Goal: Use online tool/utility: Utilize a website feature to perform a specific function

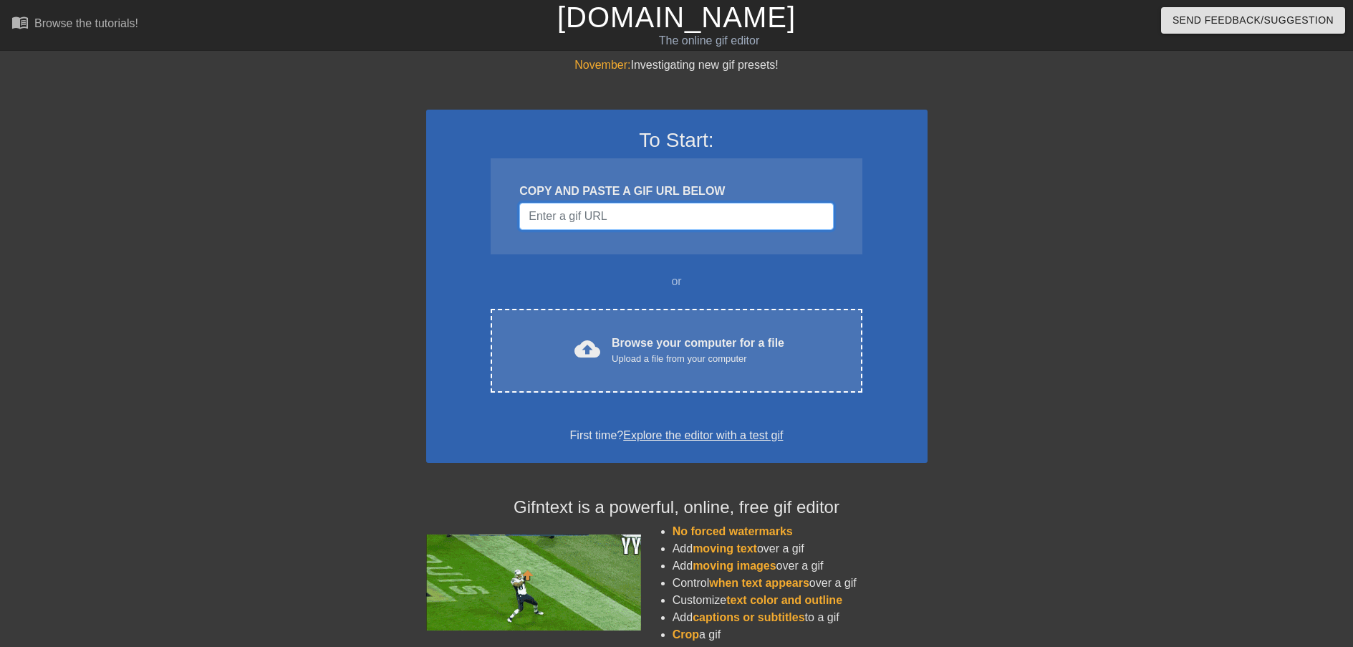
click at [706, 213] on input "Username" at bounding box center [676, 216] width 314 height 27
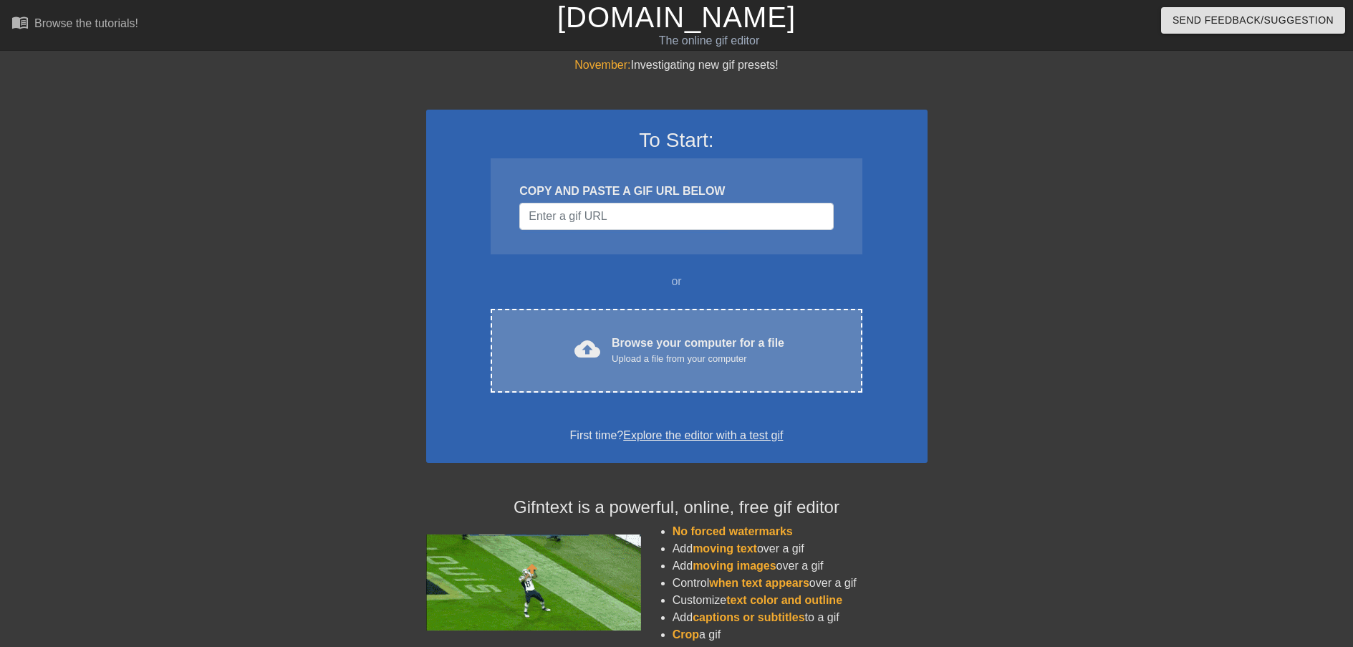
click at [746, 346] on div "Browse your computer for a file Upload a file from your computer" at bounding box center [698, 350] width 173 height 32
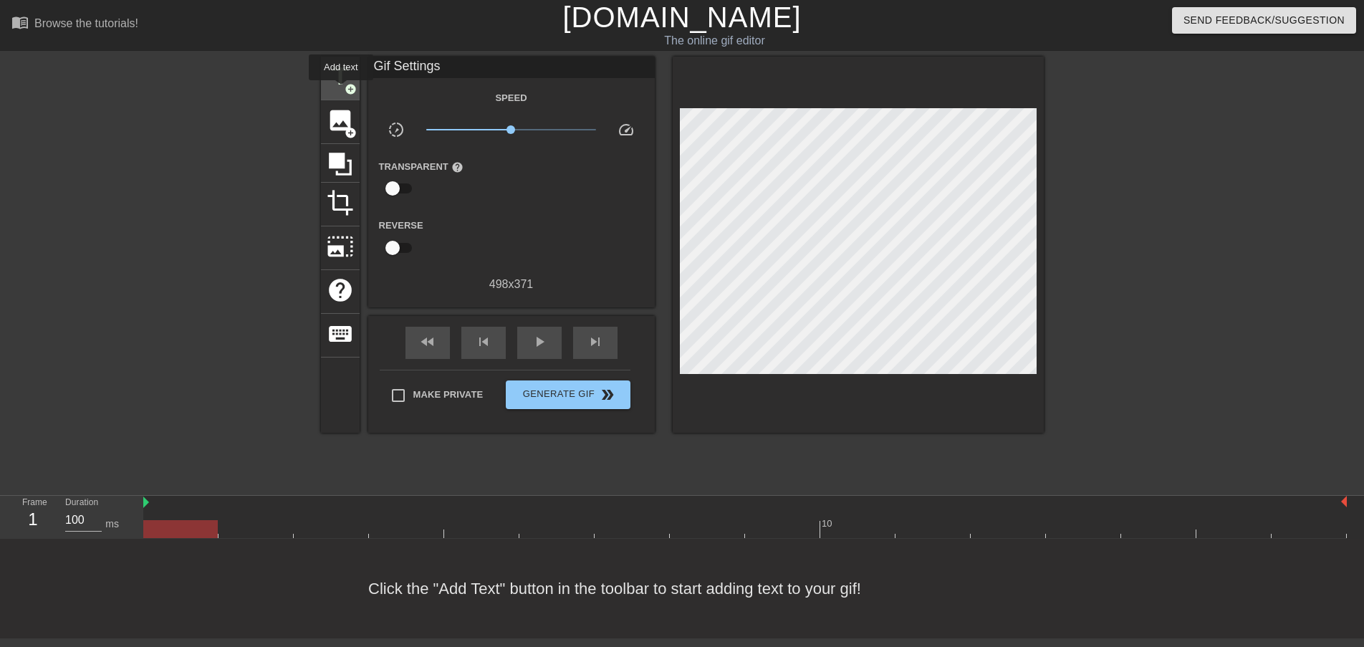
click at [338, 82] on span "title" at bounding box center [340, 76] width 27 height 27
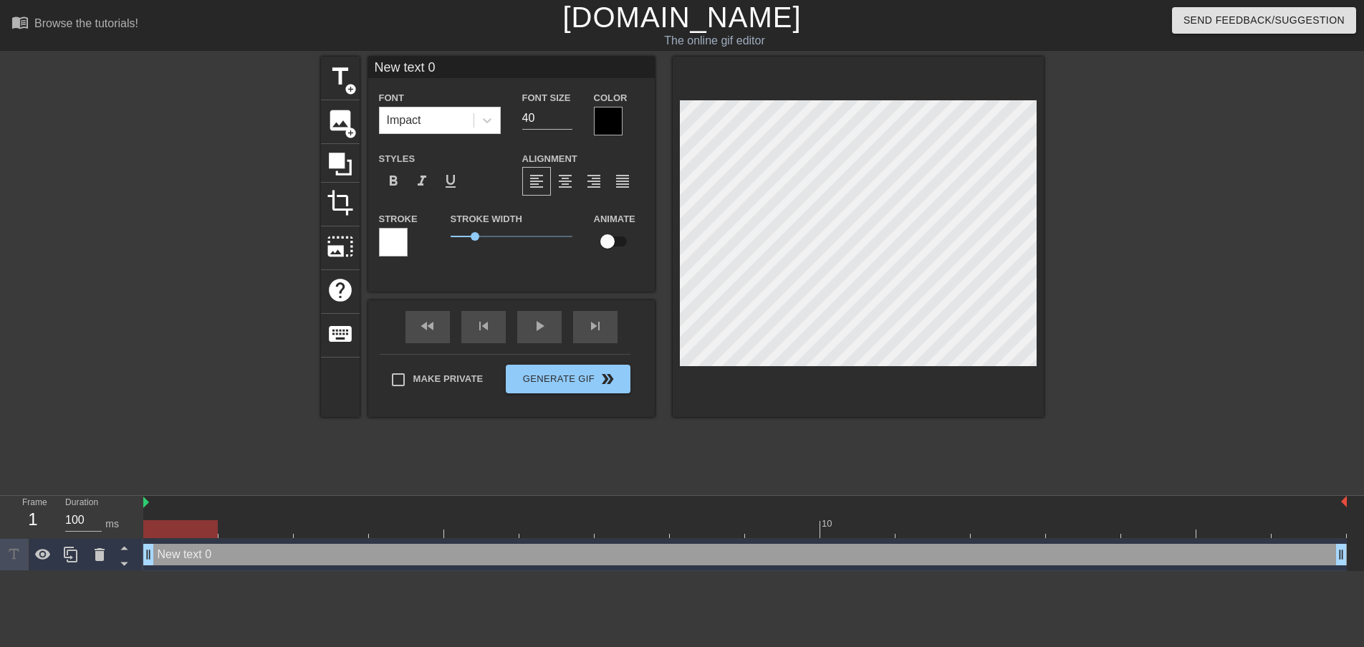
scroll to position [2, 4]
type input "S"
type textarea "S"
type input "Sa"
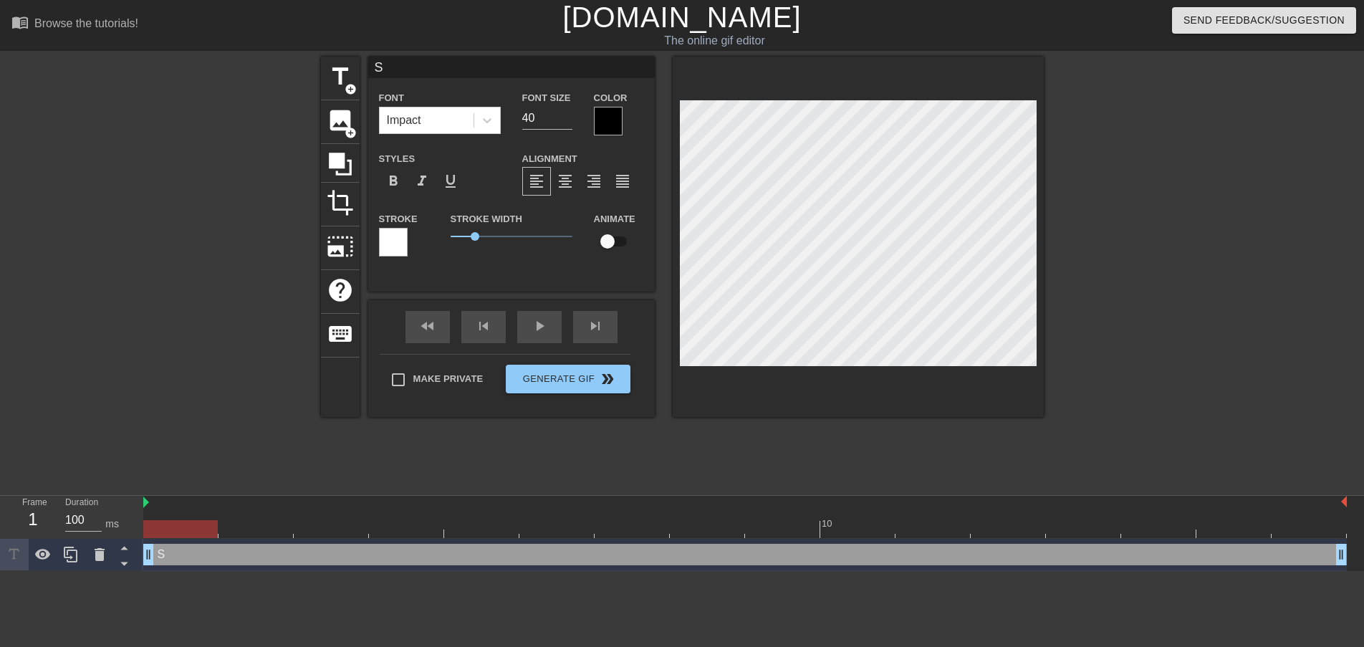
type textarea "Sa"
type input "[PERSON_NAME]"
type textarea "[PERSON_NAME]"
type input "Sale"
type textarea "Sale"
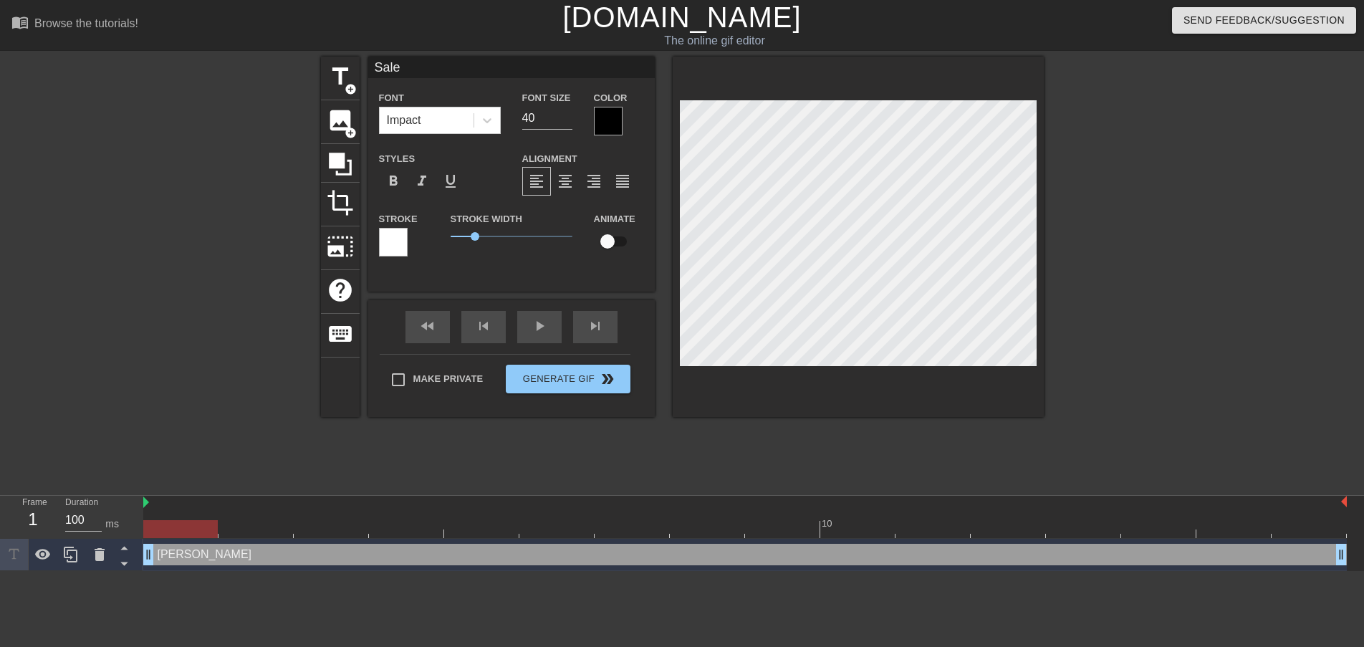
type input "Sales"
type textarea "Sales"
click at [525, 113] on input "40" at bounding box center [547, 118] width 50 height 23
click at [565, 121] on input "39" at bounding box center [547, 118] width 50 height 23
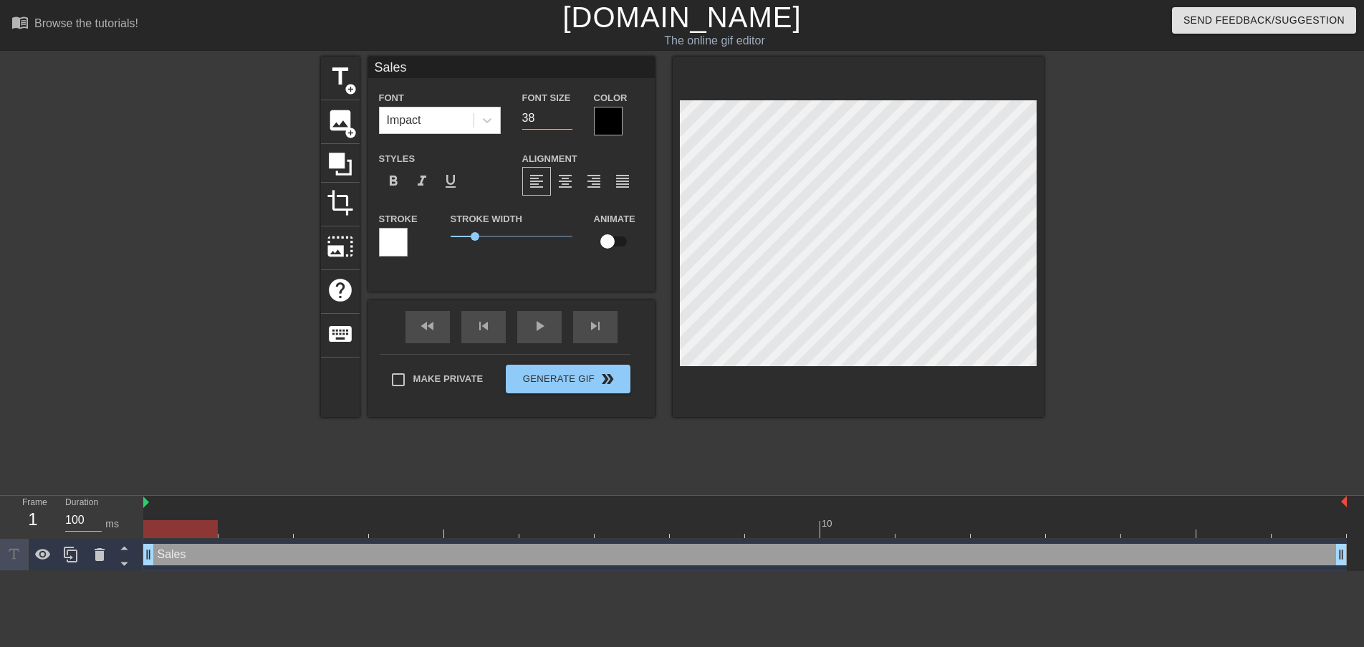
click at [565, 121] on input "38" at bounding box center [547, 118] width 50 height 23
click at [565, 121] on input "37" at bounding box center [547, 118] width 50 height 23
click at [565, 121] on input "36" at bounding box center [547, 118] width 50 height 23
click at [565, 121] on input "35" at bounding box center [547, 118] width 50 height 23
click at [565, 121] on input "34" at bounding box center [547, 118] width 50 height 23
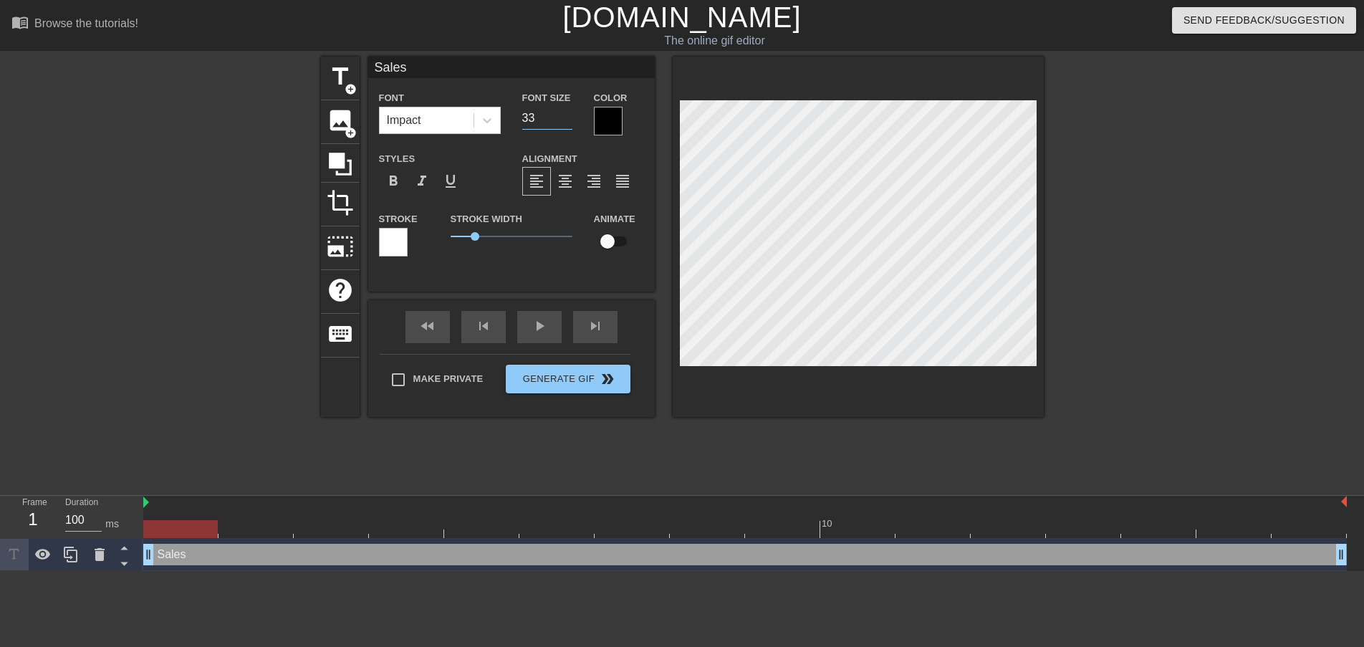
click at [566, 121] on input "33" at bounding box center [547, 118] width 50 height 23
click at [566, 121] on input "32" at bounding box center [547, 118] width 50 height 23
click at [567, 121] on input "31" at bounding box center [547, 118] width 50 height 23
click at [567, 121] on input "30" at bounding box center [547, 118] width 50 height 23
click at [567, 121] on input "29" at bounding box center [547, 118] width 50 height 23
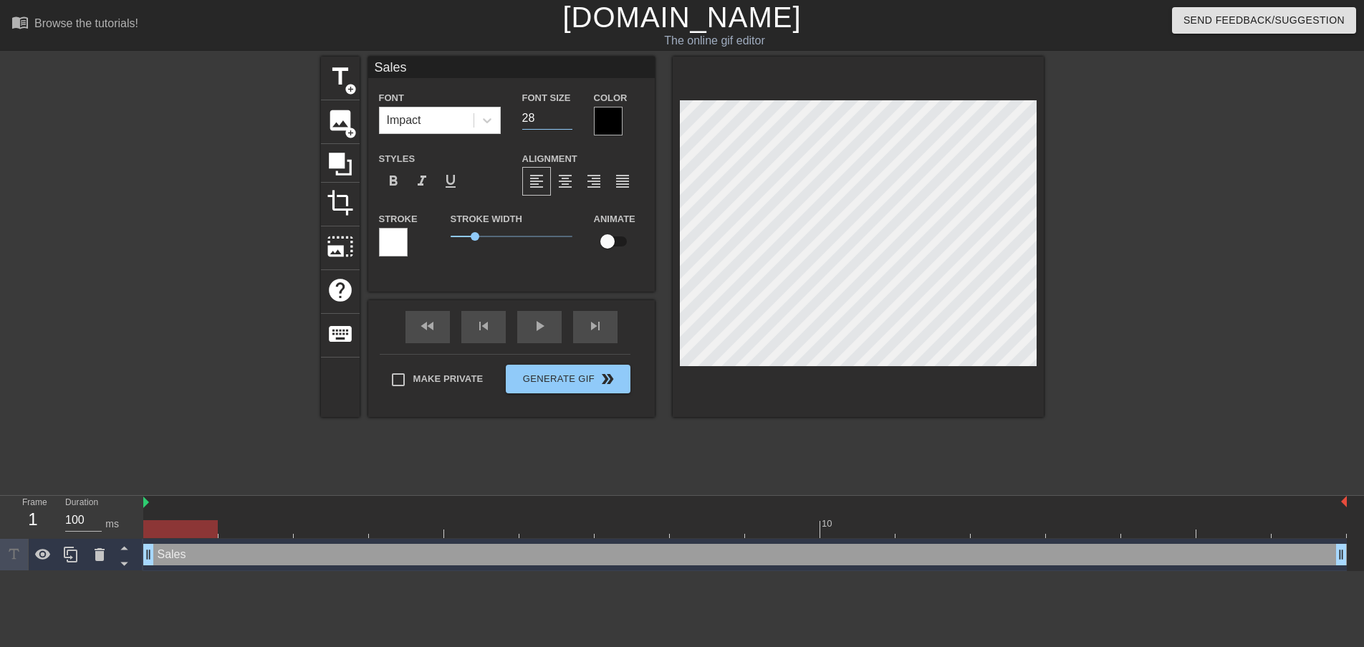
click at [567, 121] on input "28" at bounding box center [547, 118] width 50 height 23
click at [567, 121] on input "27" at bounding box center [547, 118] width 50 height 23
click at [567, 121] on input "26" at bounding box center [547, 118] width 50 height 23
type input "25"
click at [567, 121] on input "25" at bounding box center [547, 118] width 50 height 23
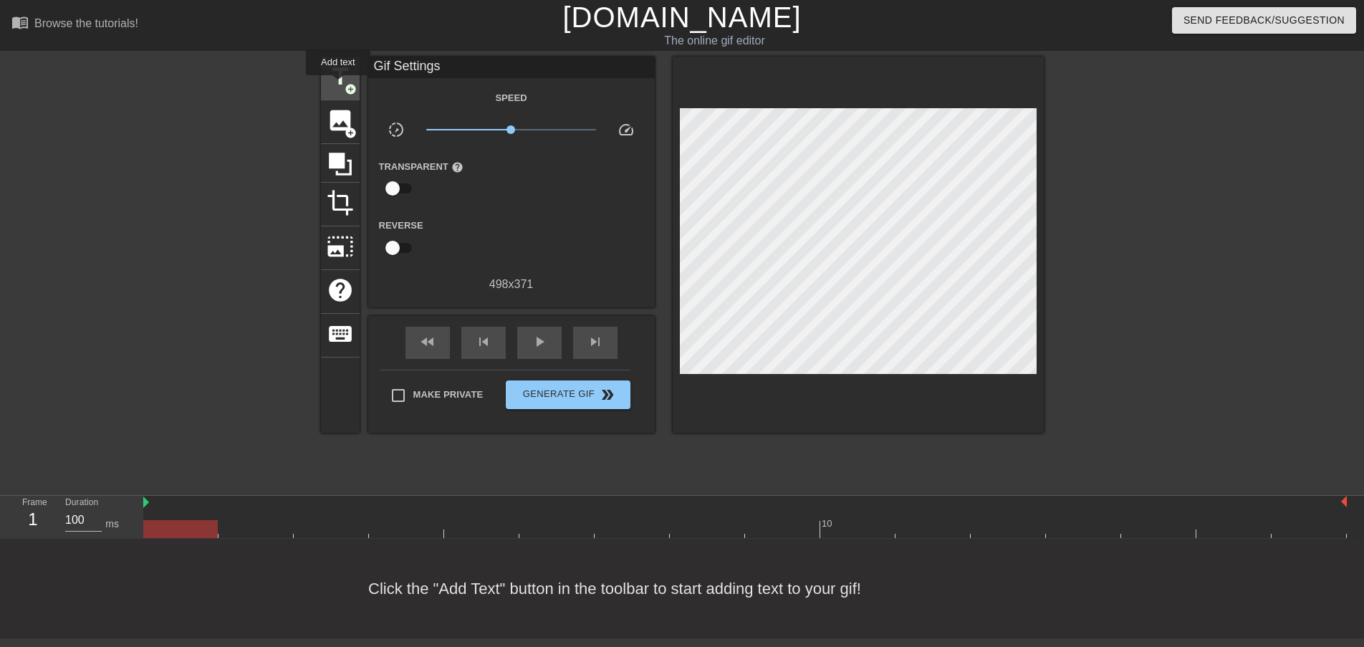
click at [339, 85] on span "title" at bounding box center [340, 76] width 27 height 27
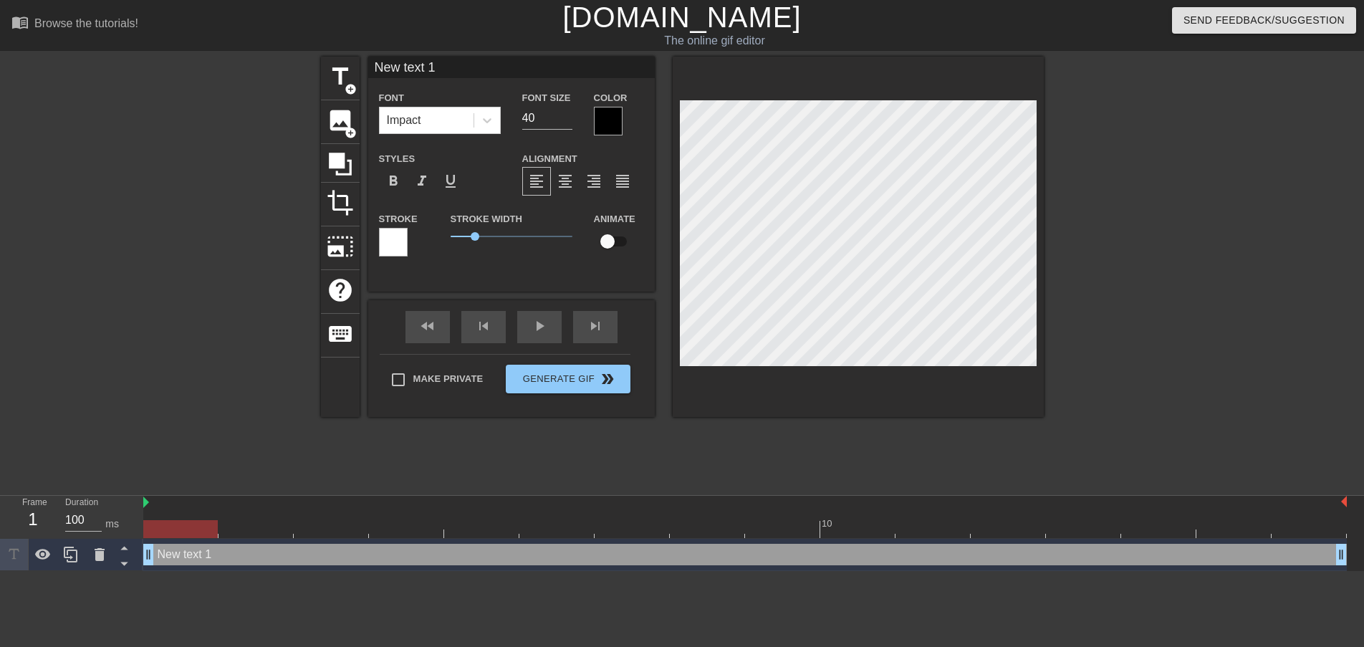
scroll to position [2, 3]
type input "S"
type textarea "S"
type input "a"
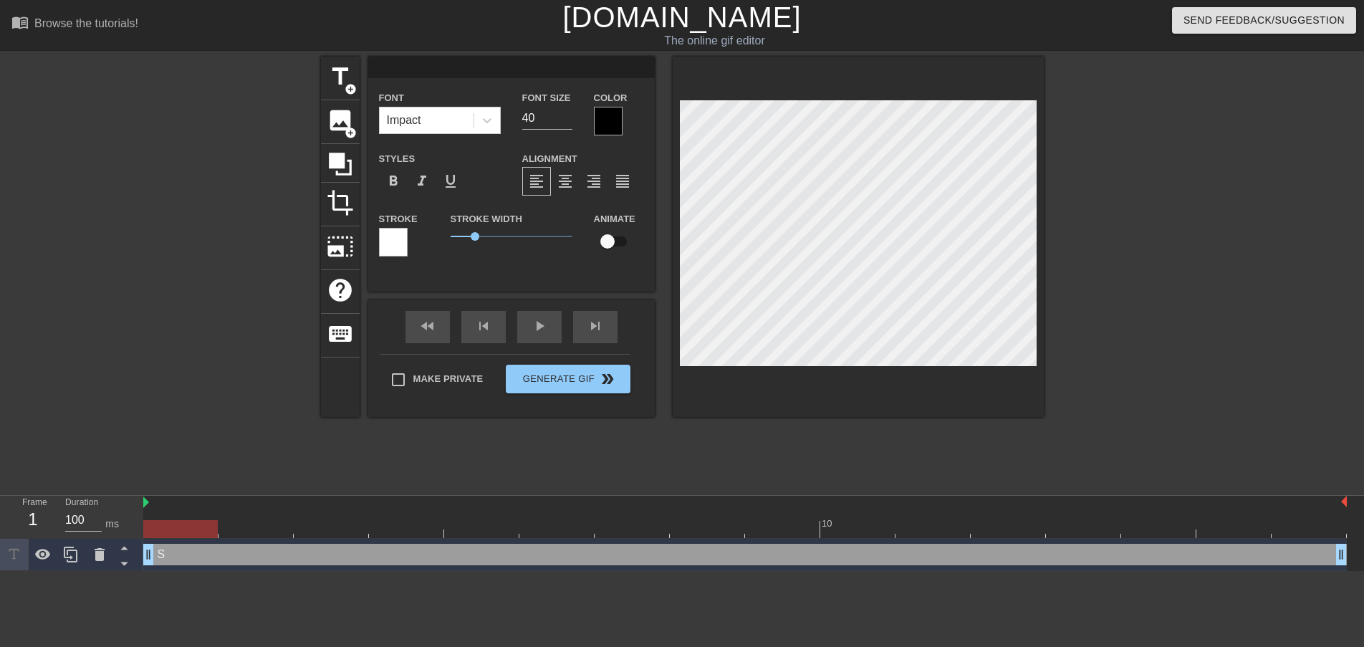
type textarea "a"
type input "s"
type textarea "s"
type input "sa"
type textarea "sa"
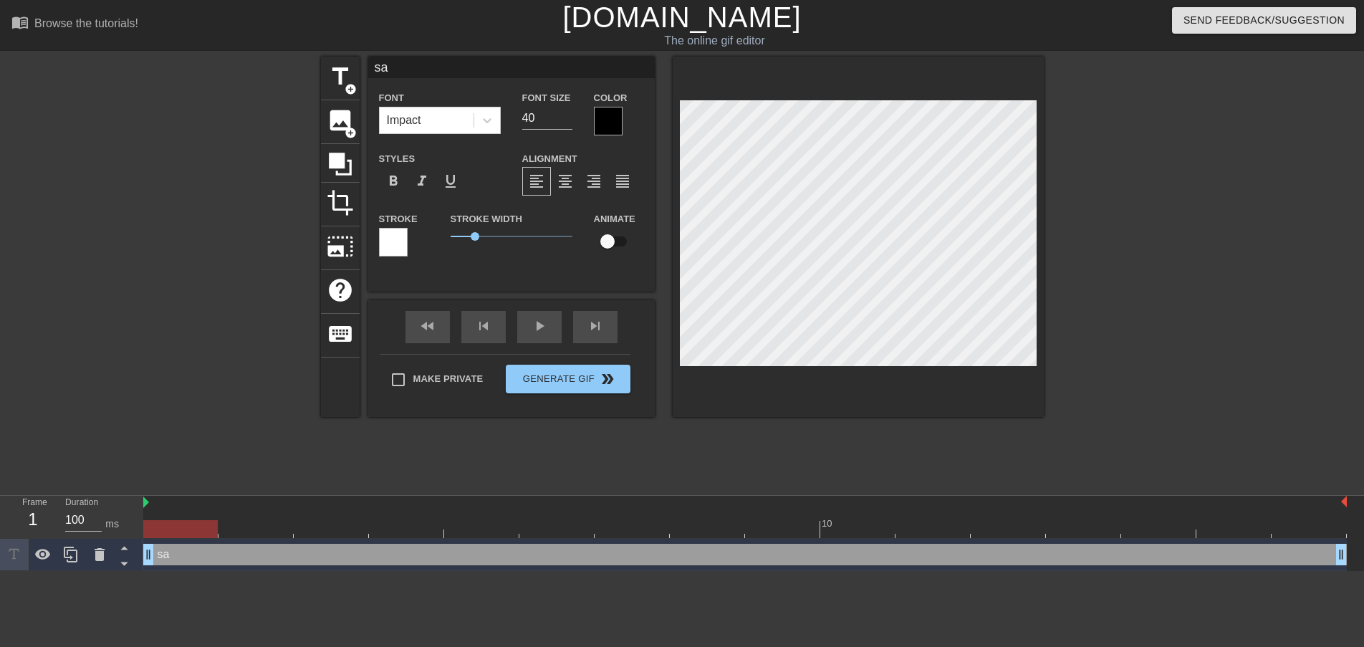
type input "[PERSON_NAME]"
type textarea "[PERSON_NAME]"
type input "sale"
type textarea "sale"
type input "sales"
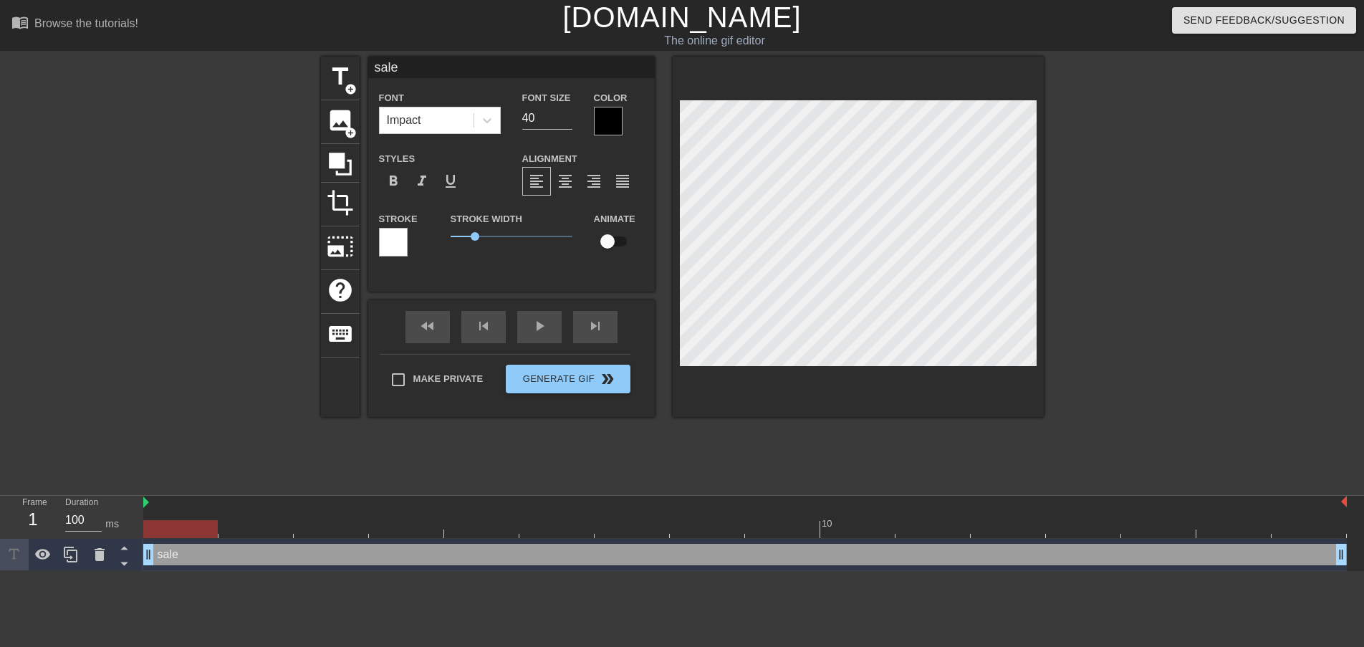
type textarea "sales"
type input "sale"
type textarea "sale"
type input "[PERSON_NAME]"
type textarea "[PERSON_NAME]"
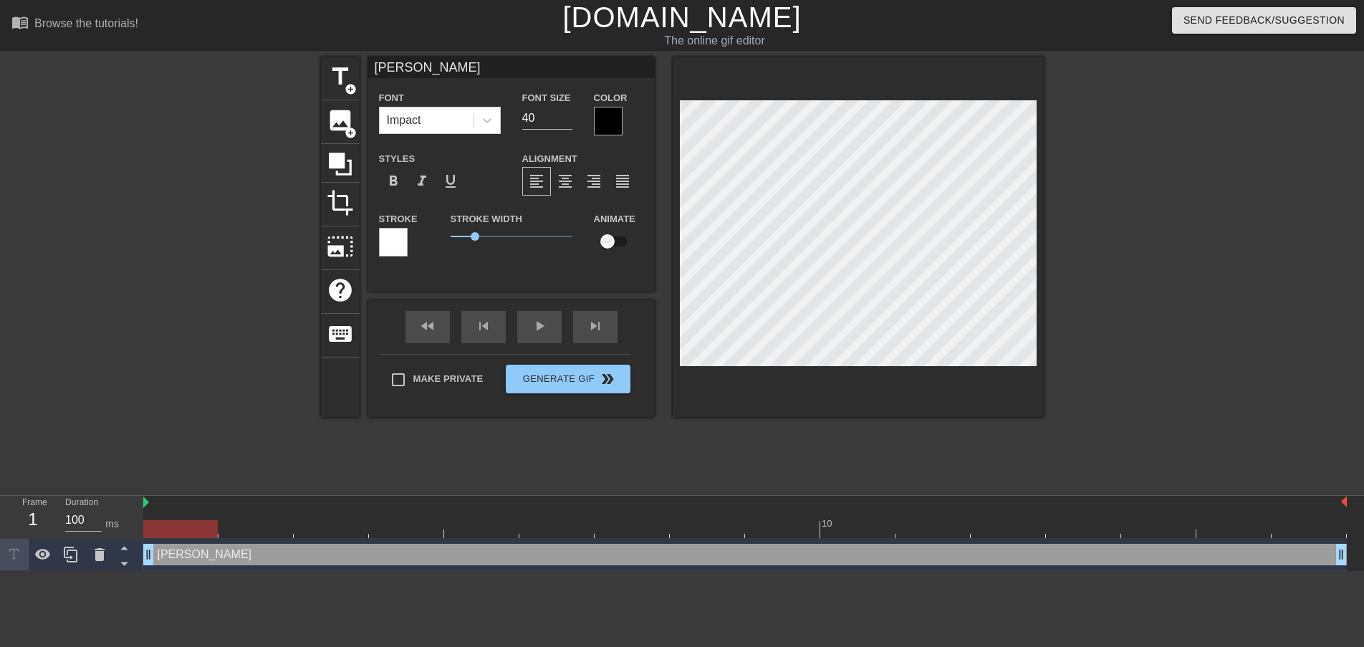
type input "sa"
type textarea "sa"
type input "s"
type textarea "s"
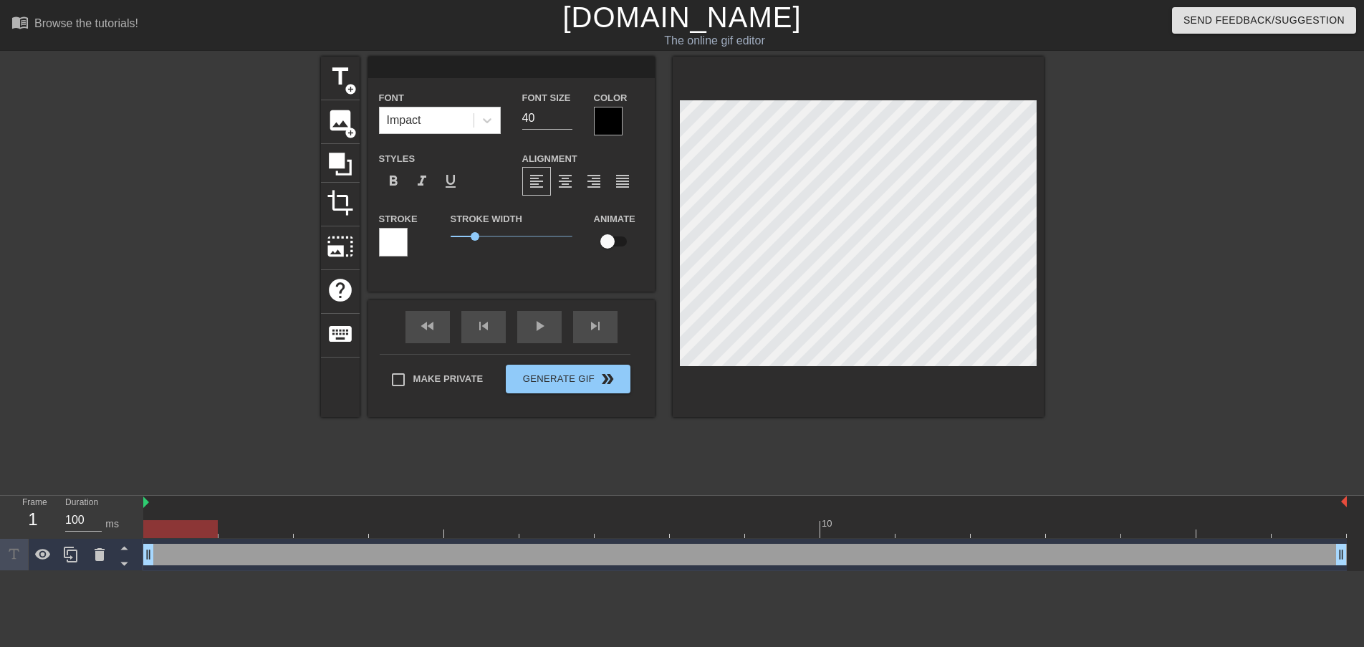
type input "s"
type textarea "s"
type input "sa"
type textarea "sa"
type input "[PERSON_NAME]"
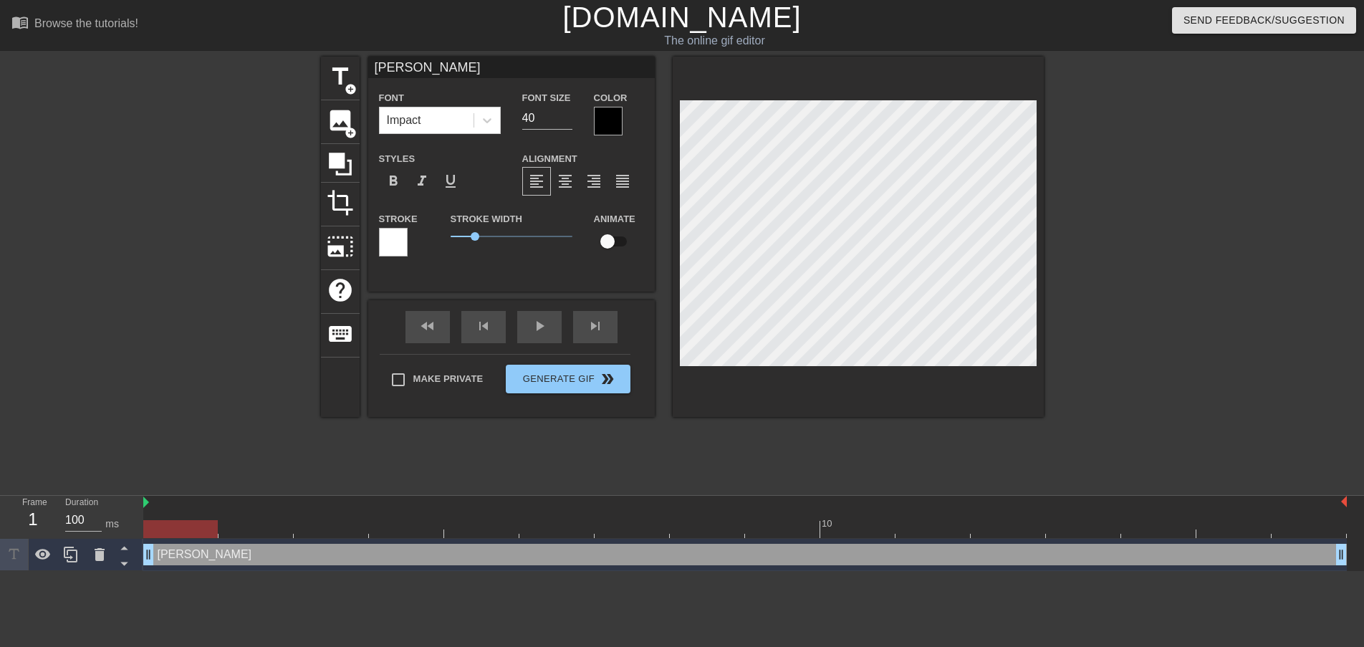
type textarea "sale"
type input "sales"
type textarea "sales"
type input "sale"
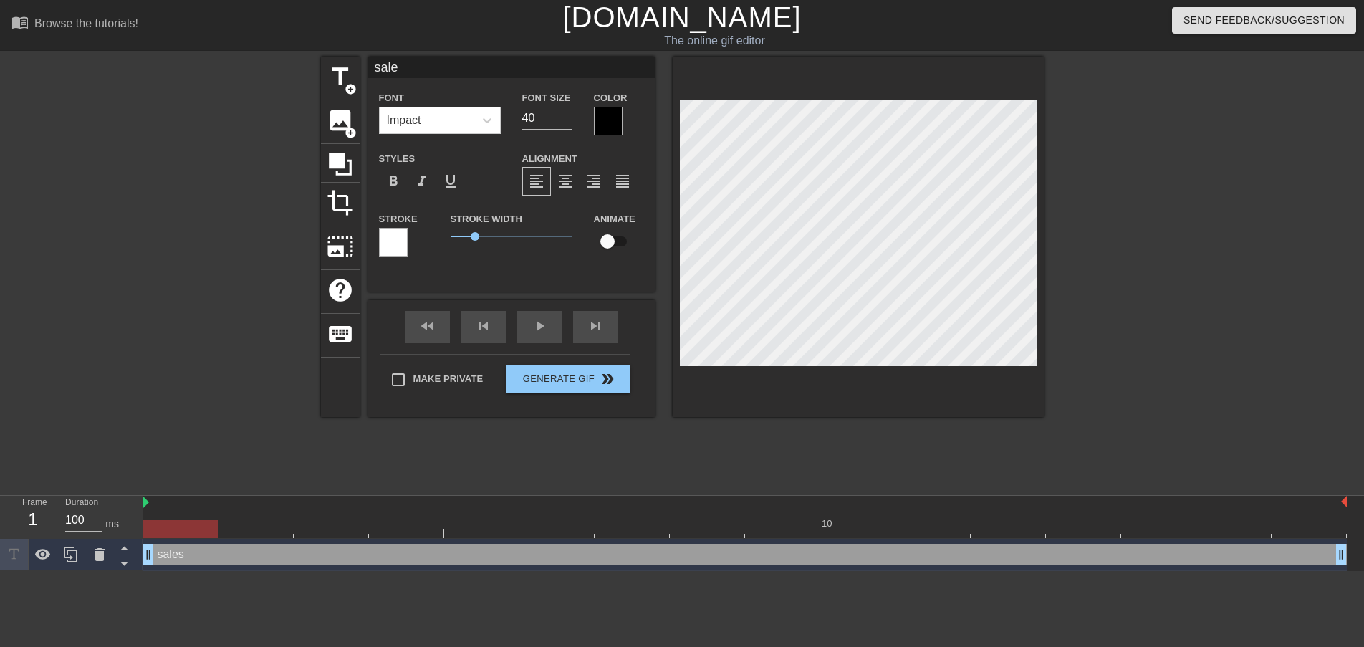
type textarea "sale"
type input "[PERSON_NAME]"
type textarea "[PERSON_NAME]"
type input "sa"
type textarea "sa"
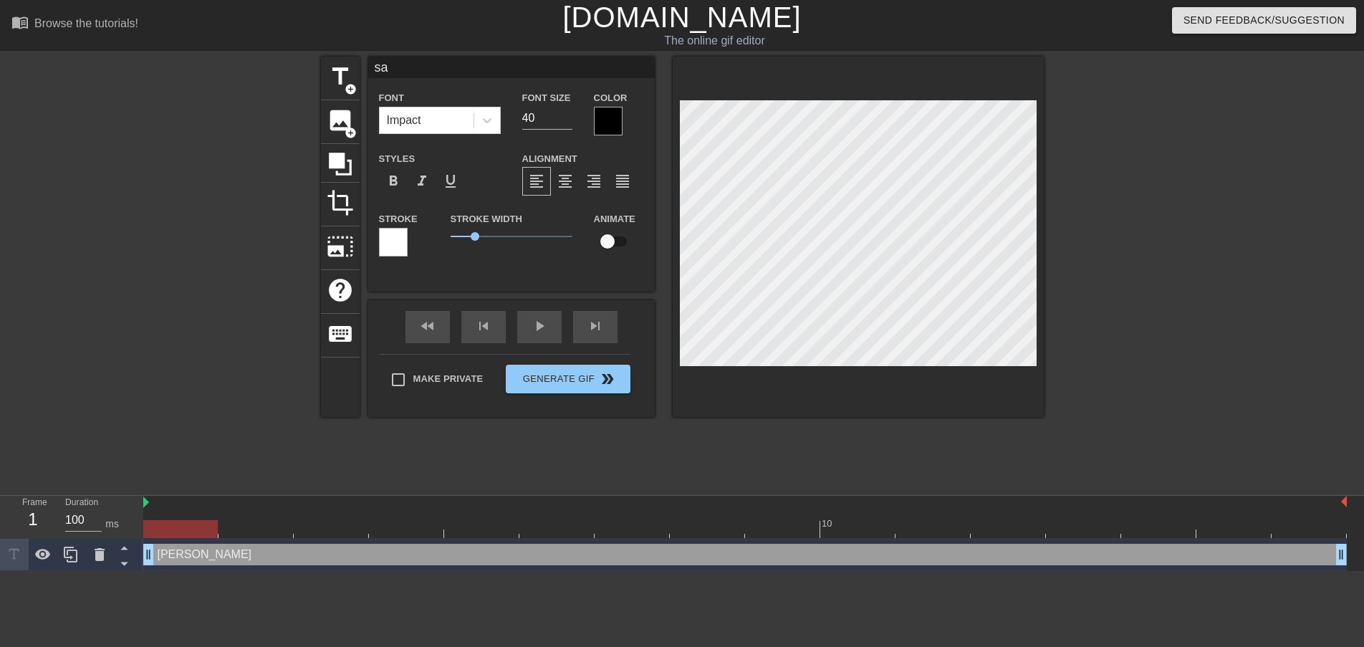
type input "s"
type textarea "s"
type input "S"
type textarea "S"
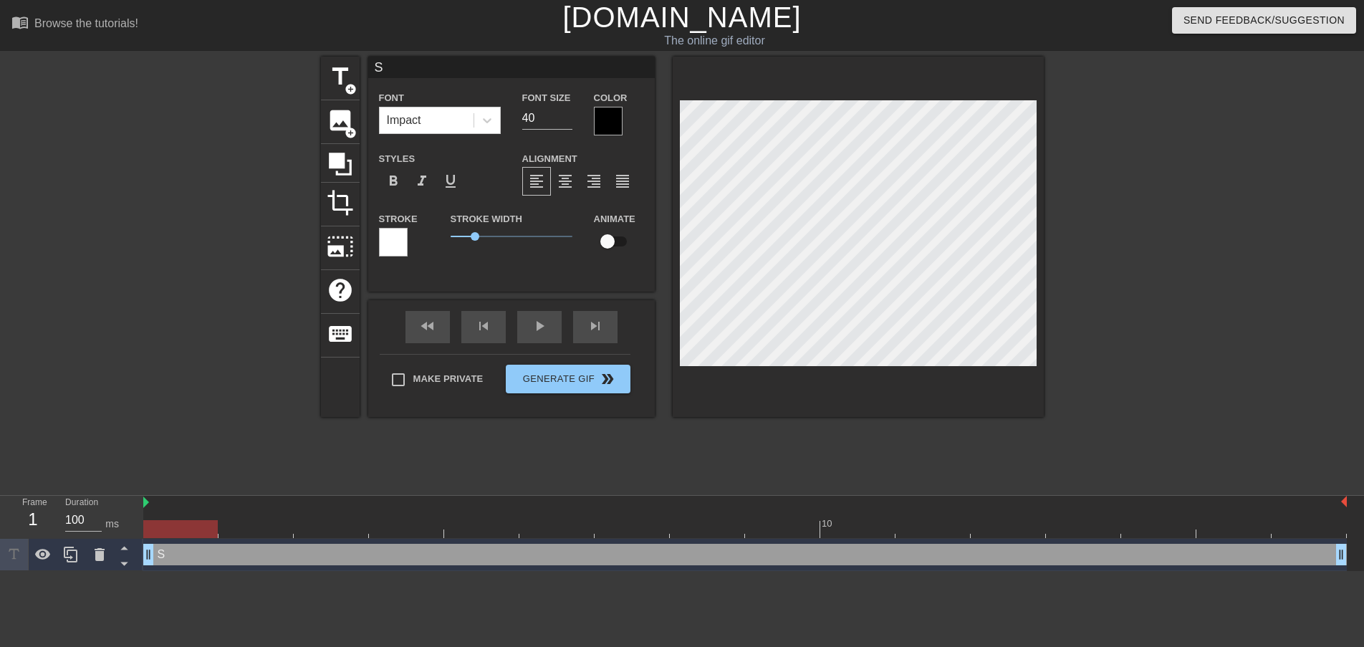
type input "Sa"
type textarea "Sa"
type input "[PERSON_NAME]"
type textarea "[PERSON_NAME]"
type input "Sale"
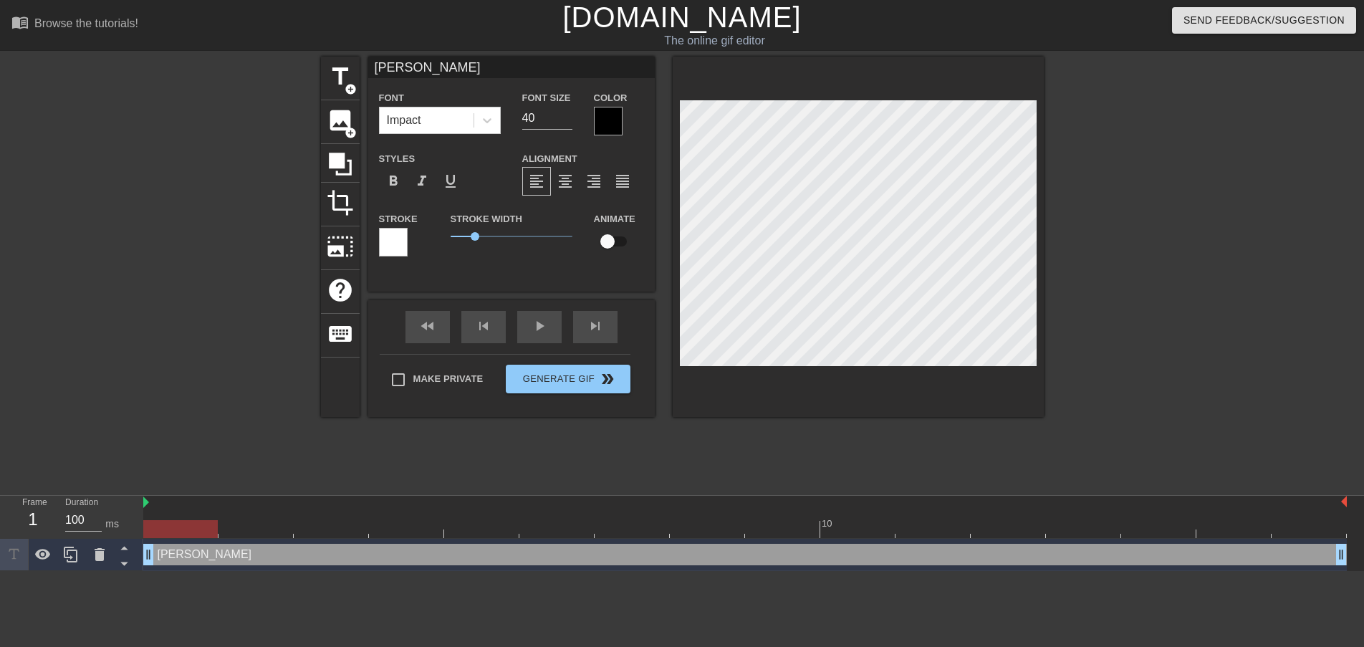
type textarea "Sale"
type input "Sales"
type textarea "Sales"
drag, startPoint x: 557, startPoint y: 122, endPoint x: 519, endPoint y: 120, distance: 38.0
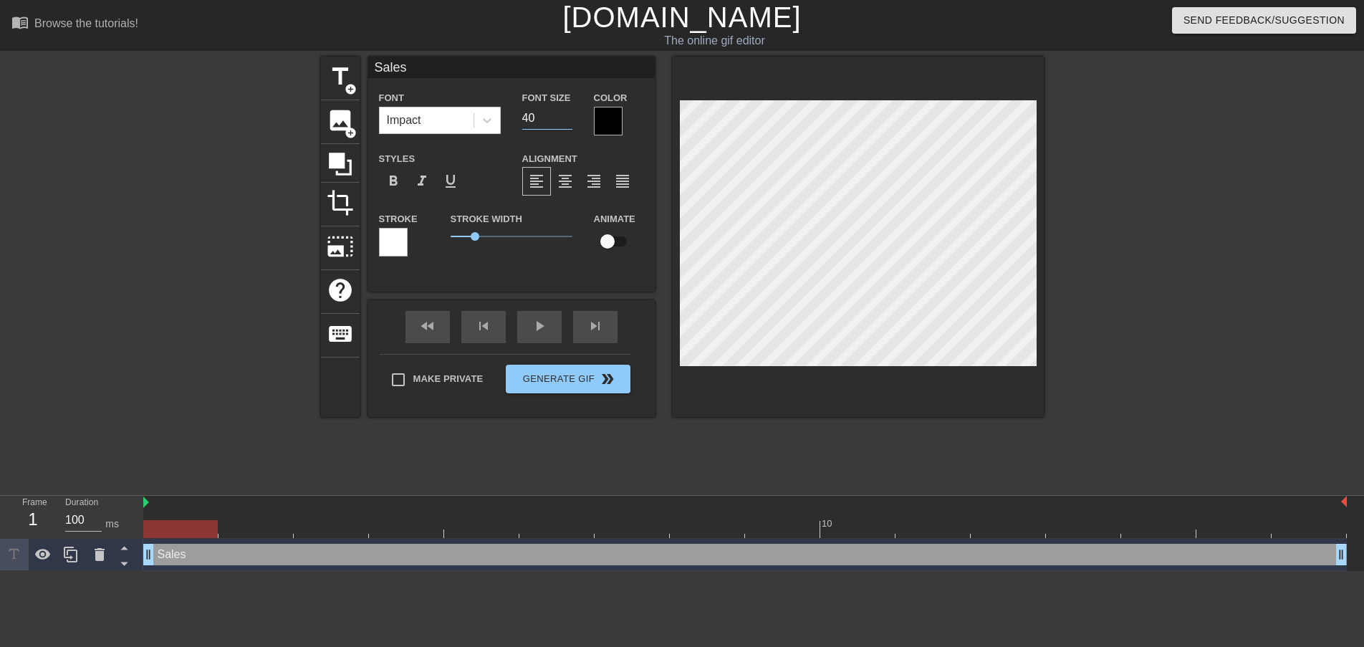
click at [522, 120] on input "40" at bounding box center [547, 118] width 50 height 23
type input "25"
click at [634, 148] on div "Font Impact Font Size 25 Color Styles format_bold format_italic format_underlin…" at bounding box center [511, 179] width 265 height 180
click at [343, 79] on span "title" at bounding box center [340, 76] width 27 height 27
type input "New text 2"
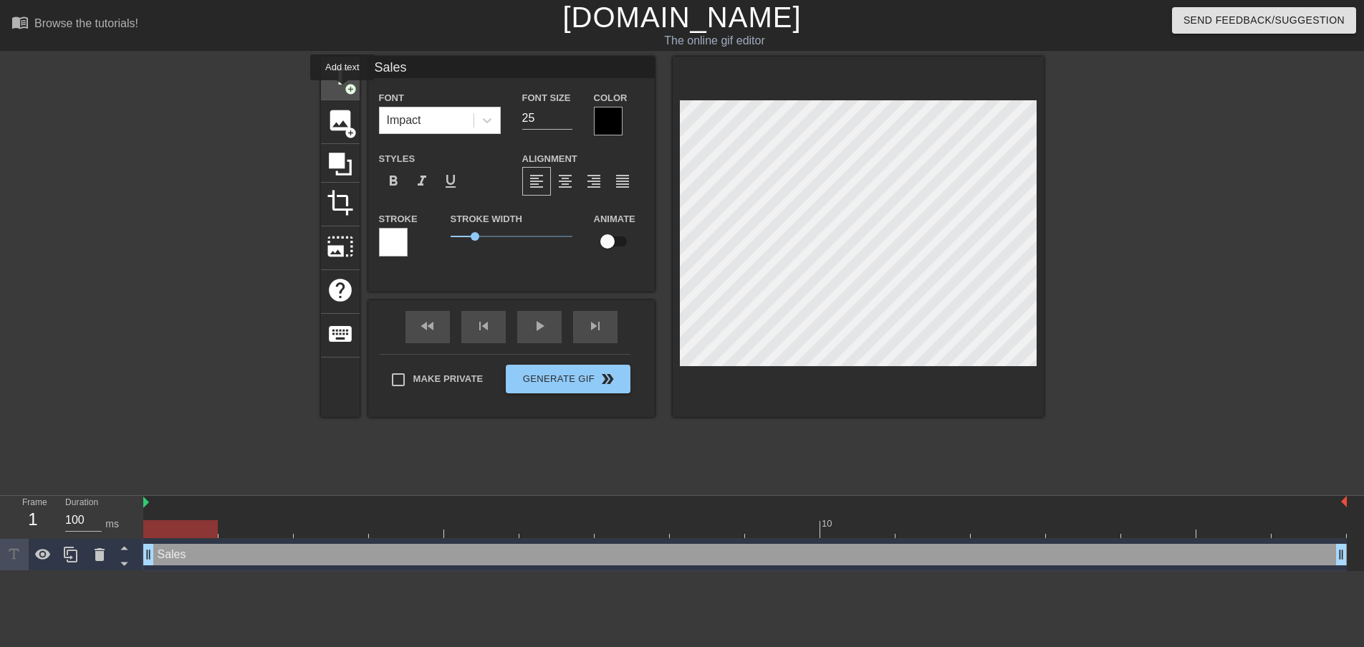
type input "40"
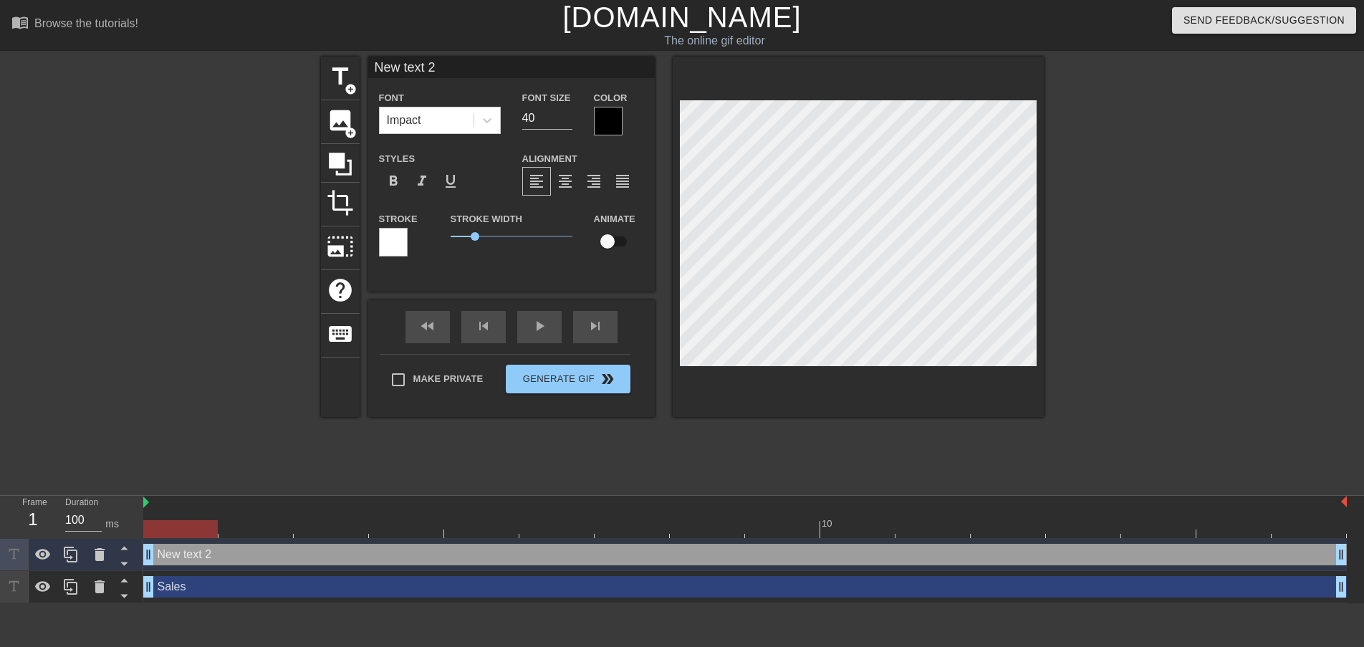
scroll to position [2, 1]
type input "C"
type textarea "C"
type input "Ch"
type textarea "Ch"
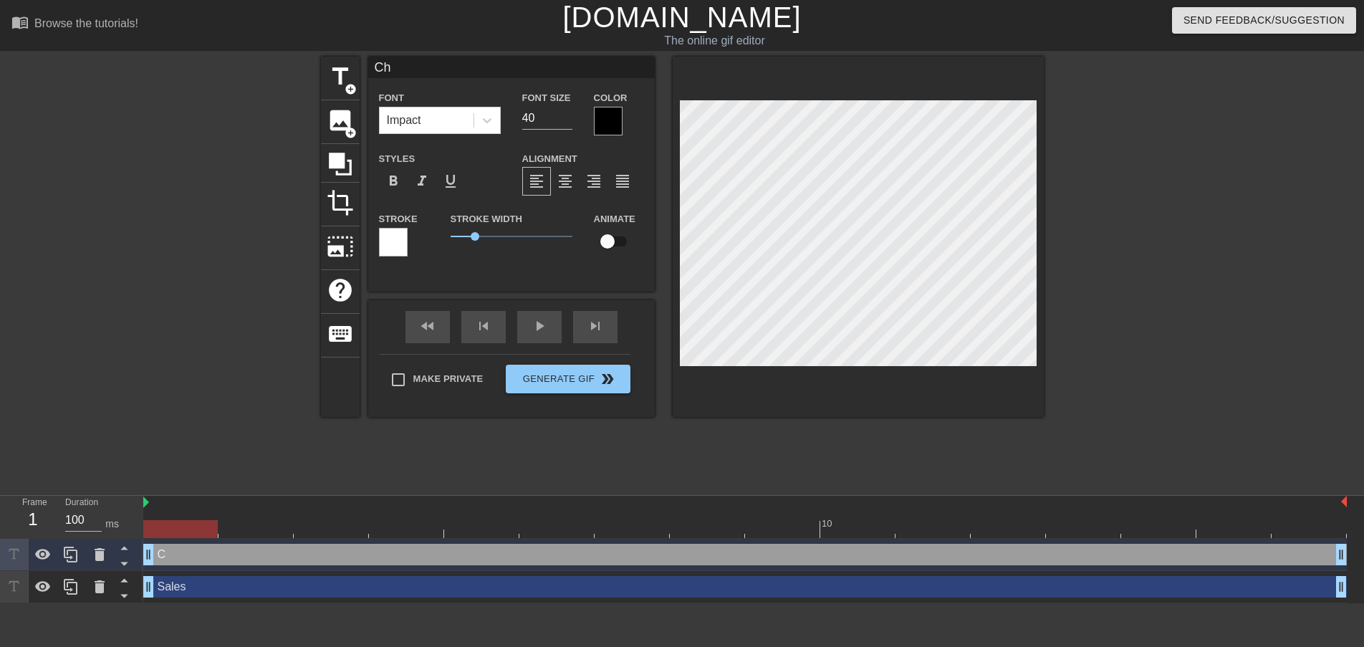
type input "Cha"
type textarea "Cha"
type input "[PERSON_NAME]"
type textarea "[PERSON_NAME]"
type input "Chann"
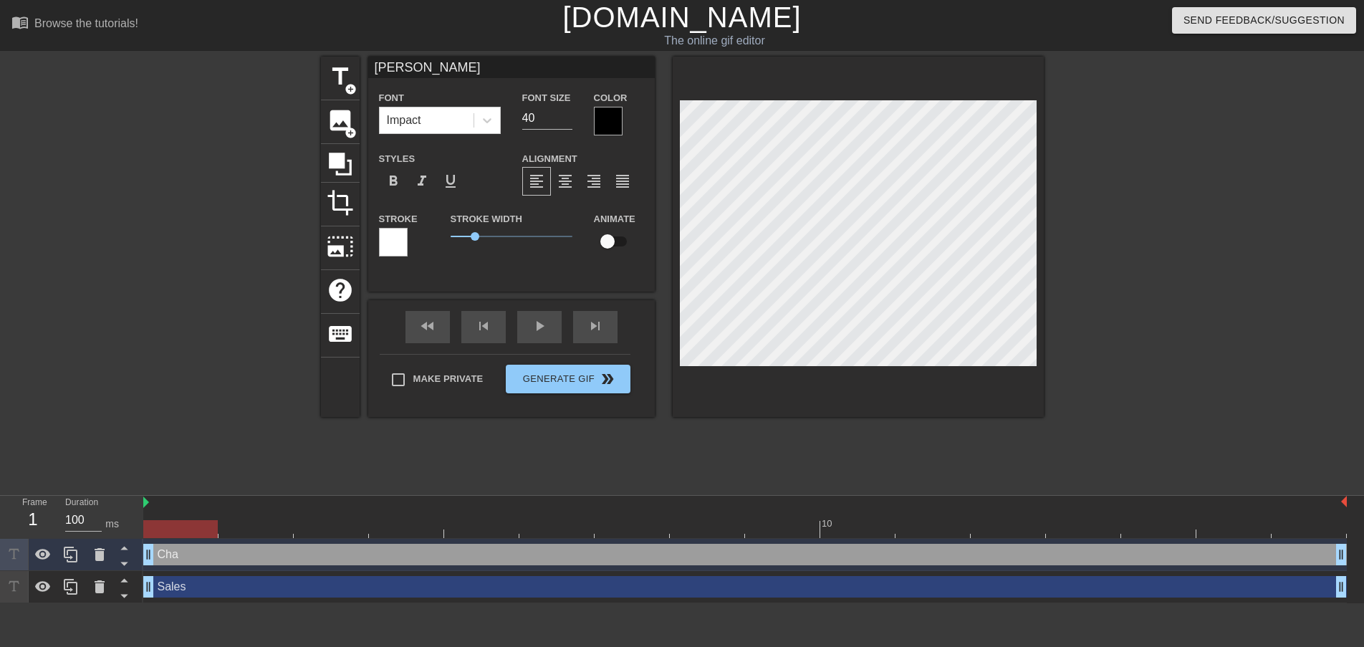
type textarea "Chann"
type input "Channe"
type textarea "Channe"
type input "Channel"
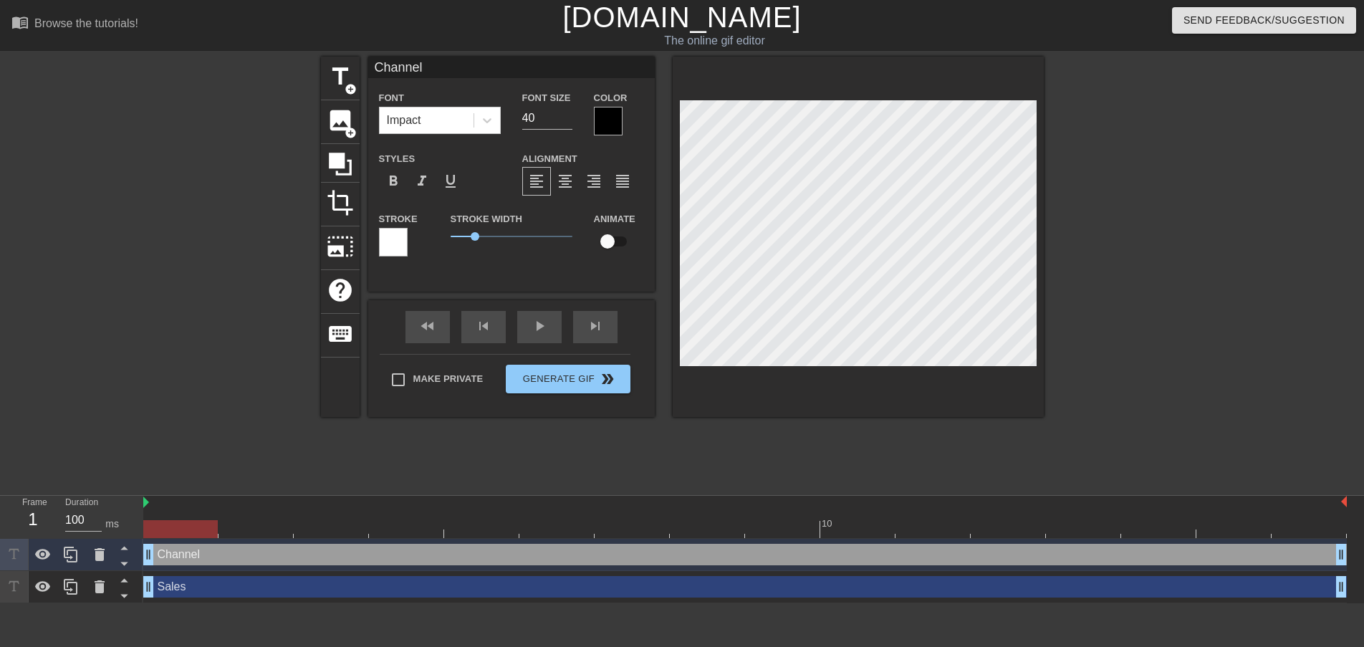
type textarea "Channel"
click at [529, 120] on input "40" at bounding box center [547, 118] width 50 height 23
drag, startPoint x: 544, startPoint y: 116, endPoint x: 475, endPoint y: 127, distance: 69.7
click at [475, 127] on div "Font Impact Font Size 40 Color" at bounding box center [511, 112] width 287 height 47
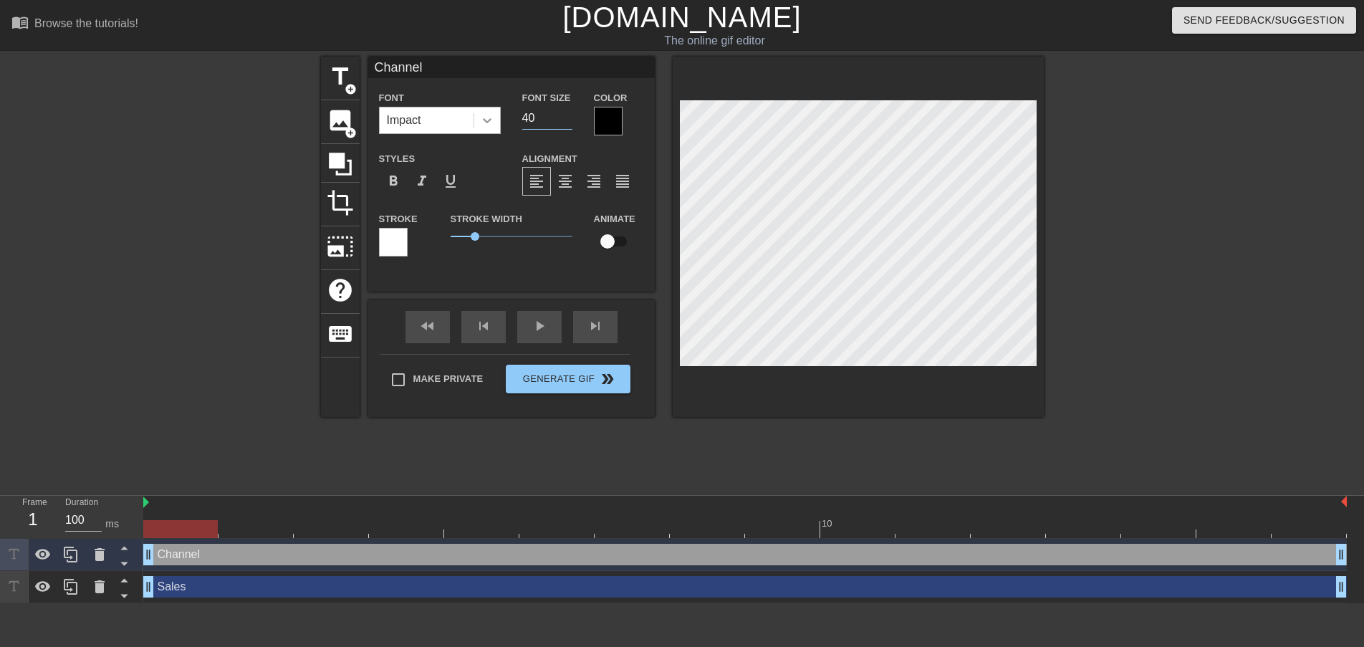
type input "4"
type input "25"
drag, startPoint x: 549, startPoint y: 109, endPoint x: 484, endPoint y: 115, distance: 64.7
click at [484, 115] on div "Font Impact Font Size 25 Color" at bounding box center [511, 112] width 287 height 47
type input "20"
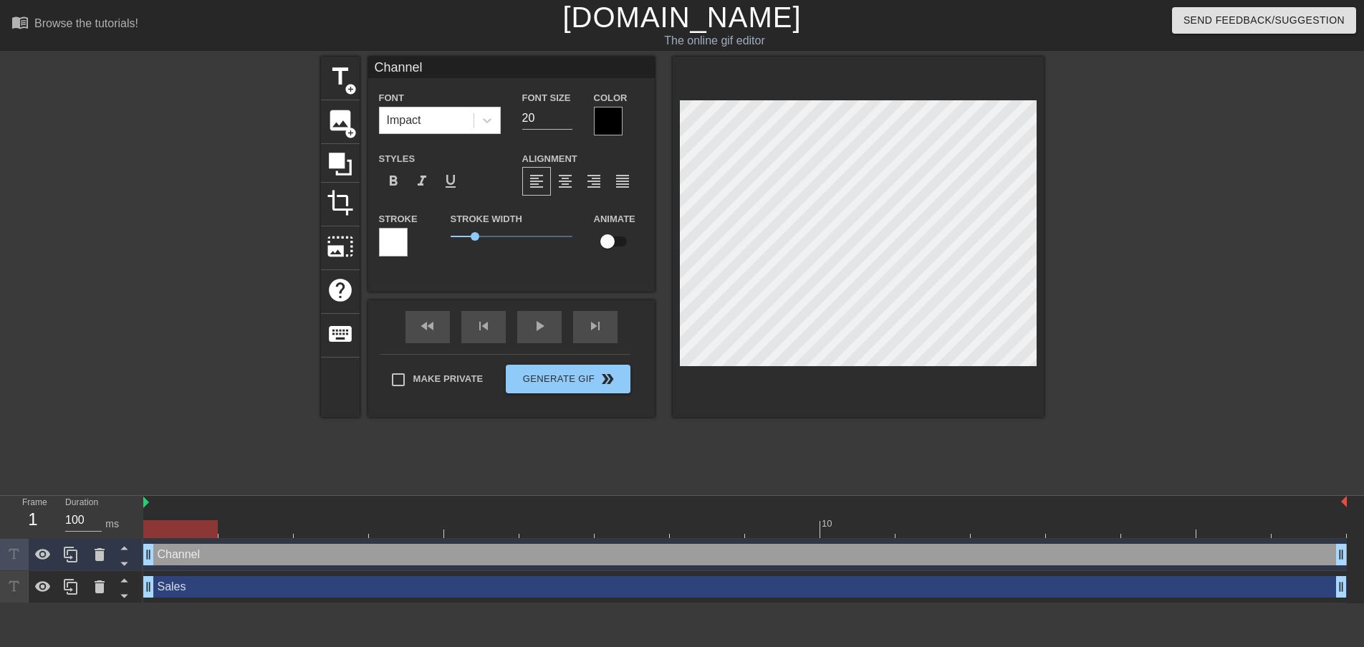
type input "Sales"
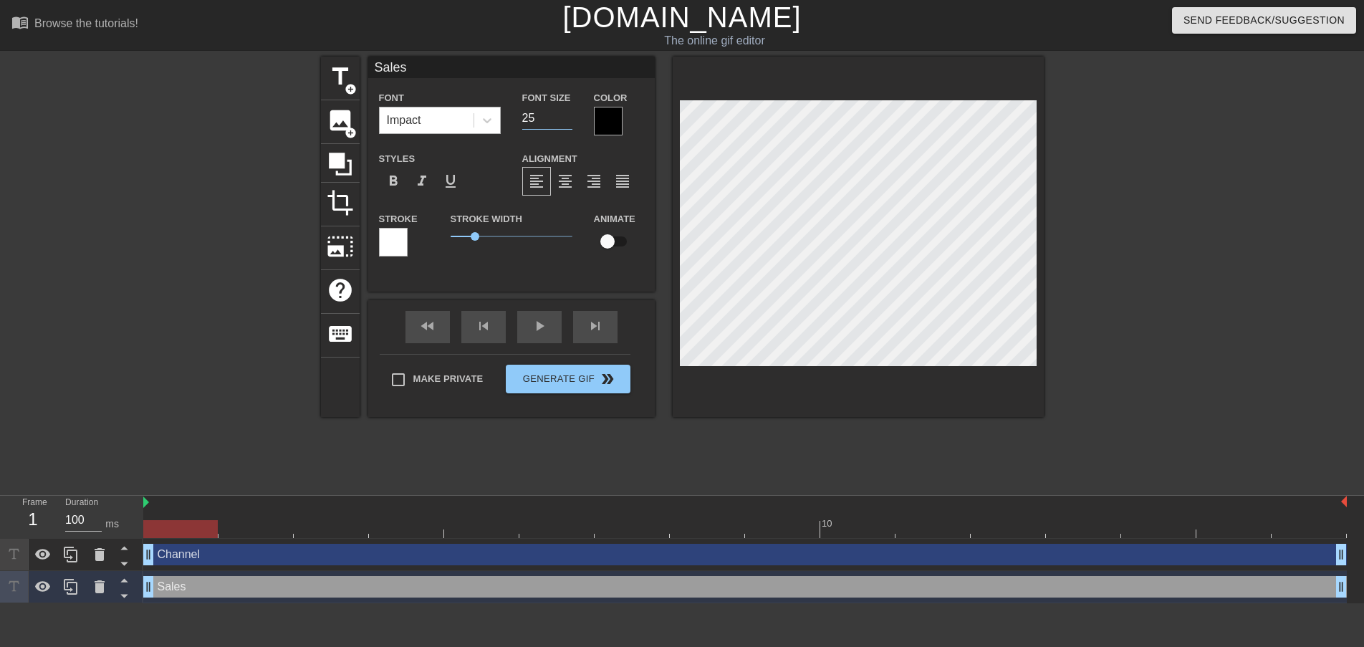
drag, startPoint x: 444, startPoint y: 124, endPoint x: 423, endPoint y: 116, distance: 22.2
click at [428, 122] on div "Font Impact Font Size 25 Color" at bounding box center [511, 112] width 287 height 47
type input "20"
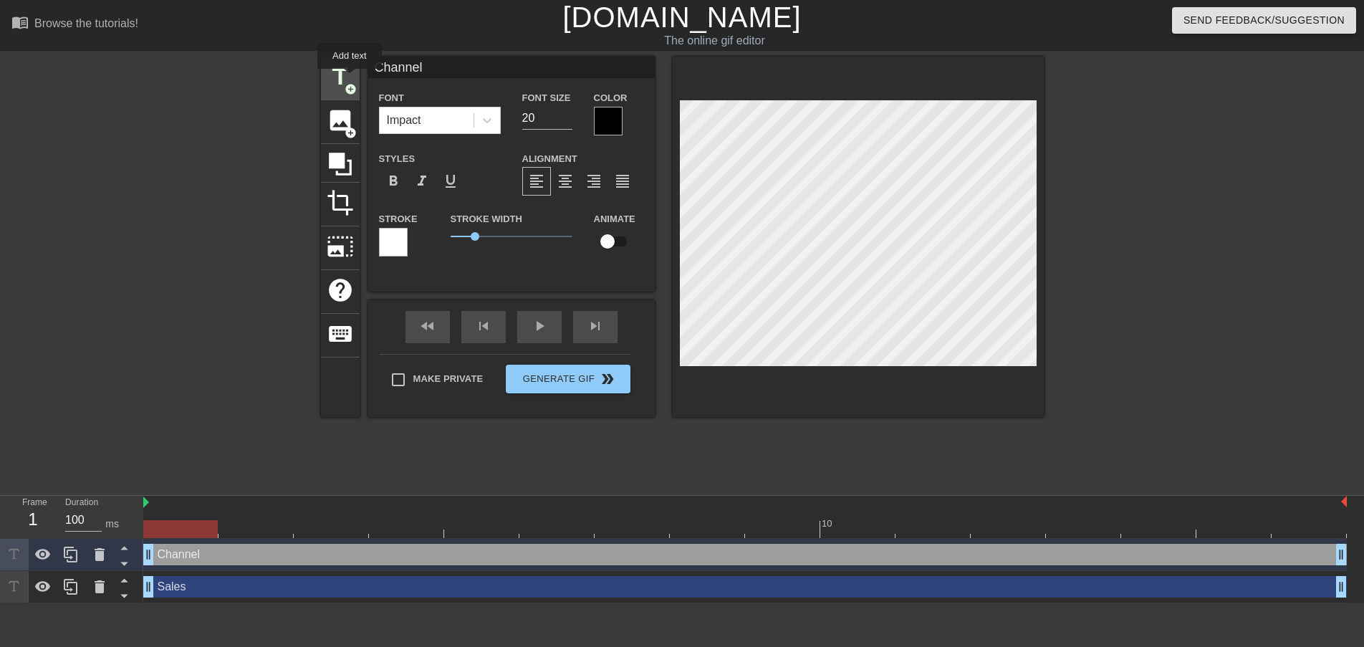
click at [350, 79] on span "title" at bounding box center [340, 76] width 27 height 27
type input "New text 3"
type input "40"
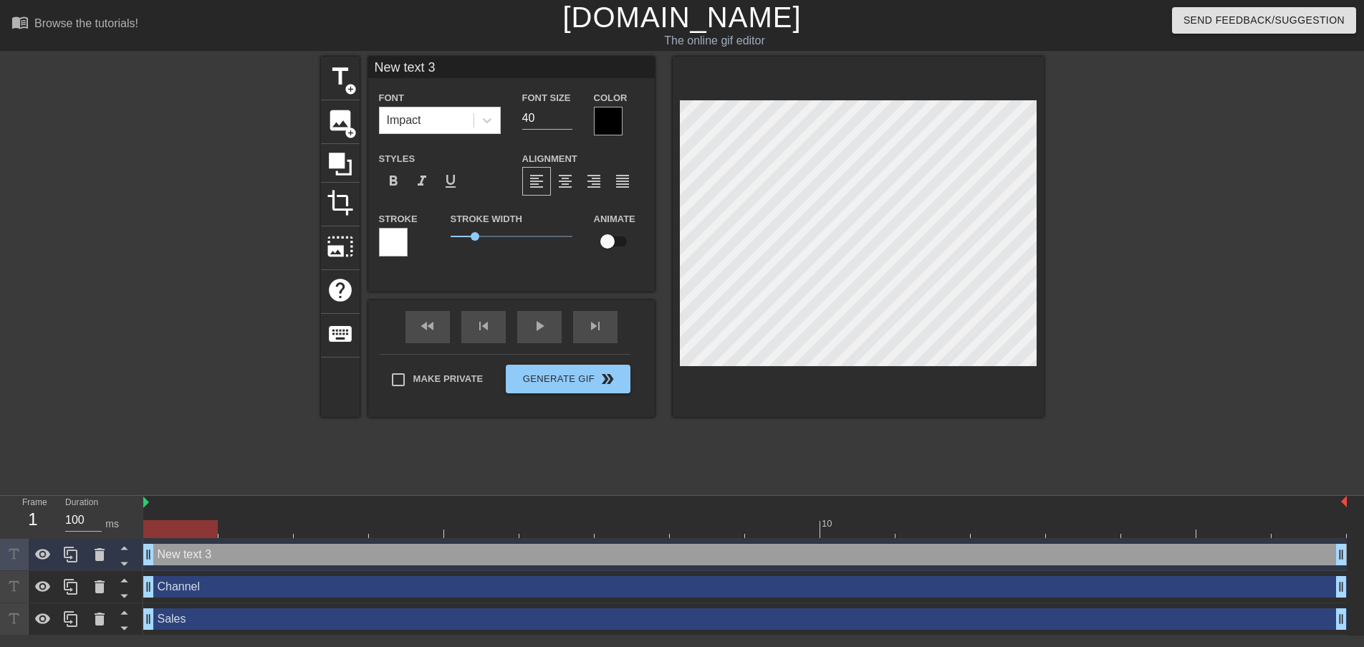
scroll to position [2, 4]
type input "F"
type textarea "F"
type input "Fi"
type textarea "Fi"
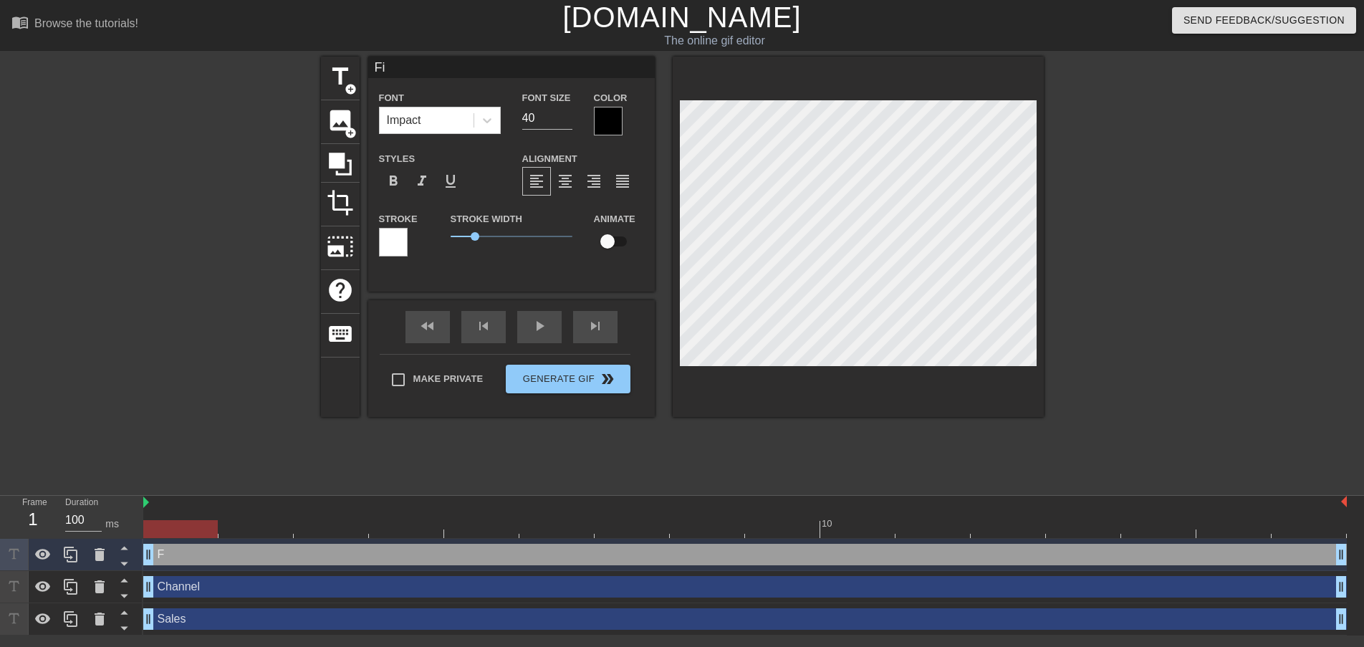
type input "Fin"
type textarea "Fina"
type input "[PERSON_NAME]"
type textarea "[PERSON_NAME]"
type input "Financ"
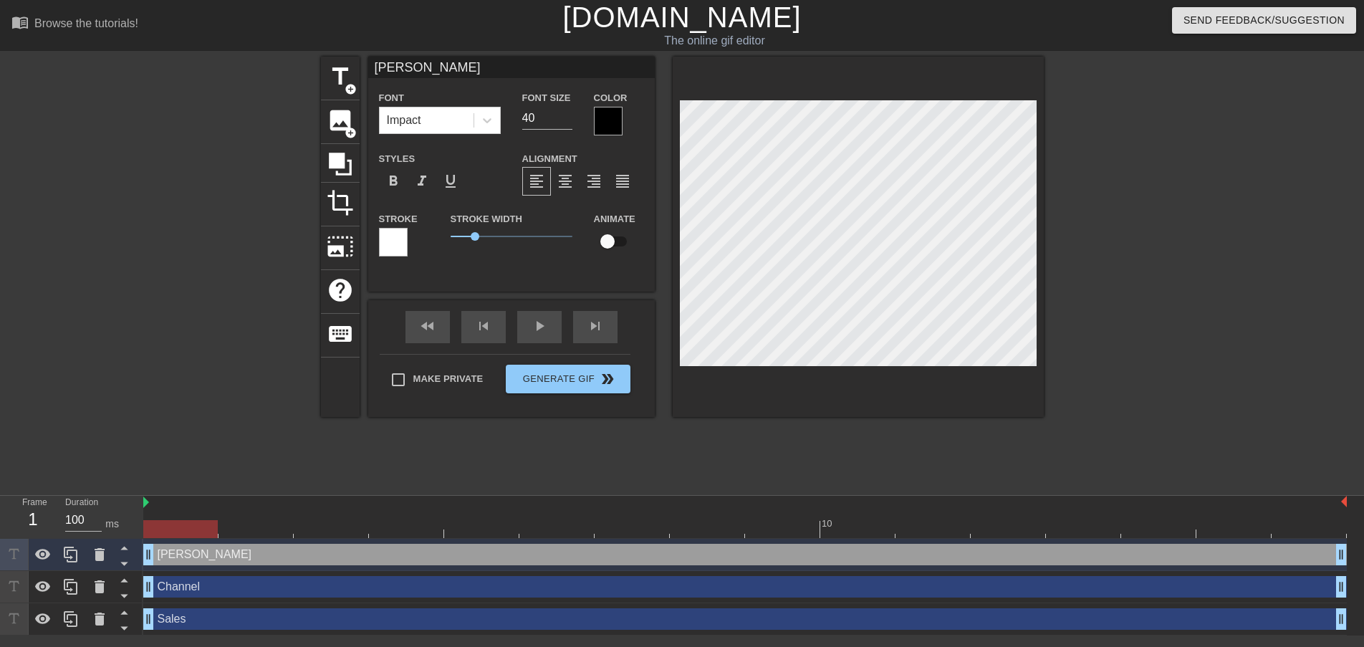
type textarea "Financ"
type input "Finance"
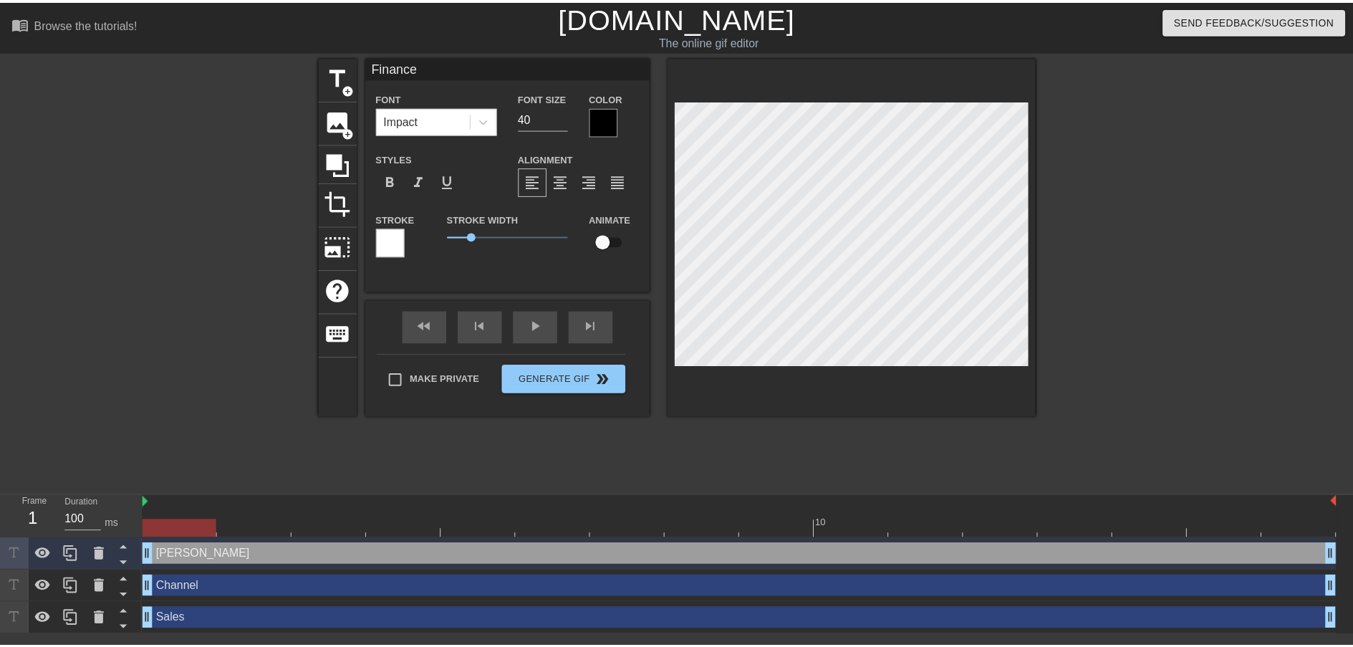
scroll to position [2, 3]
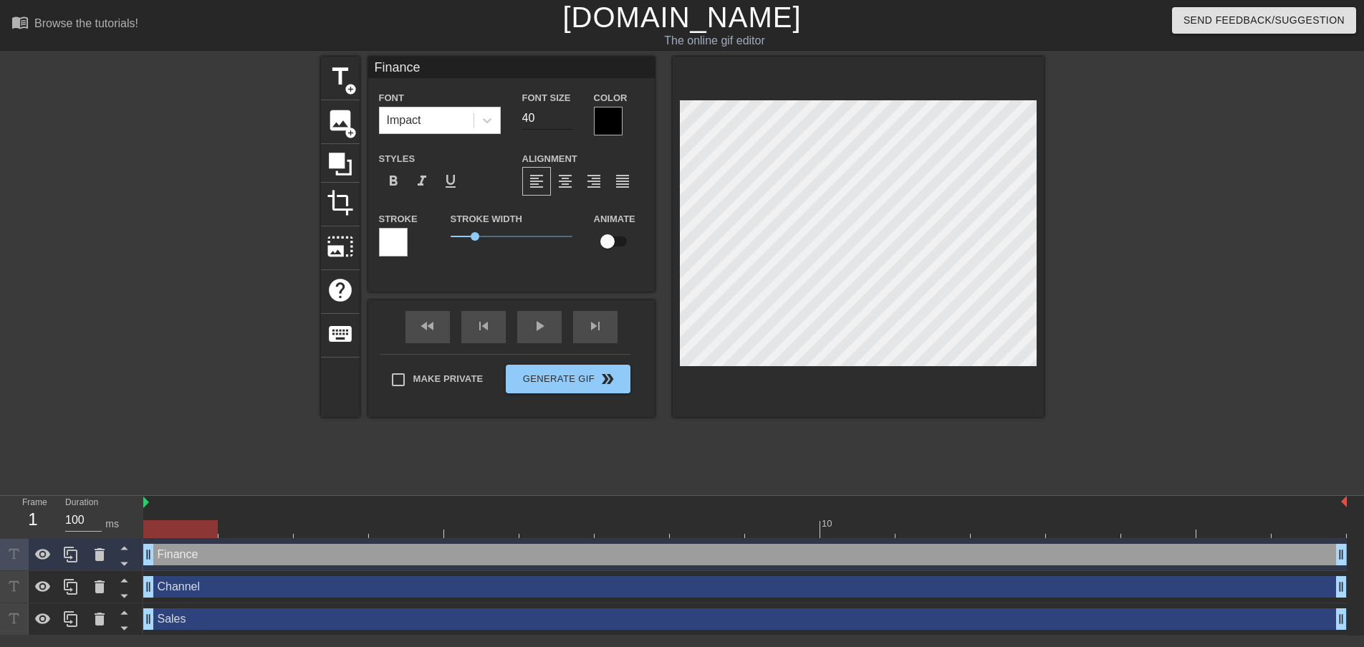
type textarea "Finance"
drag, startPoint x: 542, startPoint y: 117, endPoint x: 501, endPoint y: 120, distance: 41.7
click at [501, 120] on div "Font Impact Font Size 40 Color" at bounding box center [511, 112] width 287 height 47
type input "20"
click at [352, 84] on span "add_circle" at bounding box center [351, 89] width 12 height 12
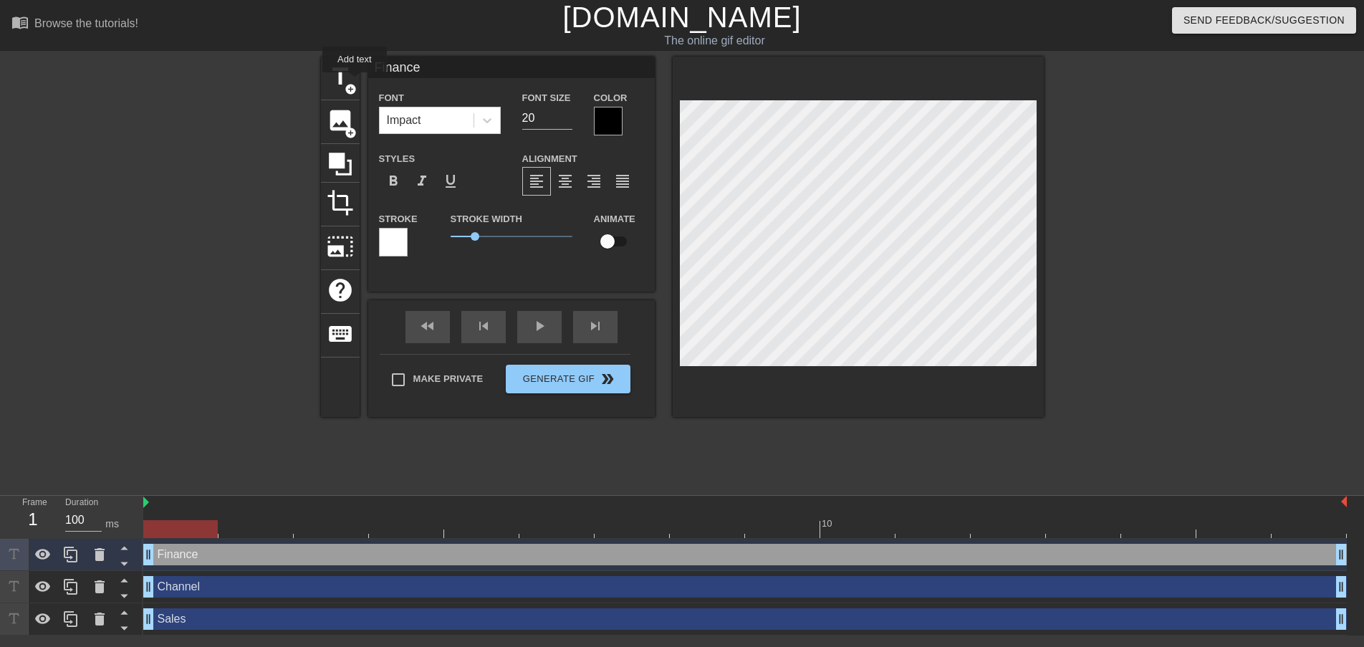
type input "New text 4"
type input "40"
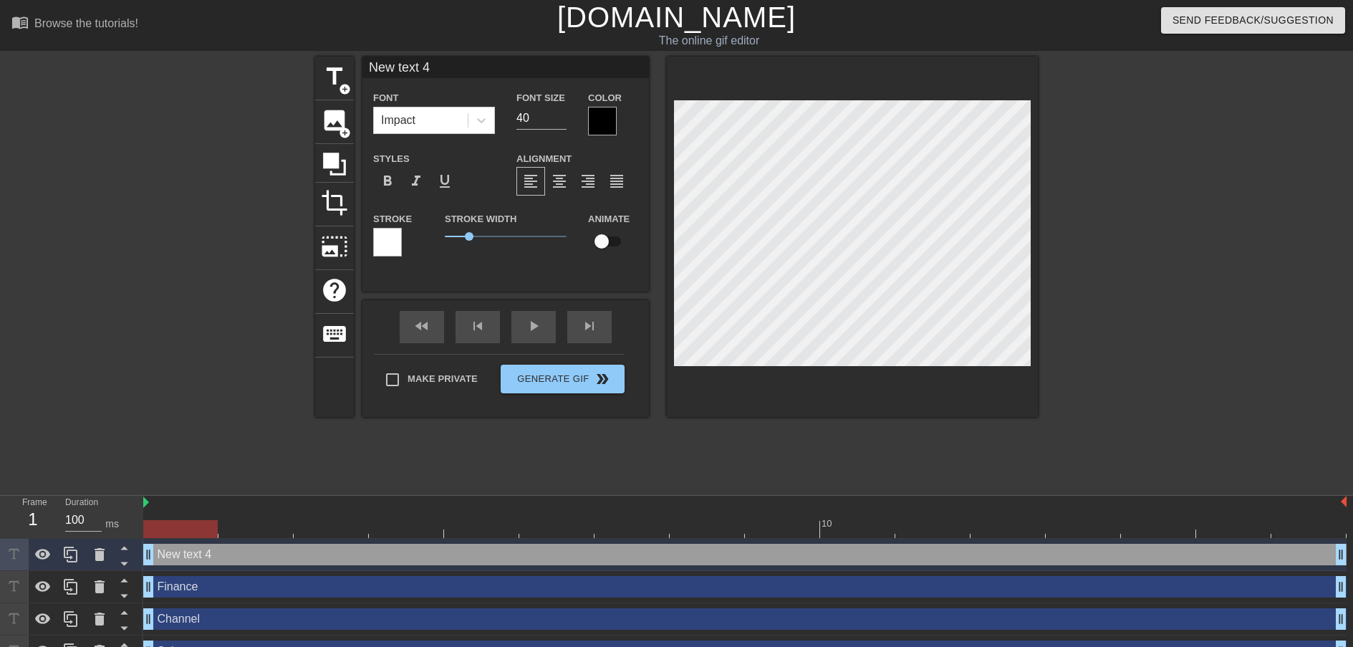
scroll to position [2, 2]
type input "P"
type textarea "P"
type input "Pr"
type textarea "Pr"
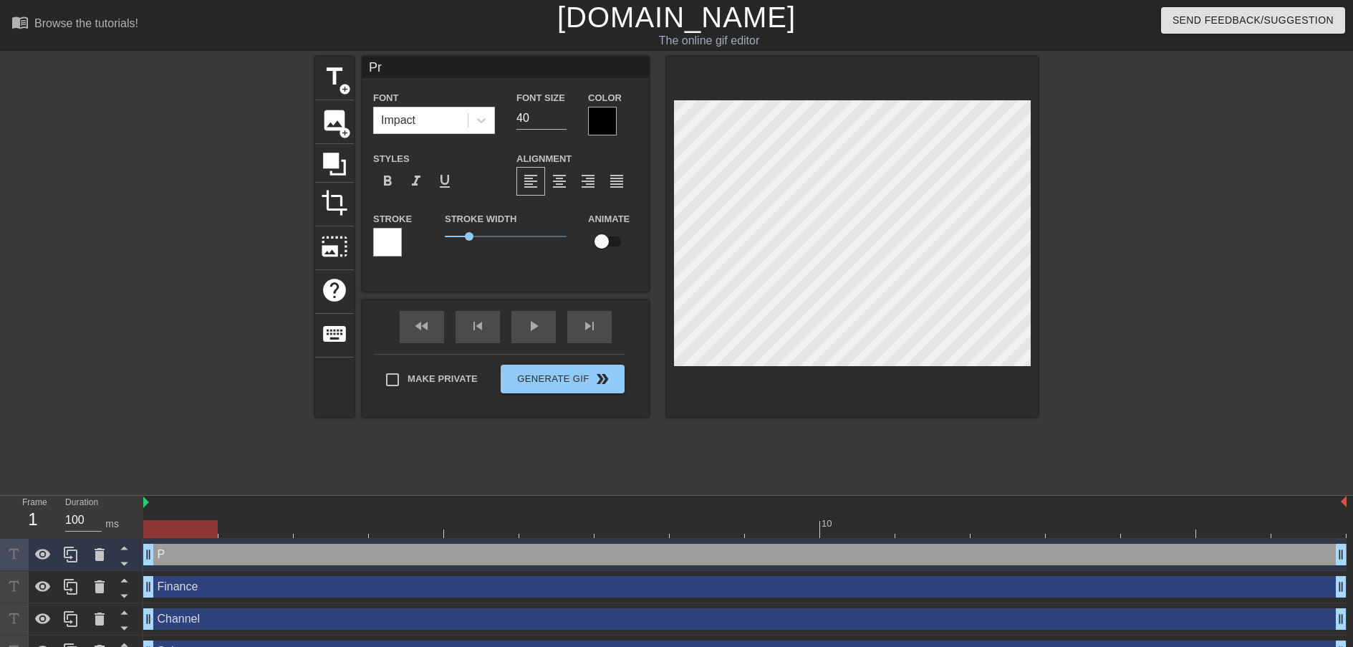
type input "Pro"
type textarea "Pro"
type input "Prod"
type textarea "Prod"
type input "Produ"
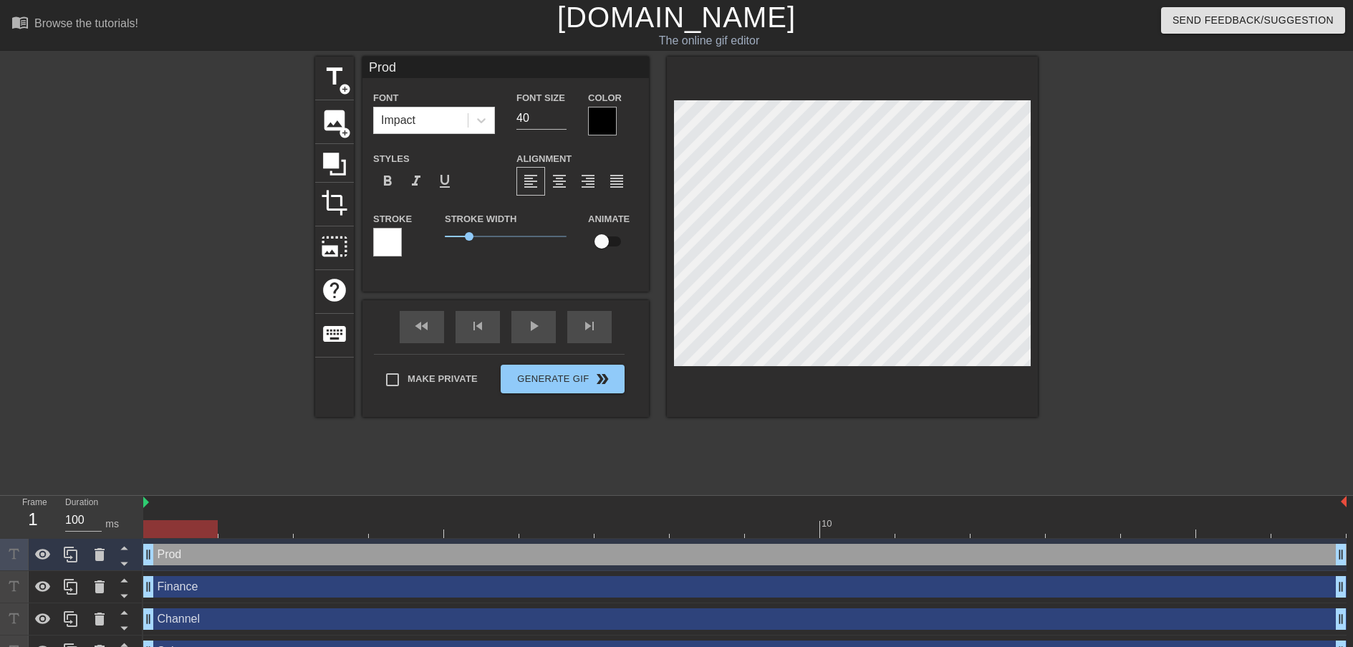
type textarea "Produ"
type input "Produc"
type textarea "Produc"
type input "Product"
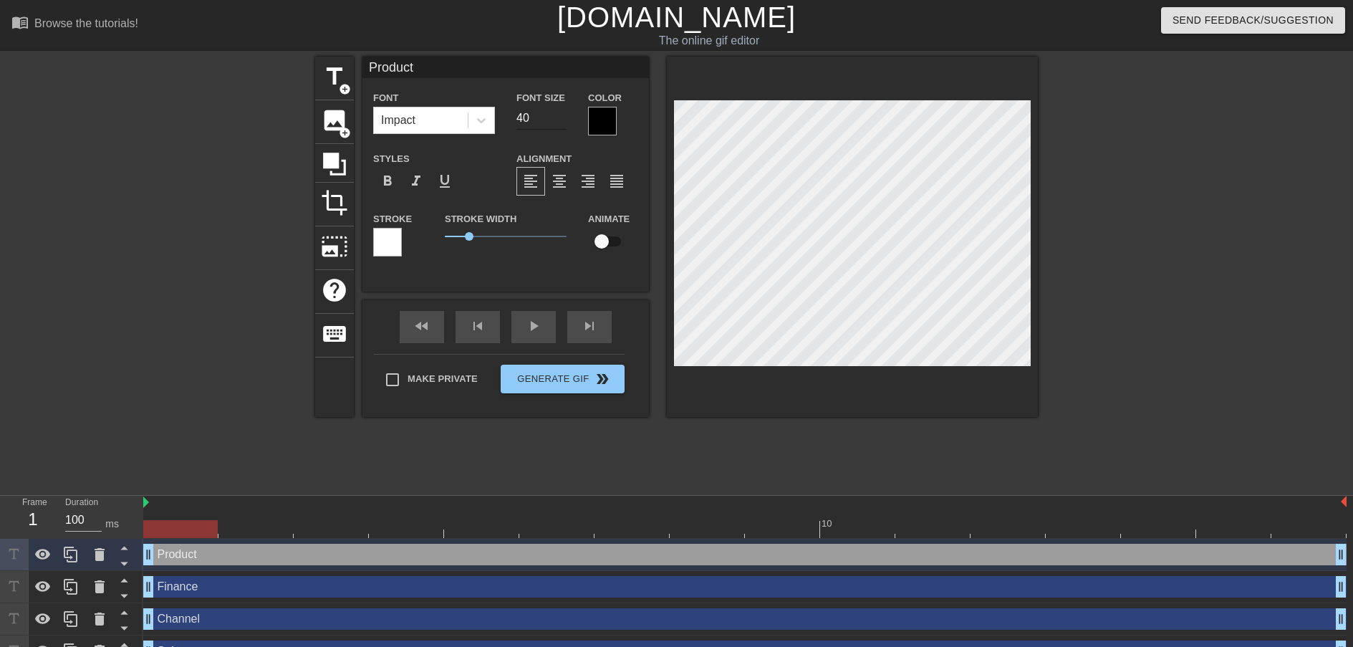
type textarea "Product"
drag, startPoint x: 537, startPoint y: 120, endPoint x: 476, endPoint y: 117, distance: 61.7
click at [471, 118] on div "Font Impact Font Size 40 Color" at bounding box center [505, 112] width 287 height 47
type input "20"
click at [332, 92] on div "title add_circle" at bounding box center [334, 79] width 39 height 44
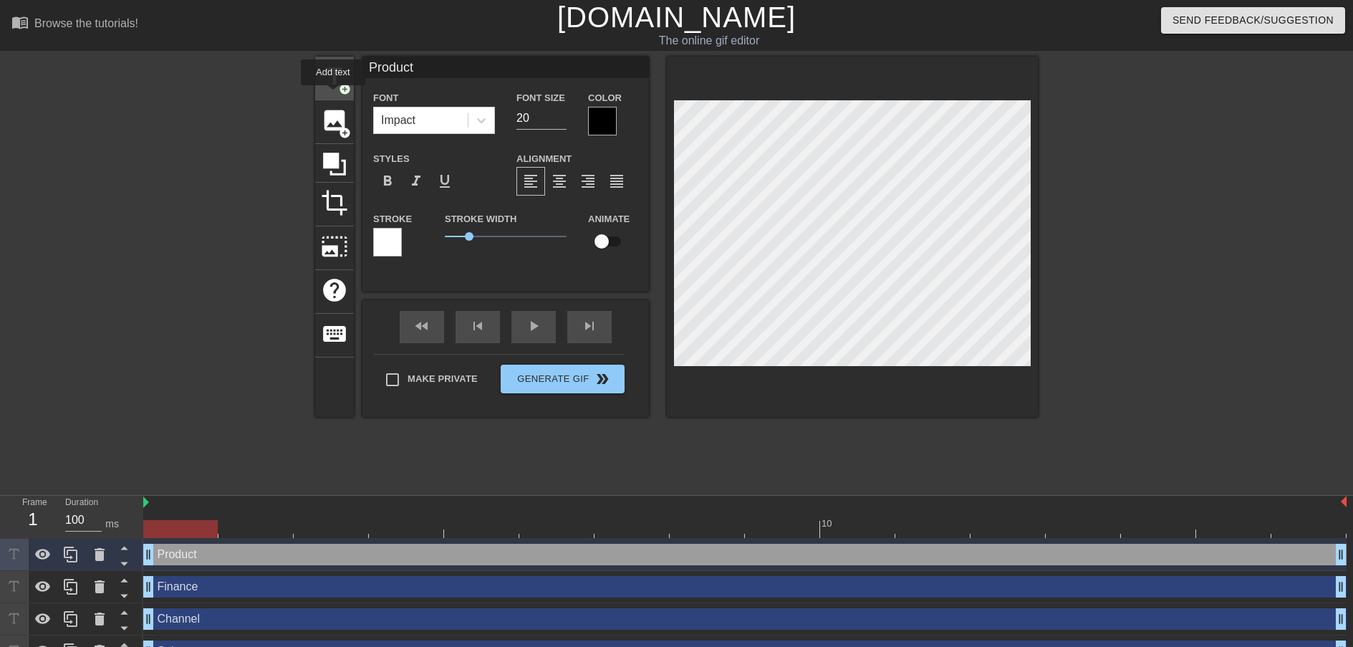
type input "New text 5"
type input "40"
type input "A"
type textarea "Ap"
type input "App"
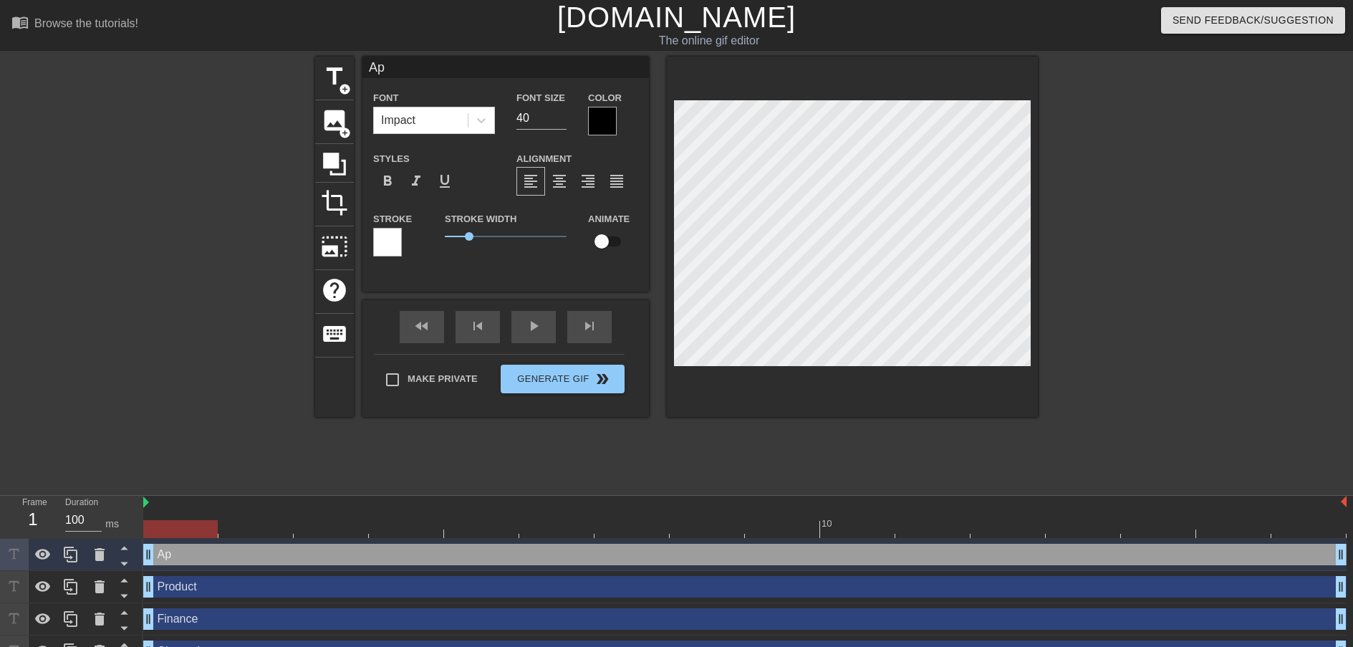
type textarea "App"
type input "Appr"
type textarea "Appr"
type input "Appro"
type textarea "Appro"
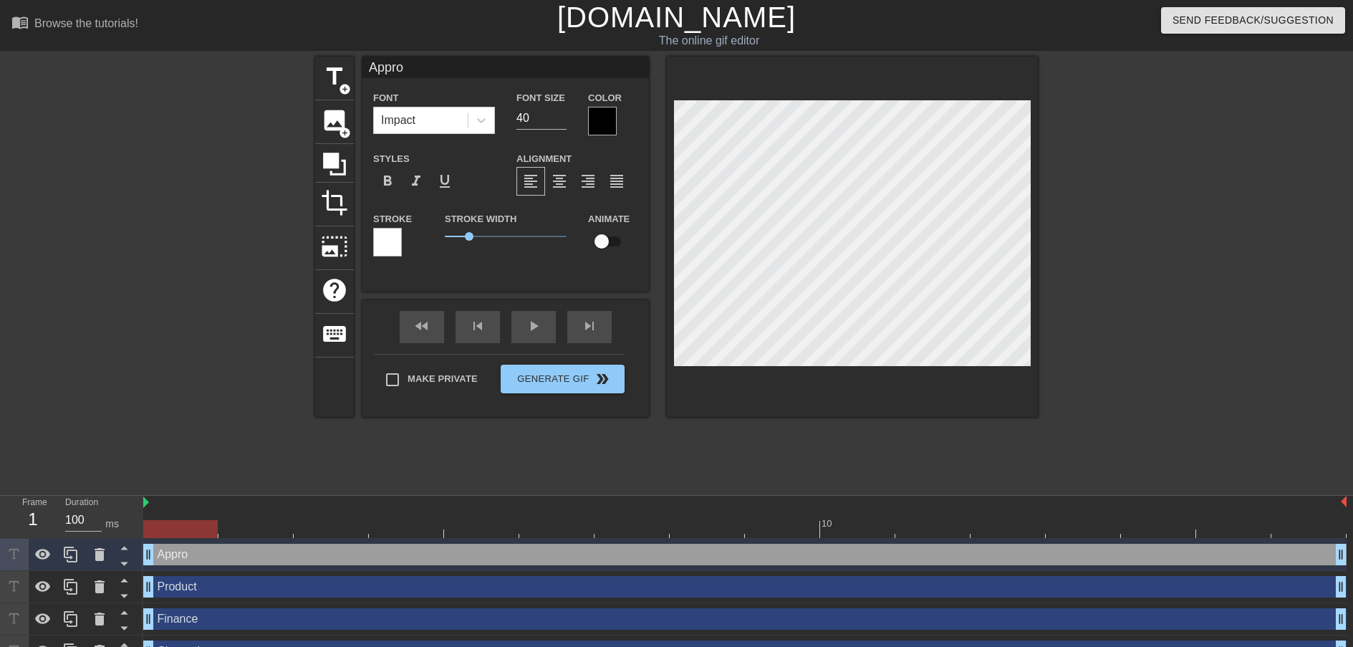
type input "Approv"
type textarea "Approv"
type input "Approve"
type textarea "Approve"
type input "Approver"
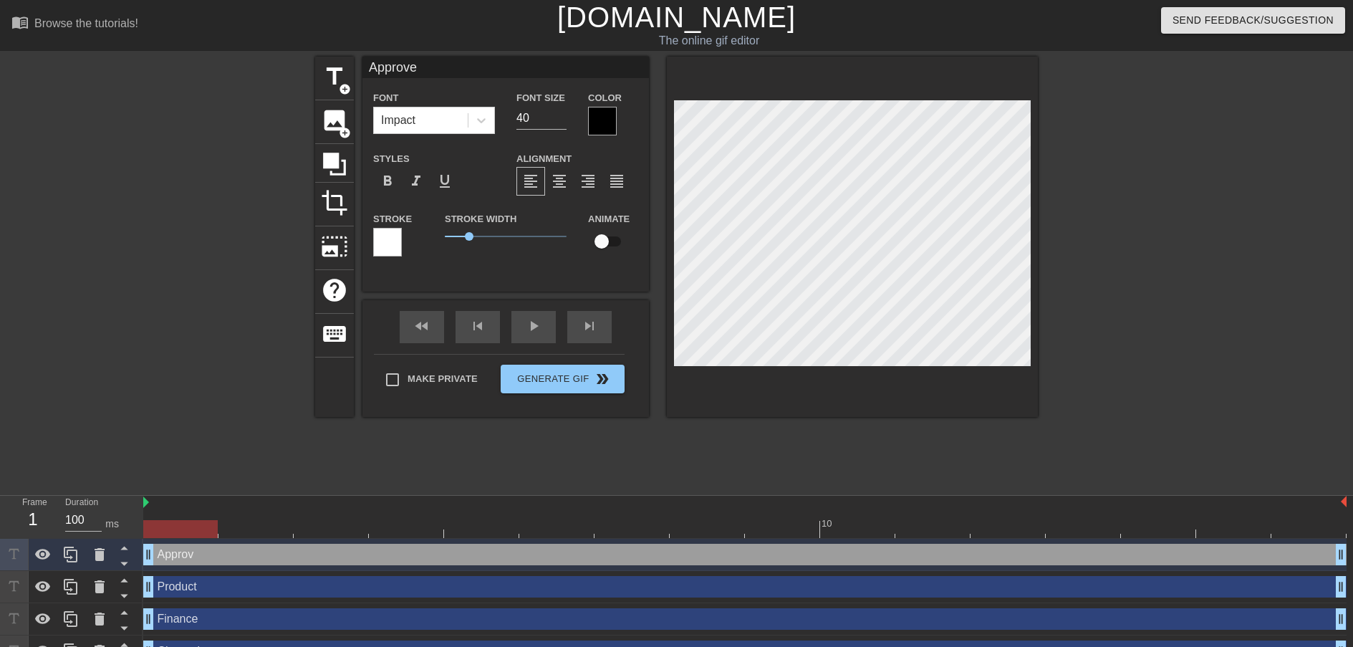
type textarea "Approver"
type input "Approvers"
type textarea "Approvers"
drag, startPoint x: 535, startPoint y: 118, endPoint x: 488, endPoint y: 127, distance: 48.0
click at [488, 127] on div "Font Impact Font Size 40 Color" at bounding box center [505, 112] width 287 height 47
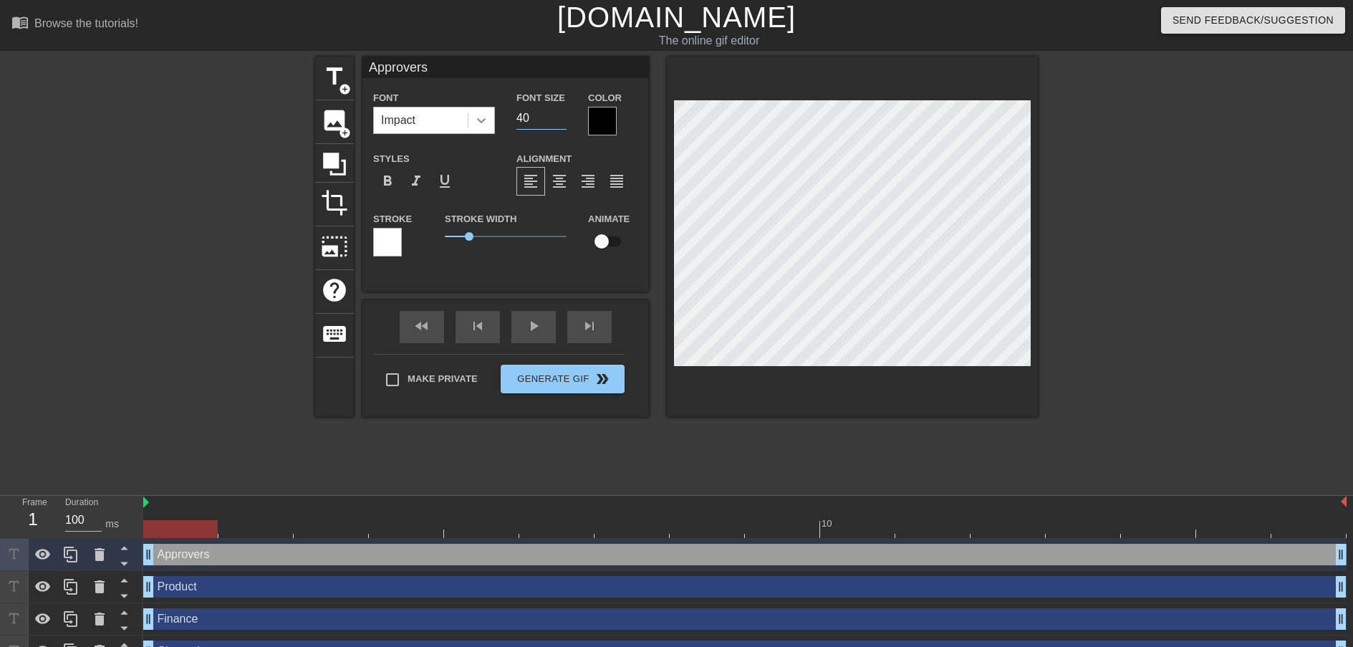
type input "4"
type input "20"
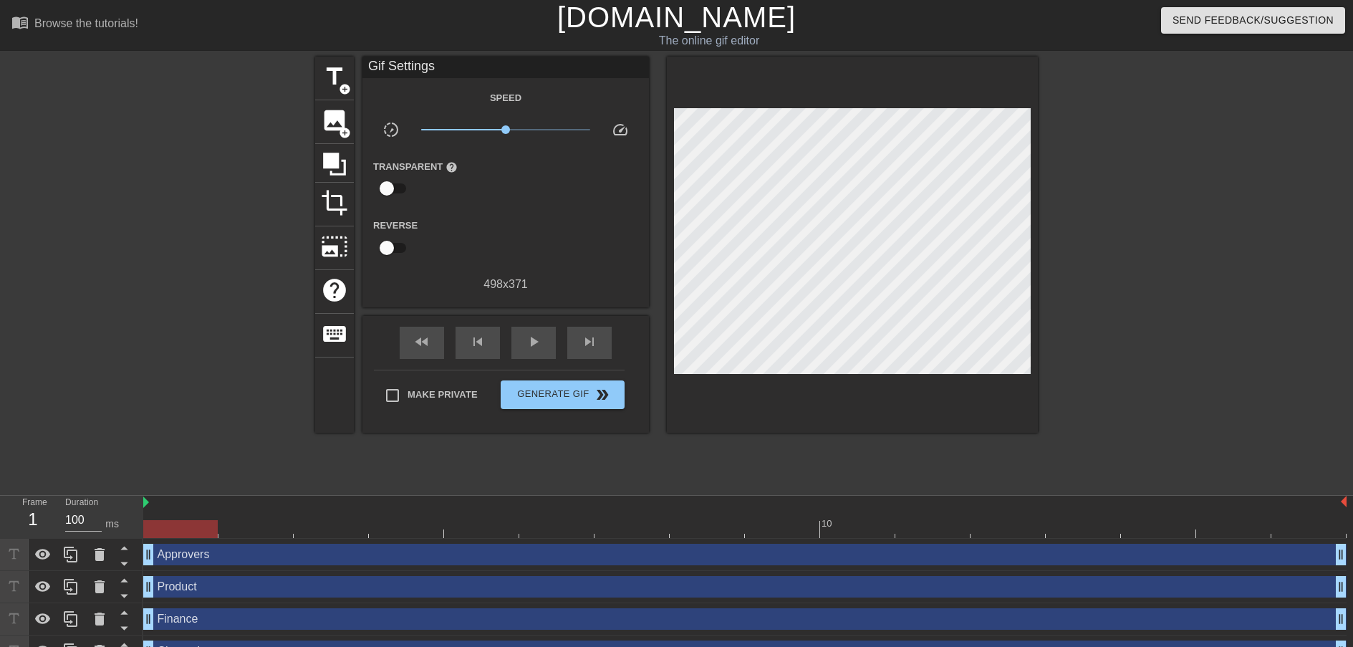
click at [1173, 213] on div at bounding box center [1162, 272] width 215 height 430
click at [531, 336] on span "play_arrow" at bounding box center [533, 341] width 17 height 17
click at [531, 336] on span "pause" at bounding box center [533, 341] width 17 height 17
click at [532, 335] on span "play_arrow" at bounding box center [533, 341] width 17 height 17
click at [533, 334] on span "pause" at bounding box center [533, 341] width 17 height 17
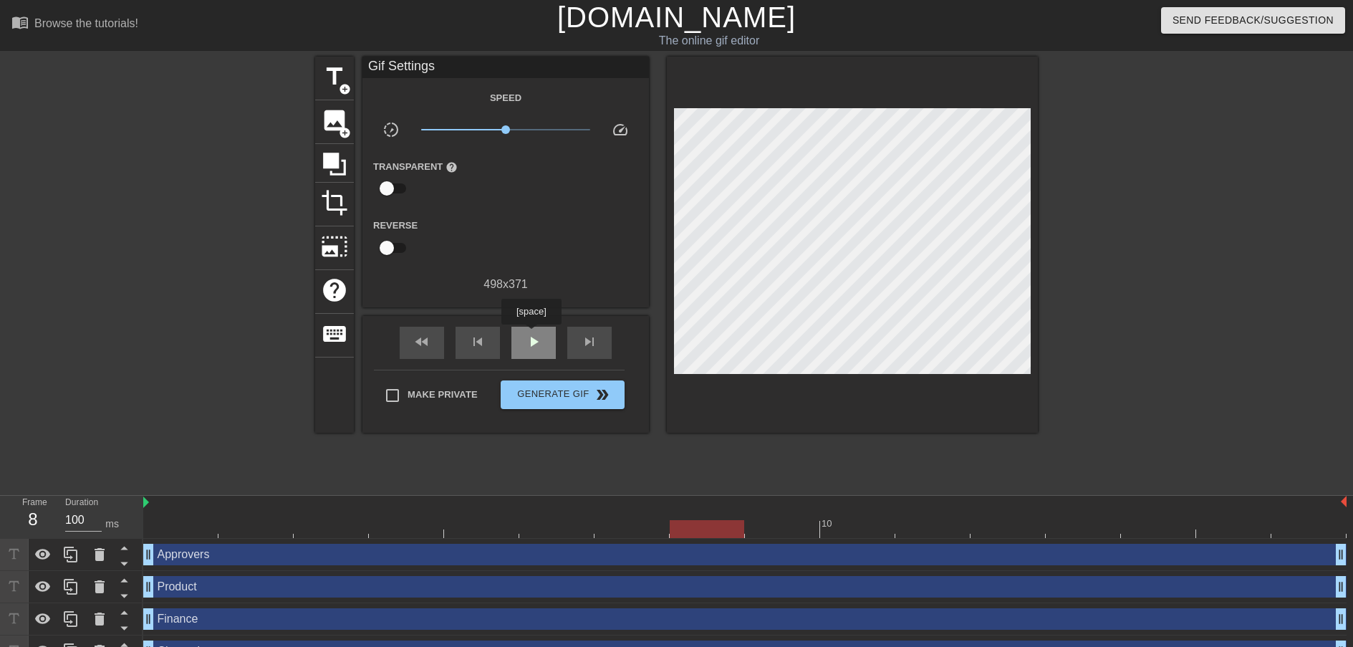
click at [533, 334] on span "play_arrow" at bounding box center [533, 341] width 17 height 17
click at [533, 334] on span "pause" at bounding box center [533, 341] width 17 height 17
click at [541, 350] on span "play_arrow" at bounding box center [533, 341] width 17 height 17
click at [543, 349] on div "pause" at bounding box center [533, 343] width 44 height 32
click at [180, 525] on div at bounding box center [744, 529] width 1203 height 18
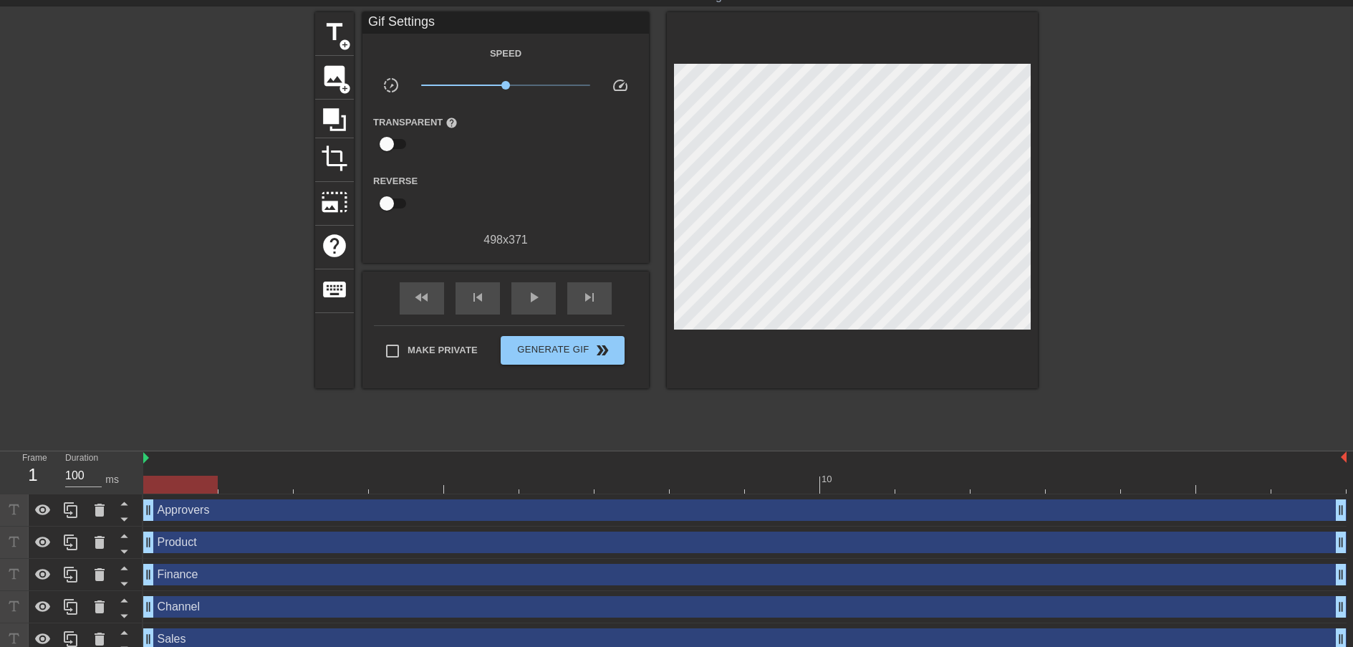
scroll to position [55, 0]
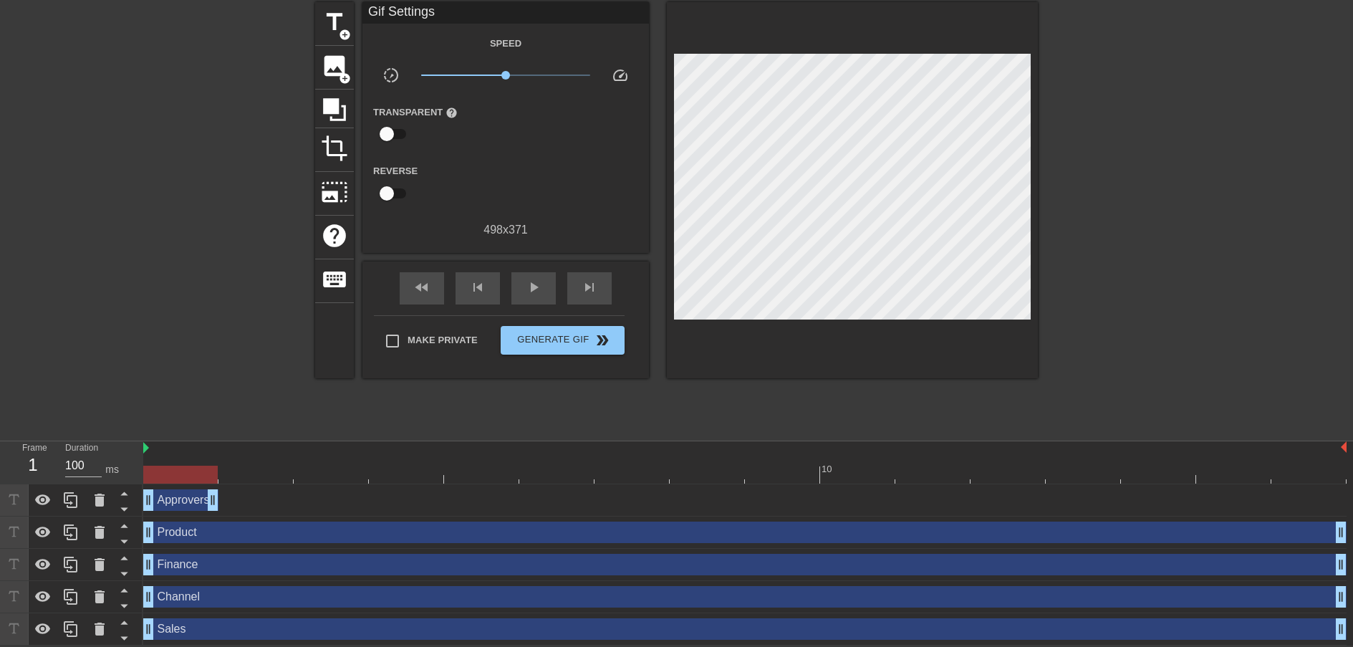
drag, startPoint x: 1340, startPoint y: 500, endPoint x: 223, endPoint y: 514, distance: 1116.7
click at [223, 514] on div "Approvers drag_handle drag_handle" at bounding box center [744, 500] width 1203 height 32
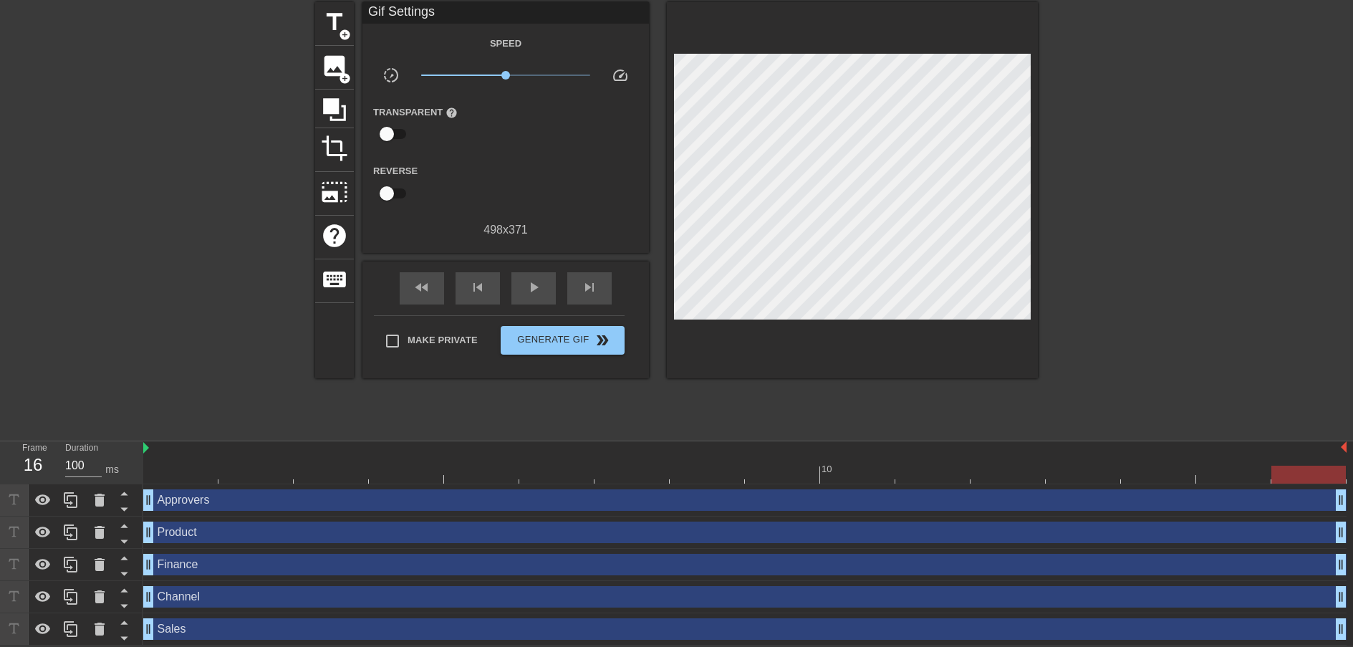
drag, startPoint x: 211, startPoint y: 504, endPoint x: 1369, endPoint y: 522, distance: 1157.6
click at [1352, 522] on html "menu_book Browse the tutorials! [DOMAIN_NAME] The online gif editor Send Feedba…" at bounding box center [676, 296] width 1353 height 700
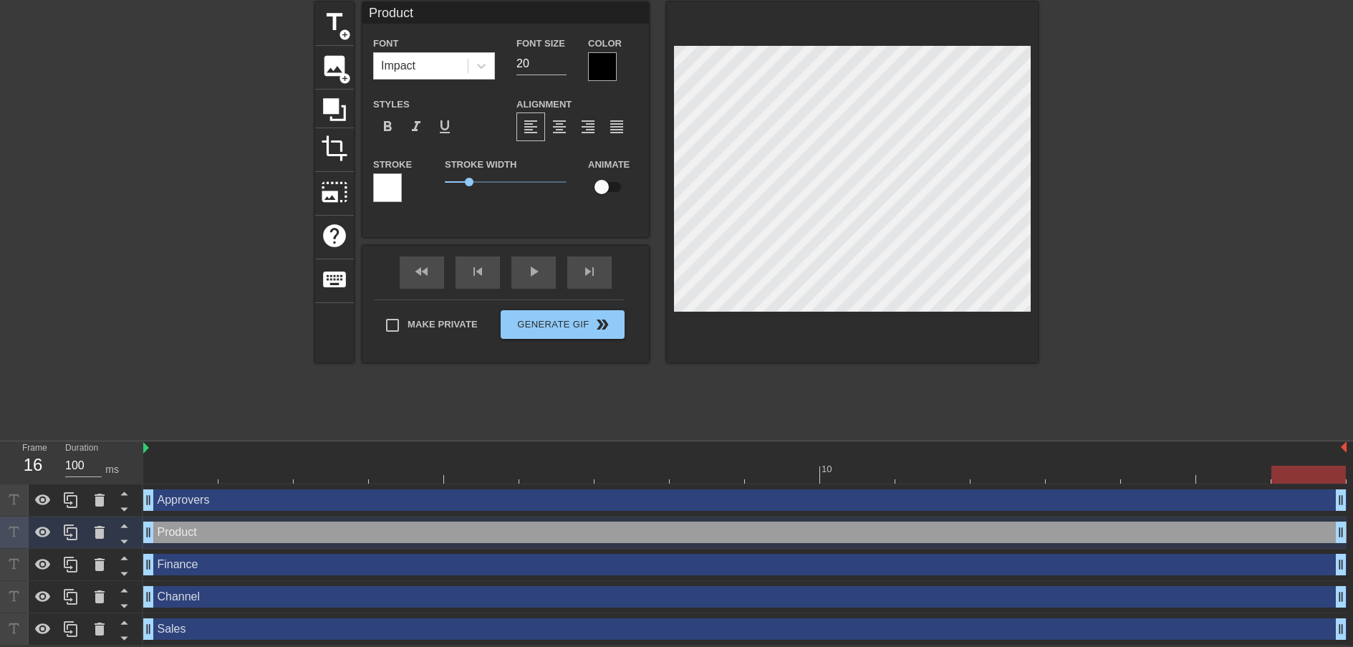
type input "Approvers"
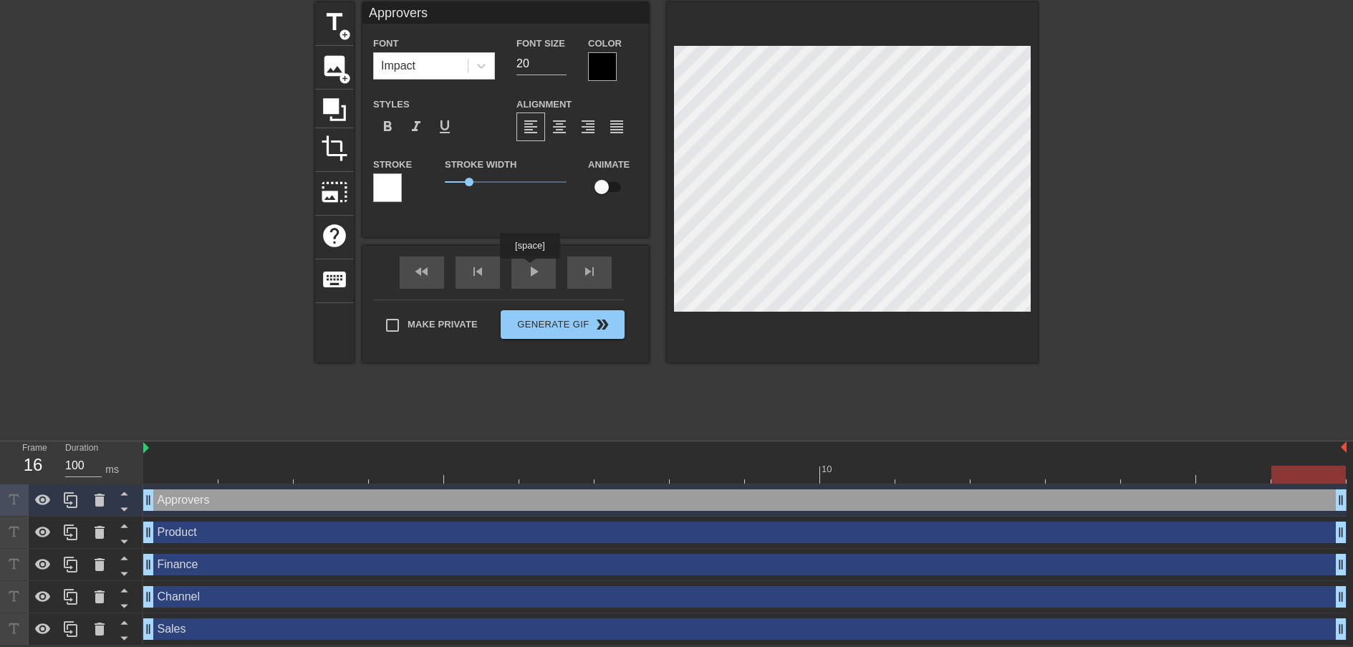
click at [531, 266] on div "fast_rewind skip_previous play_arrow skip_next" at bounding box center [506, 273] width 234 height 54
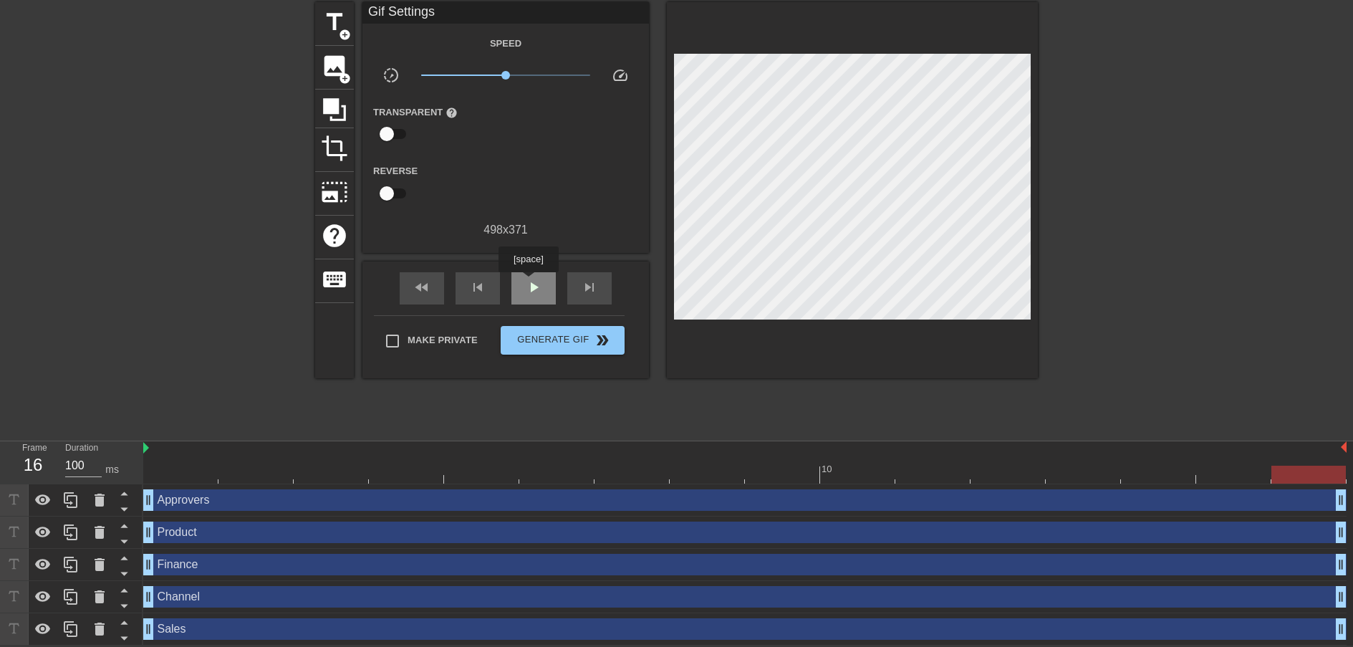
click at [530, 282] on span "play_arrow" at bounding box center [533, 287] width 17 height 17
click at [529, 284] on span "pause" at bounding box center [533, 287] width 17 height 17
click at [178, 476] on div at bounding box center [744, 475] width 1203 height 18
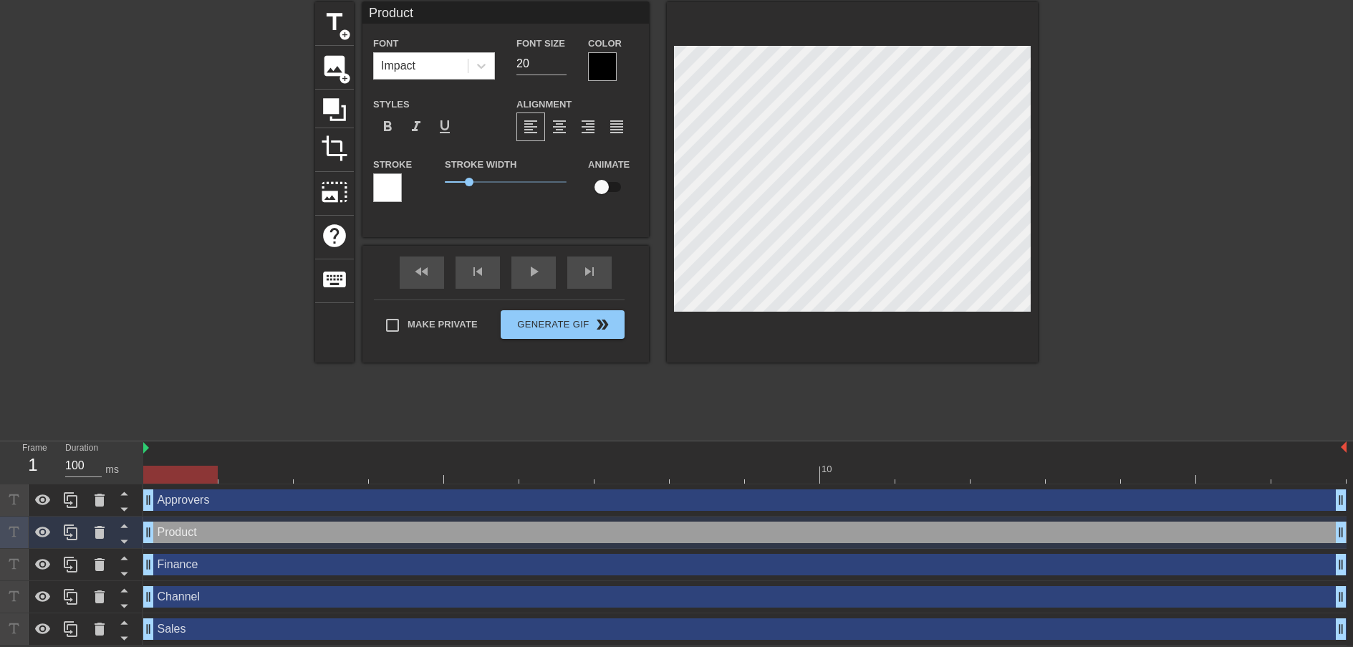
type input "Approvers"
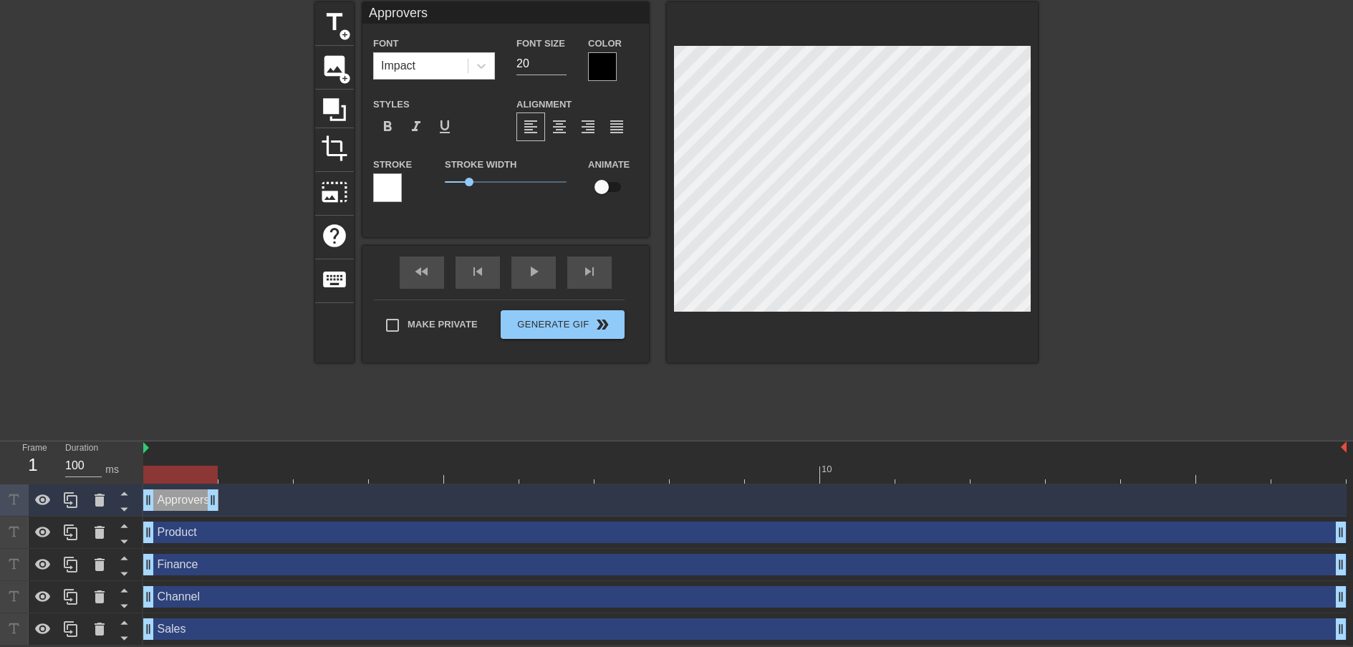
drag, startPoint x: 1341, startPoint y: 500, endPoint x: 211, endPoint y: 535, distance: 1130.1
click at [211, 535] on div "Approvers drag_handle drag_handle Product drag_handle drag_handle Finance drag_…" at bounding box center [748, 564] width 1210 height 161
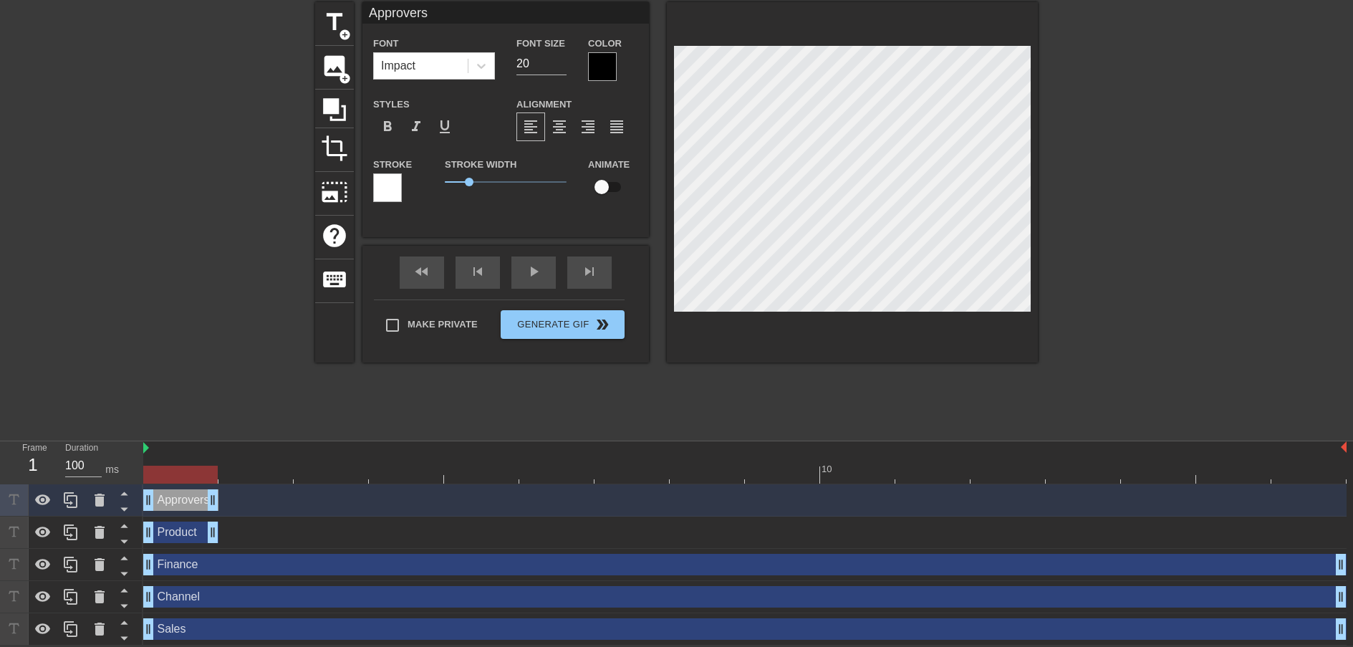
drag, startPoint x: 1344, startPoint y: 539, endPoint x: 229, endPoint y: 532, distance: 1115.2
click at [229, 532] on div "Product drag_handle drag_handle" at bounding box center [744, 531] width 1203 height 21
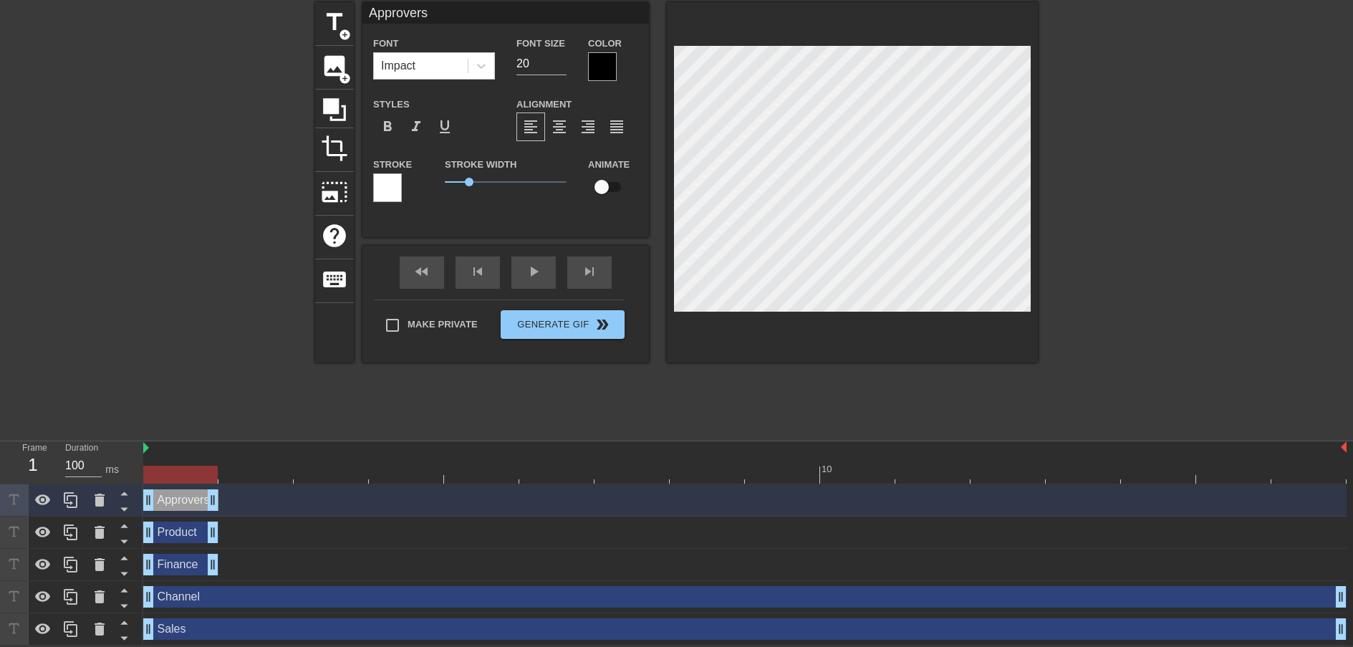
drag, startPoint x: 1338, startPoint y: 566, endPoint x: 179, endPoint y: 569, distance: 1158.9
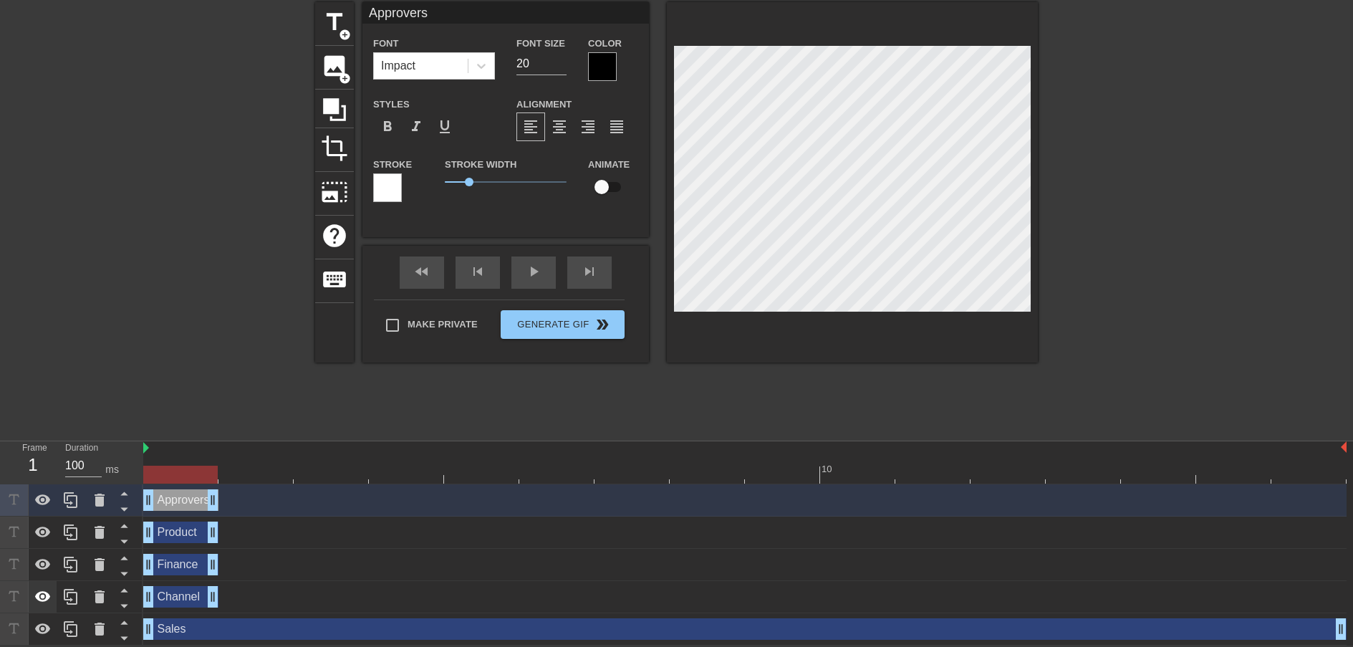
drag, startPoint x: 1343, startPoint y: 597, endPoint x: 42, endPoint y: 581, distance: 1300.8
click at [42, 581] on div "Frame 1 Duration 100 ms 10 Approvers drag_handle drag_handle Product drag_handl…" at bounding box center [676, 543] width 1353 height 204
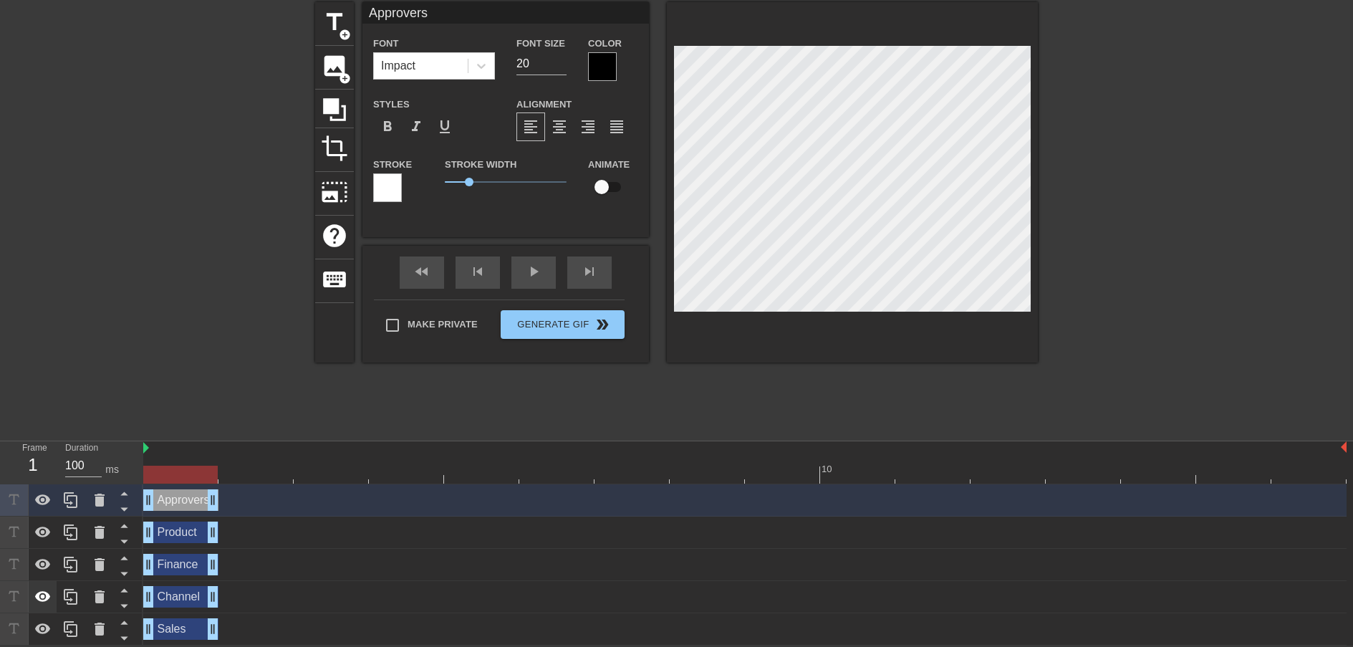
drag, startPoint x: 1339, startPoint y: 623, endPoint x: 52, endPoint y: 595, distance: 1287.4
click at [52, 595] on div "Frame 1 Duration 100 ms 10 Approvers drag_handle drag_handle Product drag_handl…" at bounding box center [676, 543] width 1353 height 204
click at [193, 408] on div at bounding box center [190, 217] width 215 height 430
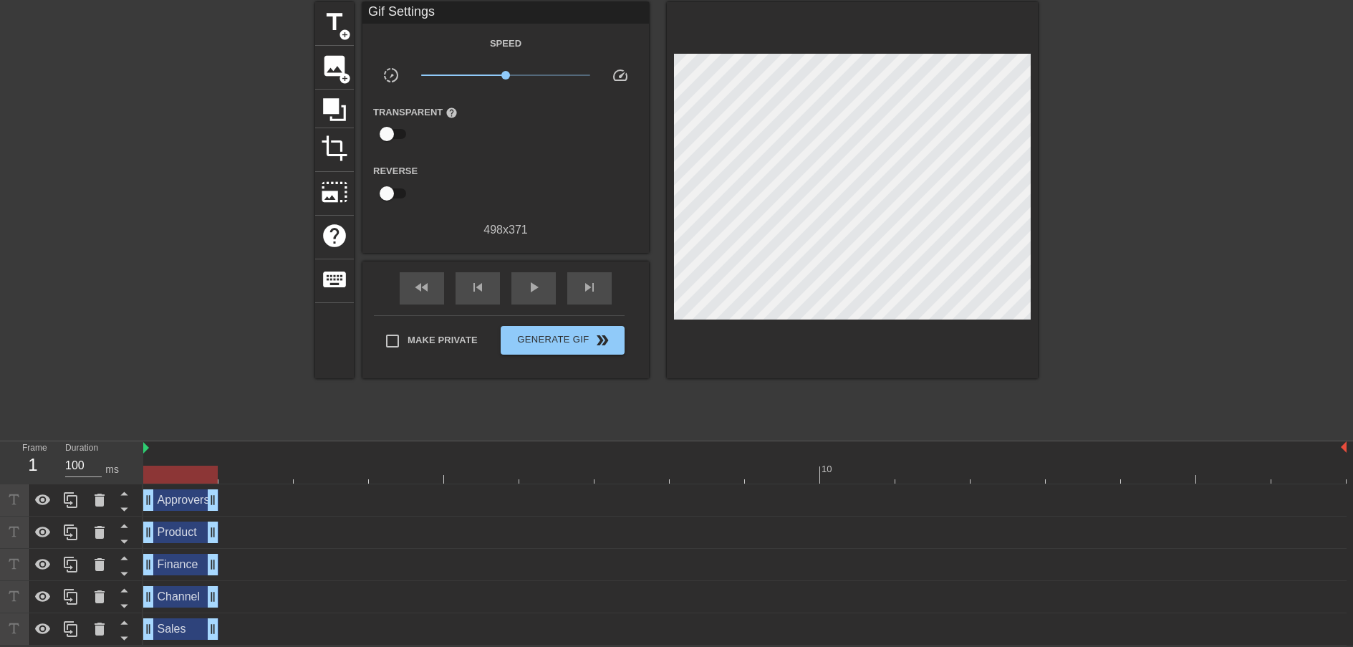
drag, startPoint x: 295, startPoint y: 501, endPoint x: 294, endPoint y: 630, distance: 129.6
click at [294, 630] on div "Approvers drag_handle drag_handle Product drag_handle drag_handle Finance drag_…" at bounding box center [748, 564] width 1210 height 161
click at [180, 503] on div "Approvers drag_handle drag_handle" at bounding box center [180, 499] width 75 height 21
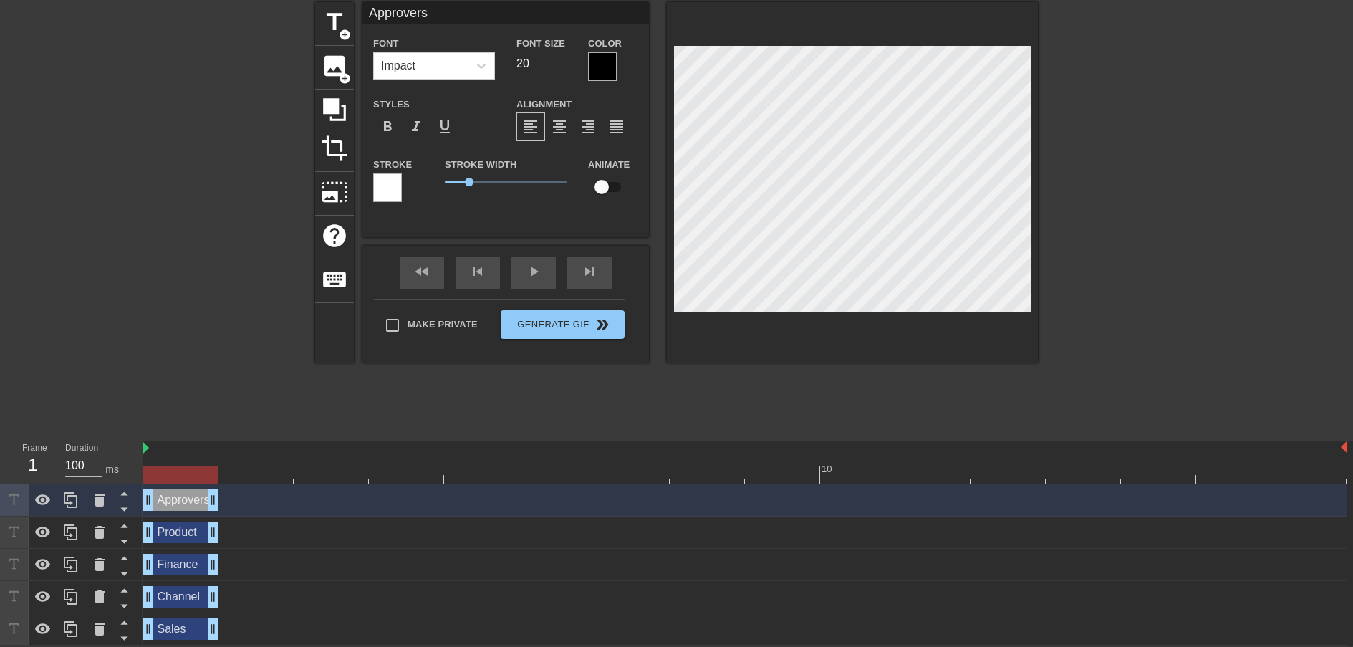
click at [178, 627] on div "Sales drag_handle drag_handle" at bounding box center [180, 628] width 75 height 21
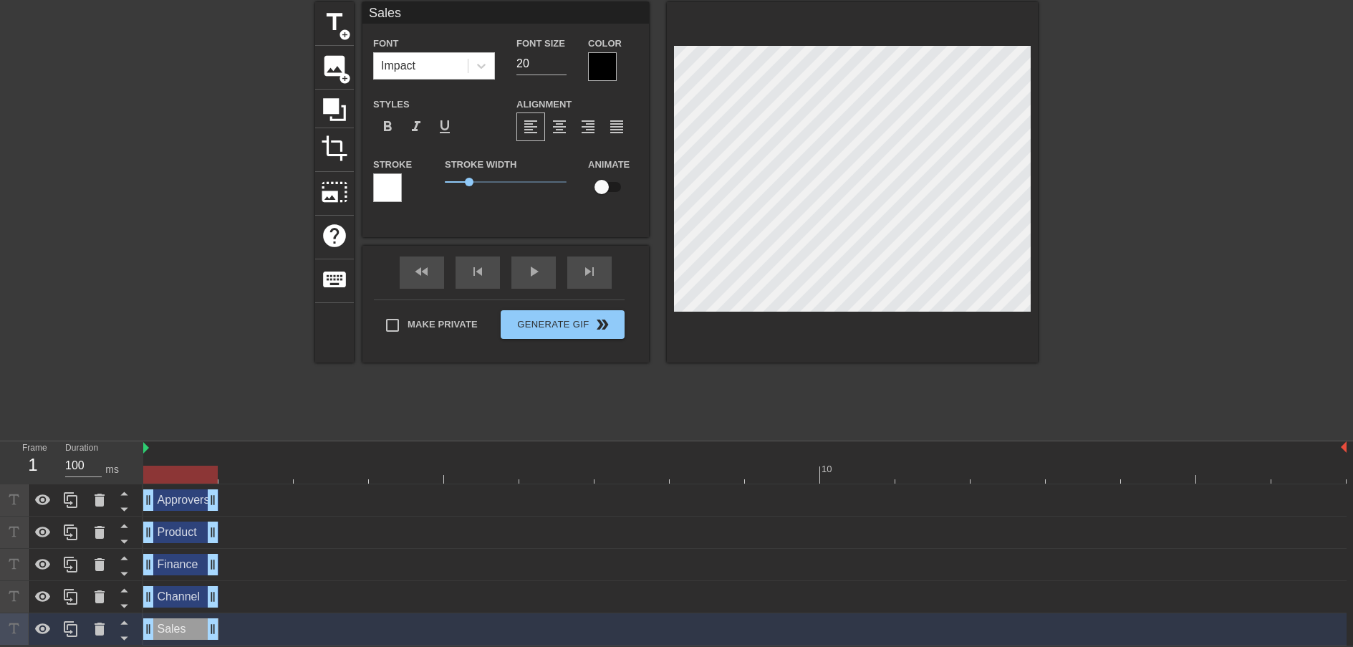
click at [191, 501] on div "Approvers drag_handle drag_handle" at bounding box center [180, 499] width 75 height 21
type input "Approvers"
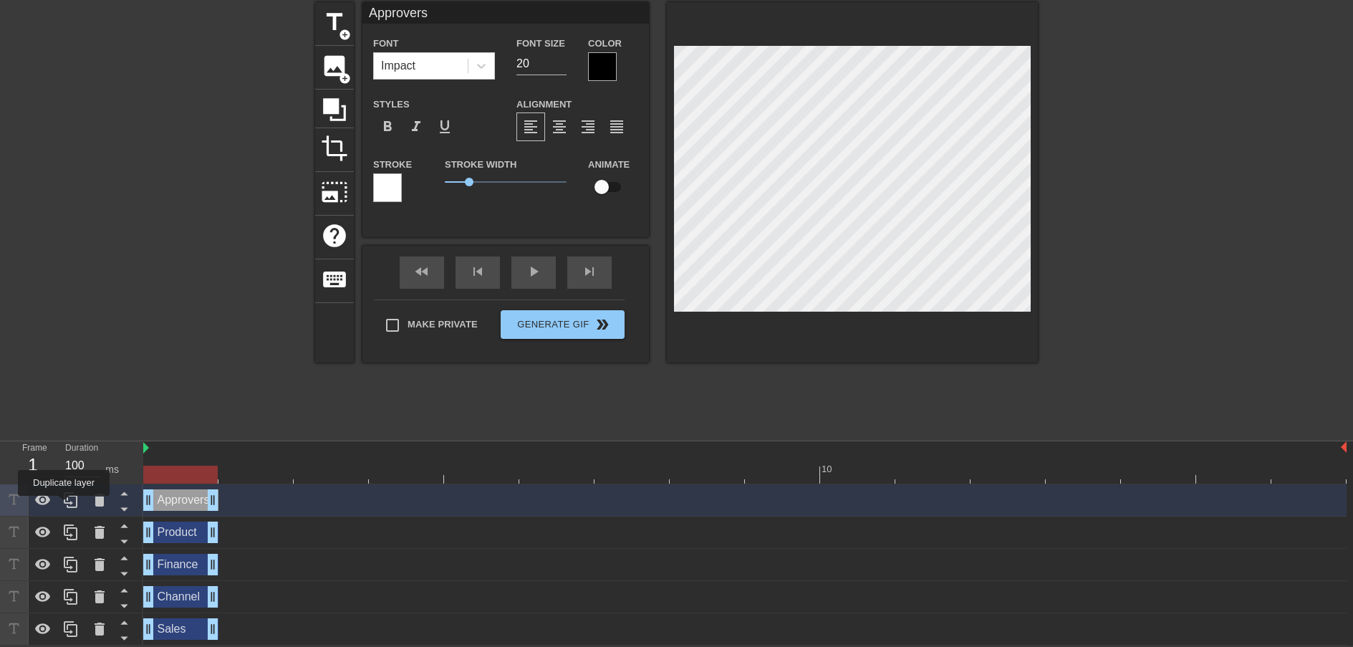
click at [65, 505] on icon at bounding box center [70, 499] width 17 height 17
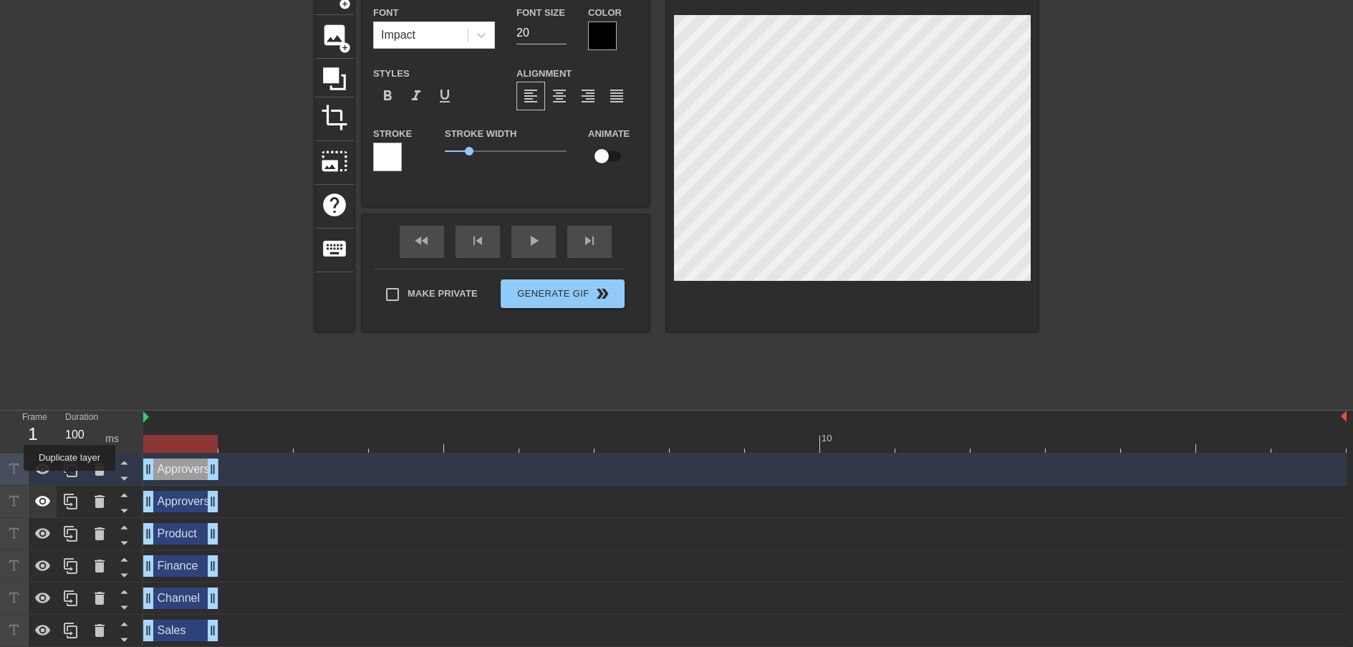
scroll to position [87, 0]
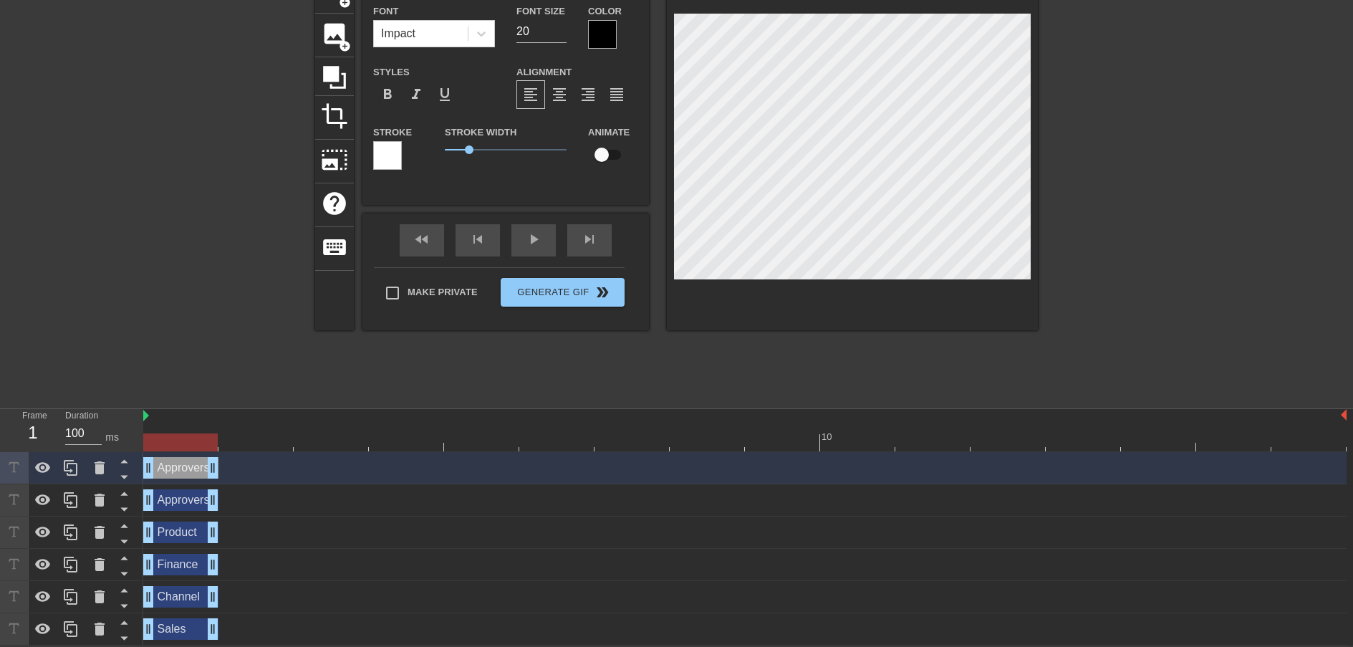
drag, startPoint x: 189, startPoint y: 503, endPoint x: 226, endPoint y: 501, distance: 37.3
click at [226, 501] on div "Approvers drag_handle drag_handle" at bounding box center [744, 499] width 1203 height 21
drag, startPoint x: 173, startPoint y: 500, endPoint x: 215, endPoint y: 499, distance: 41.6
click at [215, 499] on div "Approvers drag_handle drag_handle" at bounding box center [744, 499] width 1203 height 21
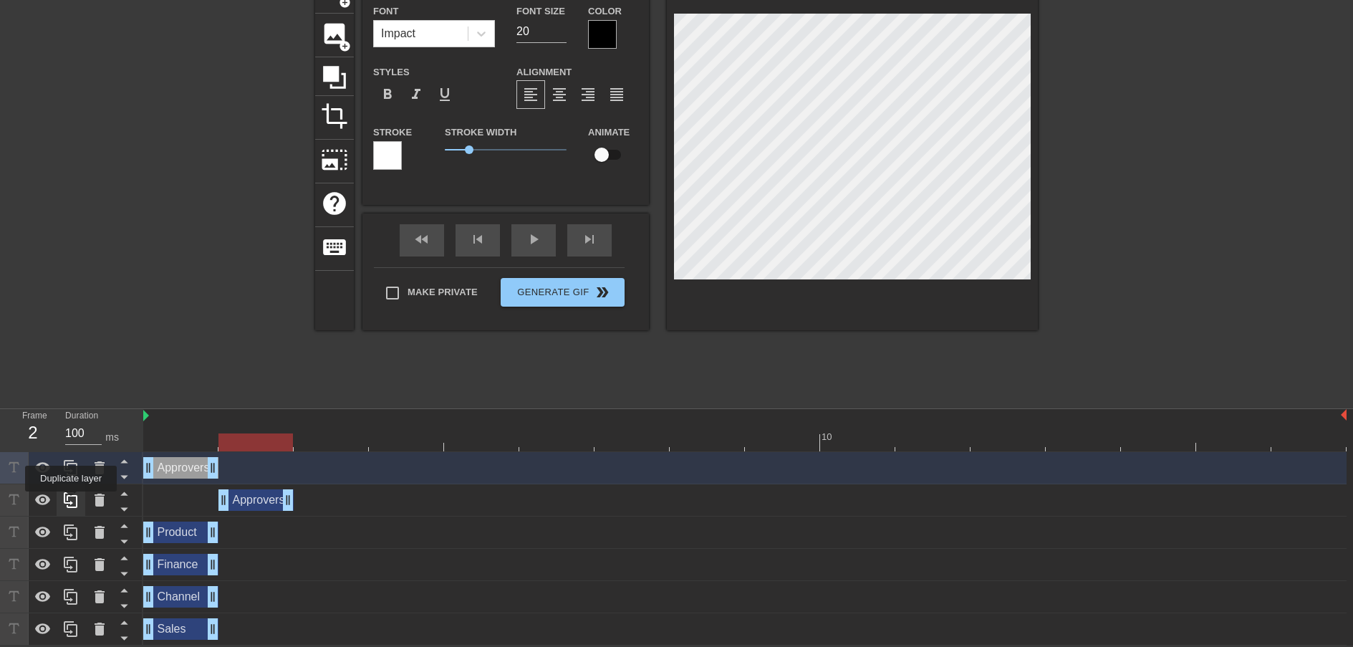
click at [72, 501] on icon at bounding box center [70, 499] width 17 height 17
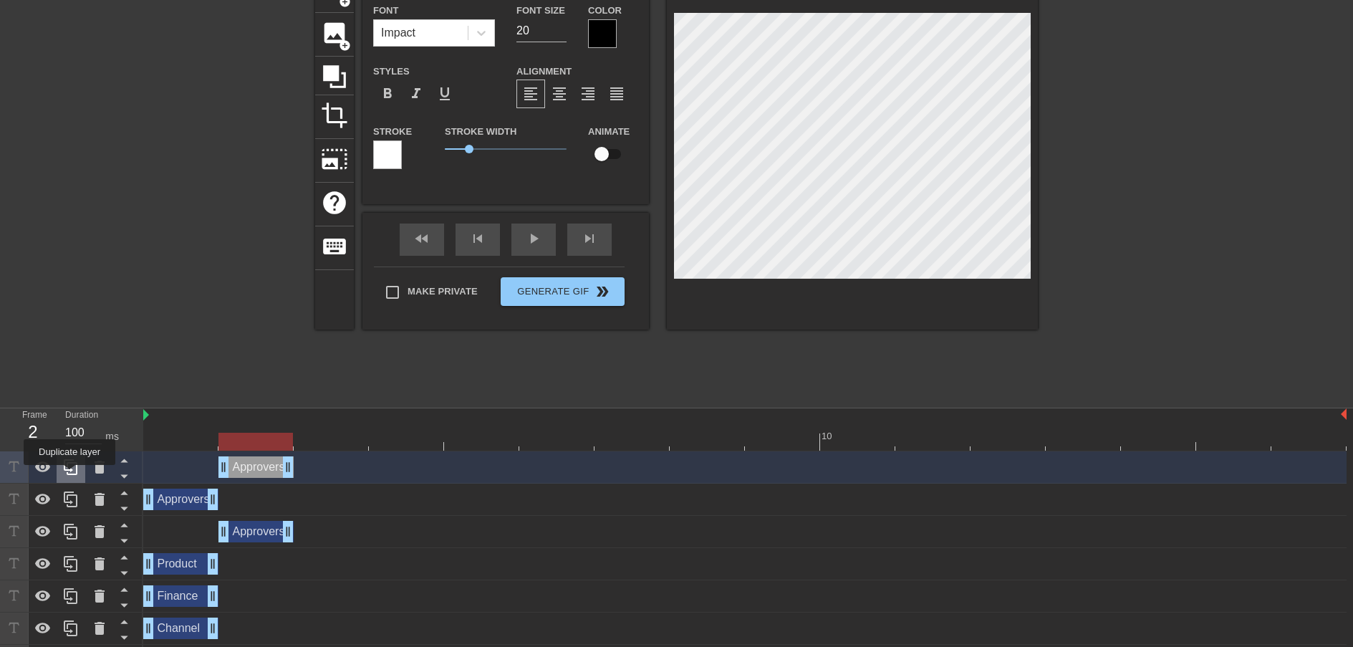
click at [71, 475] on icon at bounding box center [71, 467] width 14 height 16
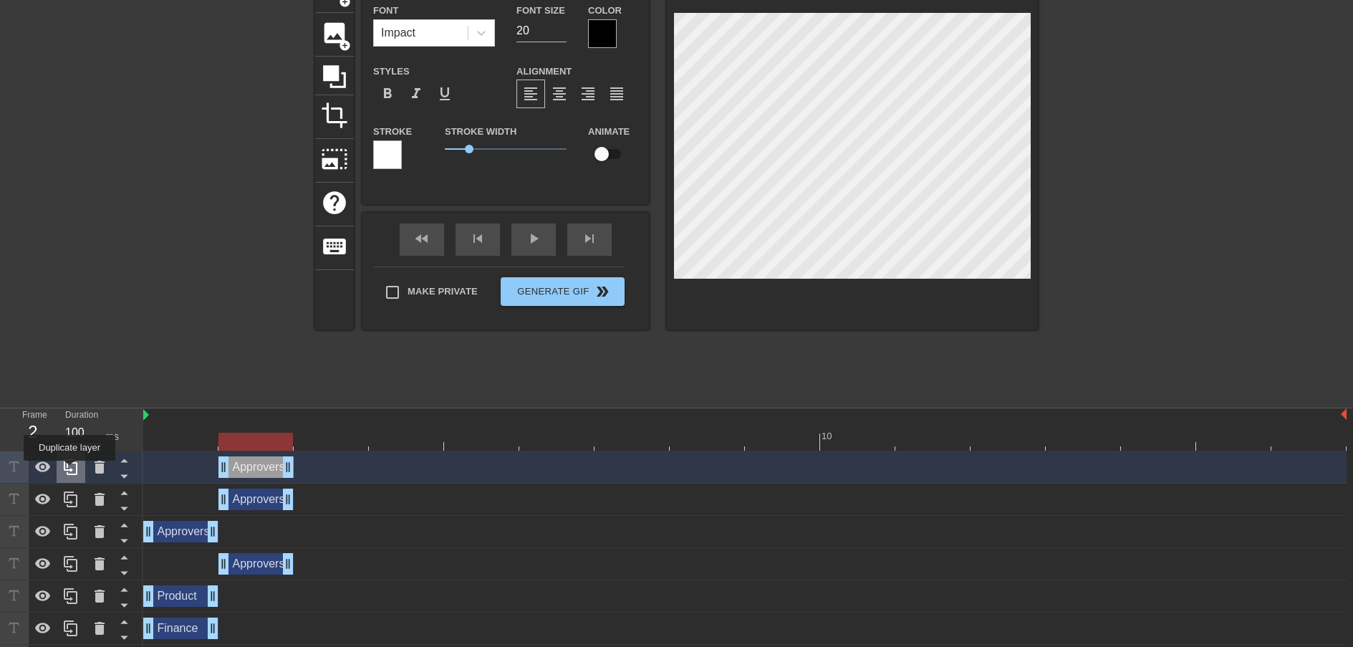
click at [71, 471] on icon at bounding box center [71, 467] width 14 height 16
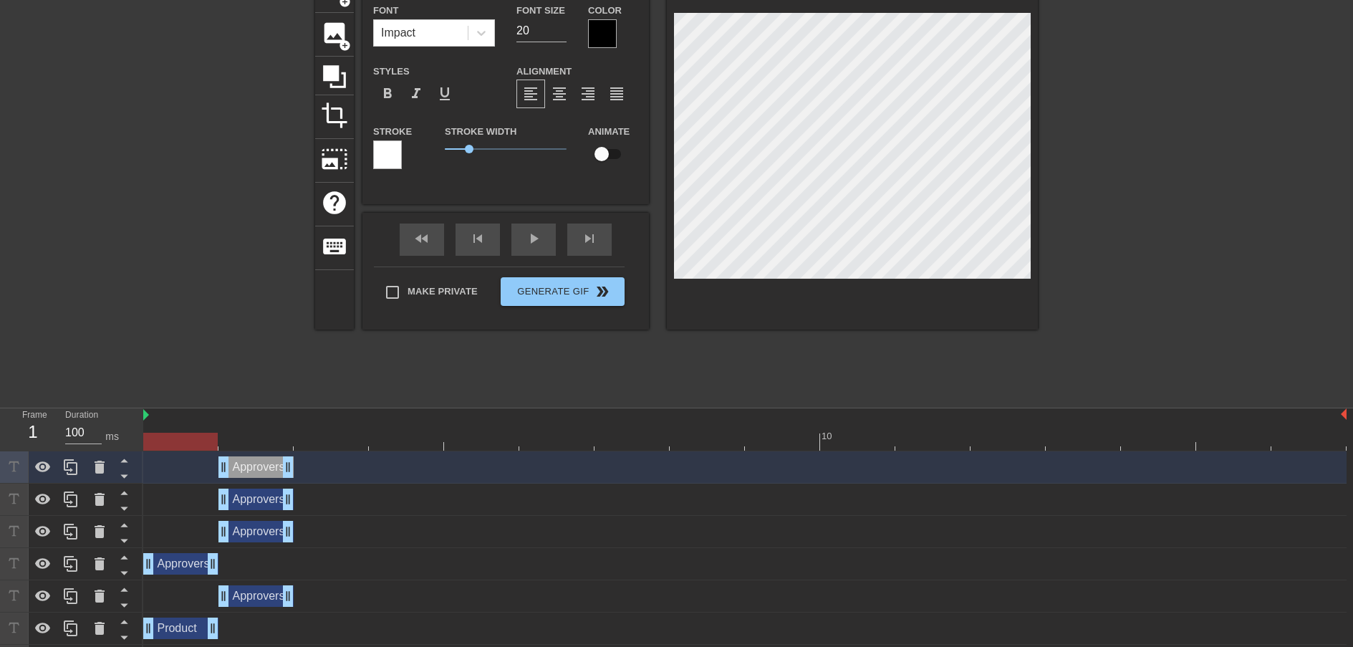
click at [176, 433] on div at bounding box center [744, 442] width 1203 height 18
drag, startPoint x: 179, startPoint y: 438, endPoint x: 463, endPoint y: 446, distance: 284.5
click at [463, 446] on div at bounding box center [481, 442] width 74 height 18
click at [94, 498] on icon at bounding box center [99, 499] width 17 height 17
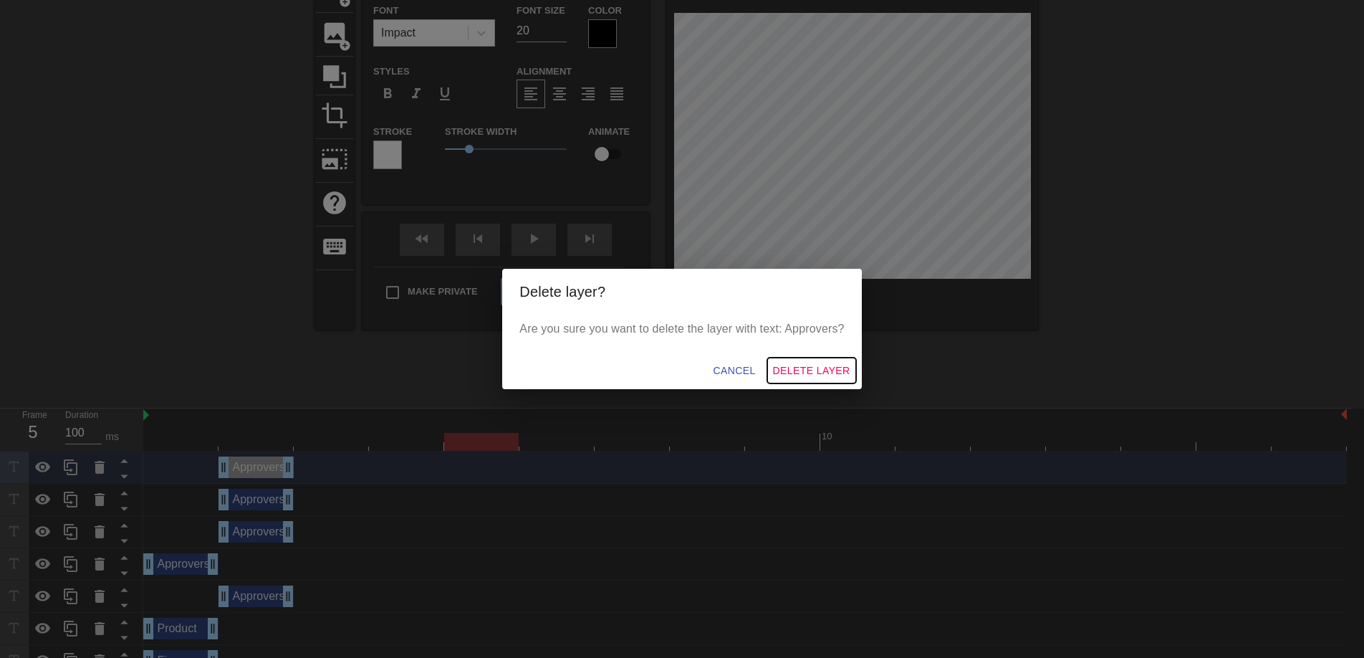
click at [799, 375] on span "Delete Layer" at bounding box center [811, 371] width 77 height 18
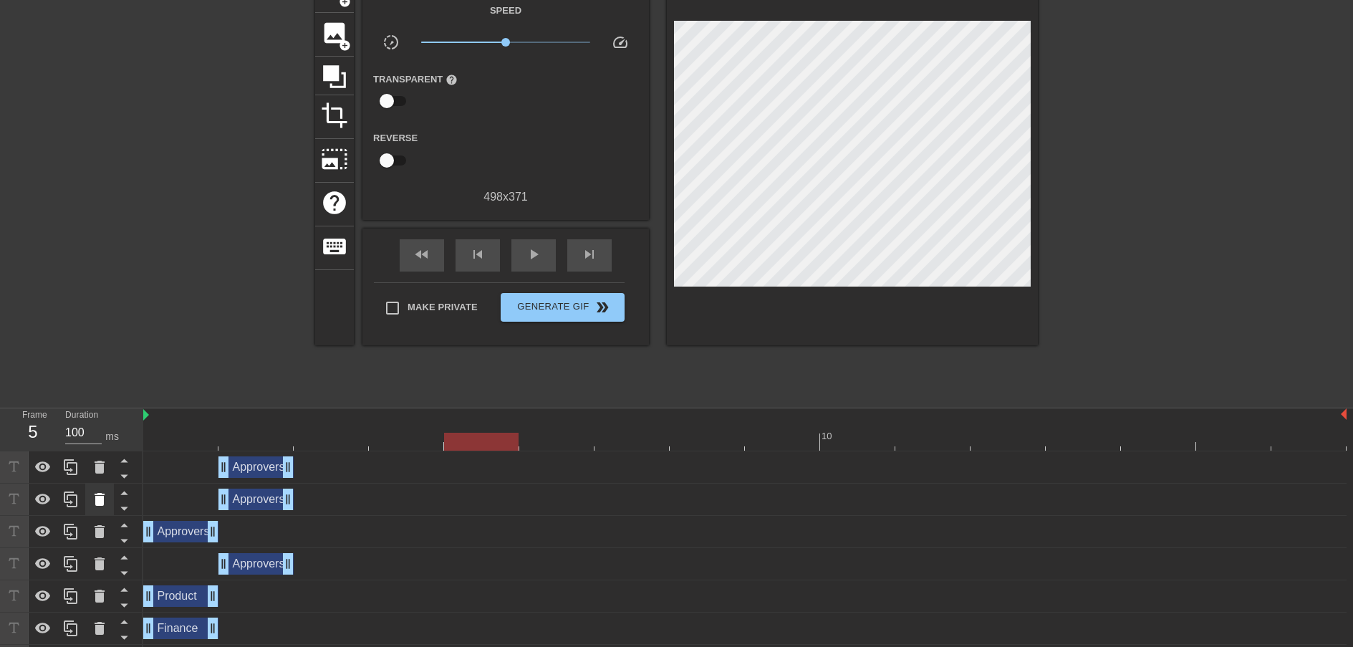
click at [96, 499] on icon at bounding box center [100, 499] width 10 height 13
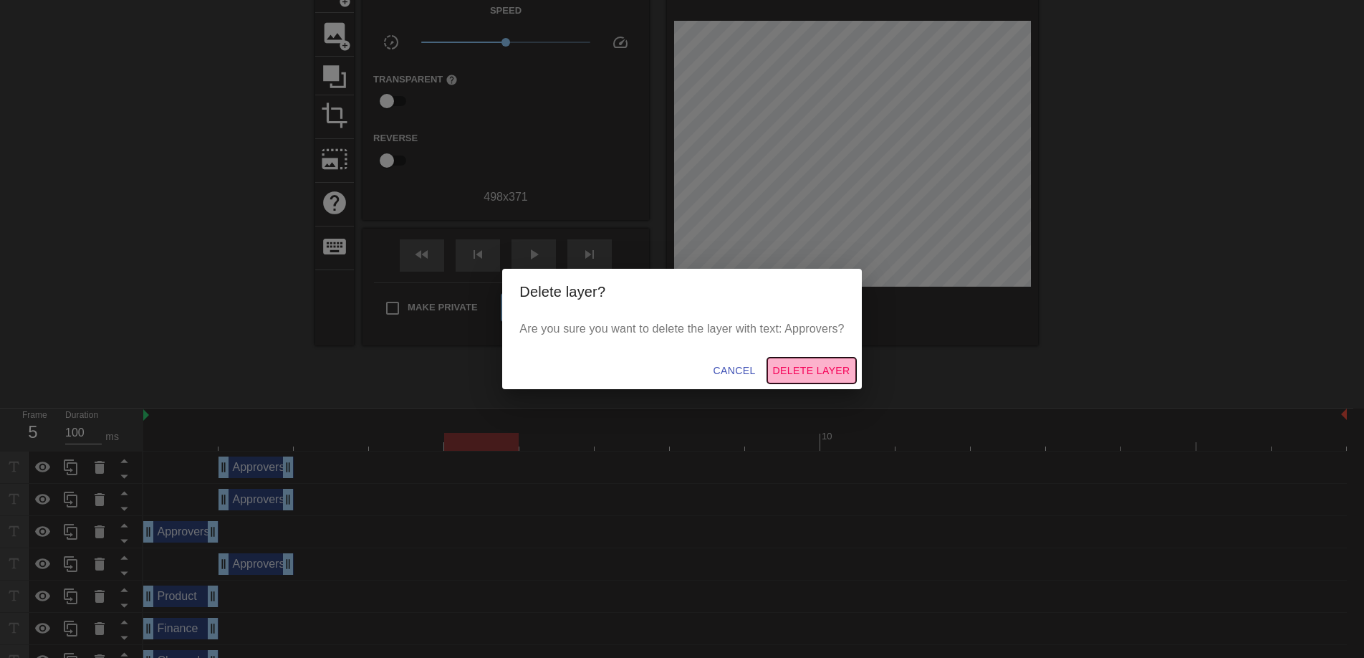
click at [794, 367] on span "Delete Layer" at bounding box center [811, 371] width 77 height 18
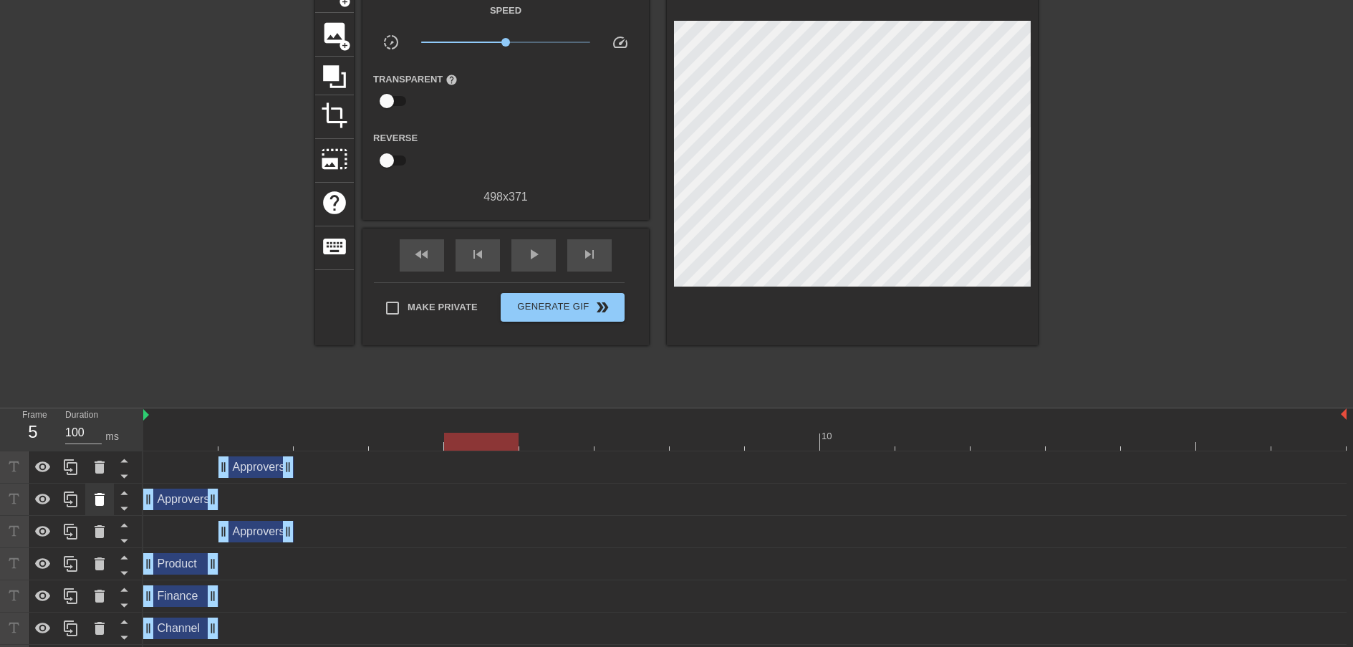
click at [97, 498] on icon at bounding box center [100, 499] width 10 height 13
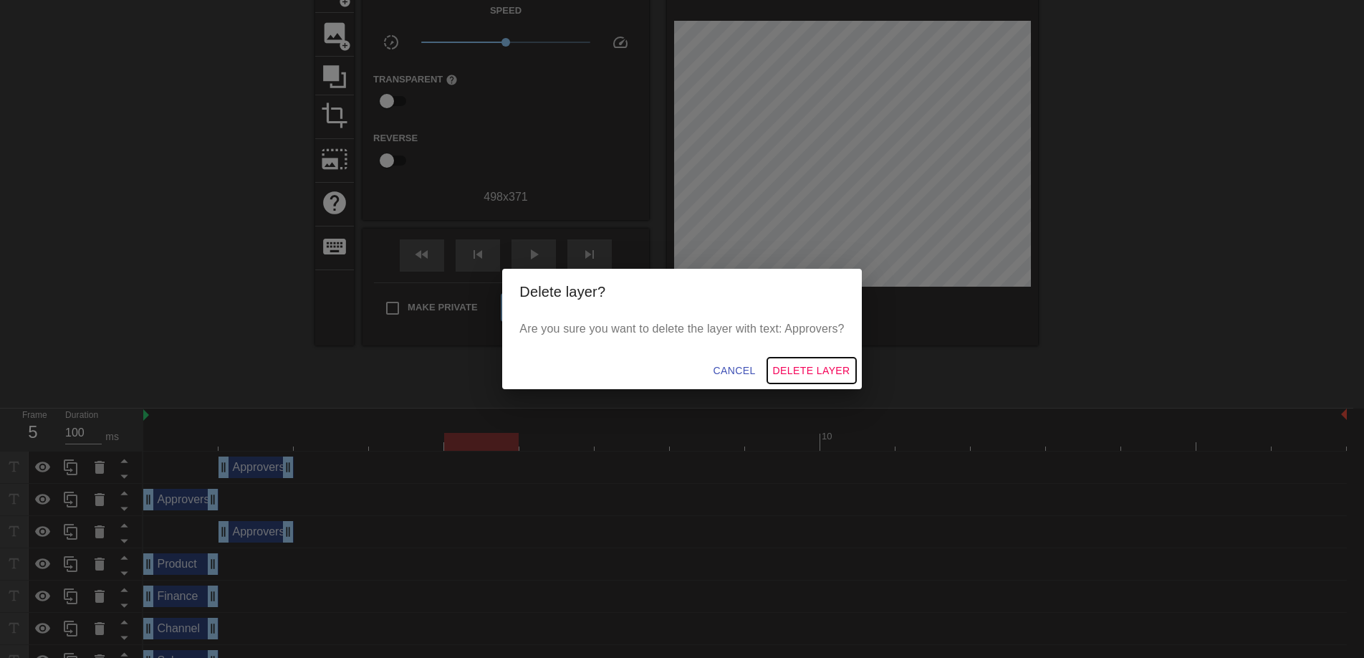
click at [800, 368] on span "Delete Layer" at bounding box center [811, 371] width 77 height 18
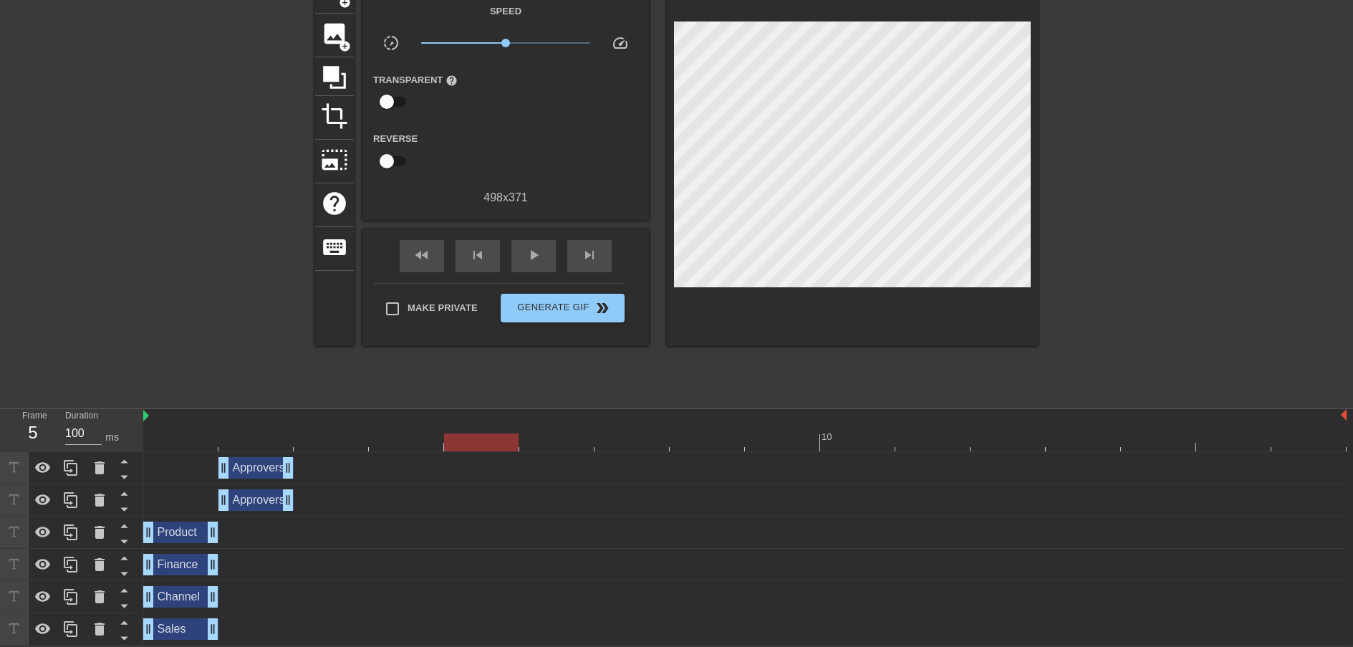
click at [246, 466] on div "Approvers drag_handle drag_handle" at bounding box center [255, 467] width 75 height 21
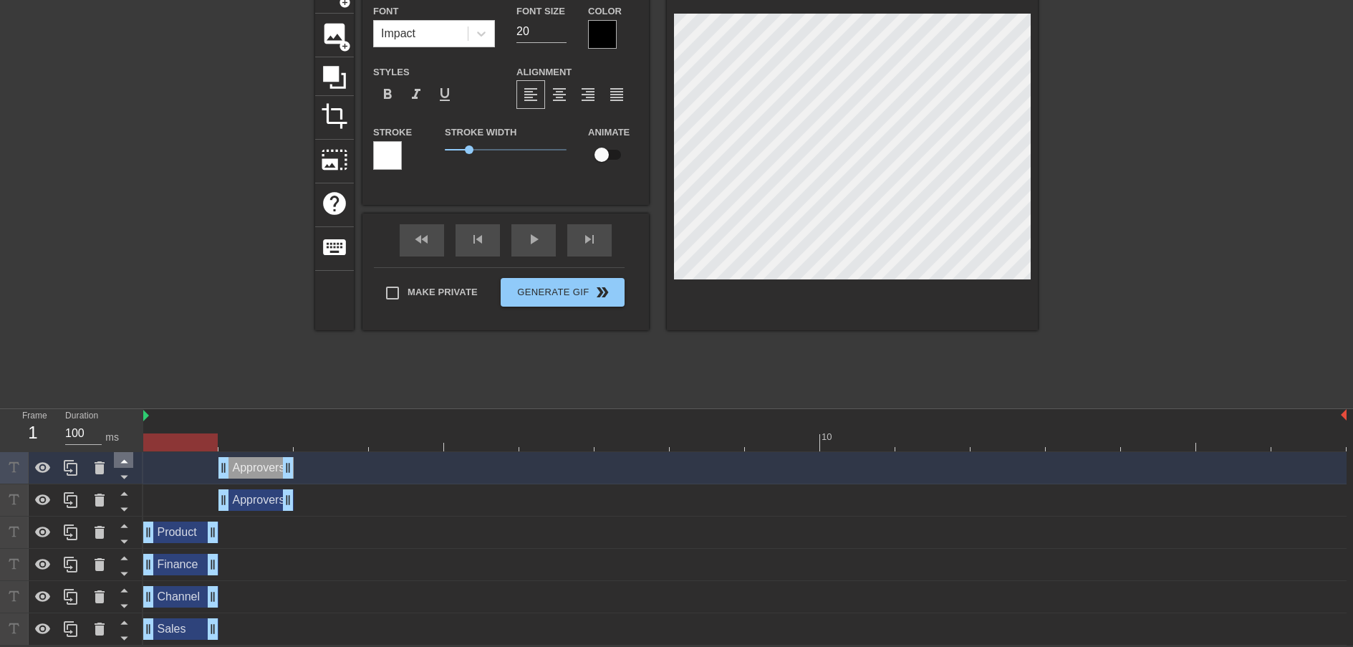
drag, startPoint x: 463, startPoint y: 443, endPoint x: 116, endPoint y: 453, distance: 347.6
click at [116, 453] on div "Frame 1 Duration 100 ms 10 Approvers drag_handle drag_handle Approvers drag_han…" at bounding box center [676, 527] width 1353 height 236
drag, startPoint x: 184, startPoint y: 445, endPoint x: 504, endPoint y: 444, distance: 319.5
click at [504, 444] on div at bounding box center [481, 442] width 74 height 18
drag, startPoint x: 249, startPoint y: 500, endPoint x: 143, endPoint y: 504, distance: 105.4
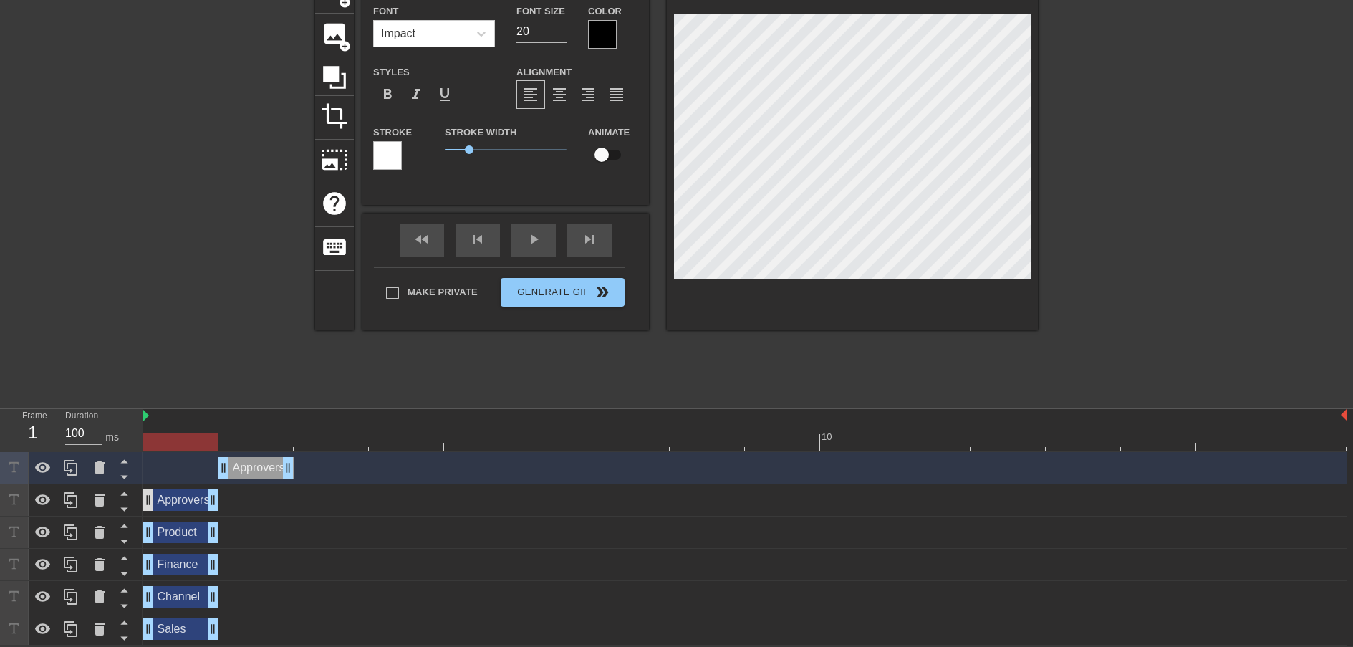
click at [143, 504] on div "Approvers drag_handle drag_handle" at bounding box center [180, 499] width 75 height 21
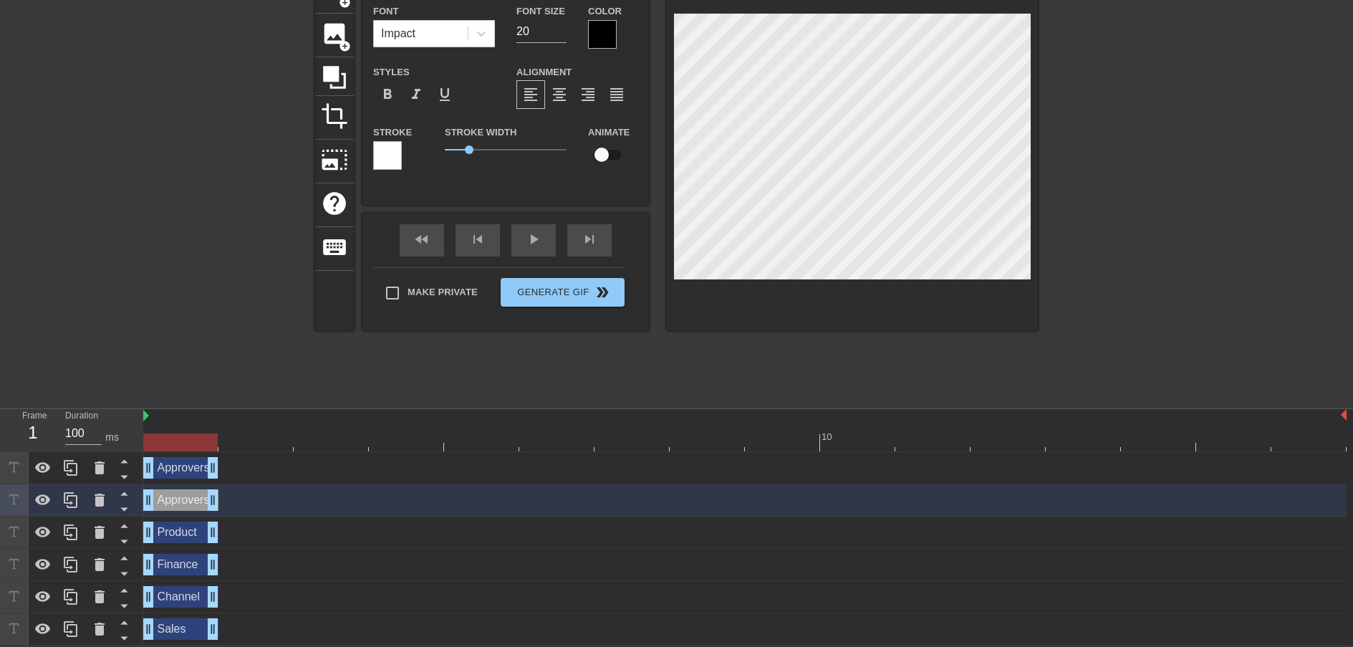
drag, startPoint x: 269, startPoint y: 461, endPoint x: 186, endPoint y: 465, distance: 83.2
click at [186, 465] on div "Approvers drag_handle drag_handle" at bounding box center [180, 467] width 75 height 21
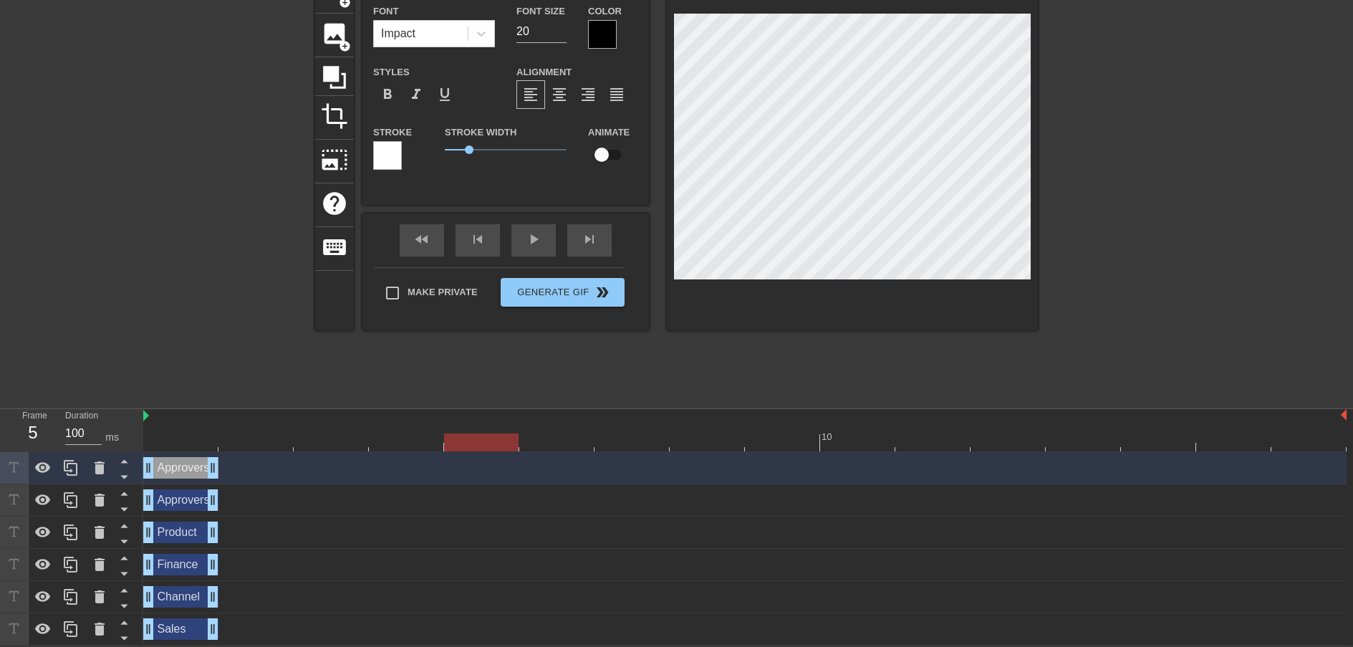
drag, startPoint x: 191, startPoint y: 441, endPoint x: 451, endPoint y: 444, distance: 260.0
click at [451, 444] on div at bounding box center [481, 442] width 74 height 18
drag, startPoint x: 175, startPoint y: 501, endPoint x: 495, endPoint y: 497, distance: 319.5
click at [495, 497] on div "Approvers drag_handle drag_handle" at bounding box center [481, 499] width 75 height 21
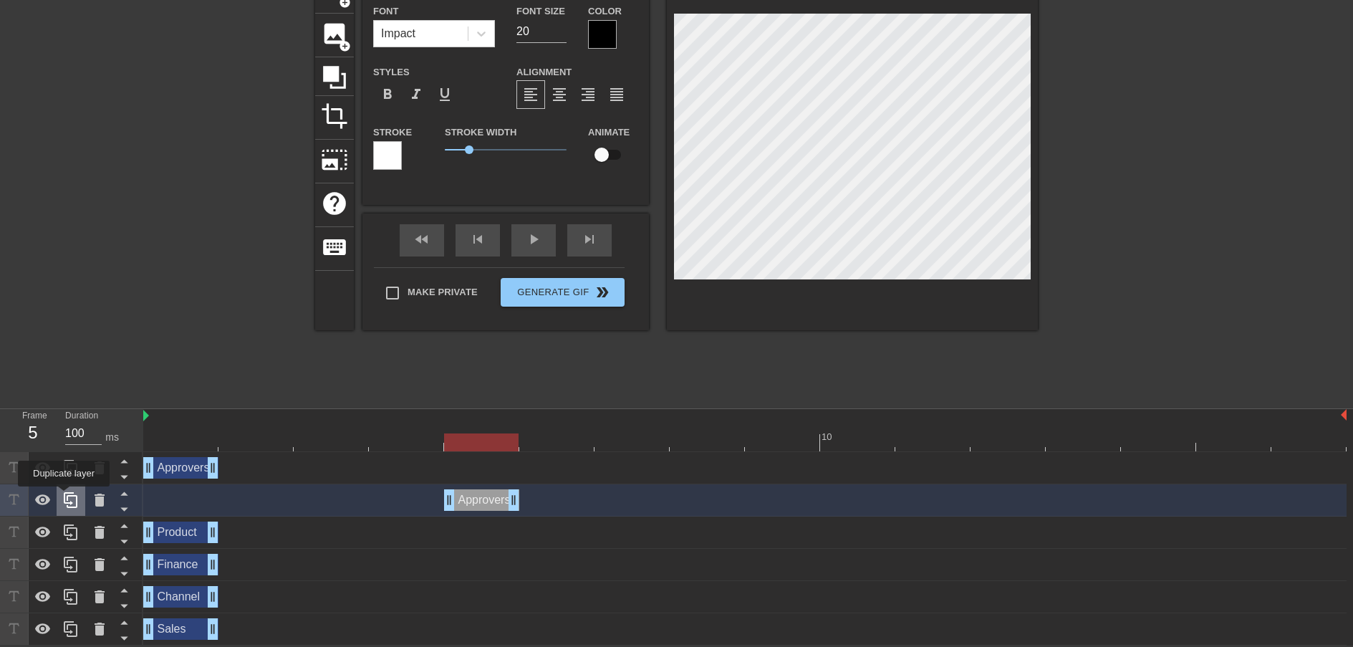
click at [65, 496] on icon at bounding box center [71, 500] width 14 height 16
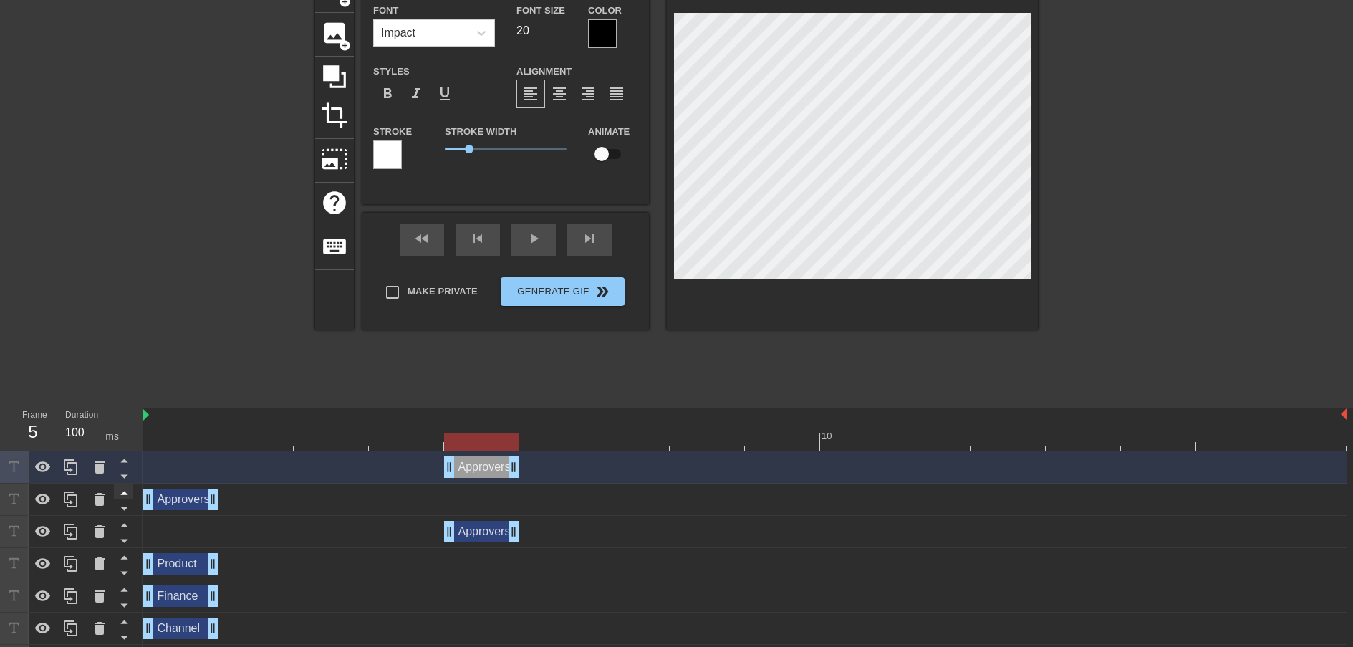
click at [122, 492] on icon at bounding box center [124, 492] width 18 height 18
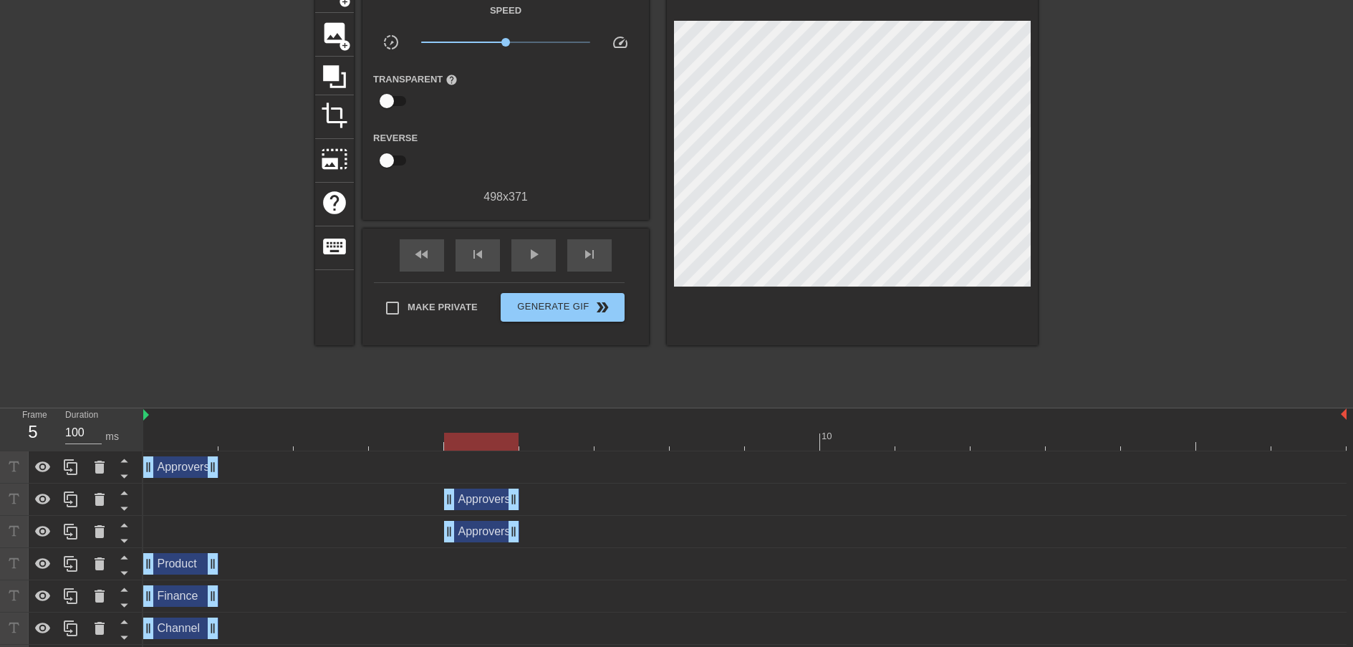
click at [564, 524] on div "Approvers drag_handle drag_handle" at bounding box center [744, 531] width 1203 height 21
drag, startPoint x: 375, startPoint y: 527, endPoint x: 420, endPoint y: 529, distance: 44.4
click at [375, 527] on div "Approvers drag_handle drag_handle" at bounding box center [744, 531] width 1203 height 21
click at [505, 531] on div "Approvers drag_handle drag_handle" at bounding box center [481, 531] width 75 height 21
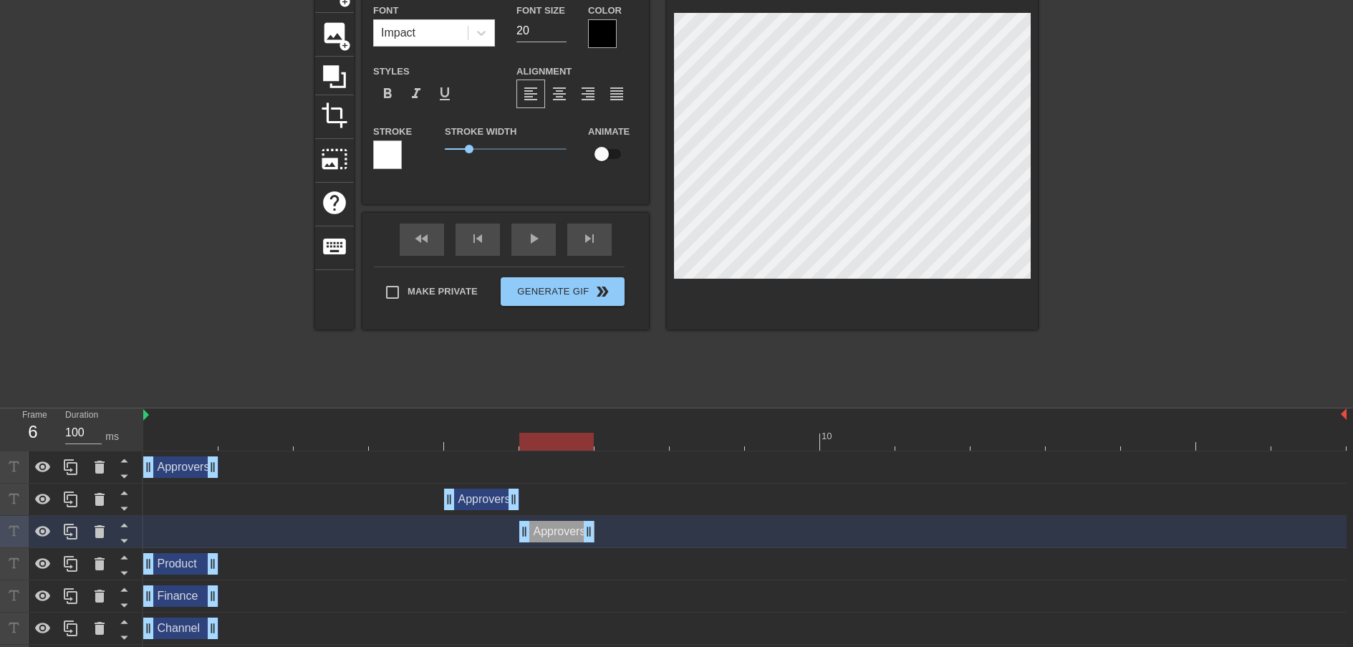
drag, startPoint x: 482, startPoint y: 531, endPoint x: 554, endPoint y: 530, distance: 71.6
click at [554, 530] on div "Approvers drag_handle drag_handle" at bounding box center [556, 531] width 75 height 21
click at [486, 511] on div "Approvers drag_handle drag_handle" at bounding box center [744, 499] width 1203 height 32
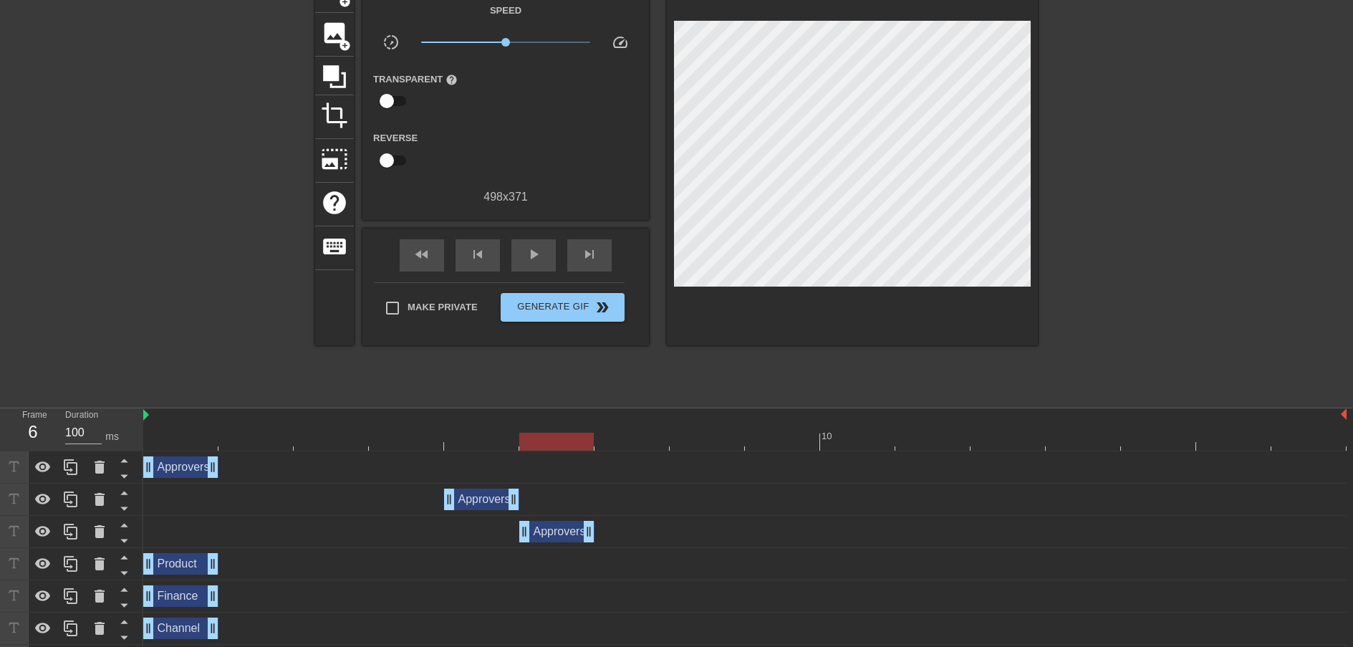
click at [484, 503] on div "Approvers drag_handle drag_handle" at bounding box center [481, 498] width 75 height 21
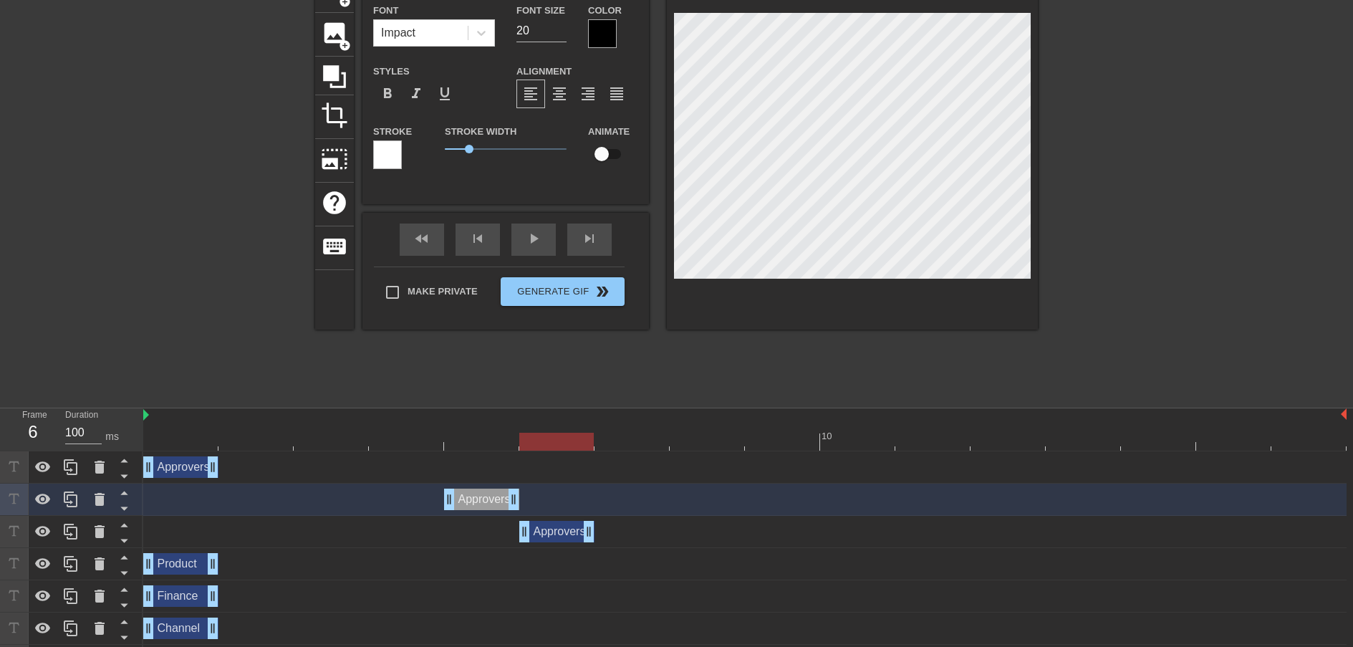
click at [477, 443] on div at bounding box center [744, 442] width 1203 height 18
click at [562, 437] on div at bounding box center [744, 442] width 1203 height 18
click at [559, 538] on div "Approvers drag_handle drag_handle" at bounding box center [556, 531] width 75 height 21
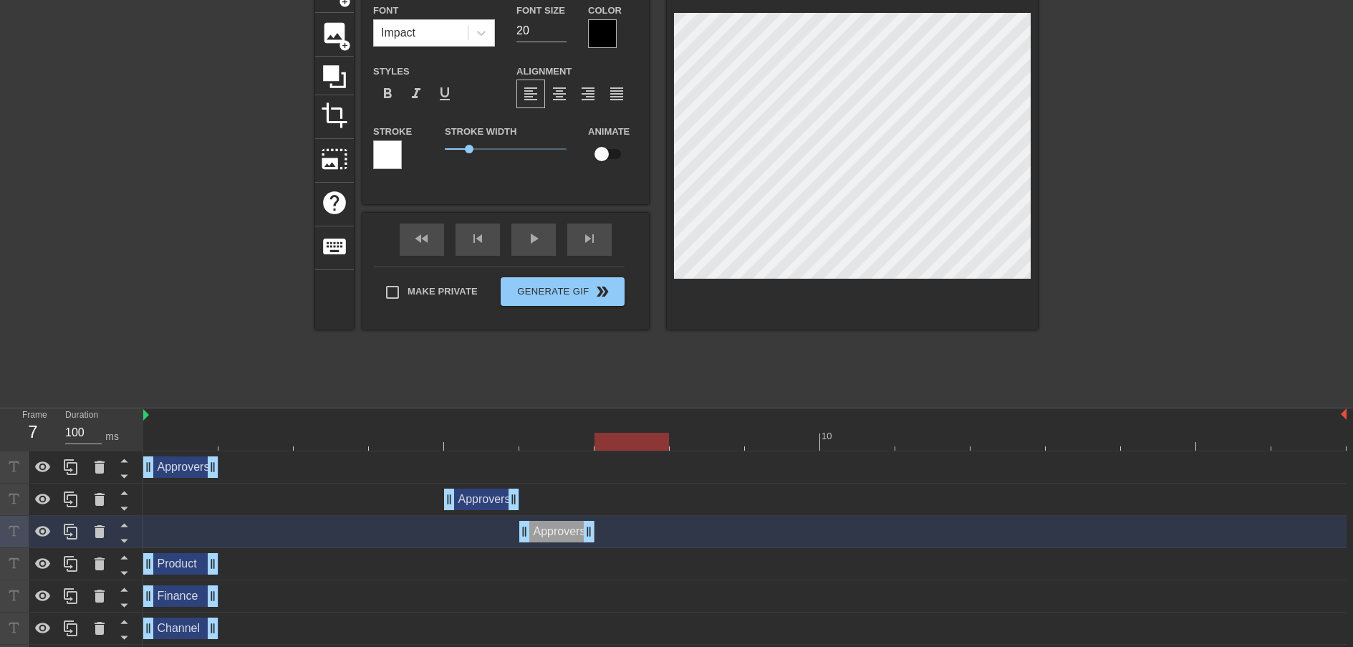
click at [631, 446] on div at bounding box center [744, 442] width 1203 height 18
click at [62, 532] on icon at bounding box center [70, 531] width 17 height 17
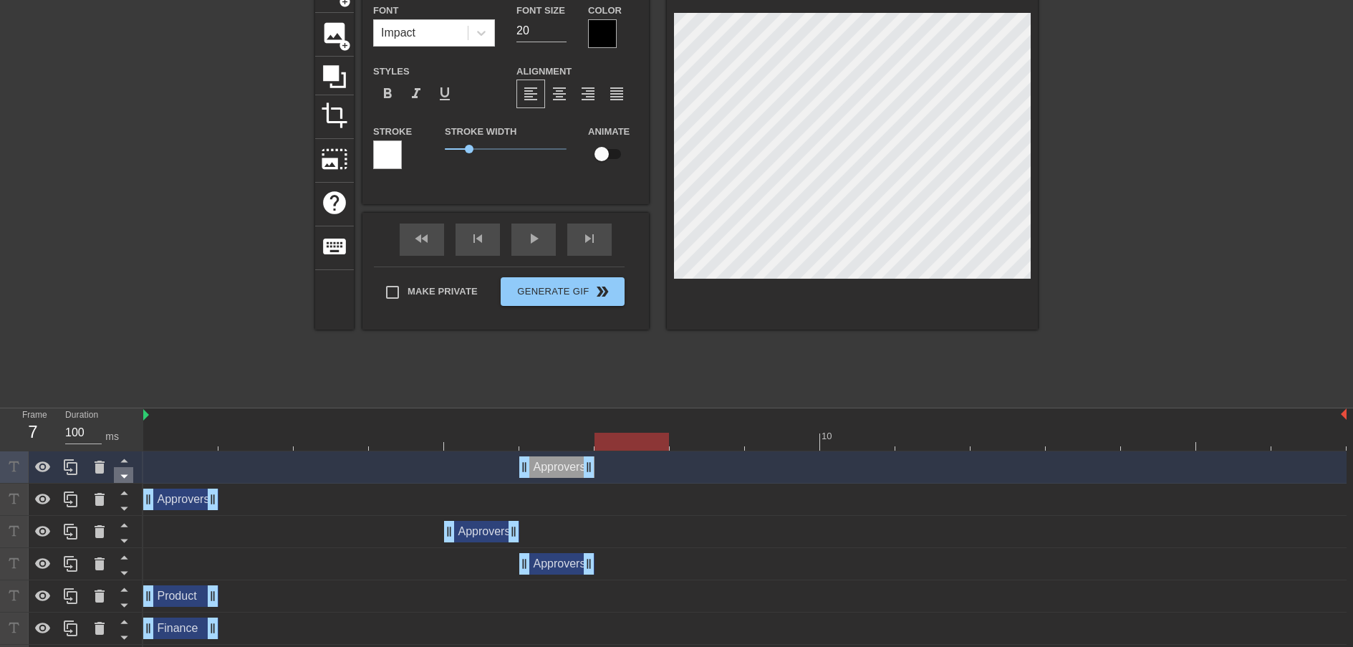
click at [124, 473] on icon at bounding box center [124, 476] width 18 height 18
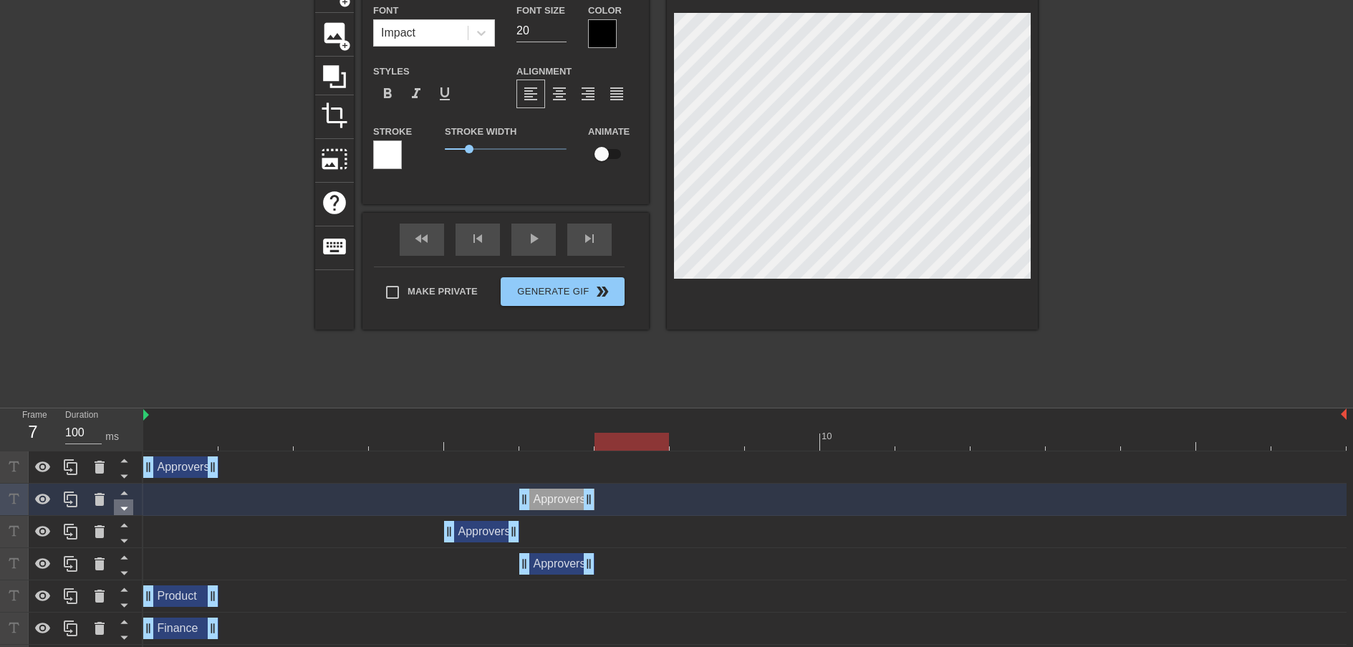
click at [123, 503] on icon at bounding box center [124, 508] width 18 height 18
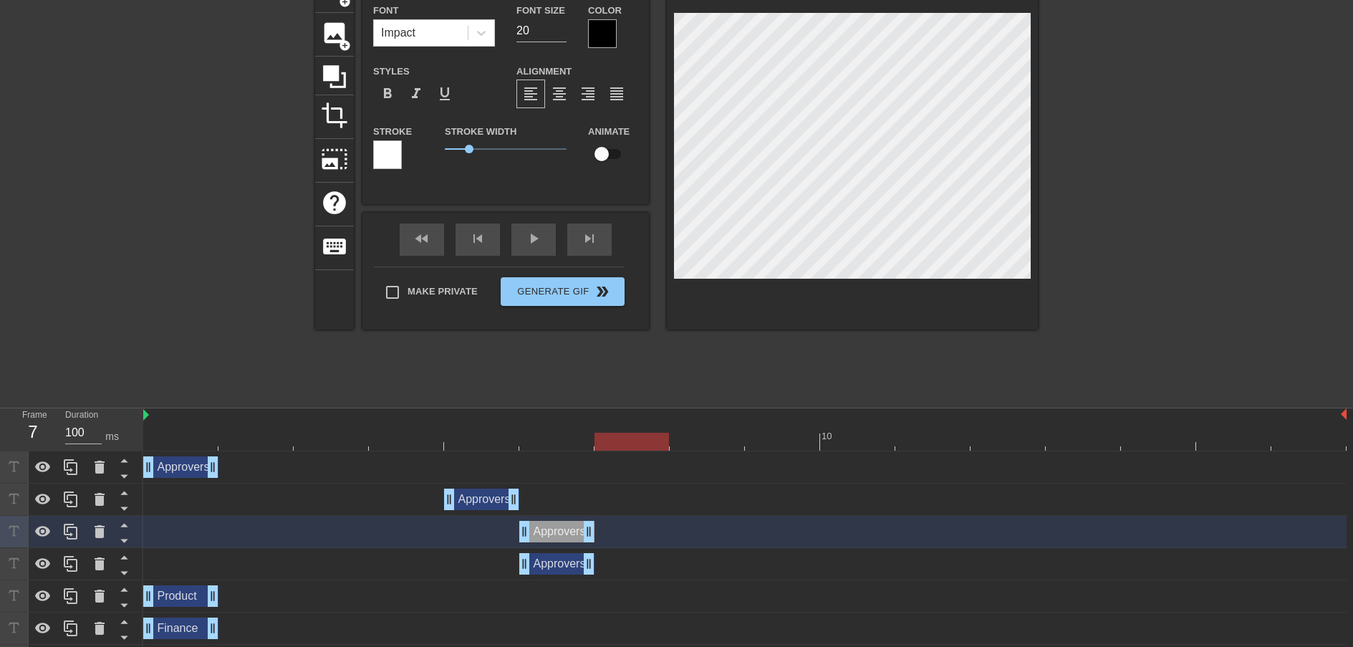
click at [570, 566] on div "Approvers drag_handle drag_handle" at bounding box center [556, 563] width 75 height 21
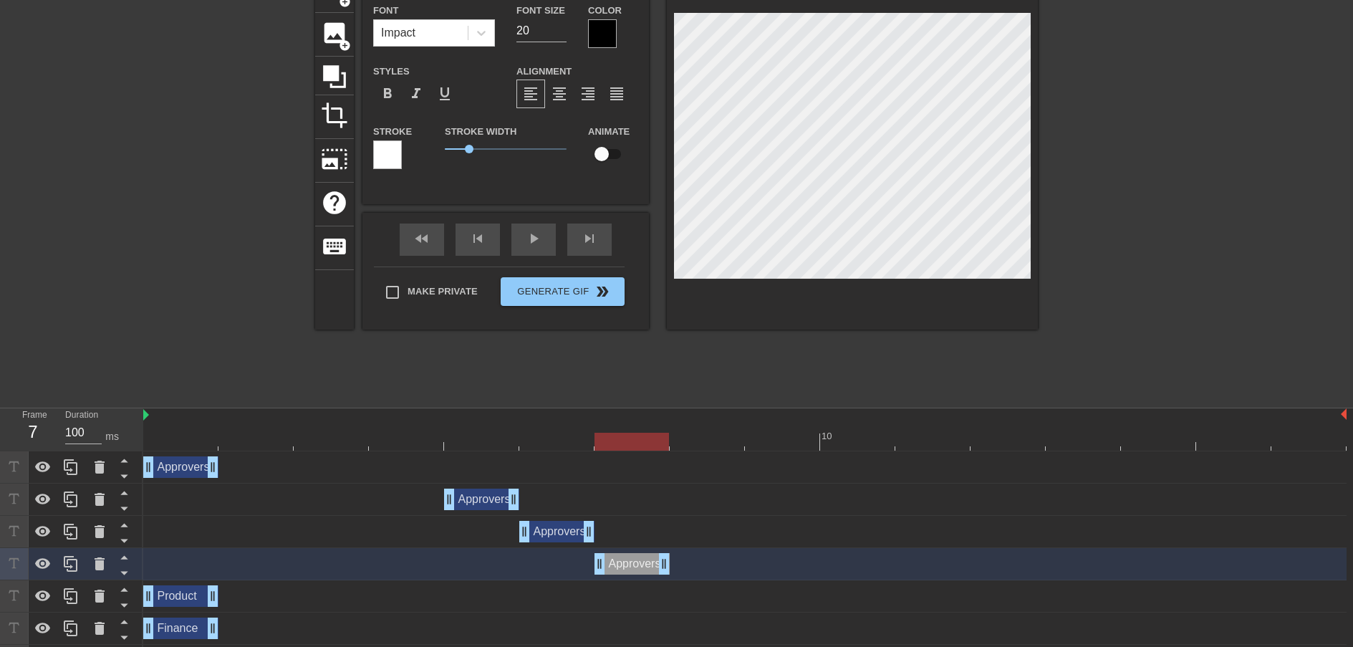
drag, startPoint x: 560, startPoint y: 568, endPoint x: 617, endPoint y: 567, distance: 56.6
click at [617, 567] on div "Approvers drag_handle drag_handle" at bounding box center [632, 563] width 75 height 21
click at [718, 557] on div "Approvers drag_handle drag_handle" at bounding box center [744, 563] width 1203 height 21
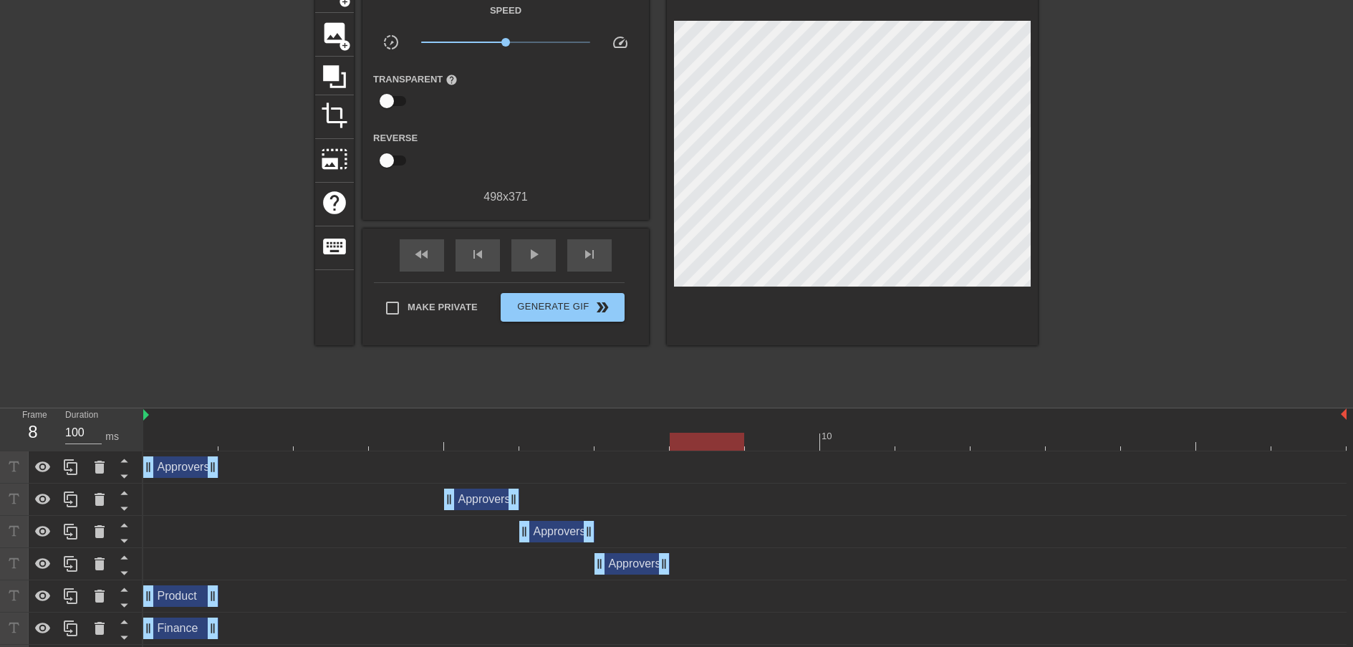
click at [713, 441] on div at bounding box center [744, 442] width 1203 height 18
drag, startPoint x: 774, startPoint y: 437, endPoint x: 835, endPoint y: 443, distance: 61.2
click at [774, 437] on div at bounding box center [744, 442] width 1203 height 18
drag, startPoint x: 876, startPoint y: 445, endPoint x: 894, endPoint y: 444, distance: 17.9
click at [876, 444] on div at bounding box center [744, 442] width 1203 height 18
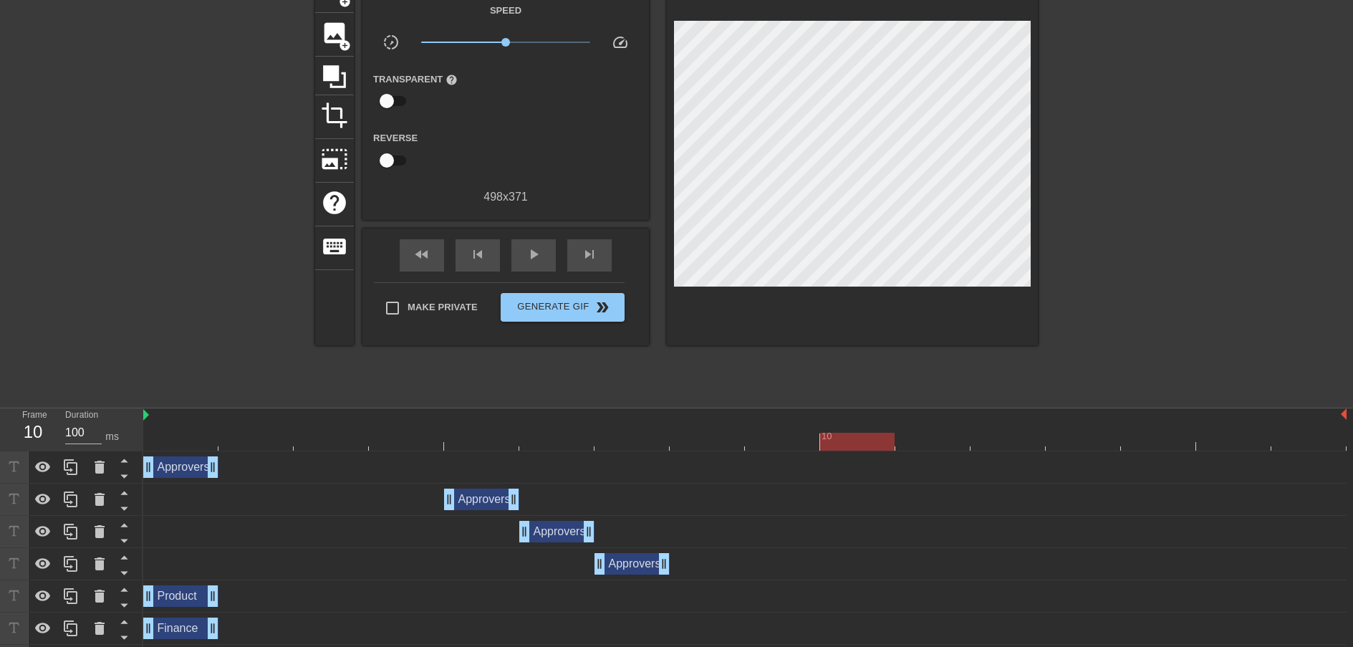
click at [945, 438] on div at bounding box center [744, 442] width 1203 height 18
click at [1015, 437] on div at bounding box center [744, 442] width 1203 height 18
click at [1103, 438] on div at bounding box center [744, 442] width 1203 height 18
click at [939, 437] on div at bounding box center [744, 442] width 1203 height 18
click at [862, 441] on div at bounding box center [744, 442] width 1203 height 18
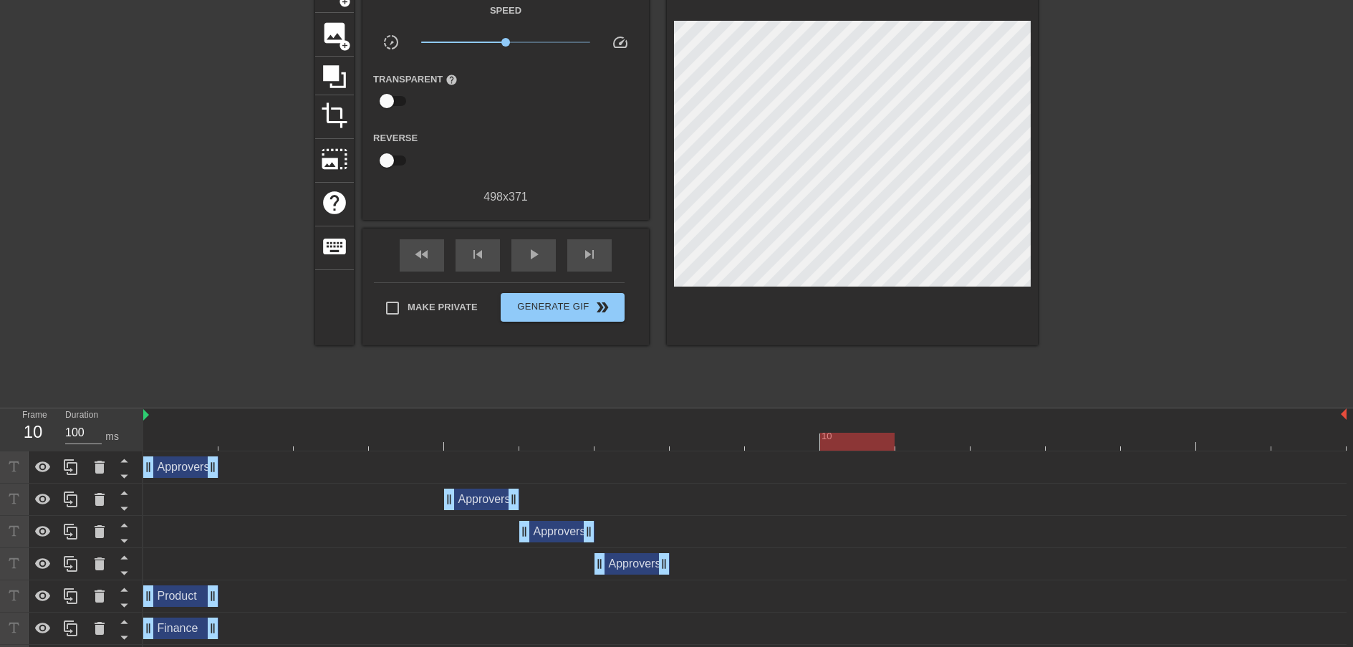
click at [759, 436] on div at bounding box center [744, 442] width 1203 height 18
click at [714, 435] on div at bounding box center [744, 442] width 1203 height 18
click at [620, 569] on div "Approvers drag_handle drag_handle" at bounding box center [632, 563] width 75 height 21
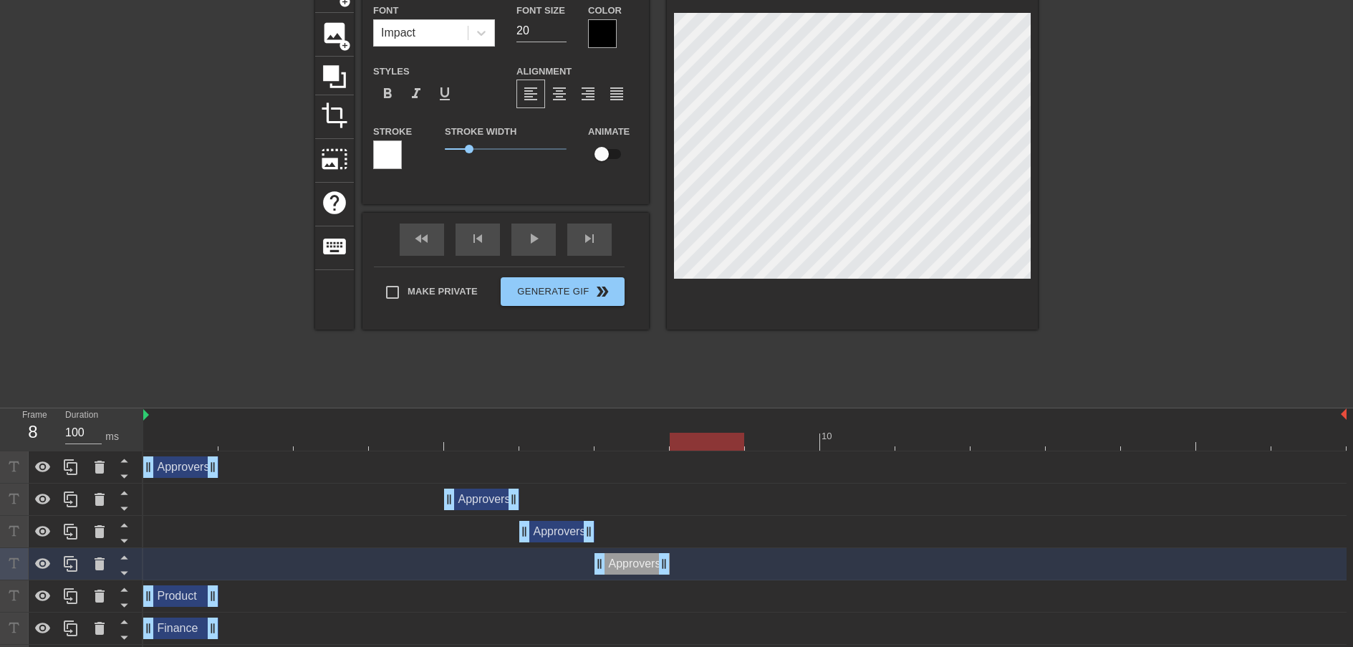
click at [474, 496] on div "Approvers drag_handle drag_handle" at bounding box center [481, 498] width 75 height 21
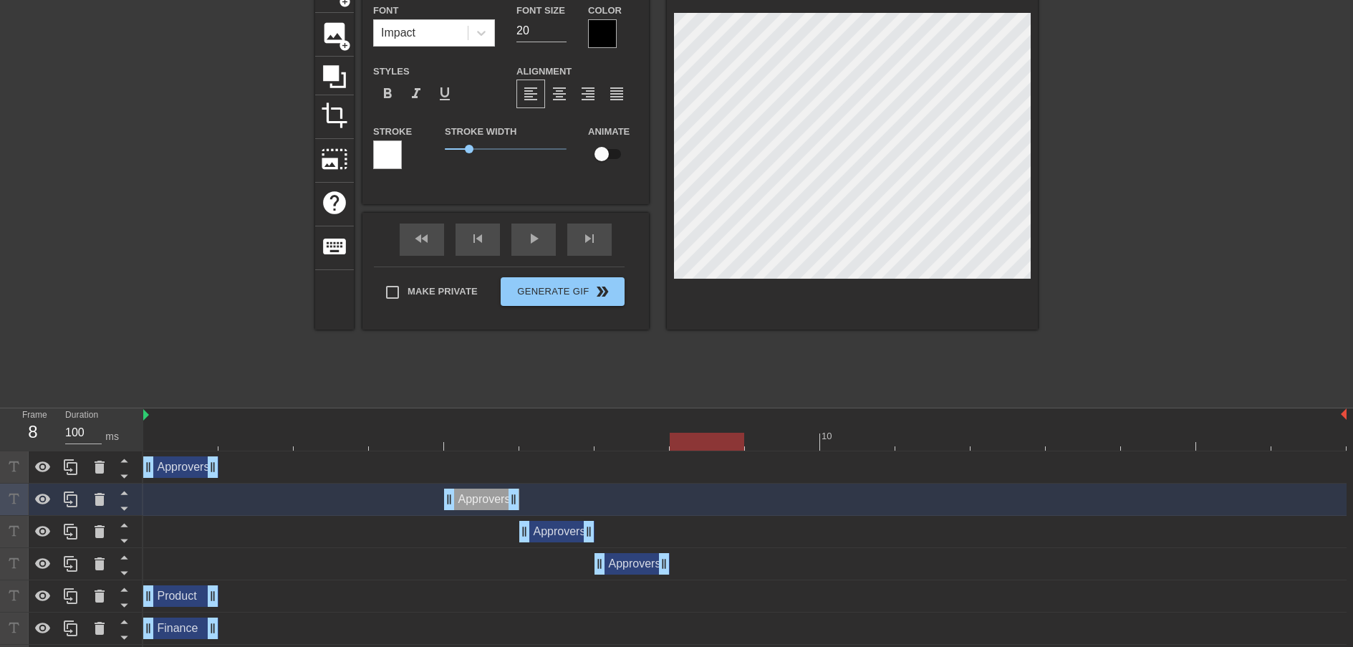
click at [555, 534] on div "Approvers drag_handle drag_handle" at bounding box center [556, 531] width 75 height 21
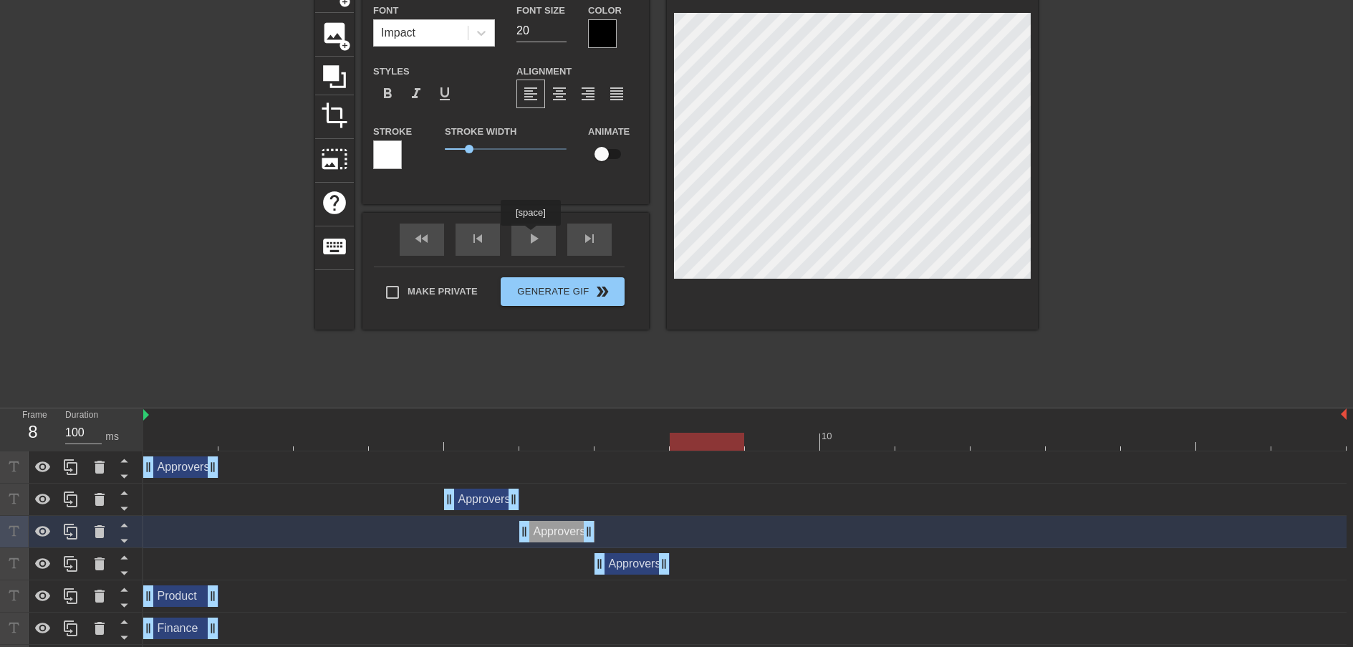
click at [537, 236] on div "fast_rewind skip_previous play_arrow skip_next" at bounding box center [506, 240] width 234 height 54
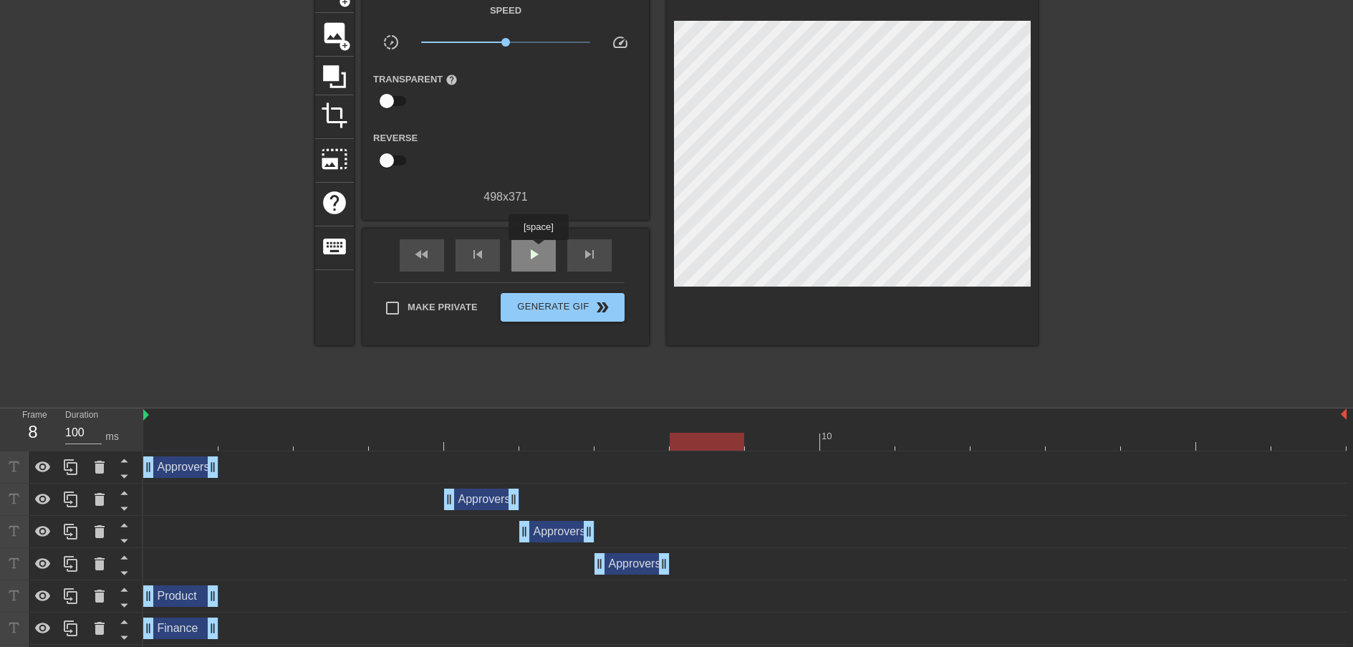
click at [539, 252] on span "play_arrow" at bounding box center [533, 254] width 17 height 17
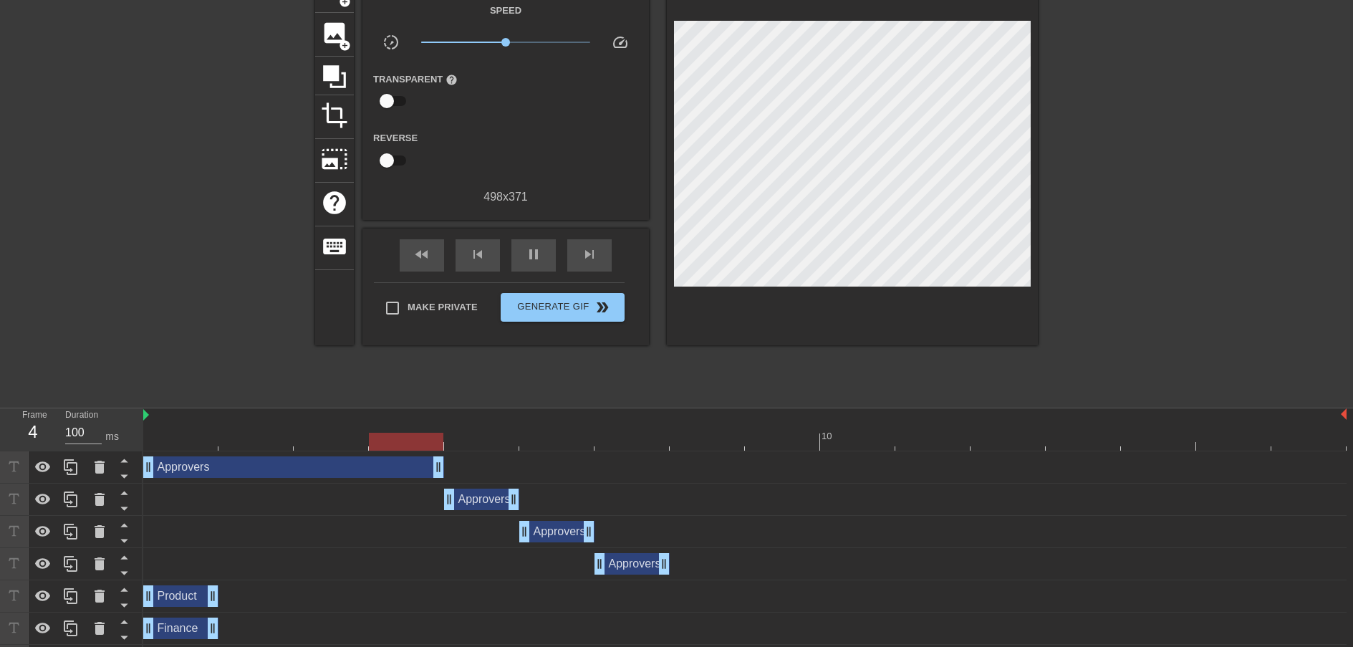
drag, startPoint x: 216, startPoint y: 470, endPoint x: 437, endPoint y: 471, distance: 221.3
click at [533, 249] on span "pause" at bounding box center [533, 254] width 17 height 17
click at [627, 561] on div "Approvers drag_handle drag_handle" at bounding box center [632, 563] width 75 height 21
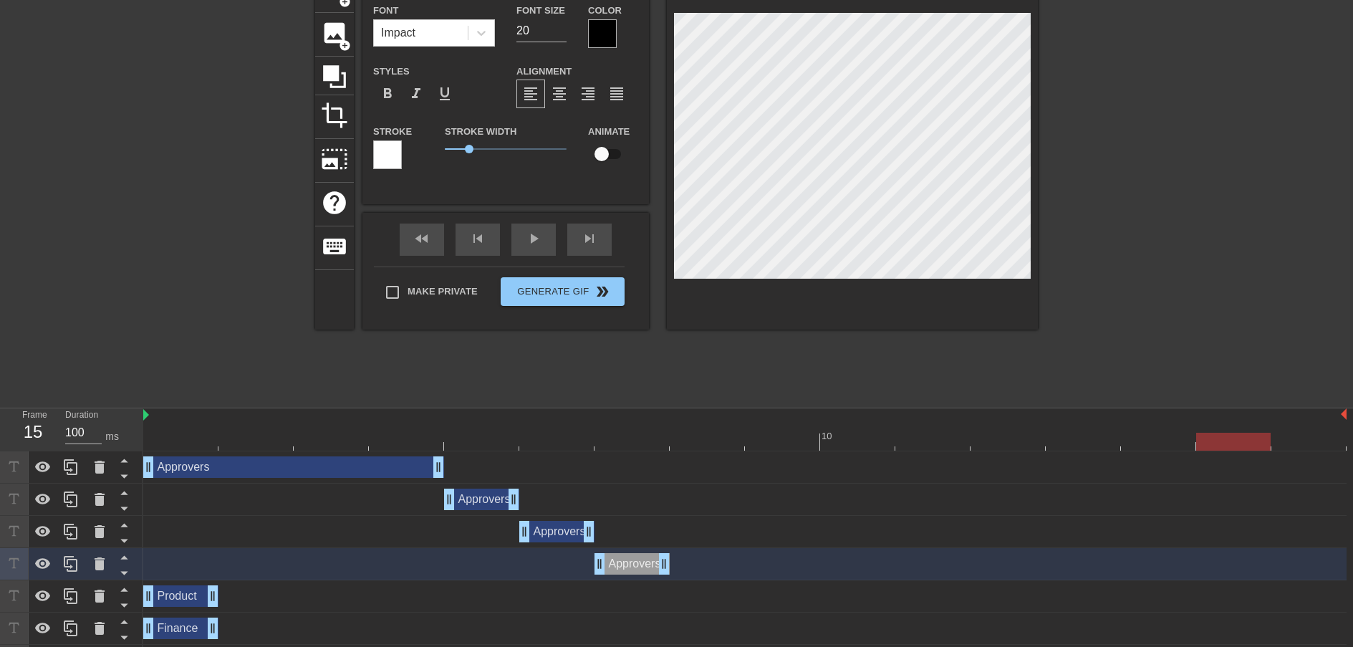
click at [547, 531] on div "Approvers drag_handle drag_handle" at bounding box center [556, 531] width 75 height 21
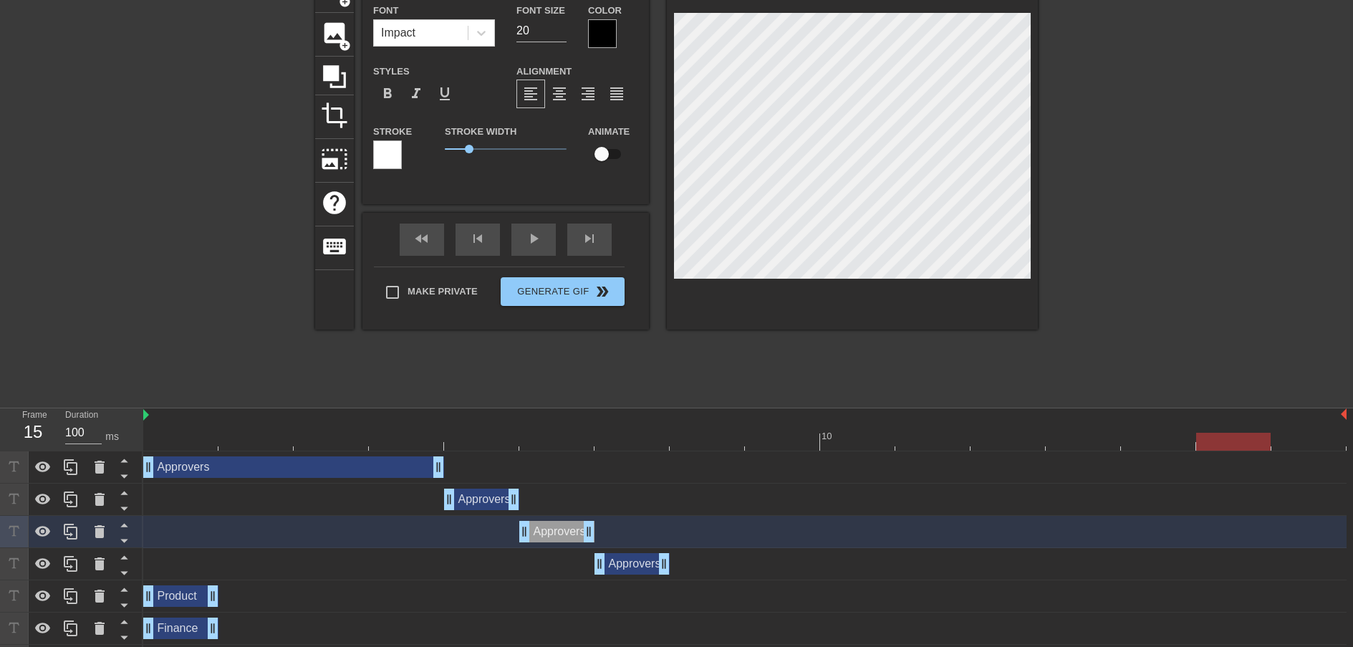
click at [472, 494] on div "Approvers drag_handle drag_handle" at bounding box center [481, 498] width 75 height 21
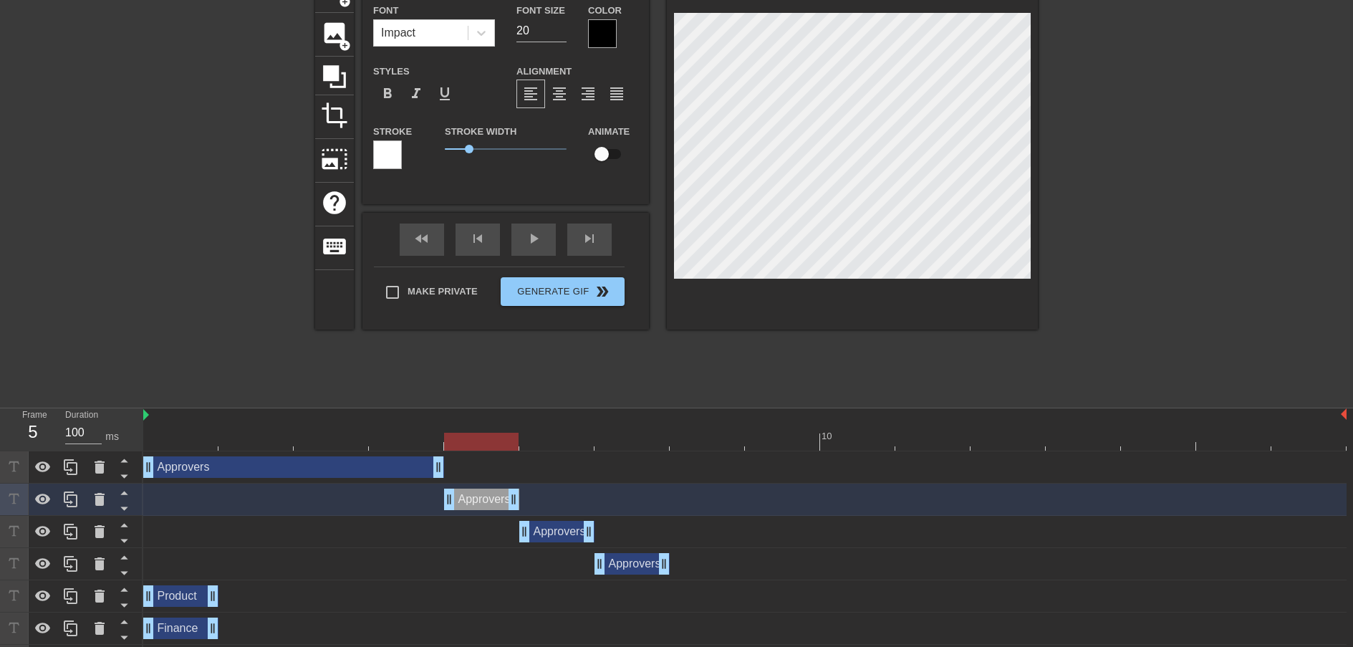
drag, startPoint x: 481, startPoint y: 442, endPoint x: 505, endPoint y: 441, distance: 24.4
click at [481, 442] on div at bounding box center [744, 442] width 1203 height 18
drag, startPoint x: 560, startPoint y: 438, endPoint x: 602, endPoint y: 441, distance: 41.7
click at [560, 438] on div at bounding box center [744, 442] width 1203 height 18
click at [628, 440] on div at bounding box center [744, 442] width 1203 height 18
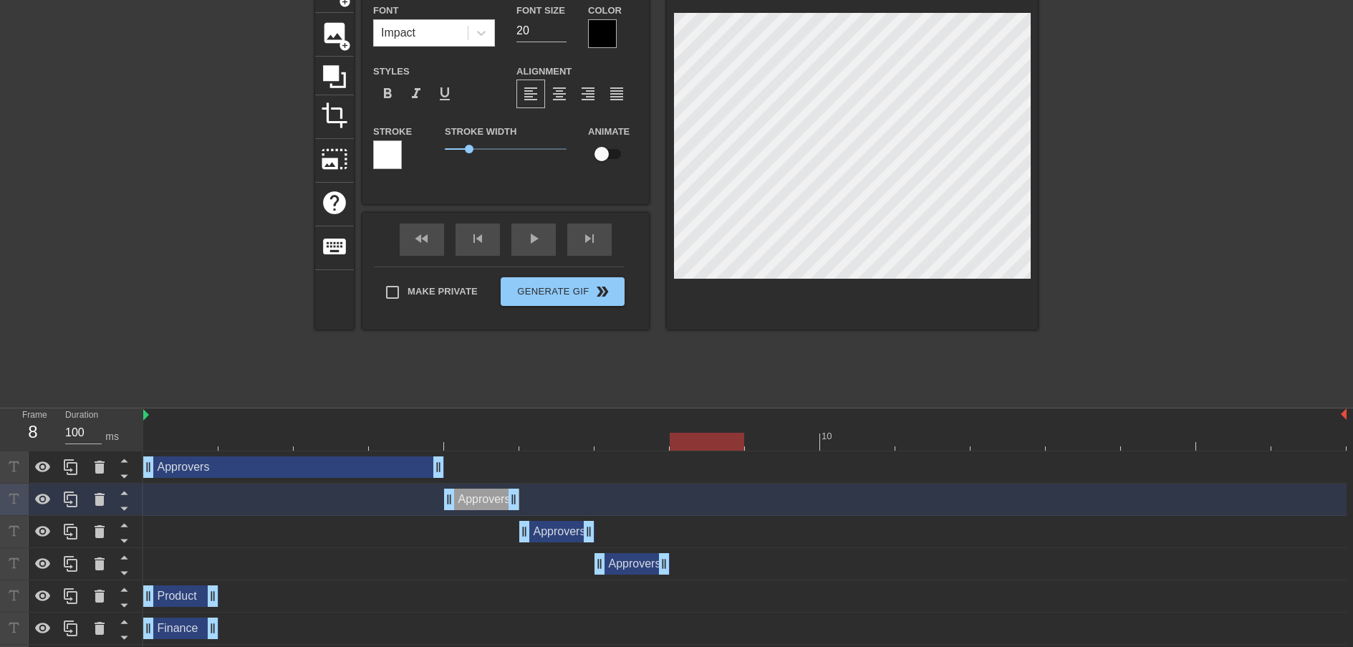
click at [711, 439] on div at bounding box center [744, 442] width 1203 height 18
click at [75, 569] on icon at bounding box center [70, 563] width 17 height 17
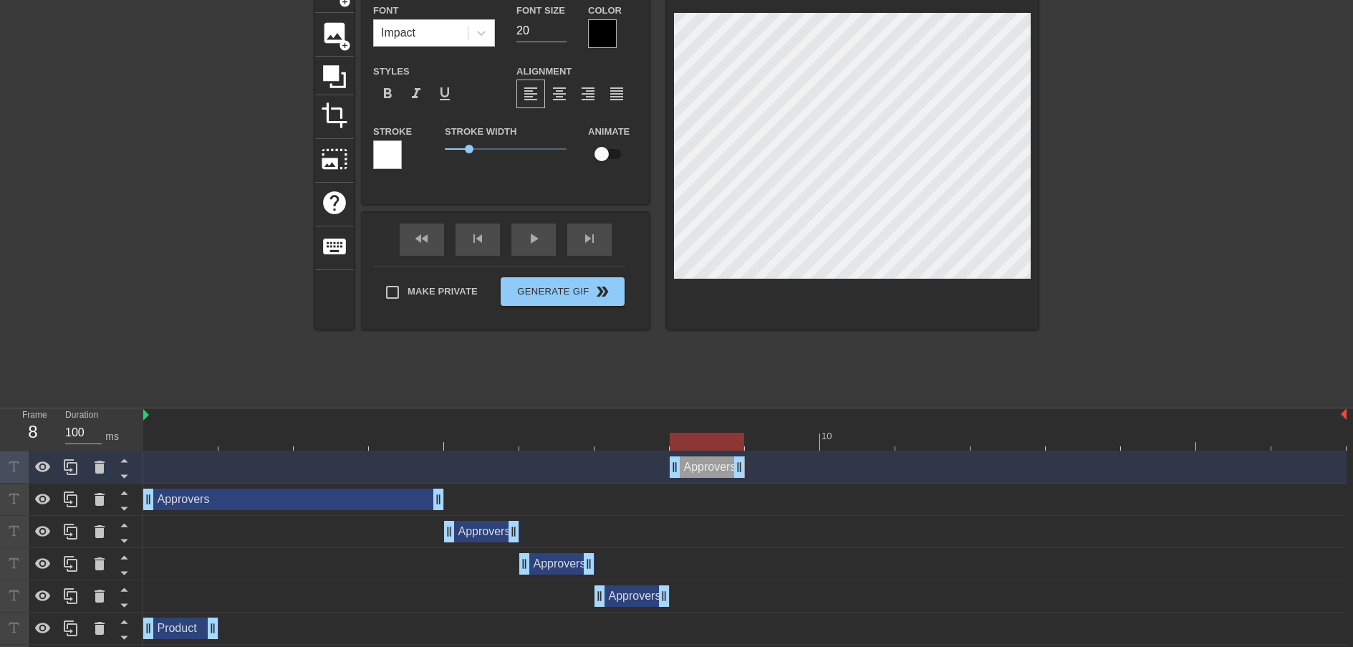
drag, startPoint x: 628, startPoint y: 466, endPoint x: 690, endPoint y: 467, distance: 62.3
click at [690, 467] on div "Approvers drag_handle drag_handle" at bounding box center [707, 466] width 75 height 21
click at [783, 439] on div at bounding box center [744, 442] width 1203 height 18
click at [720, 445] on div at bounding box center [744, 442] width 1203 height 18
click at [787, 436] on div at bounding box center [744, 442] width 1203 height 18
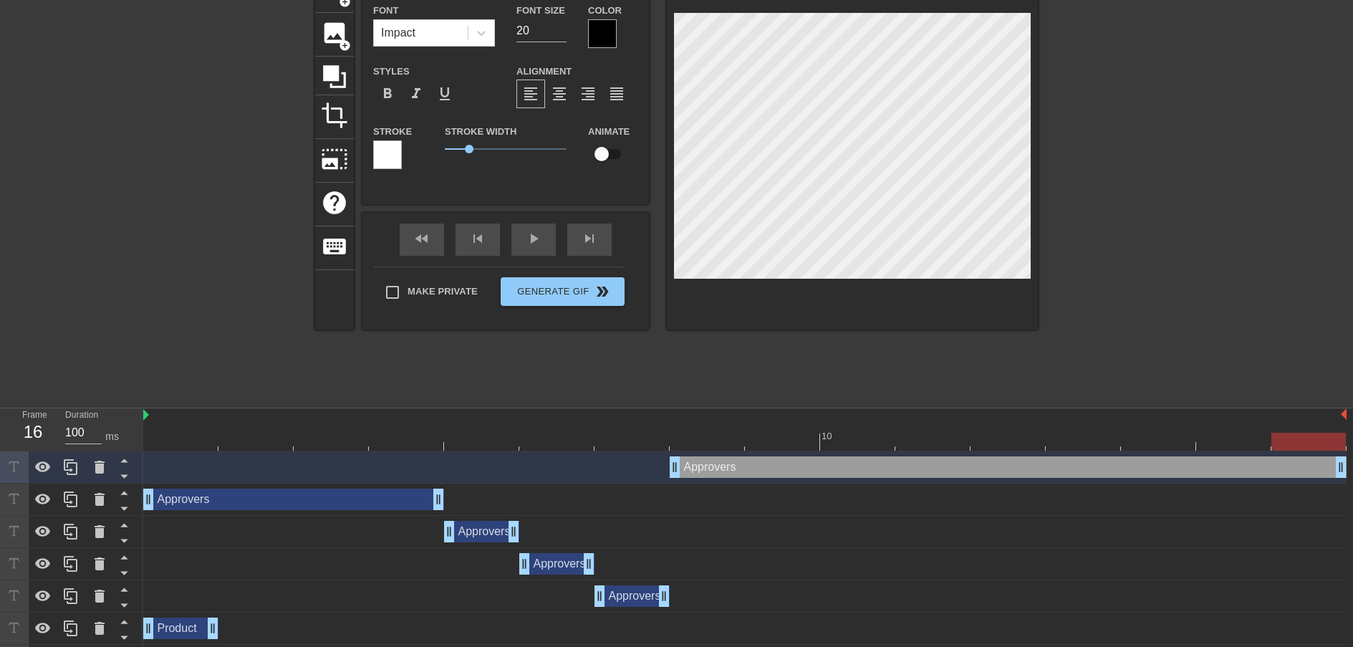
drag, startPoint x: 741, startPoint y: 468, endPoint x: 1347, endPoint y: 465, distance: 606.0
click at [1347, 465] on div "Approvers drag_handle drag_handle Approvers drag_handle drag_handle Approvers d…" at bounding box center [748, 596] width 1210 height 290
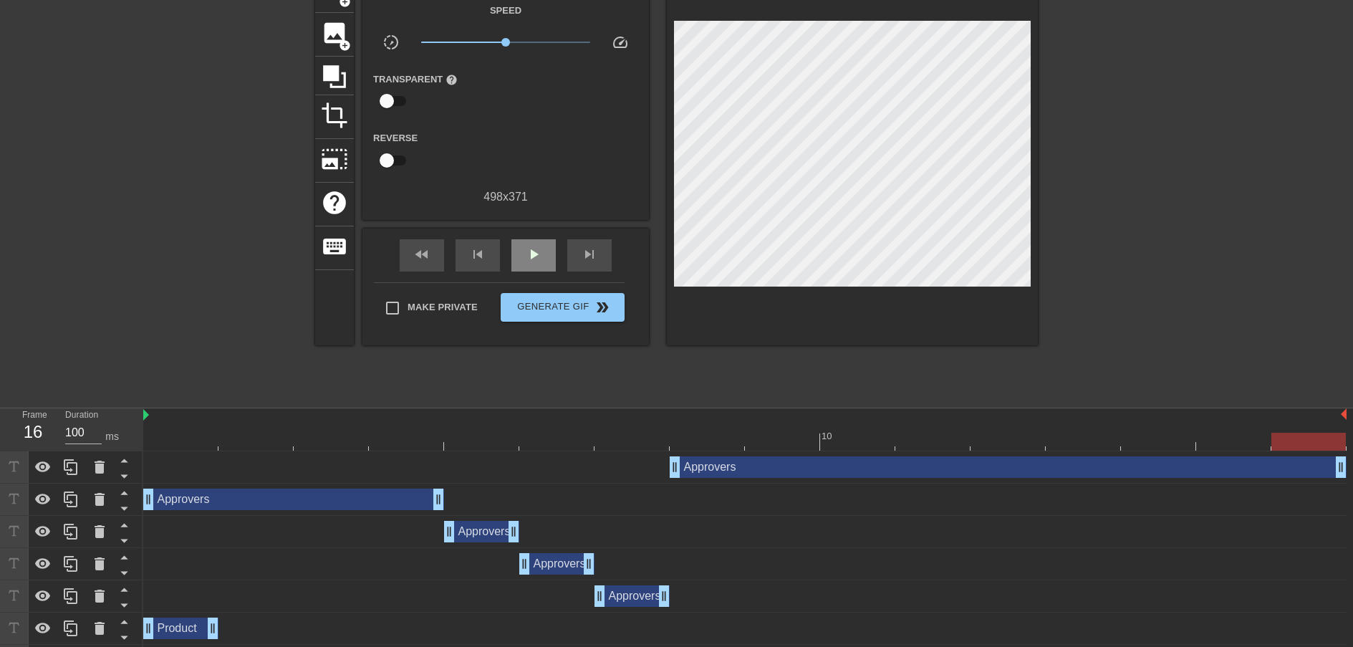
click at [538, 239] on div "fast_rewind skip_previous play_arrow skip_next" at bounding box center [506, 255] width 234 height 54
click at [529, 251] on span "play_arrow" at bounding box center [533, 254] width 17 height 17
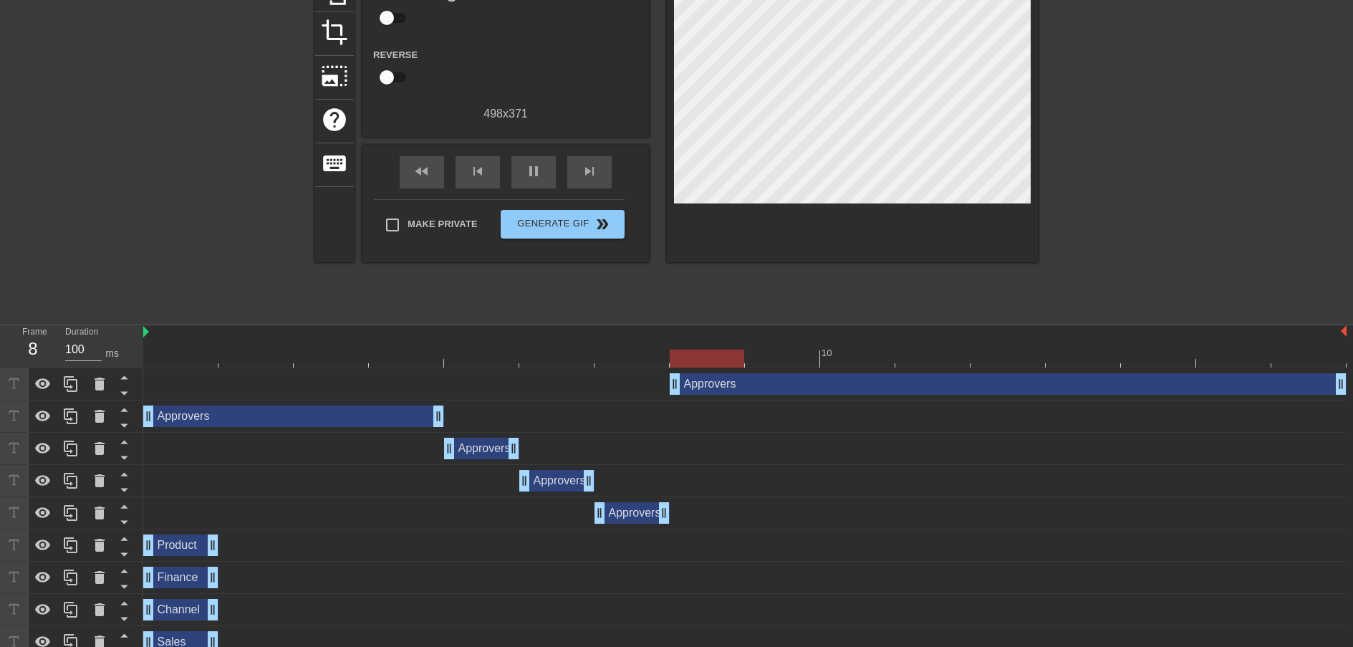
scroll to position [184, 0]
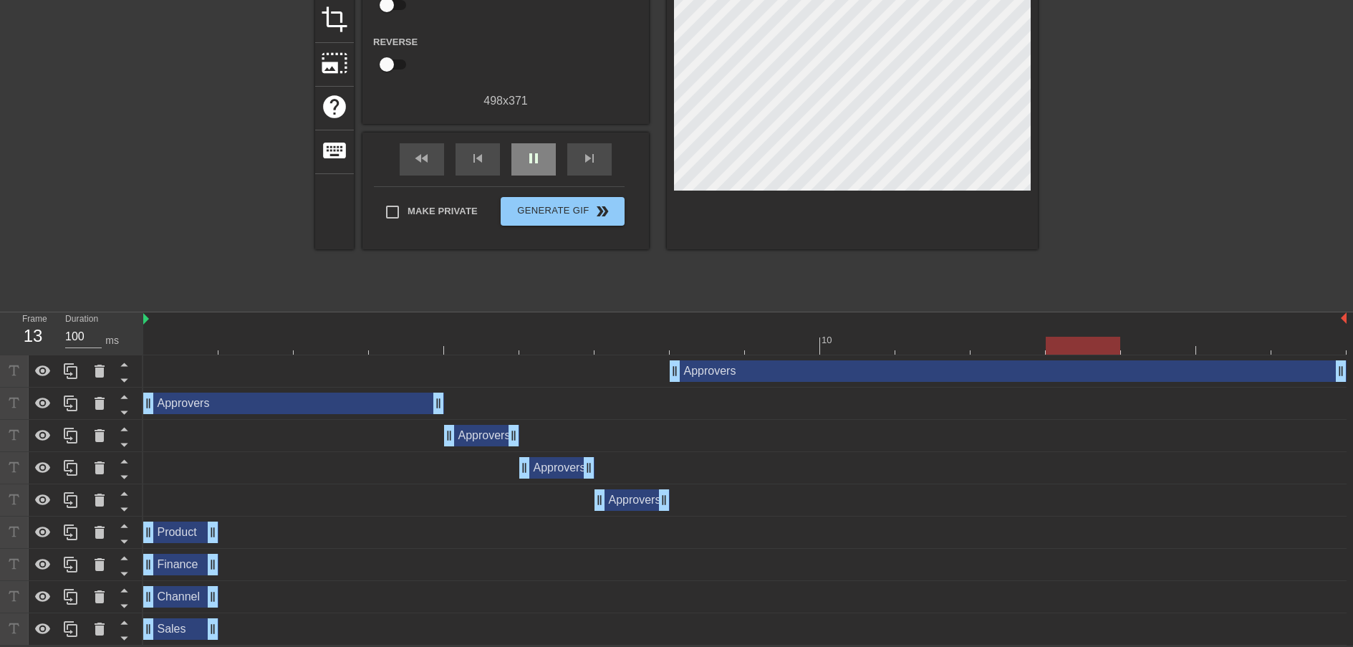
click at [524, 168] on div "pause" at bounding box center [533, 159] width 44 height 32
click at [179, 526] on div "Product drag_handle drag_handle" at bounding box center [180, 531] width 75 height 21
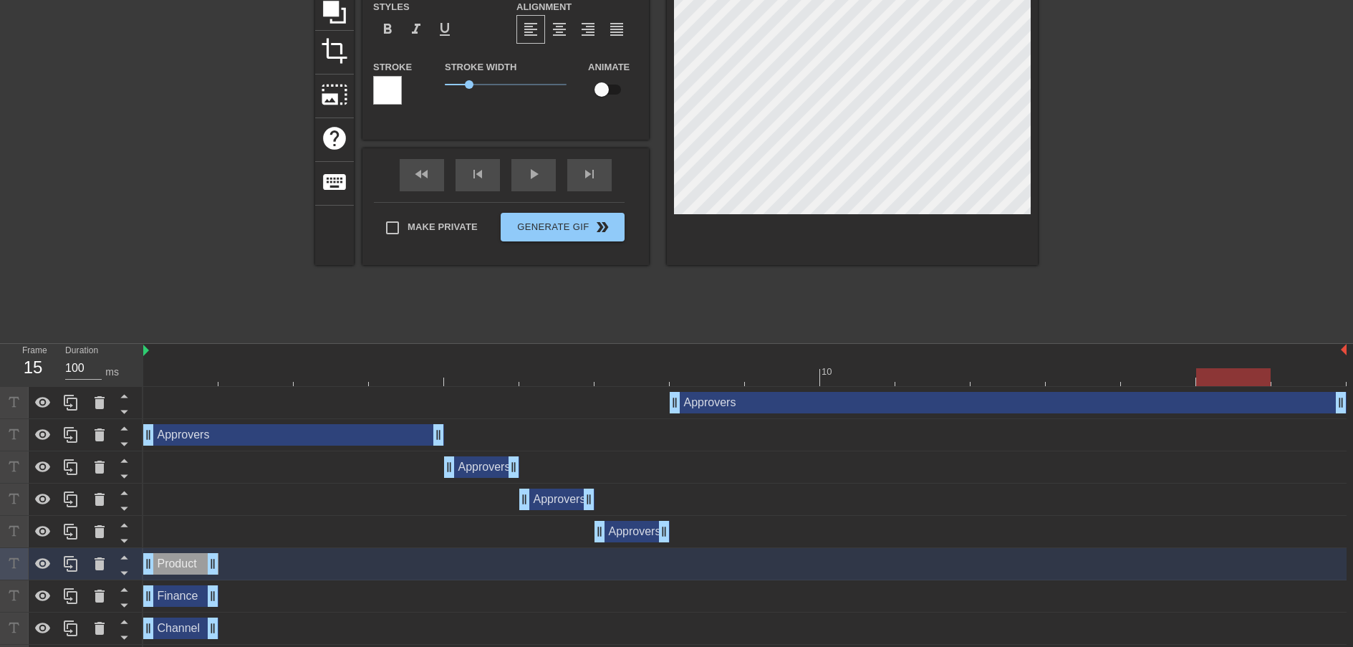
scroll to position [86, 0]
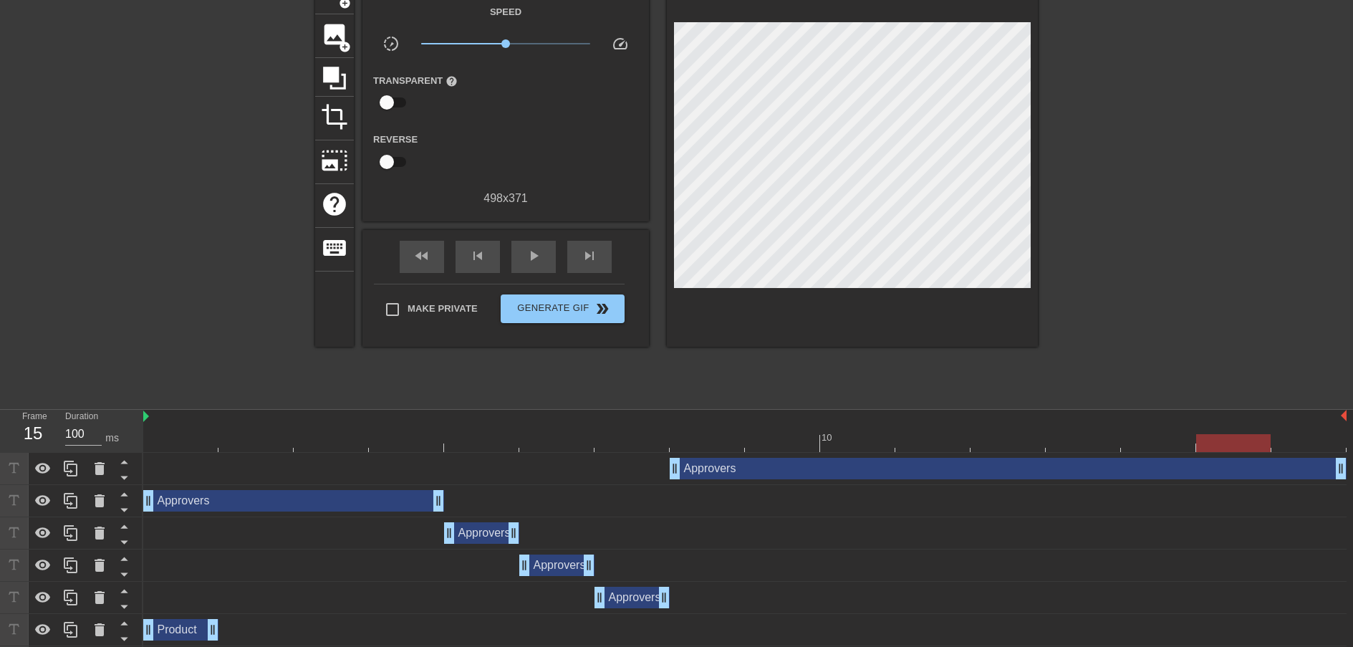
click at [180, 453] on div "10 Approvers drag_handle drag_handle Approvers drag_handle drag_handle Approver…" at bounding box center [748, 576] width 1210 height 333
click at [181, 450] on div at bounding box center [744, 443] width 1203 height 18
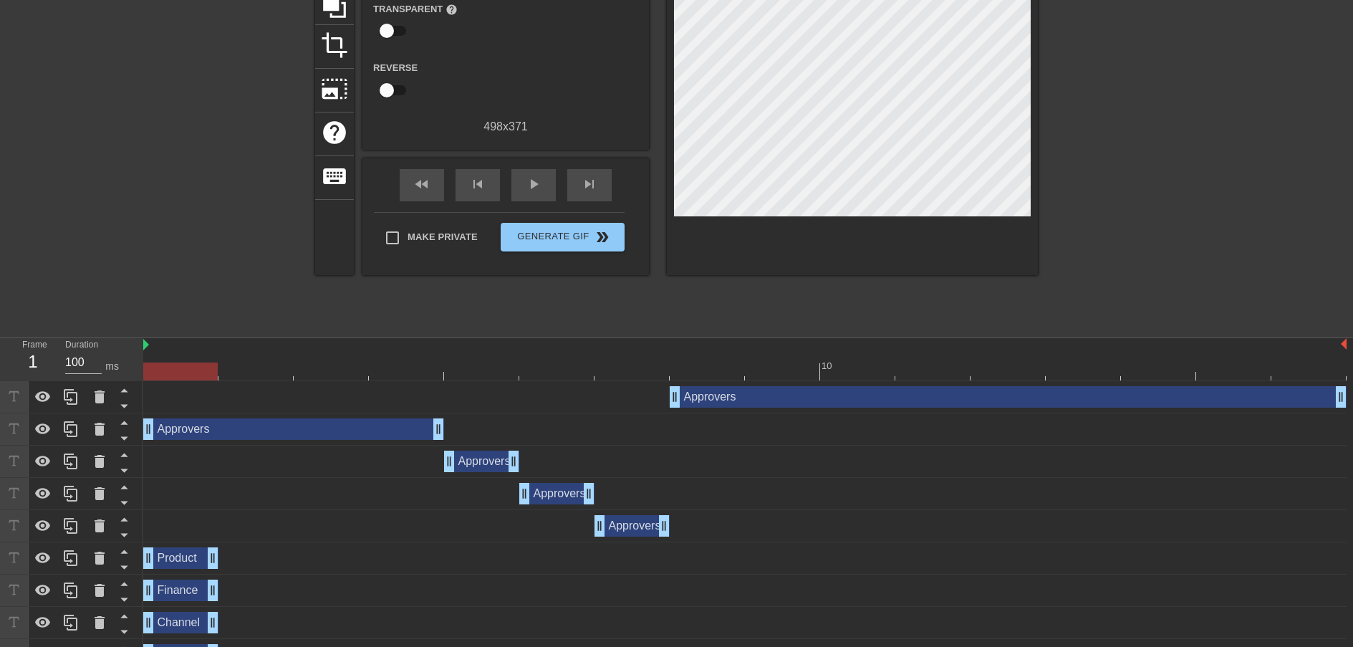
scroll to position [164, 0]
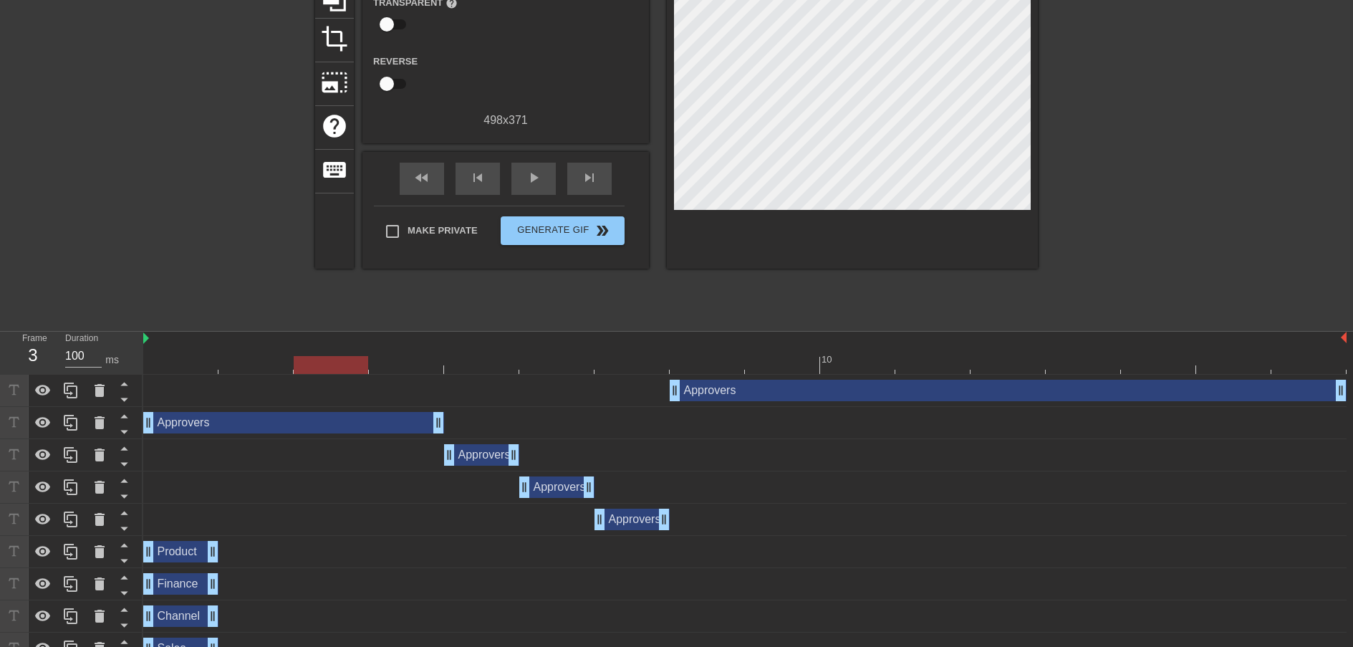
drag, startPoint x: 210, startPoint y: 370, endPoint x: 301, endPoint y: 365, distance: 91.1
click at [301, 365] on div at bounding box center [331, 365] width 74 height 18
click at [69, 552] on icon at bounding box center [70, 551] width 17 height 17
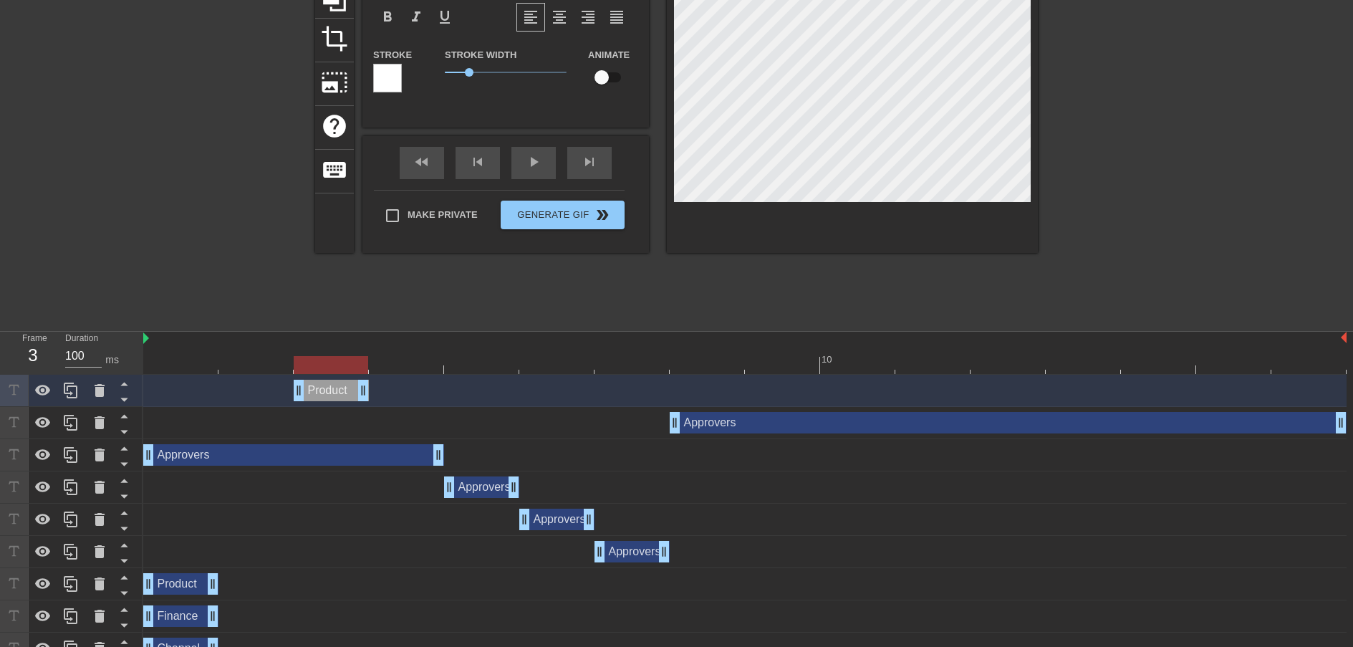
drag, startPoint x: 184, startPoint y: 396, endPoint x: 331, endPoint y: 393, distance: 146.9
click at [331, 393] on div "Product drag_handle drag_handle" at bounding box center [331, 390] width 75 height 21
click at [410, 360] on div at bounding box center [744, 365] width 1203 height 18
click at [336, 360] on div at bounding box center [744, 365] width 1203 height 18
click at [391, 360] on div at bounding box center [744, 365] width 1203 height 18
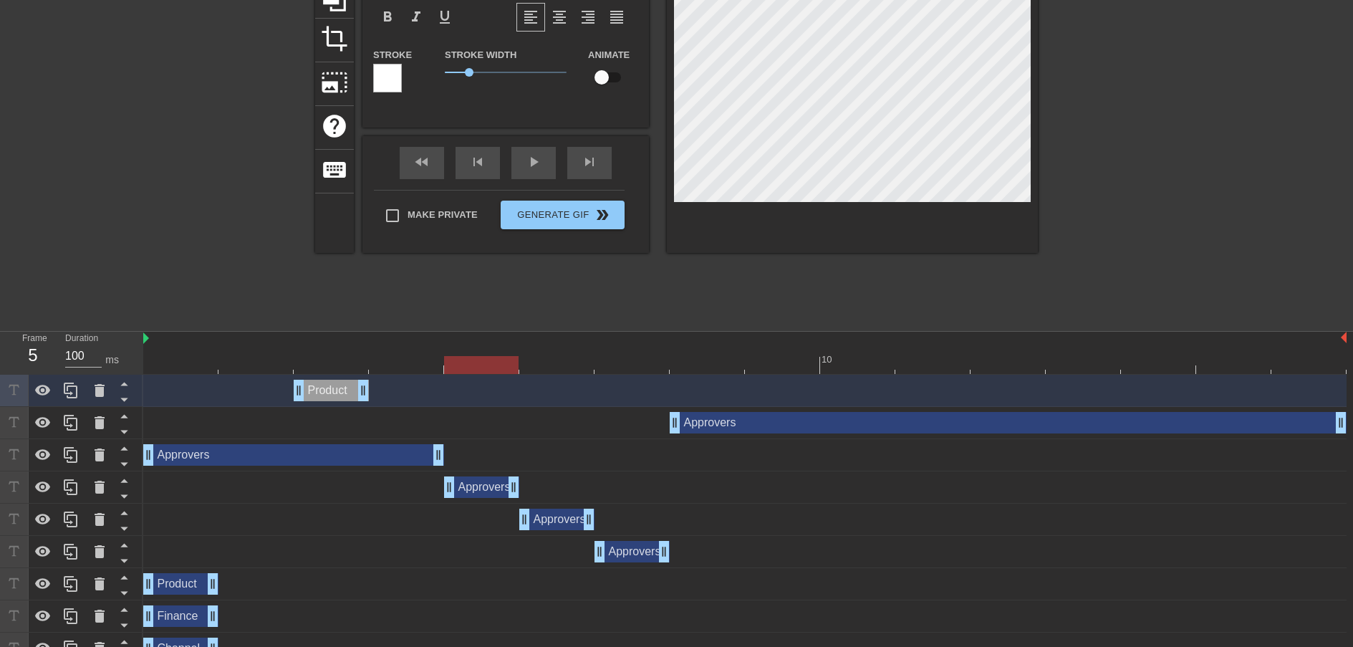
drag, startPoint x: 327, startPoint y: 359, endPoint x: 462, endPoint y: 367, distance: 135.6
click at [462, 367] on div at bounding box center [744, 365] width 1203 height 18
click at [74, 390] on icon at bounding box center [70, 390] width 17 height 17
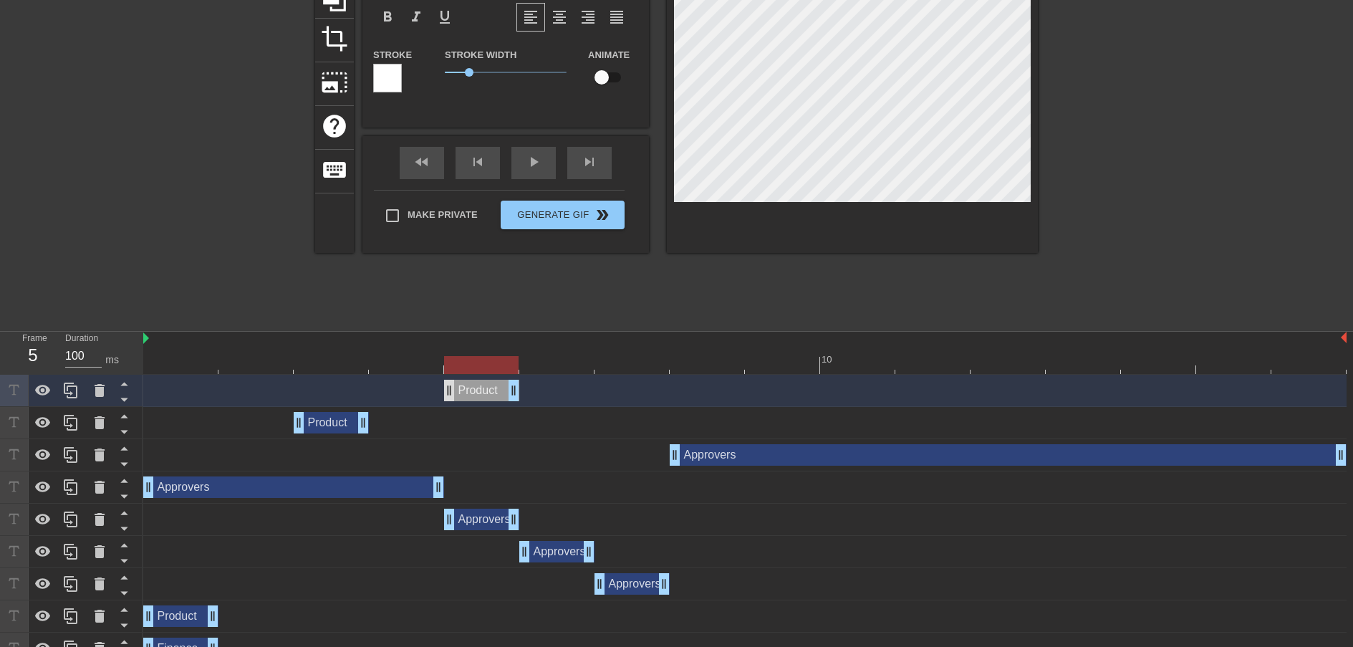
drag, startPoint x: 328, startPoint y: 391, endPoint x: 444, endPoint y: 390, distance: 116.0
click at [444, 390] on div "Product drag_handle drag_handle" at bounding box center [481, 390] width 75 height 21
click at [553, 365] on div at bounding box center [744, 365] width 1203 height 18
drag, startPoint x: 67, startPoint y: 391, endPoint x: 161, endPoint y: 389, distance: 94.6
click at [67, 391] on icon at bounding box center [70, 390] width 17 height 17
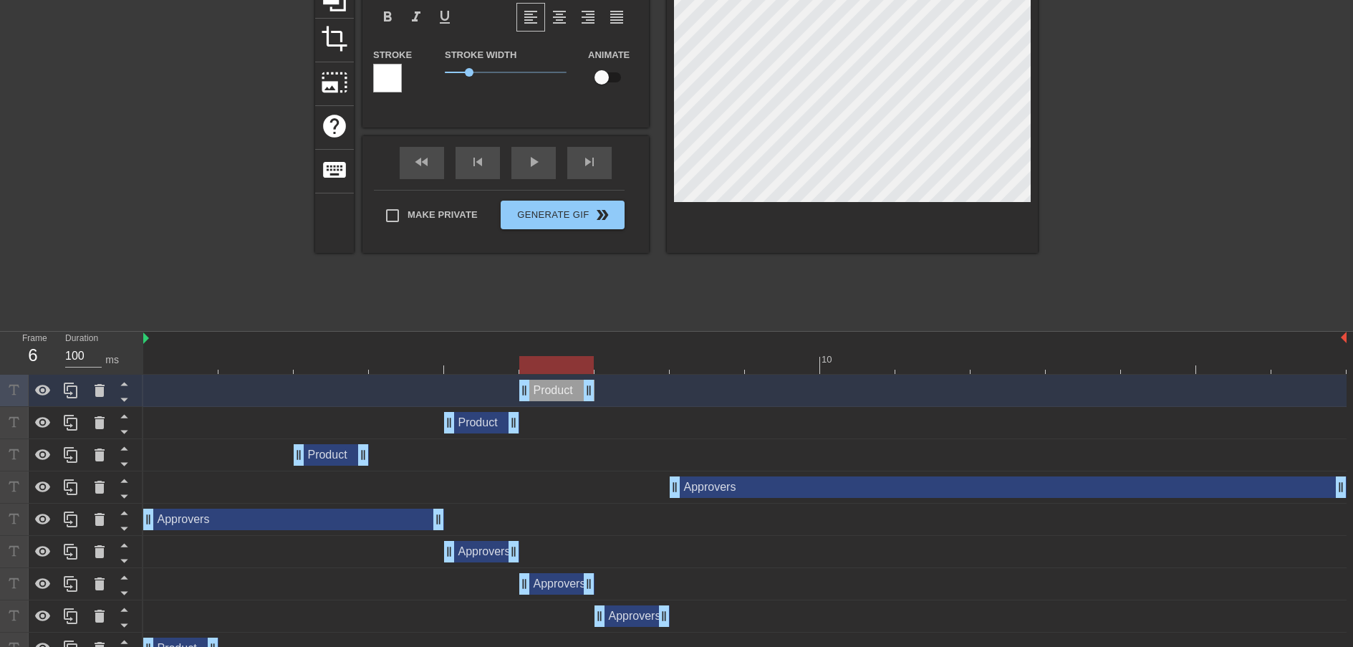
drag, startPoint x: 492, startPoint y: 390, endPoint x: 563, endPoint y: 389, distance: 70.9
click at [562, 389] on div "Product drag_handle drag_handle" at bounding box center [556, 390] width 75 height 21
click at [639, 360] on div at bounding box center [744, 365] width 1203 height 18
click at [698, 364] on div at bounding box center [744, 365] width 1203 height 18
click at [779, 363] on div at bounding box center [744, 365] width 1203 height 18
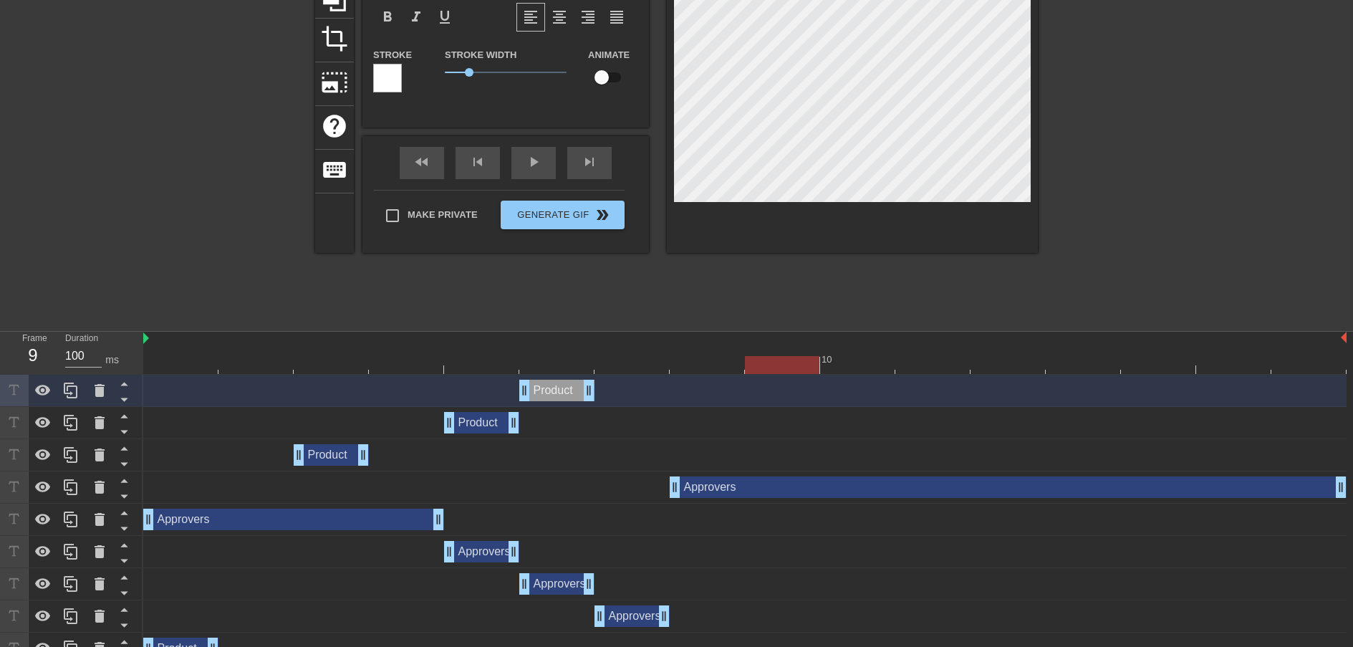
click at [660, 368] on div at bounding box center [744, 365] width 1203 height 18
click at [716, 370] on div at bounding box center [744, 365] width 1203 height 18
click at [642, 368] on div at bounding box center [744, 365] width 1203 height 18
drag, startPoint x: 62, startPoint y: 390, endPoint x: 170, endPoint y: 384, distance: 107.6
click at [62, 390] on icon at bounding box center [70, 390] width 17 height 17
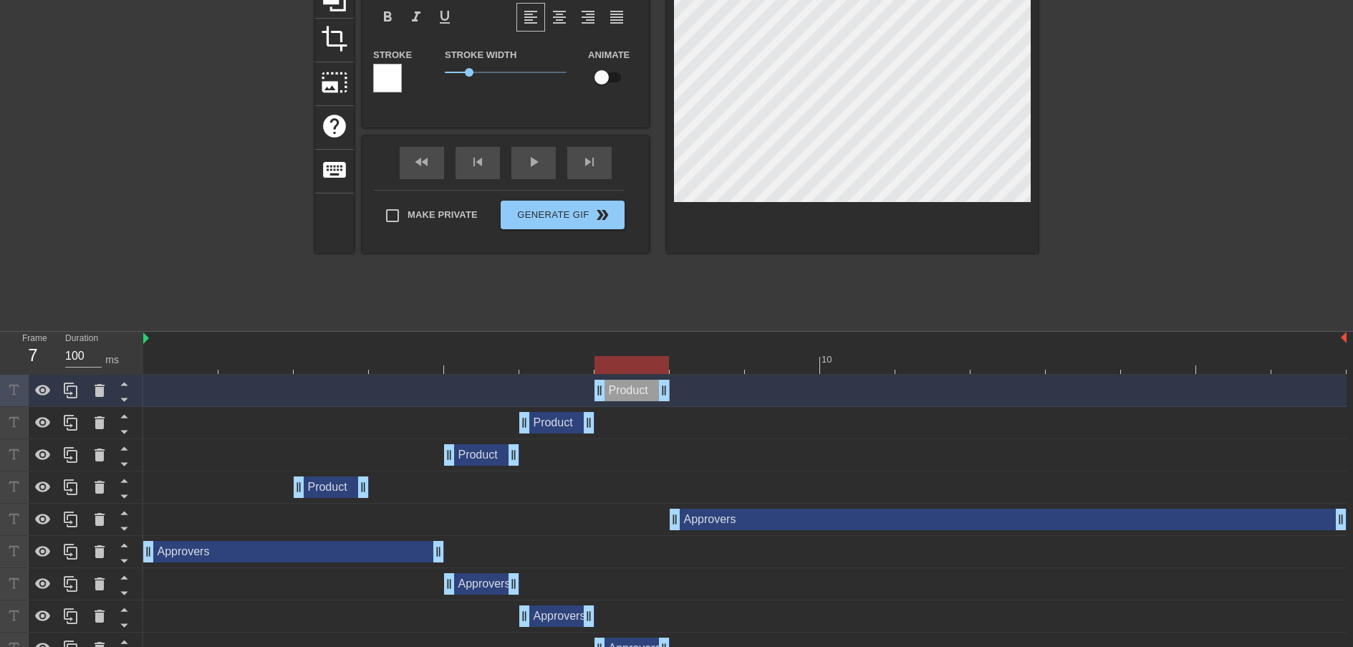
drag, startPoint x: 569, startPoint y: 390, endPoint x: 630, endPoint y: 389, distance: 60.9
click at [630, 389] on div "Product drag_handle drag_handle" at bounding box center [632, 390] width 75 height 21
click at [73, 391] on icon at bounding box center [70, 390] width 17 height 17
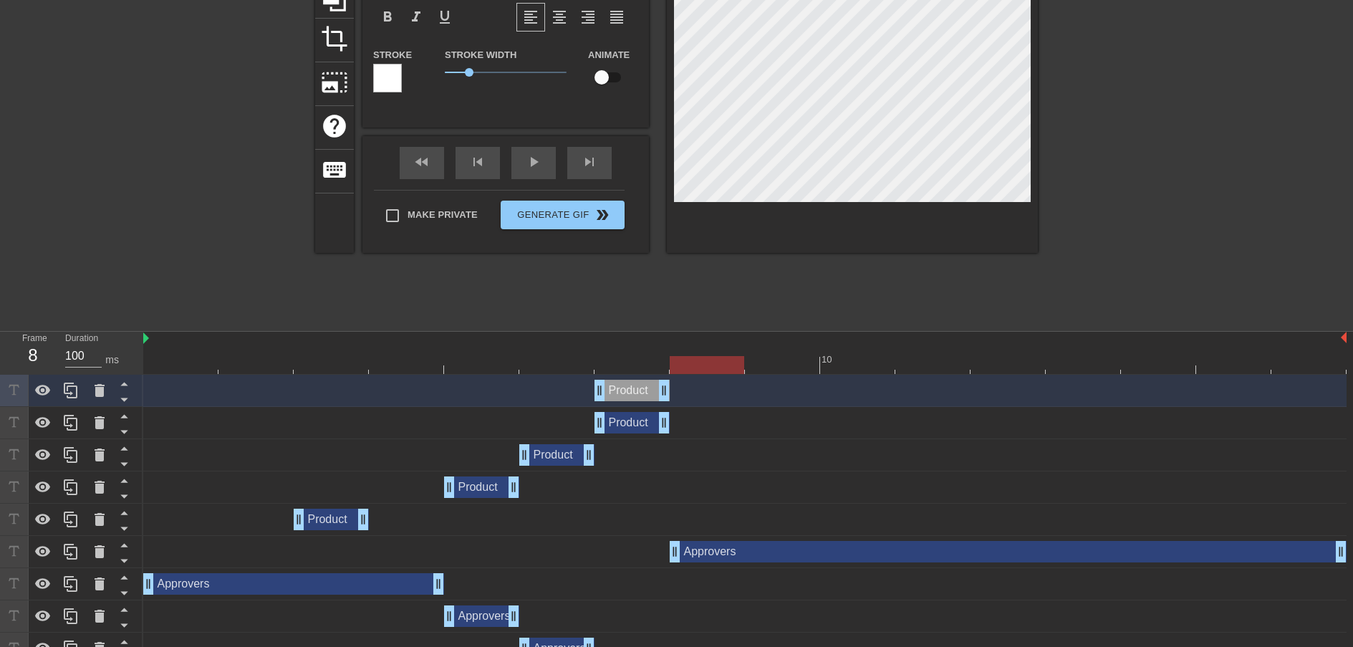
click at [718, 362] on div at bounding box center [744, 365] width 1203 height 18
drag, startPoint x: 640, startPoint y: 393, endPoint x: 699, endPoint y: 390, distance: 59.5
click at [699, 390] on div "Product drag_handle drag_handle" at bounding box center [707, 390] width 75 height 21
click at [780, 360] on div at bounding box center [744, 365] width 1203 height 18
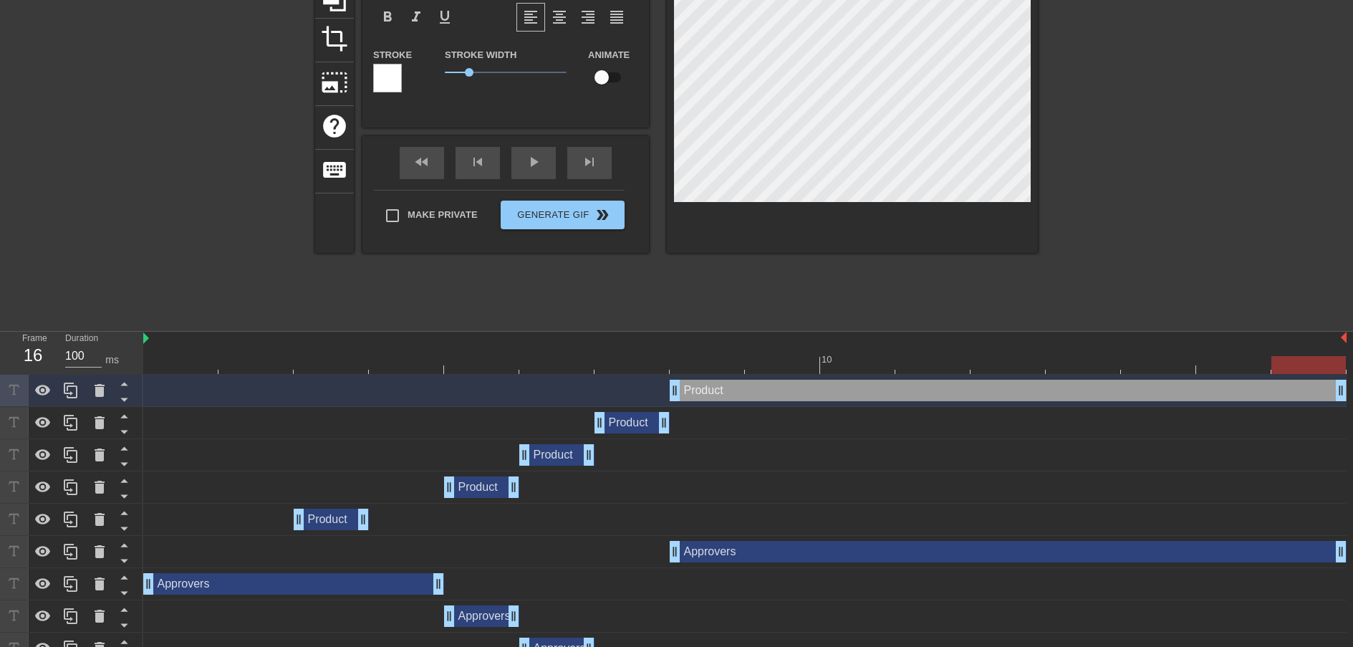
drag, startPoint x: 738, startPoint y: 394, endPoint x: 1369, endPoint y: 385, distance: 630.4
click at [1352, 385] on html "menu_book Browse the tutorials! [DOMAIN_NAME] The online gif editor Send Feedba…" at bounding box center [676, 331] width 1353 height 990
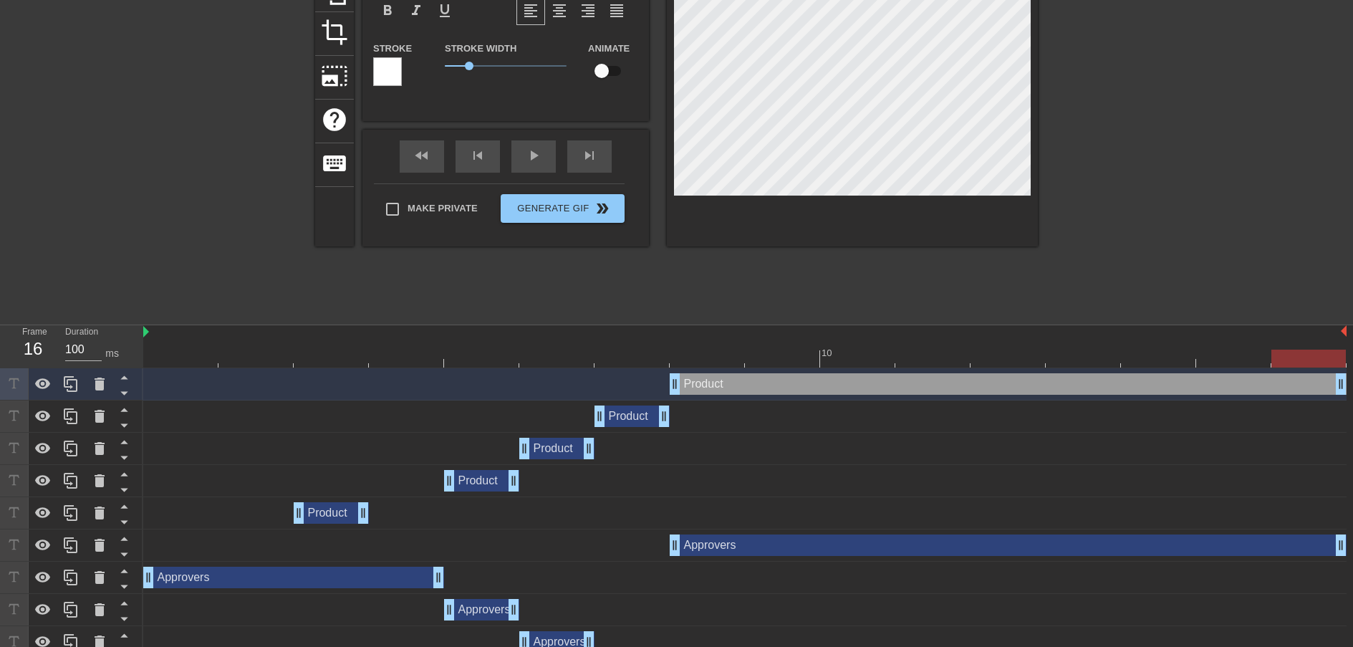
scroll to position [186, 0]
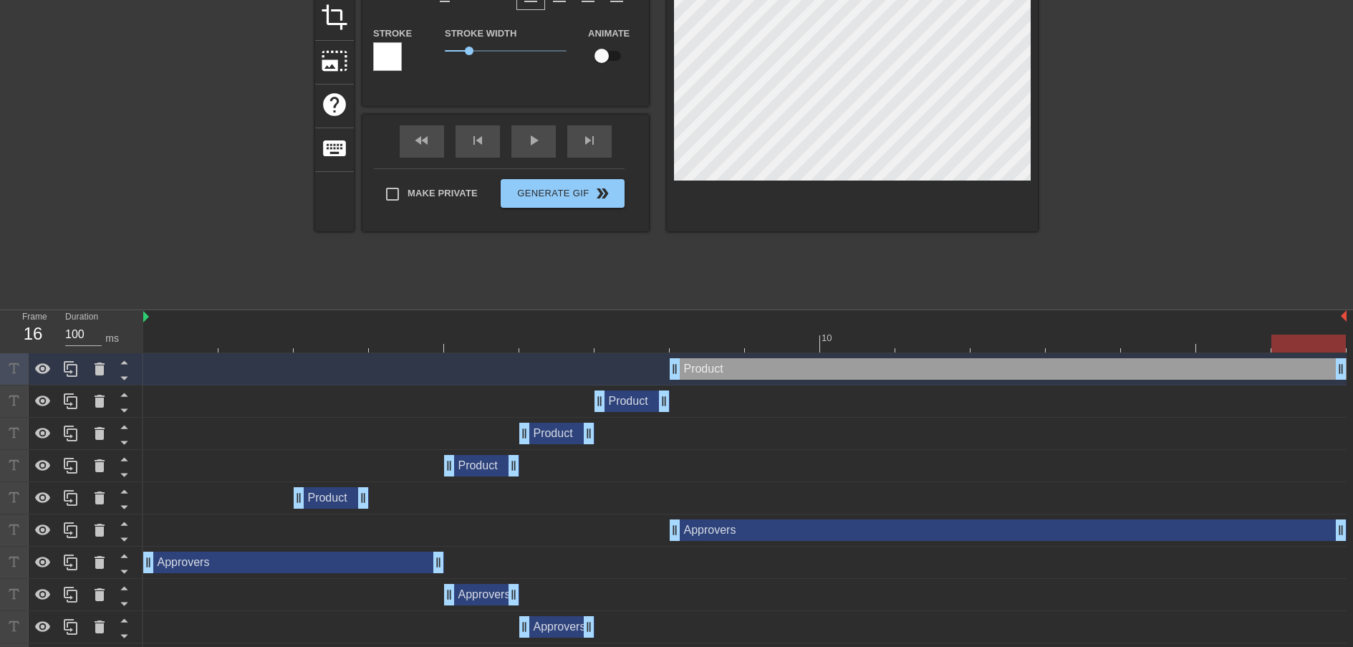
click at [626, 406] on div "Product drag_handle drag_handle" at bounding box center [632, 400] width 75 height 21
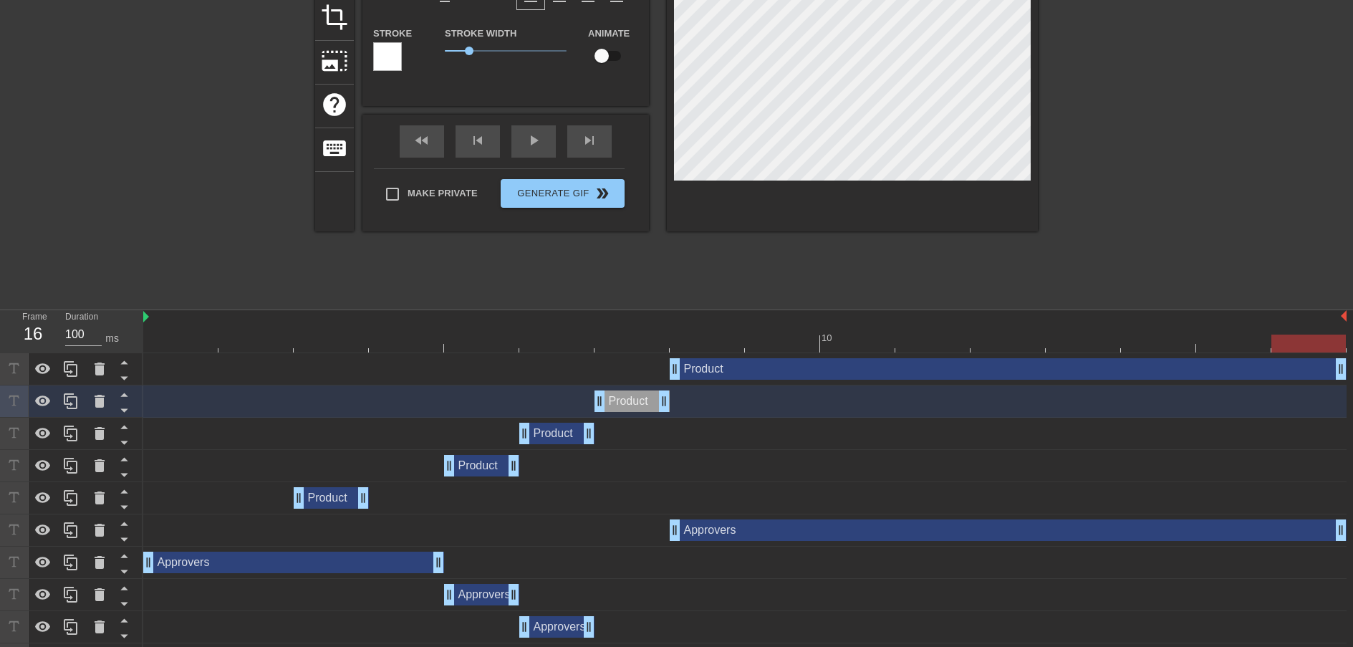
click at [541, 437] on div "Product drag_handle drag_handle" at bounding box center [556, 433] width 75 height 21
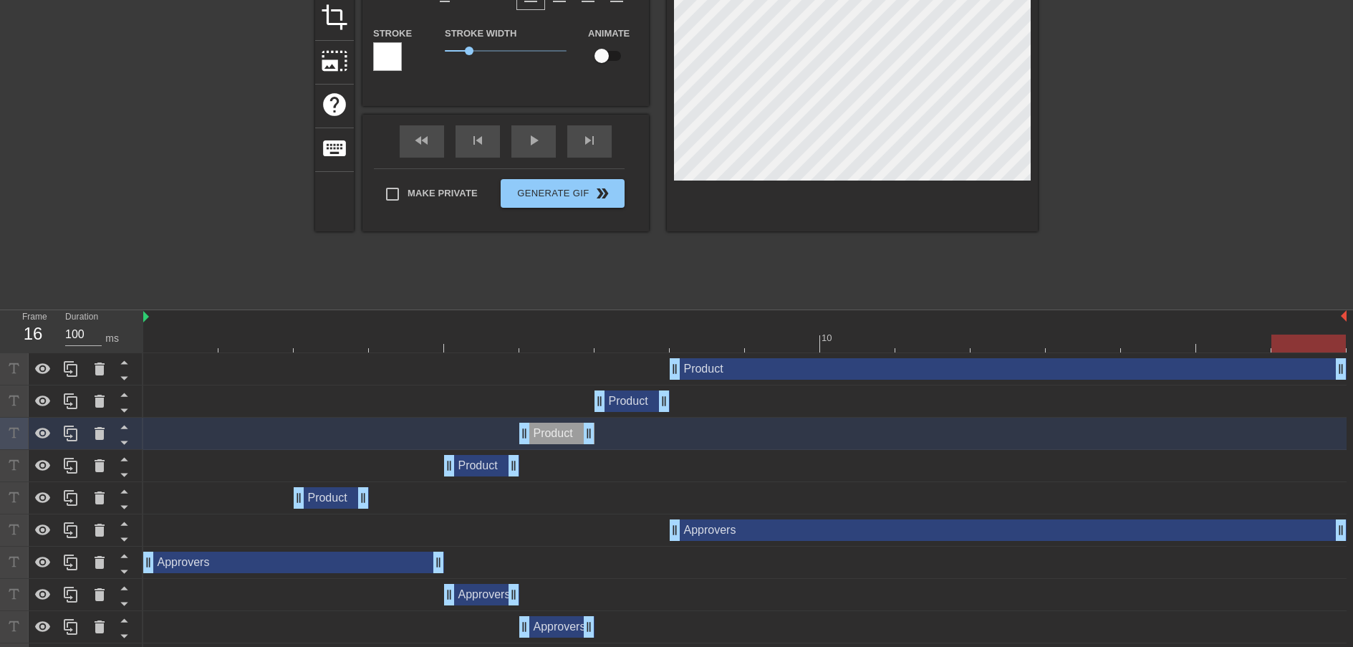
click at [473, 473] on div "Product drag_handle drag_handle" at bounding box center [481, 465] width 75 height 21
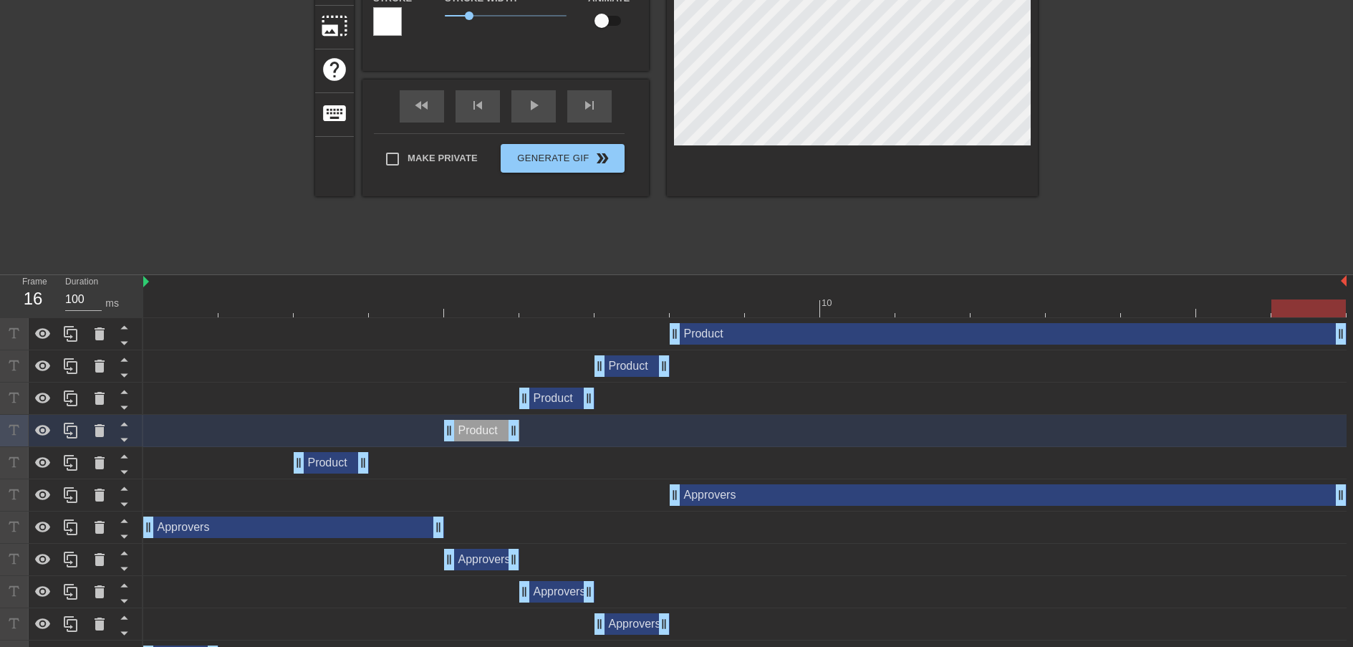
scroll to position [241, 0]
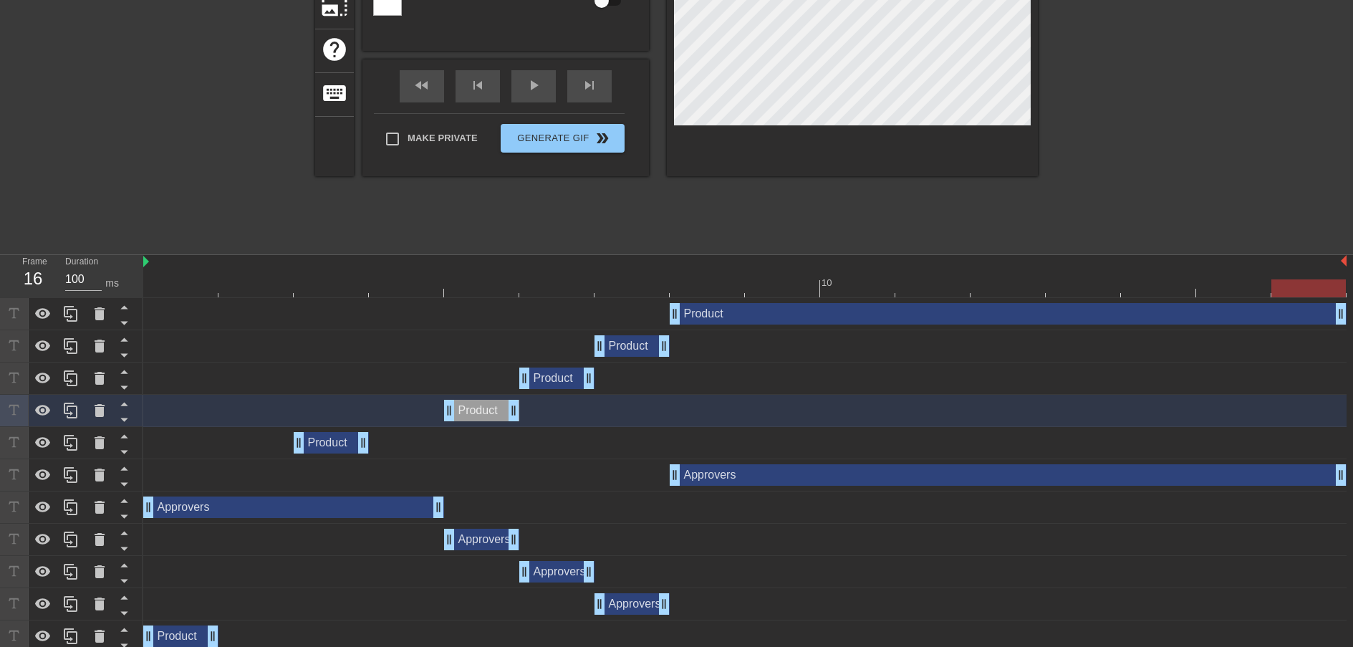
click at [332, 450] on div "Product drag_handle drag_handle" at bounding box center [331, 442] width 75 height 21
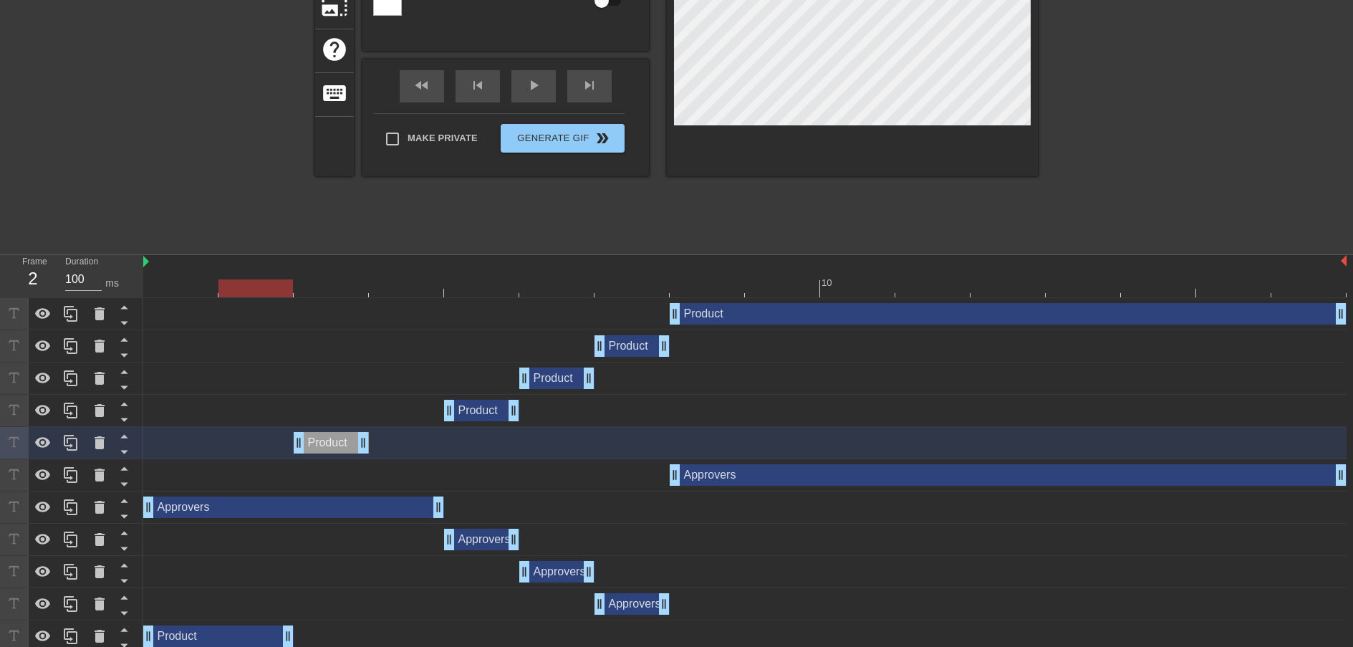
drag, startPoint x: 215, startPoint y: 634, endPoint x: 266, endPoint y: 635, distance: 51.6
drag, startPoint x: 368, startPoint y: 443, endPoint x: 428, endPoint y: 449, distance: 60.5
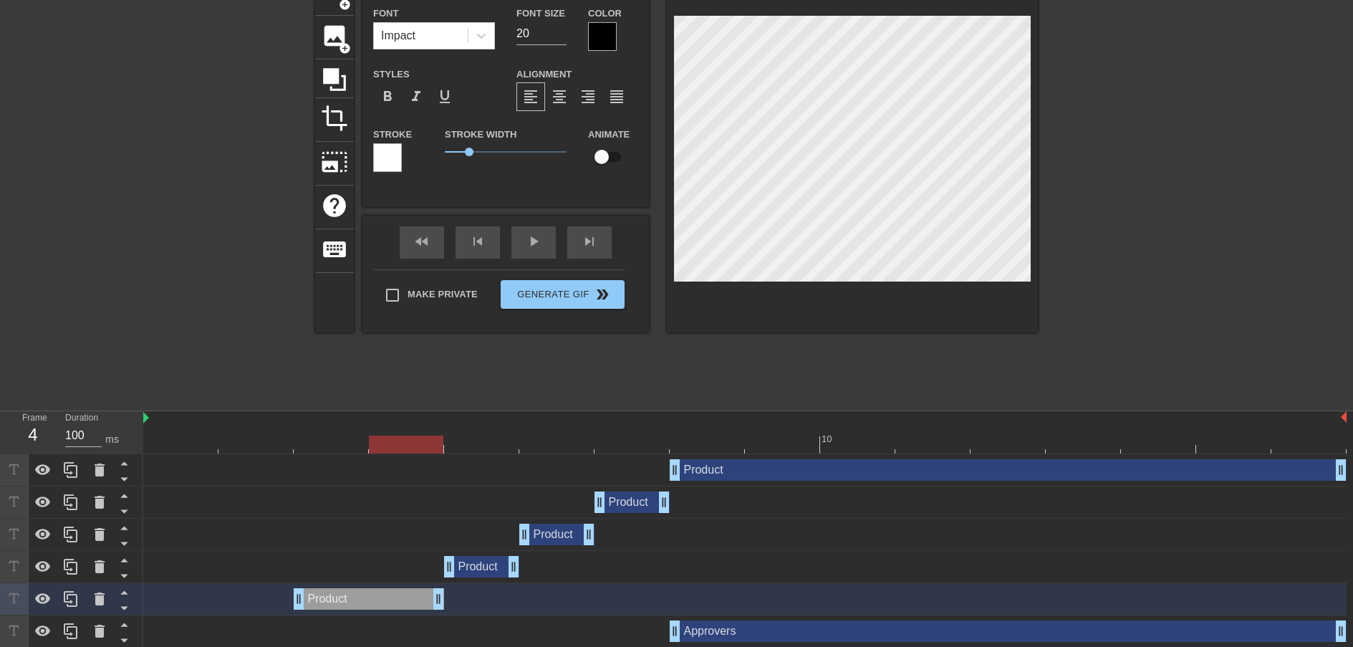
scroll to position [95, 0]
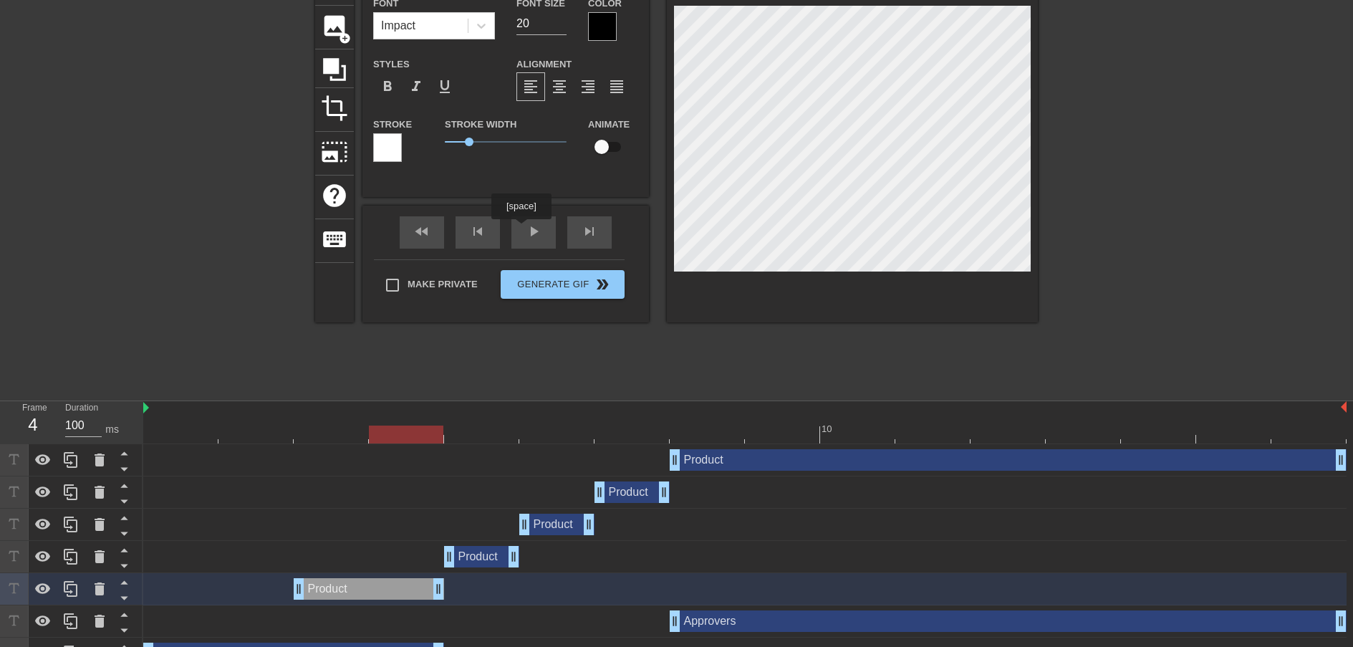
click at [523, 229] on div "fast_rewind skip_previous play_arrow skip_next" at bounding box center [506, 233] width 234 height 54
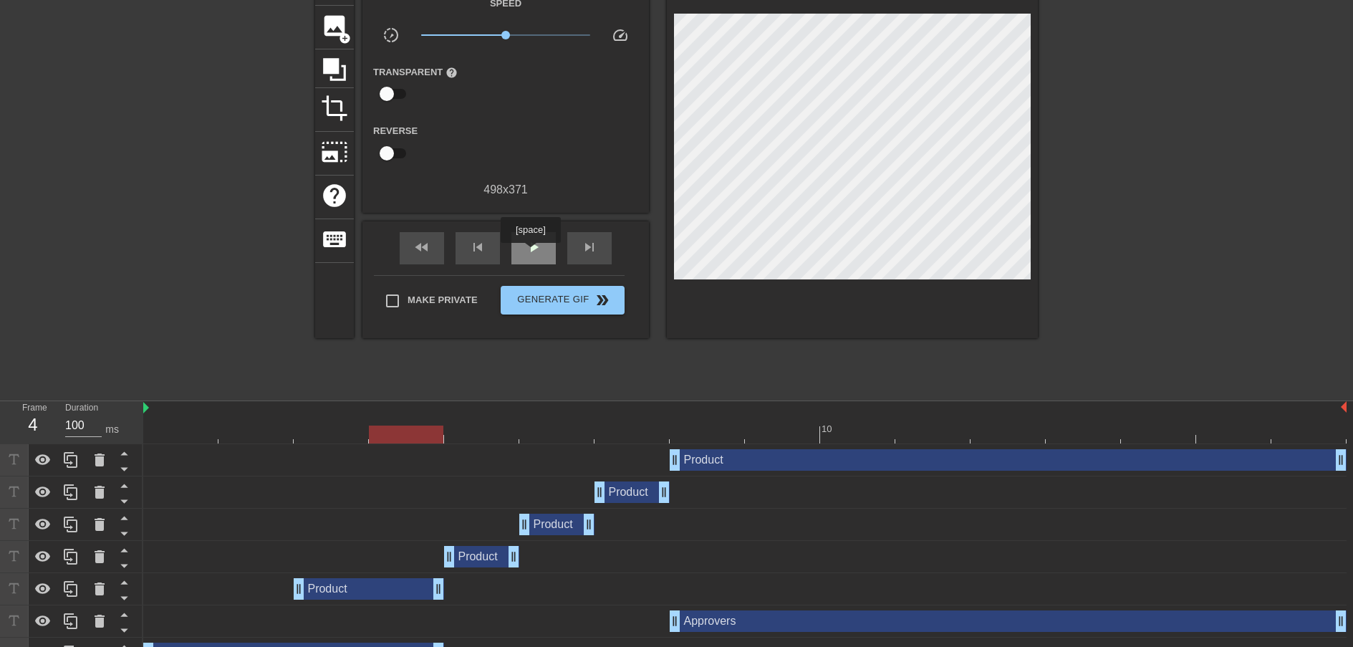
click at [532, 253] on span "play_arrow" at bounding box center [533, 247] width 17 height 17
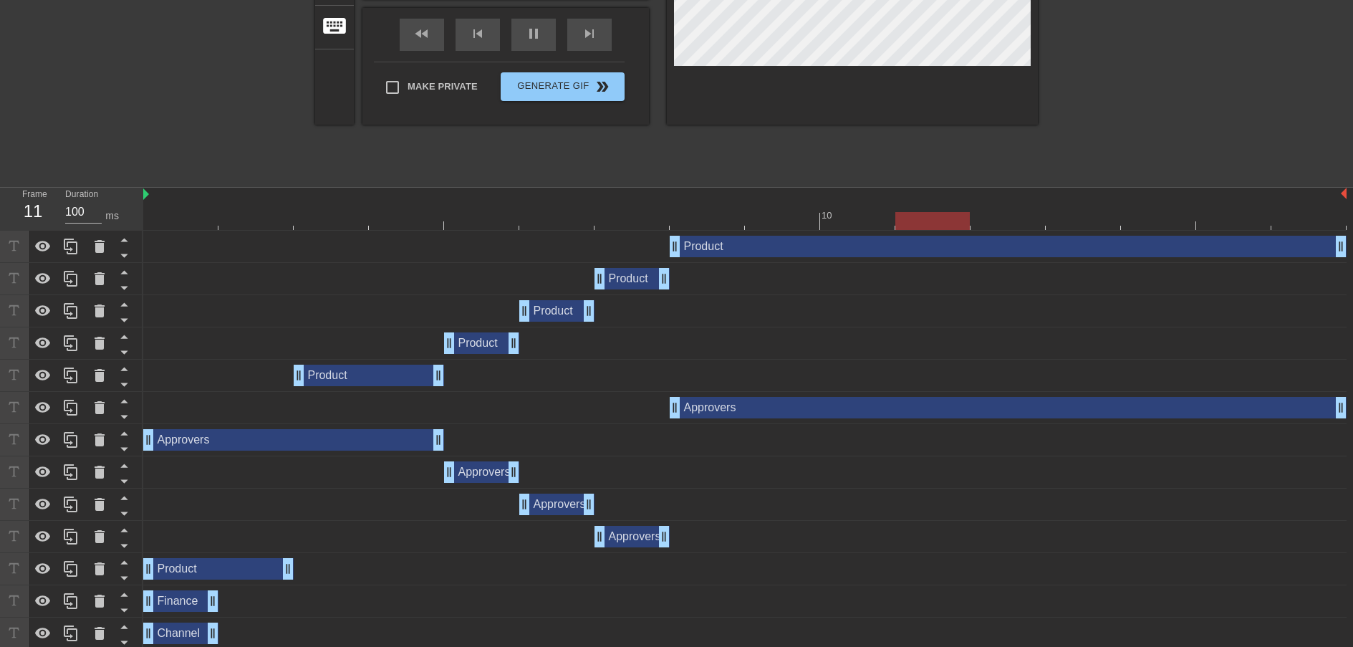
scroll to position [239, 0]
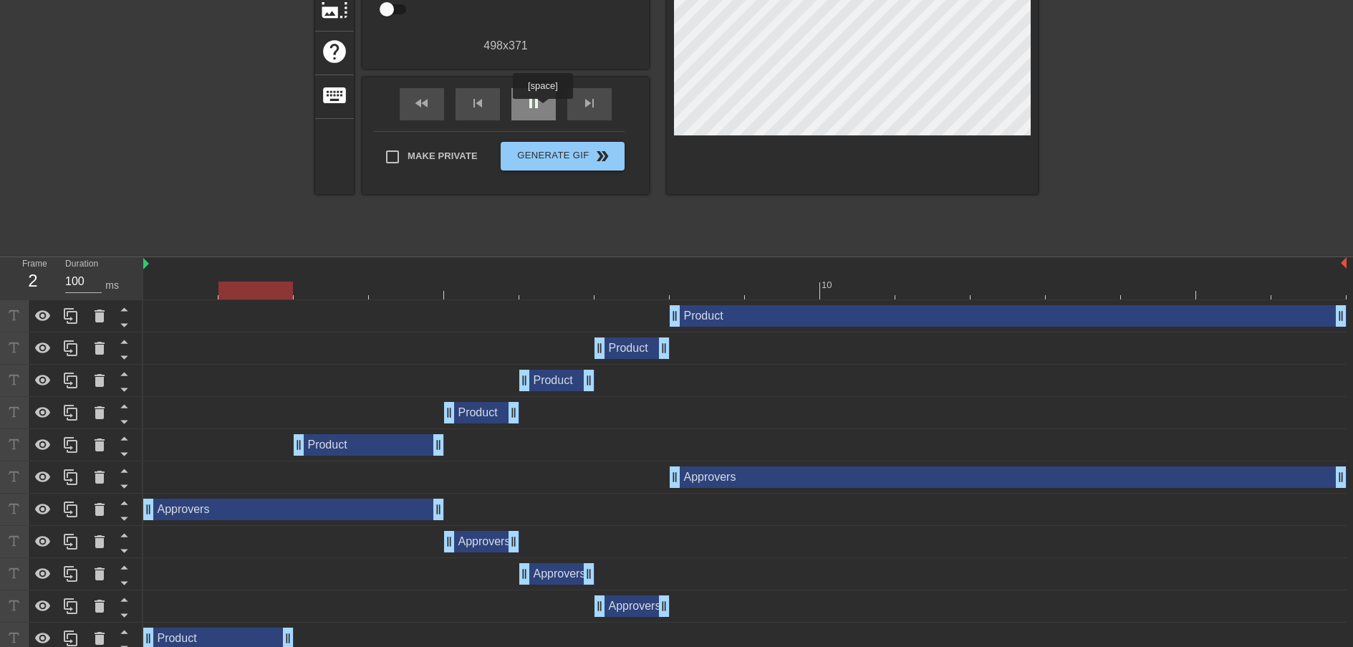
click at [544, 109] on div "pause" at bounding box center [533, 104] width 44 height 32
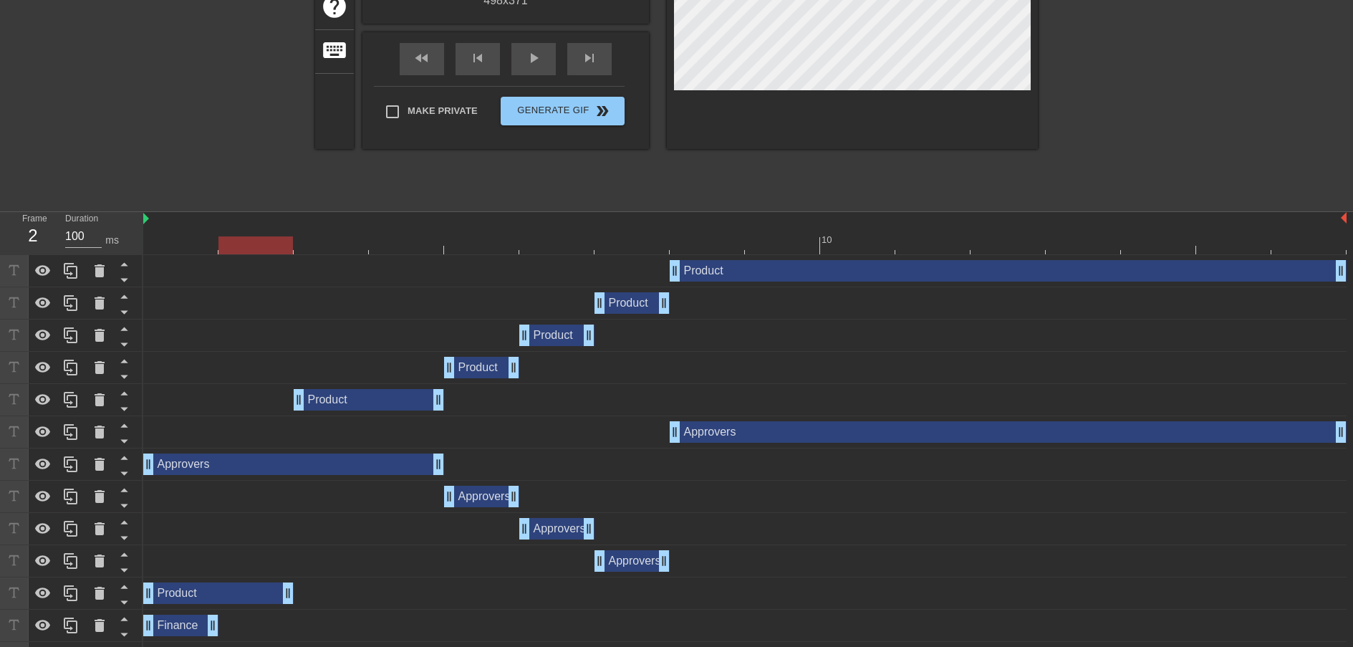
scroll to position [345, 0]
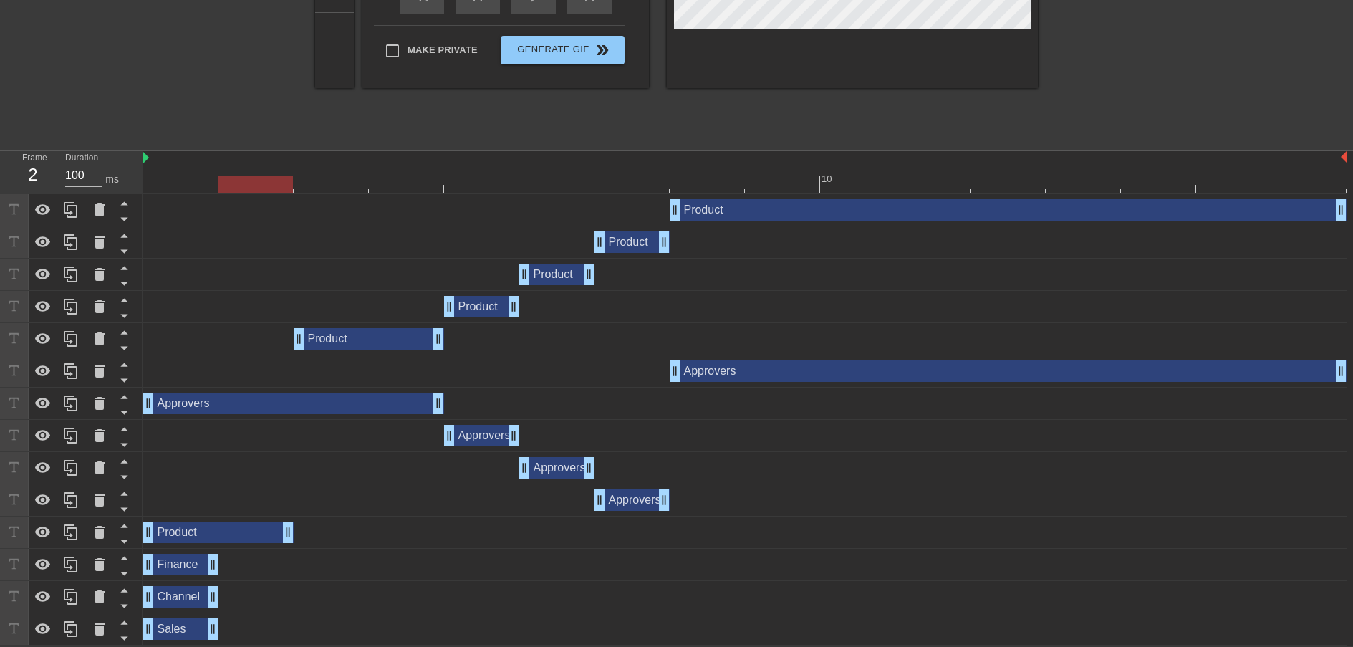
click at [164, 567] on div "Finance drag_handle drag_handle" at bounding box center [180, 564] width 75 height 21
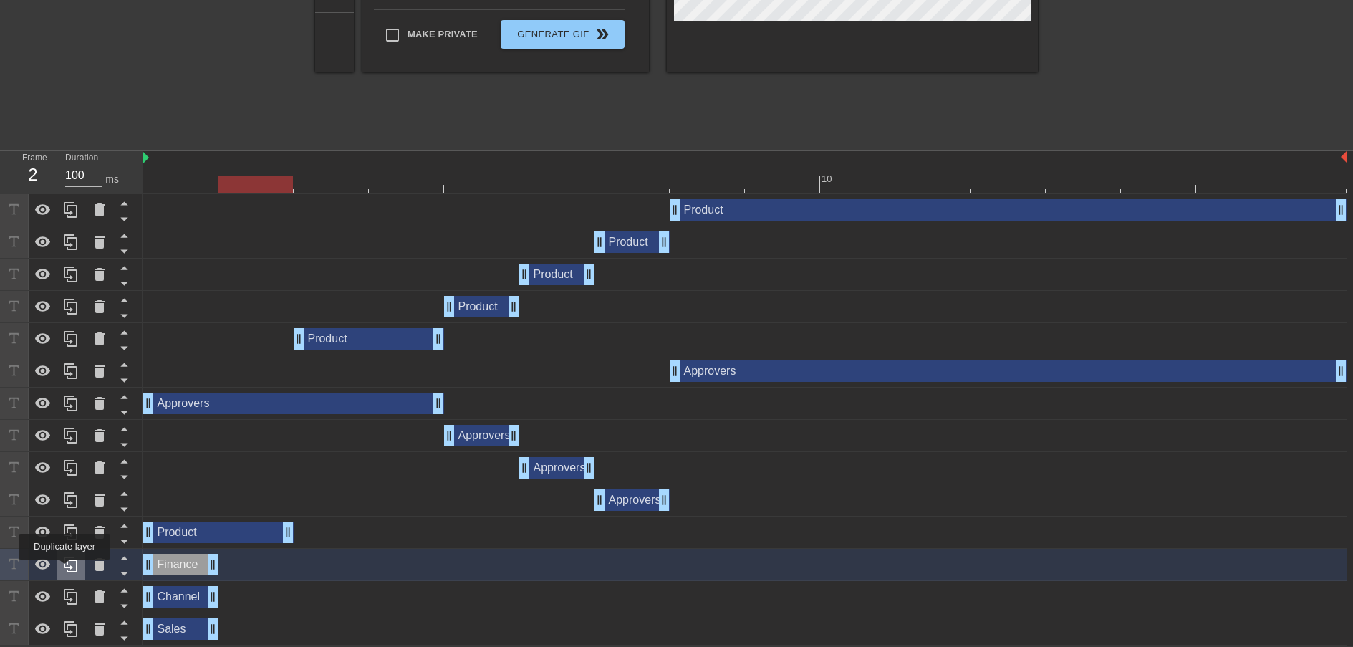
click at [66, 569] on icon at bounding box center [70, 564] width 17 height 17
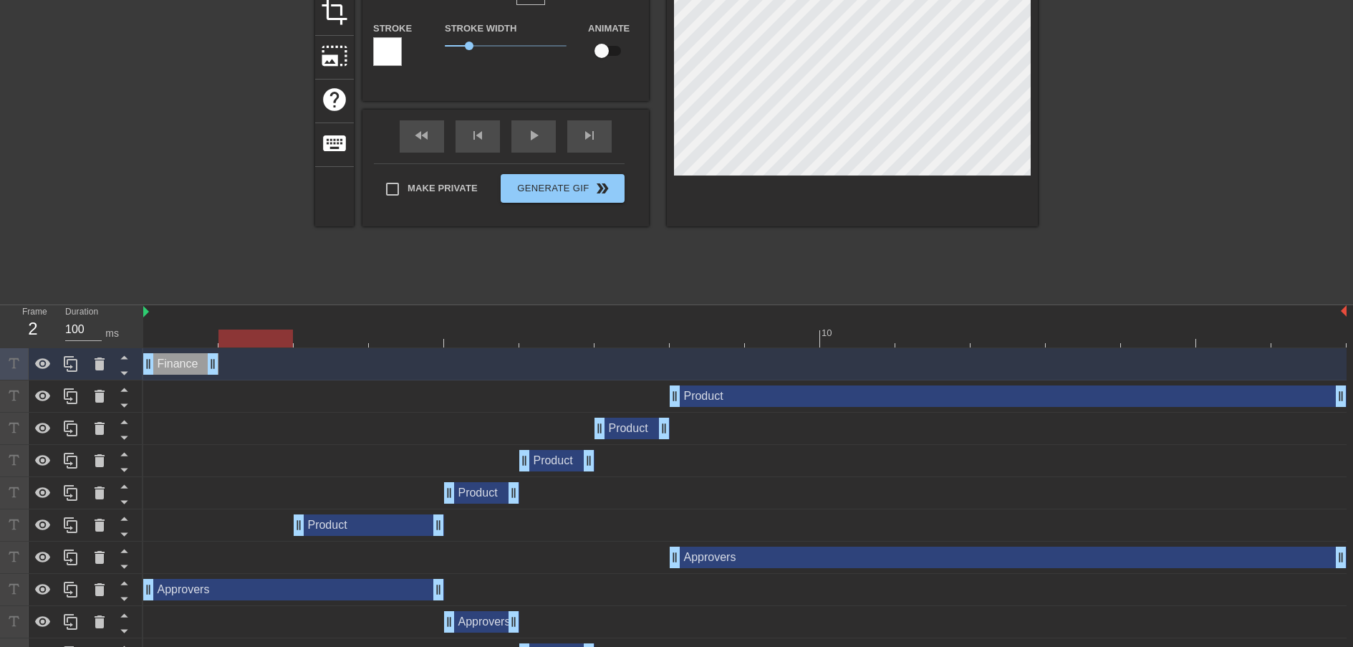
scroll to position [0, 0]
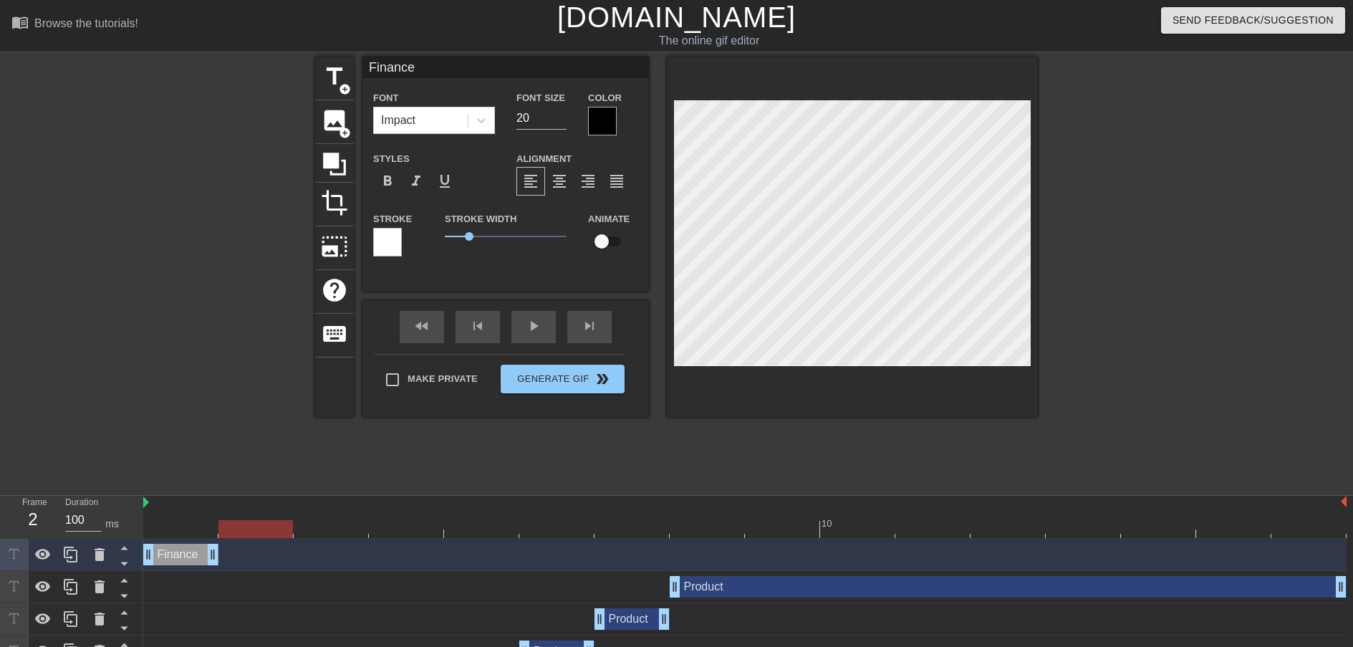
click at [191, 532] on div at bounding box center [744, 529] width 1203 height 18
drag, startPoint x: 192, startPoint y: 531, endPoint x: 186, endPoint y: 552, distance: 21.7
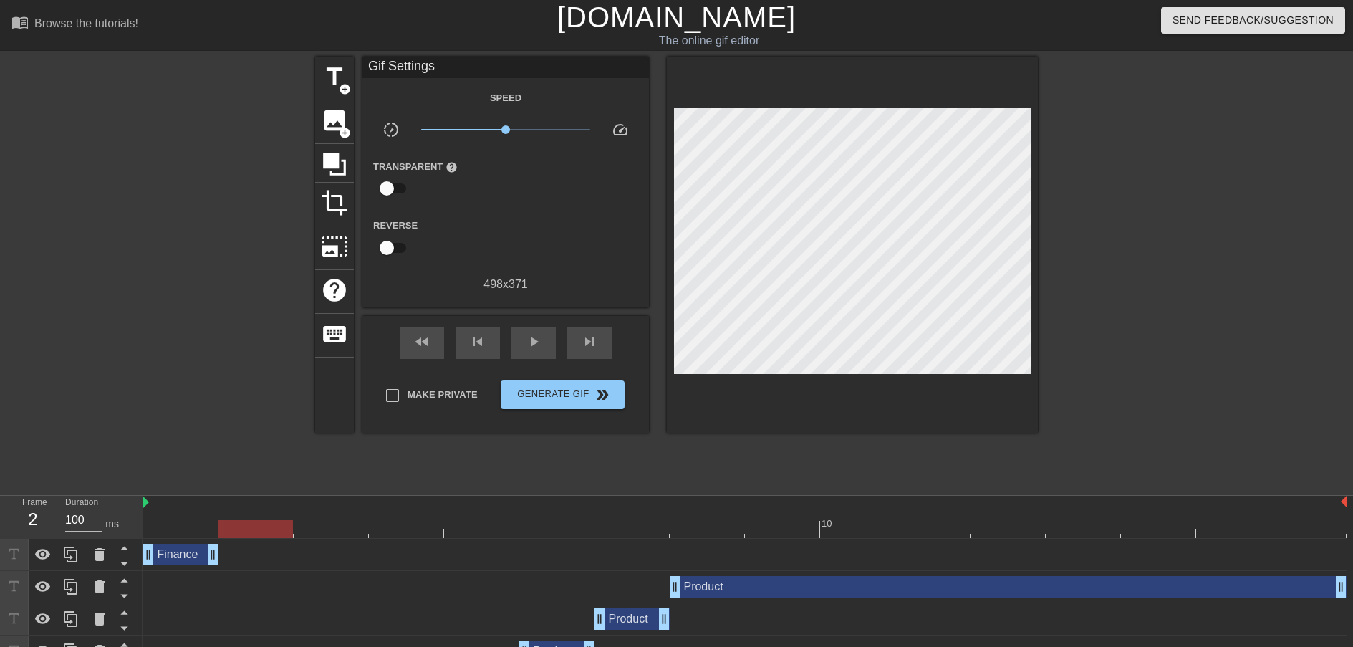
drag, startPoint x: 222, startPoint y: 557, endPoint x: 250, endPoint y: 553, distance: 28.2
click at [250, 553] on div "Finance drag_handle drag_handle" at bounding box center [744, 554] width 1203 height 21
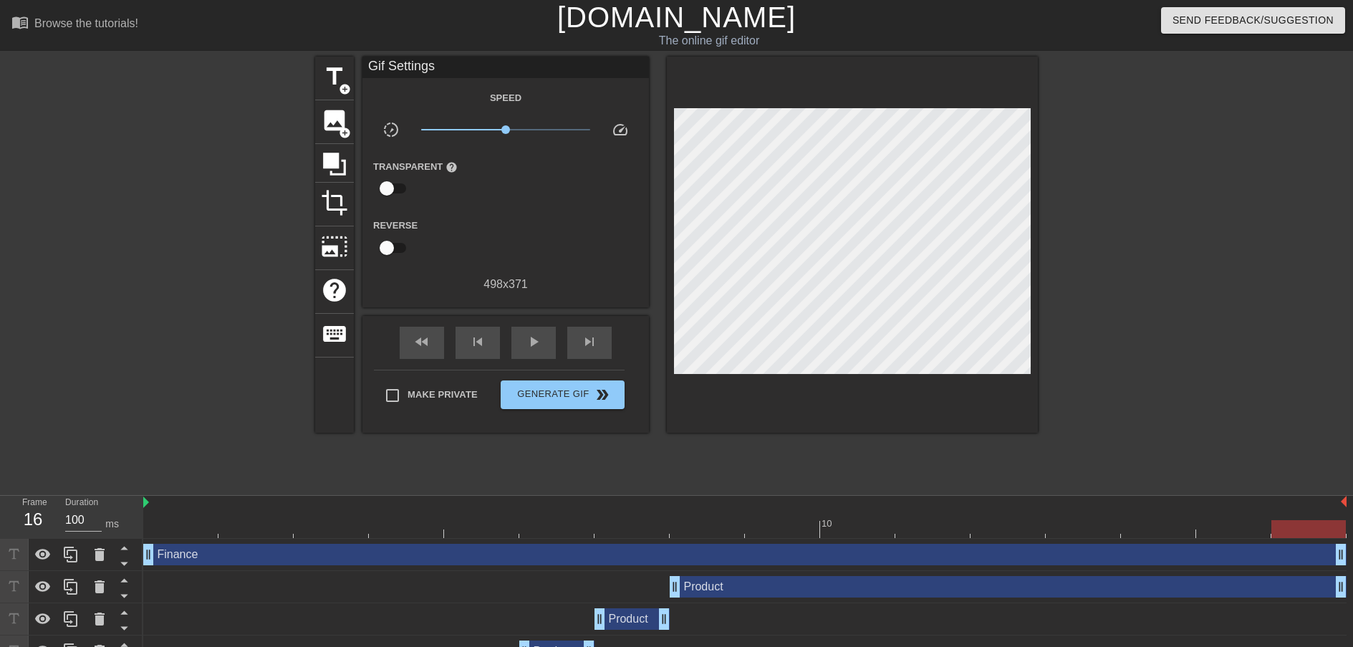
drag, startPoint x: 212, startPoint y: 559, endPoint x: 1369, endPoint y: 472, distance: 1160.0
click at [1352, 472] on html "menu_book Browse the tutorials! [DOMAIN_NAME] The online gif editor Send Feedba…" at bounding box center [676, 511] width 1353 height 1022
click at [532, 335] on span "play_arrow" at bounding box center [533, 341] width 17 height 17
click at [531, 349] on span "pause" at bounding box center [533, 341] width 17 height 17
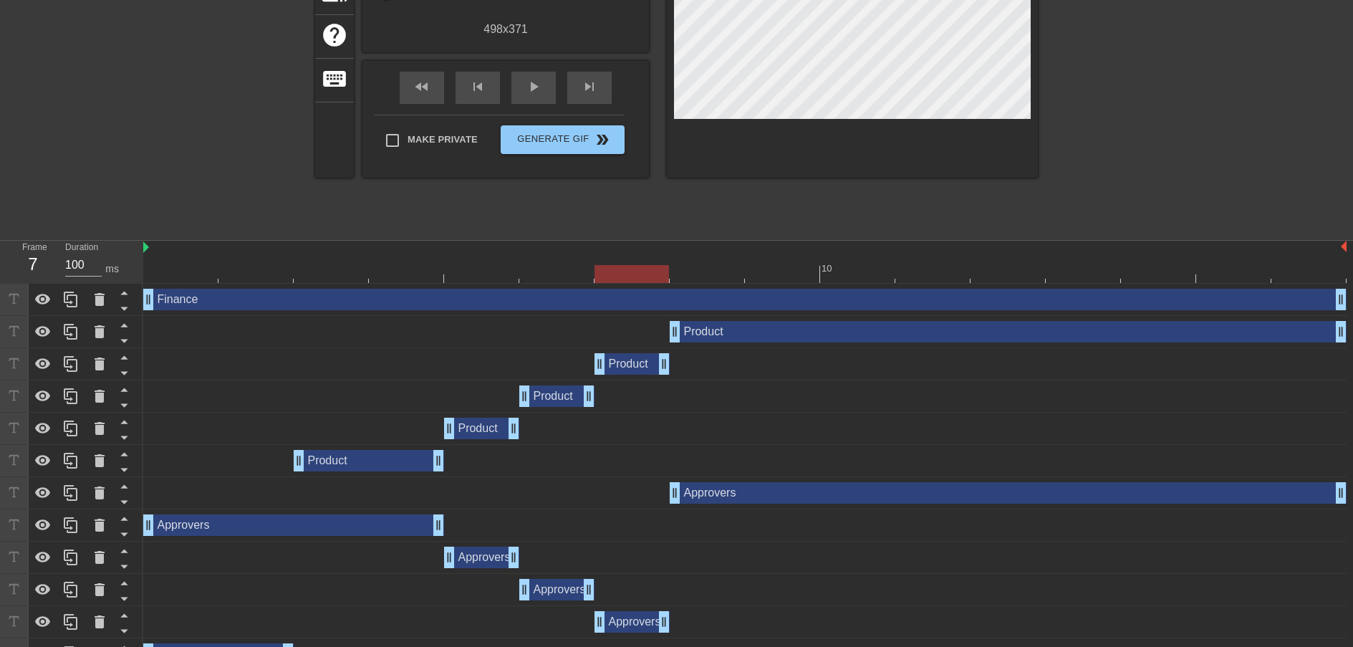
scroll to position [377, 0]
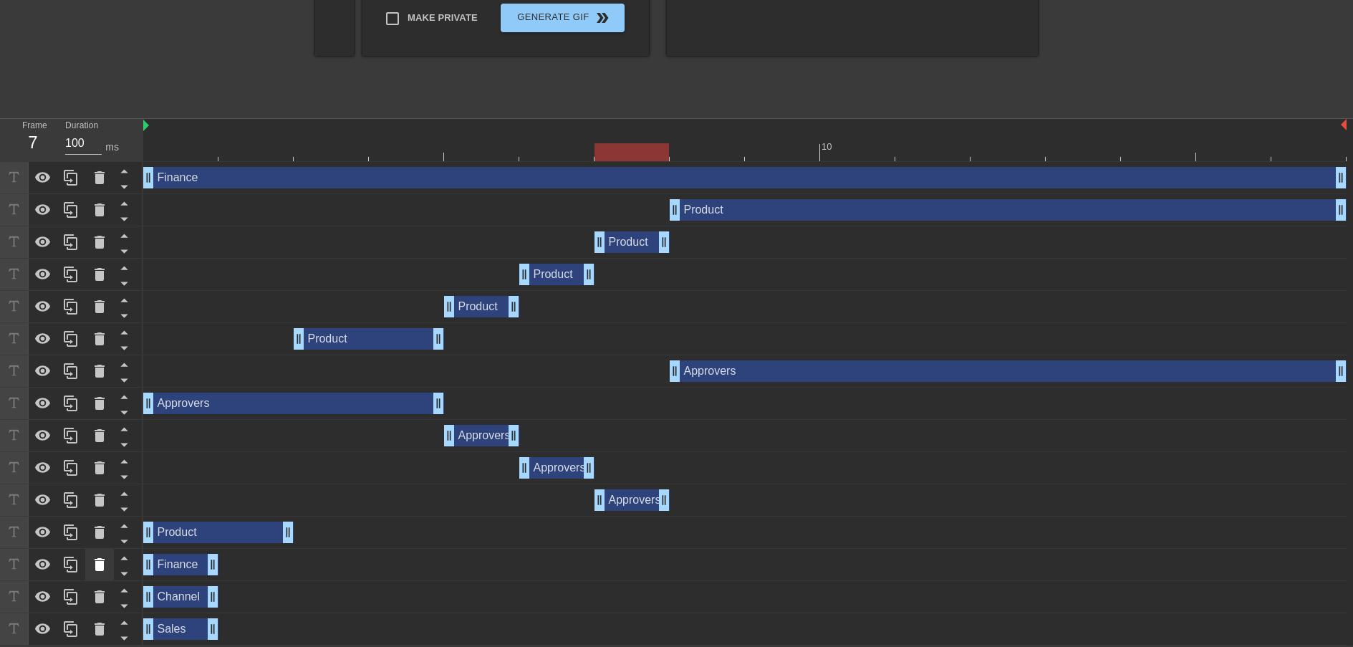
click at [96, 568] on icon at bounding box center [100, 564] width 10 height 13
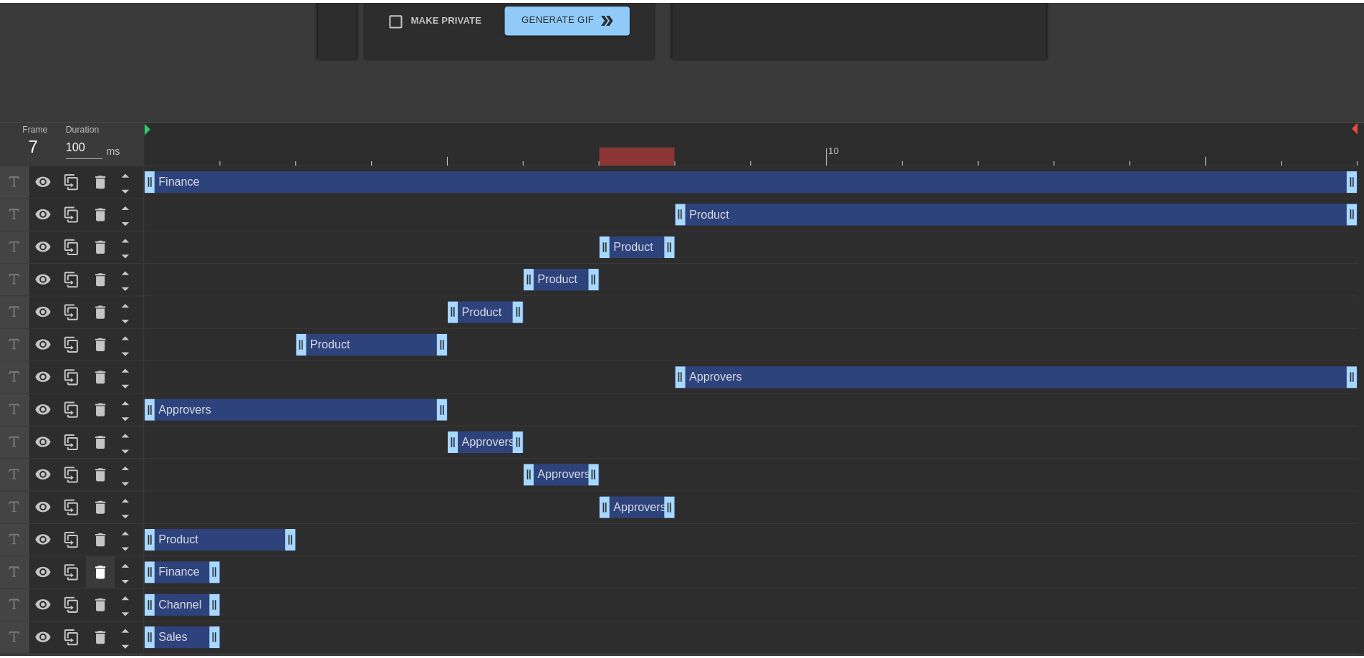
scroll to position [367, 0]
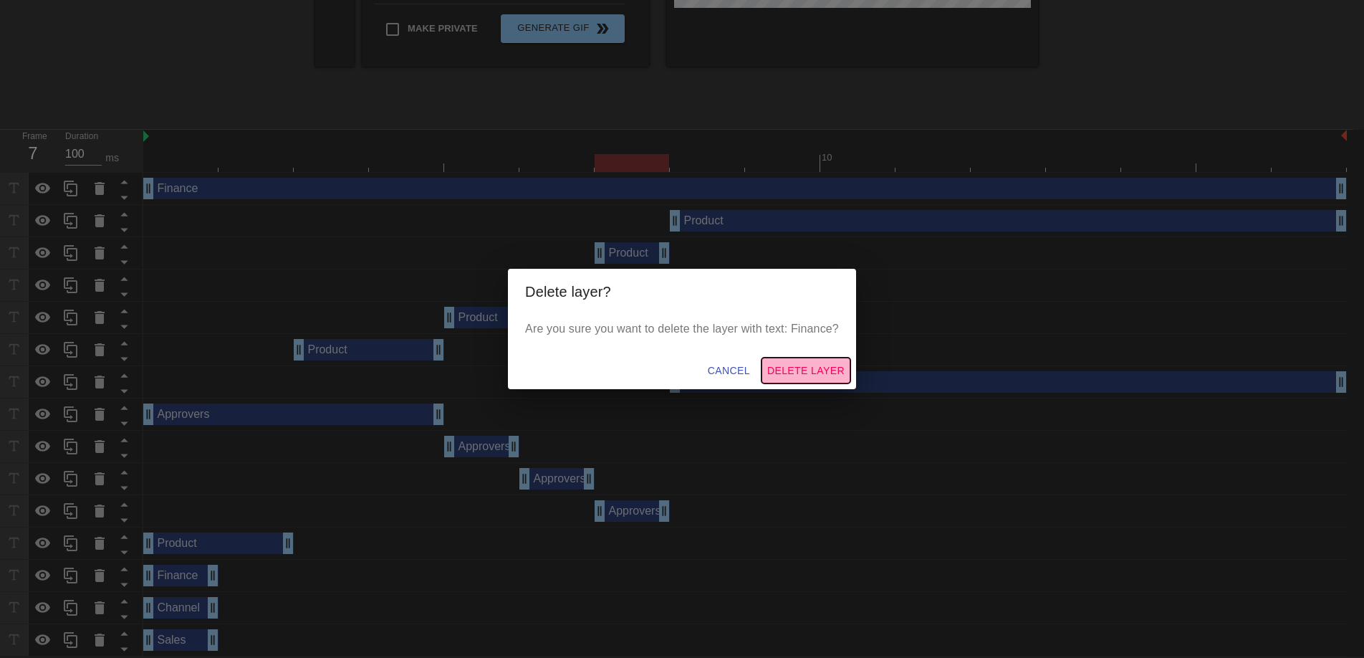
click at [786, 368] on span "Delete Layer" at bounding box center [805, 371] width 77 height 18
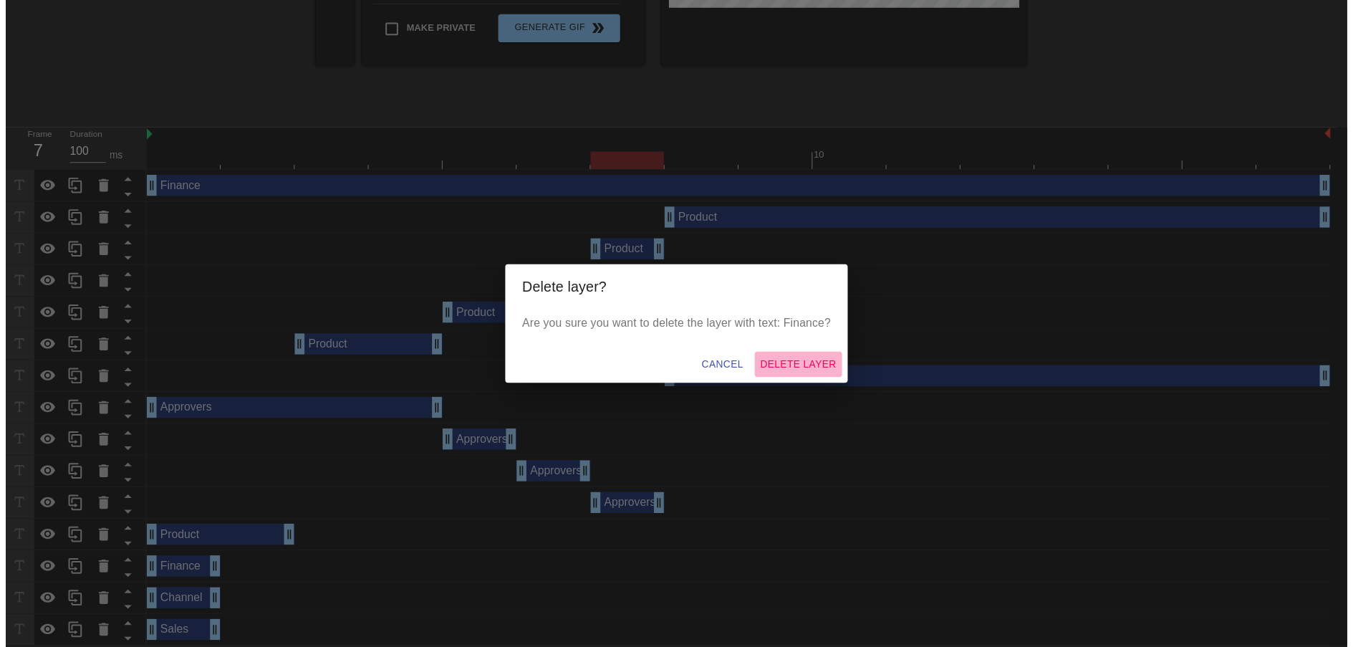
scroll to position [345, 0]
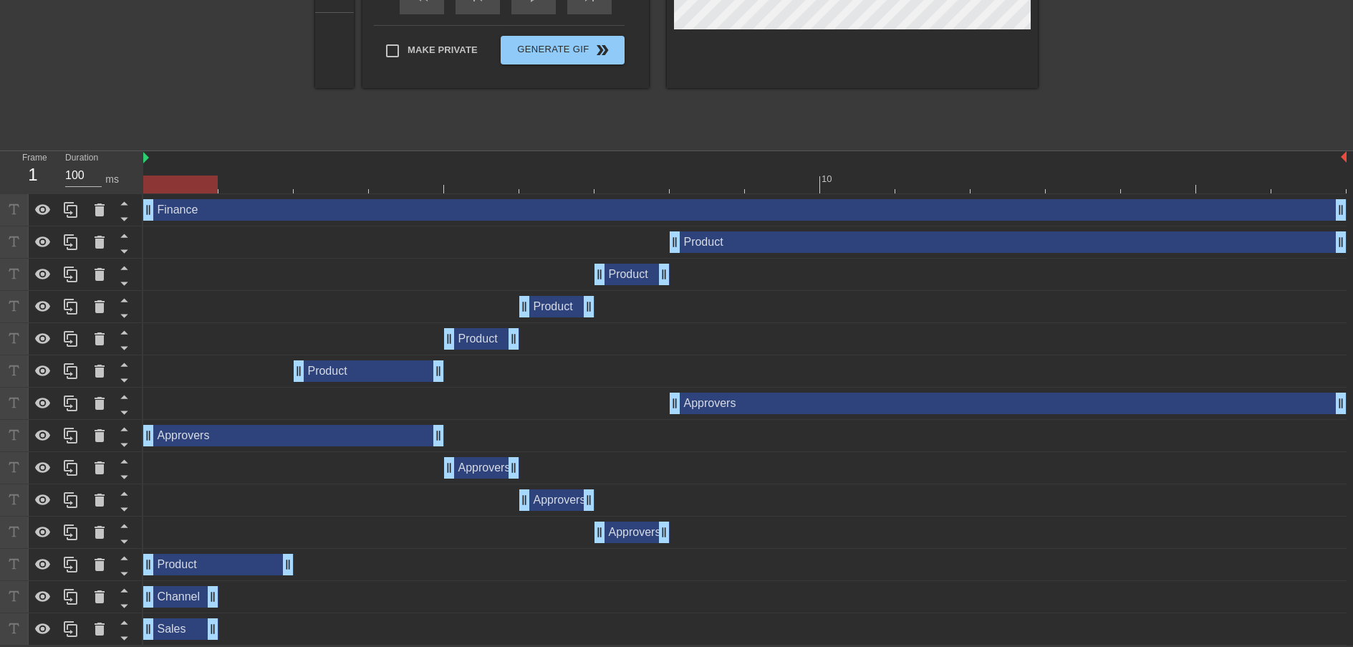
click at [170, 600] on div "Channel drag_handle drag_handle" at bounding box center [180, 596] width 75 height 21
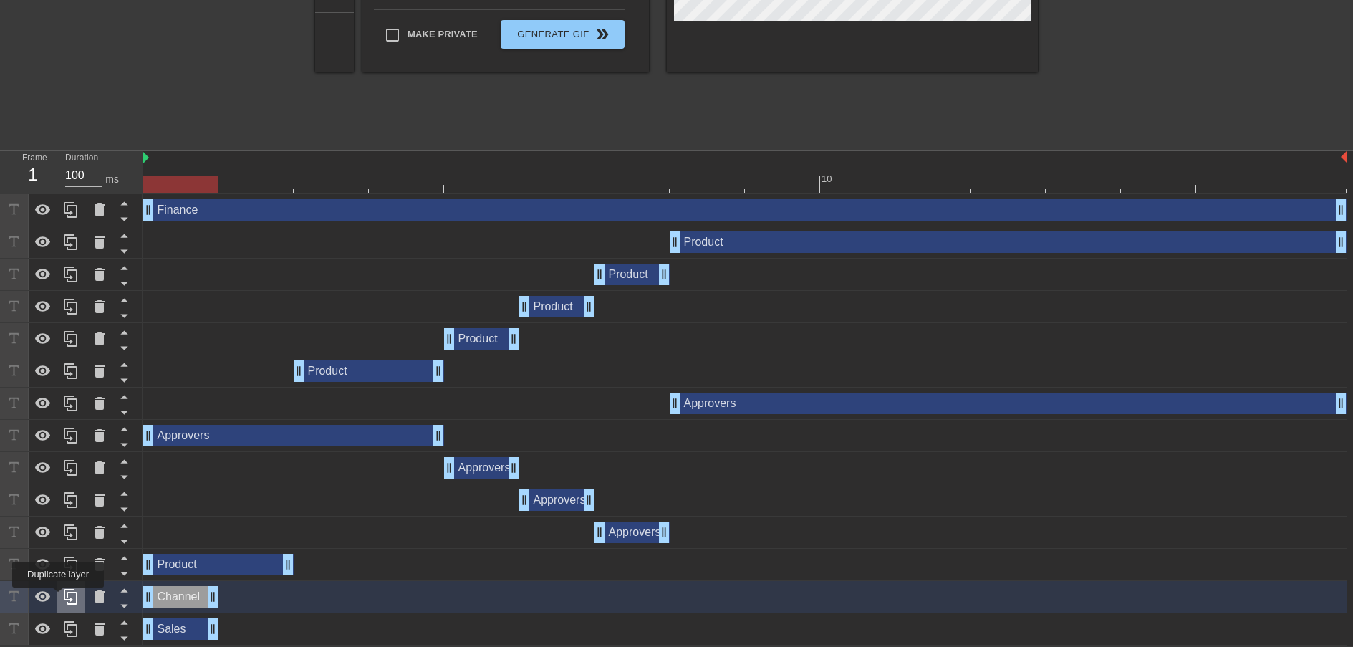
click at [62, 599] on icon at bounding box center [70, 596] width 17 height 17
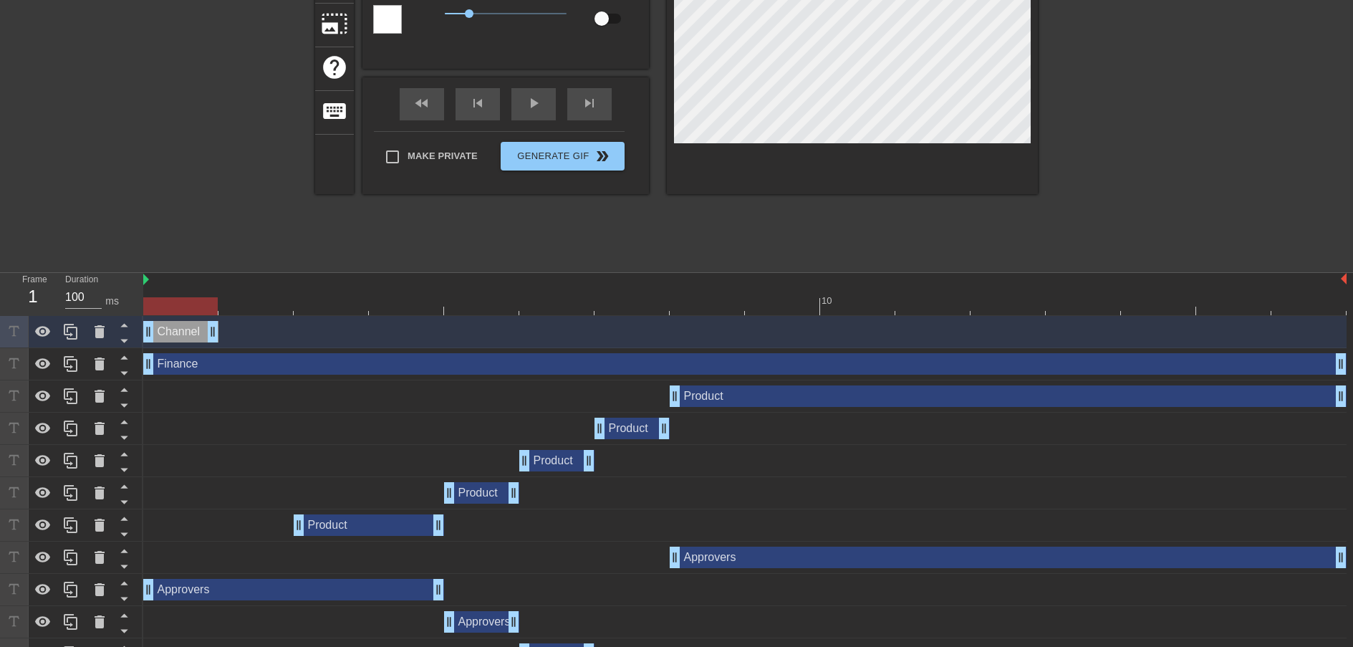
scroll to position [54, 0]
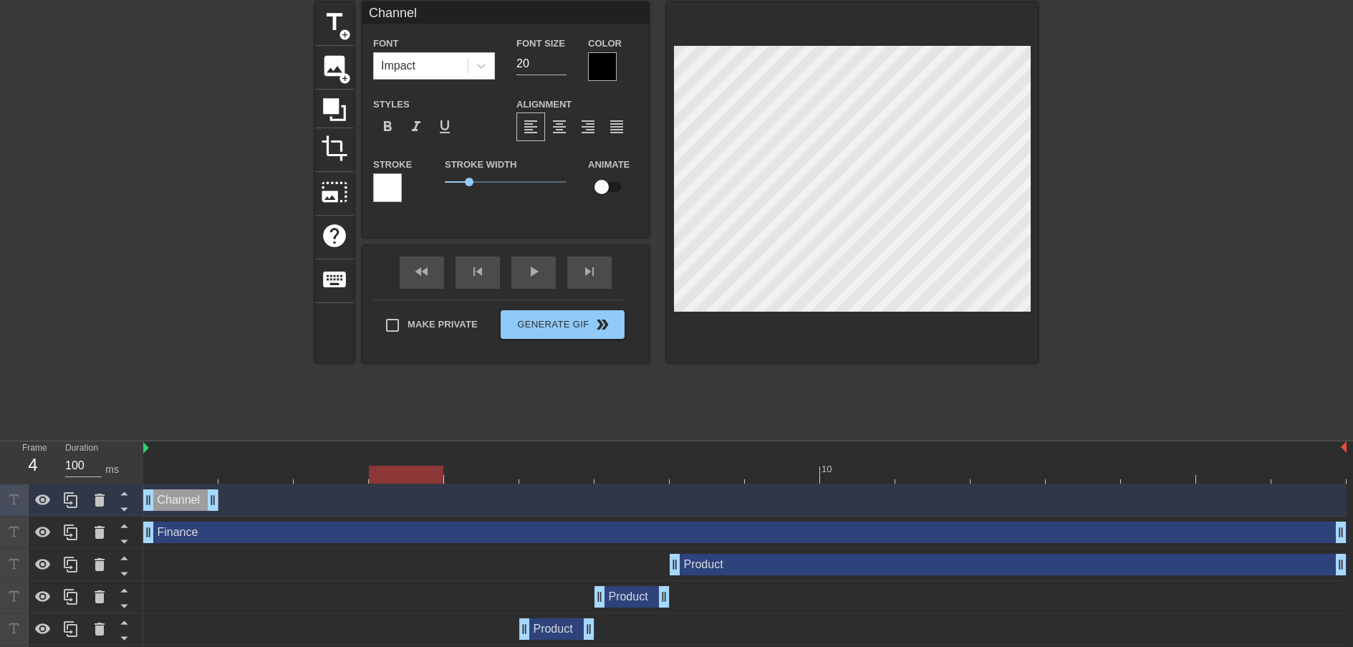
drag, startPoint x: 188, startPoint y: 469, endPoint x: 417, endPoint y: 481, distance: 228.8
click at [417, 481] on div at bounding box center [406, 475] width 74 height 18
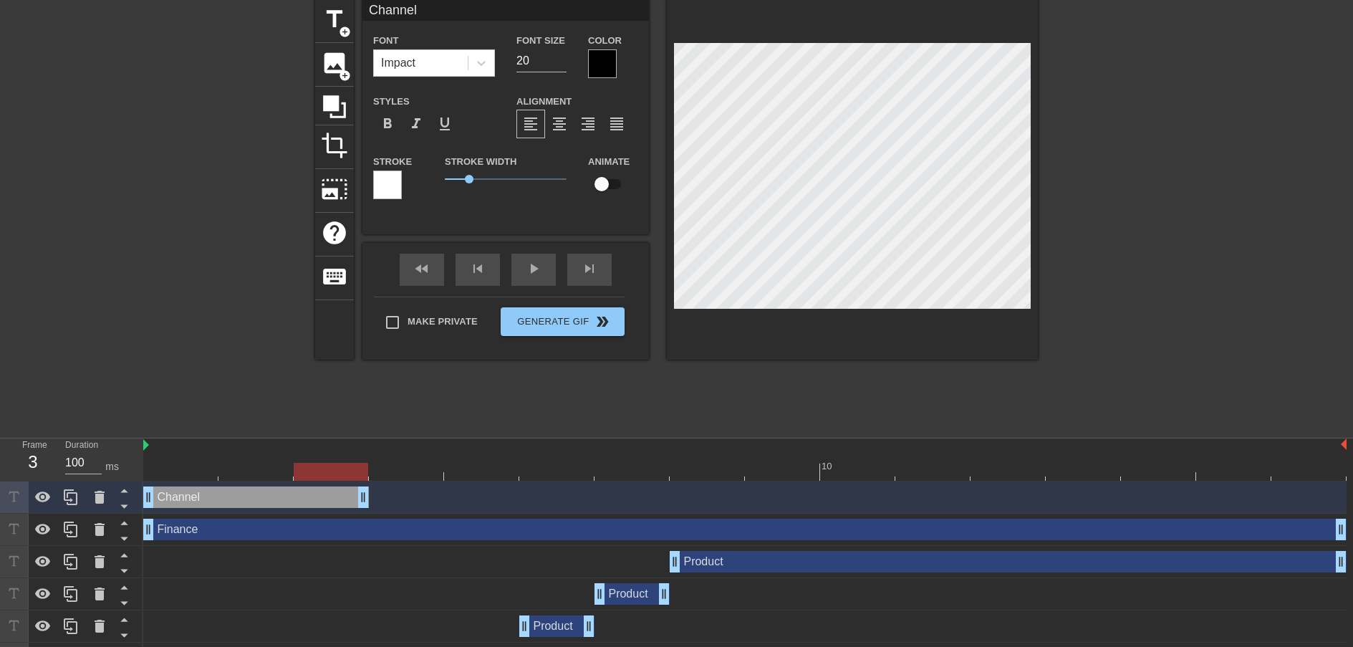
drag, startPoint x: 216, startPoint y: 502, endPoint x: 377, endPoint y: 494, distance: 160.7
click at [377, 494] on div "Channel drag_handle drag_handle" at bounding box center [744, 496] width 1203 height 21
click at [64, 502] on icon at bounding box center [70, 496] width 17 height 17
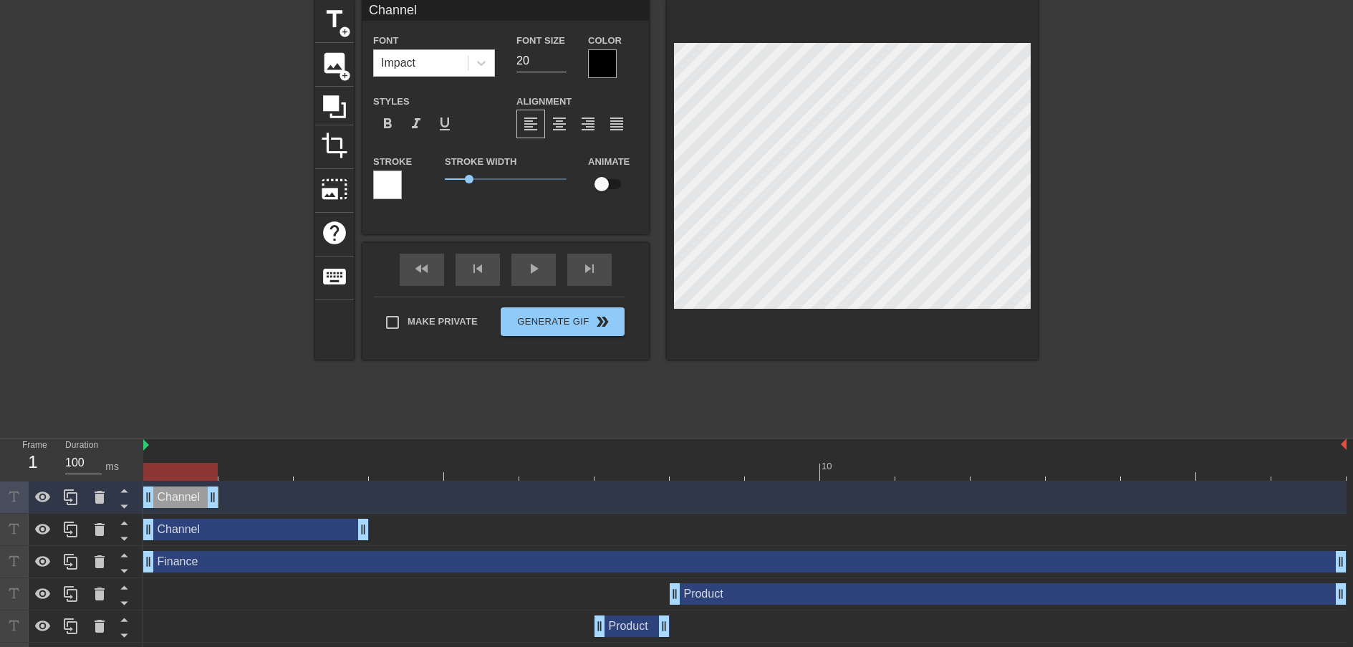
drag, startPoint x: 362, startPoint y: 497, endPoint x: 175, endPoint y: 507, distance: 187.2
drag, startPoint x: 173, startPoint y: 499, endPoint x: 410, endPoint y: 497, distance: 237.8
click at [410, 497] on div "Channel drag_handle drag_handle" at bounding box center [406, 496] width 75 height 21
click at [339, 473] on div at bounding box center [744, 472] width 1203 height 18
click at [400, 473] on div at bounding box center [744, 472] width 1203 height 18
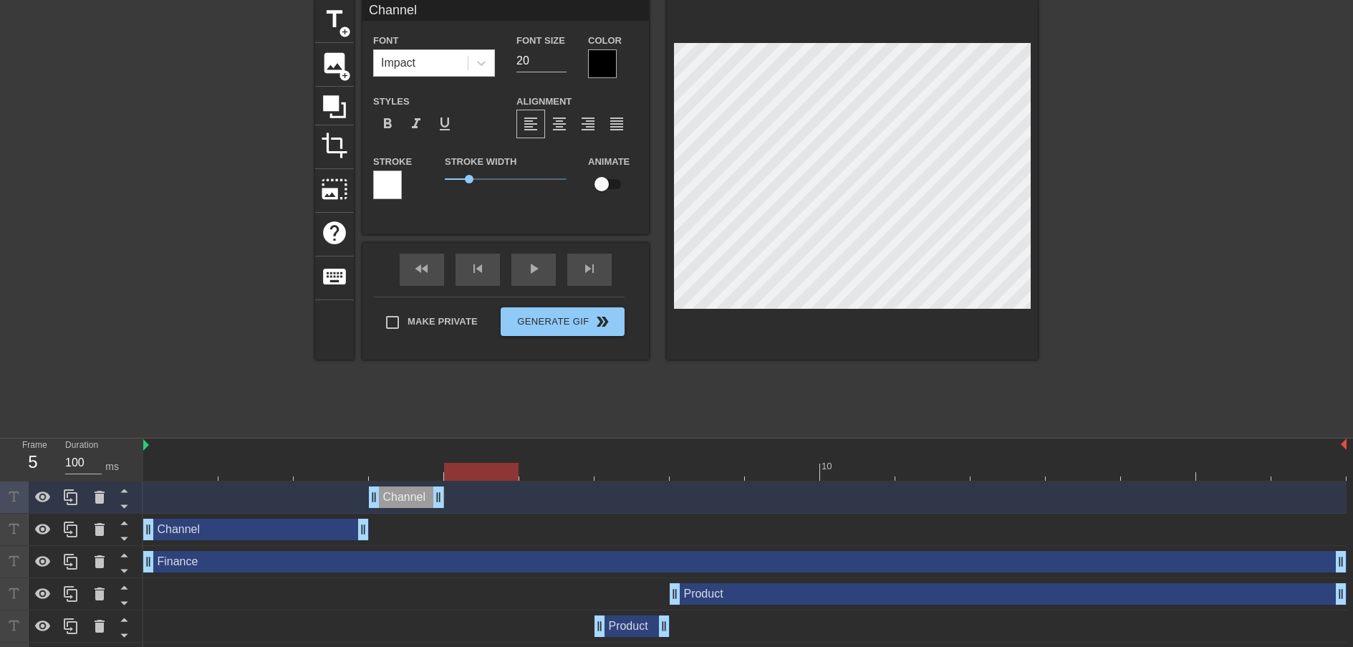
click at [479, 468] on div at bounding box center [744, 472] width 1203 height 18
click at [395, 468] on div at bounding box center [744, 472] width 1203 height 18
drag, startPoint x: 361, startPoint y: 531, endPoint x: 422, endPoint y: 529, distance: 61.0
drag, startPoint x: 426, startPoint y: 497, endPoint x: 496, endPoint y: 494, distance: 70.3
click at [496, 494] on div "Channel drag_handle drag_handle" at bounding box center [481, 496] width 75 height 21
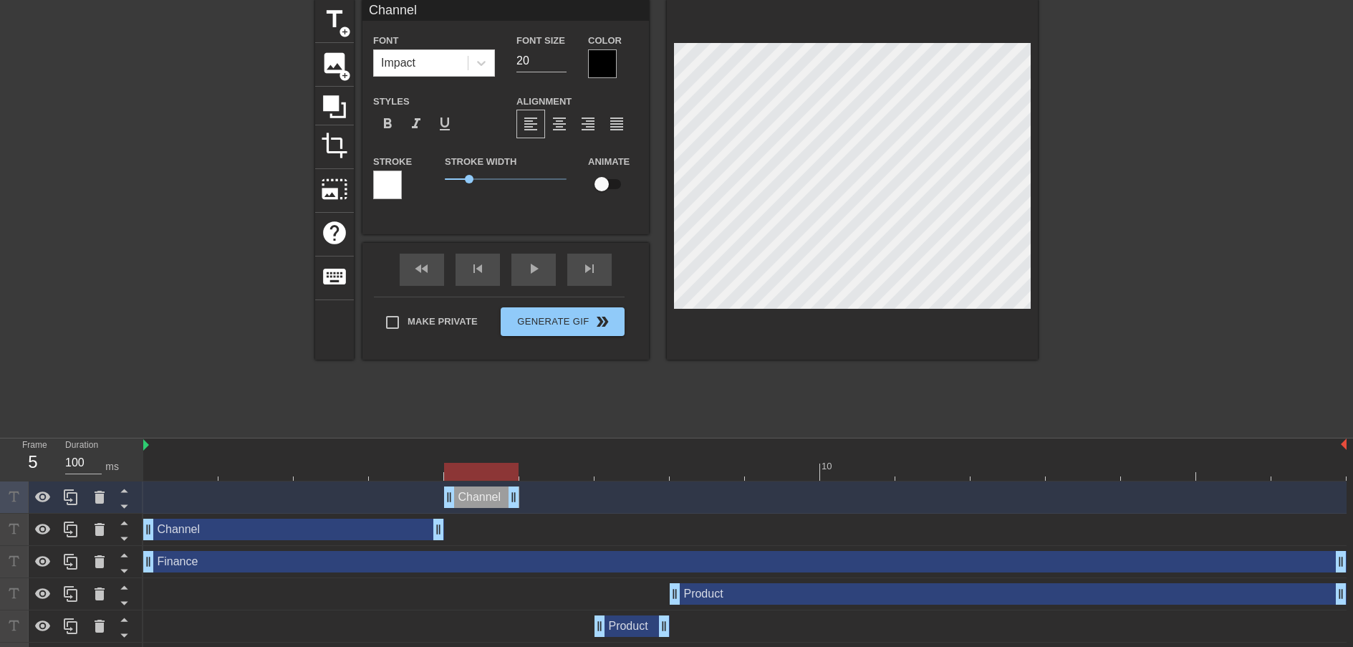
click at [568, 473] on div at bounding box center [744, 472] width 1203 height 18
click at [70, 502] on icon at bounding box center [71, 497] width 14 height 16
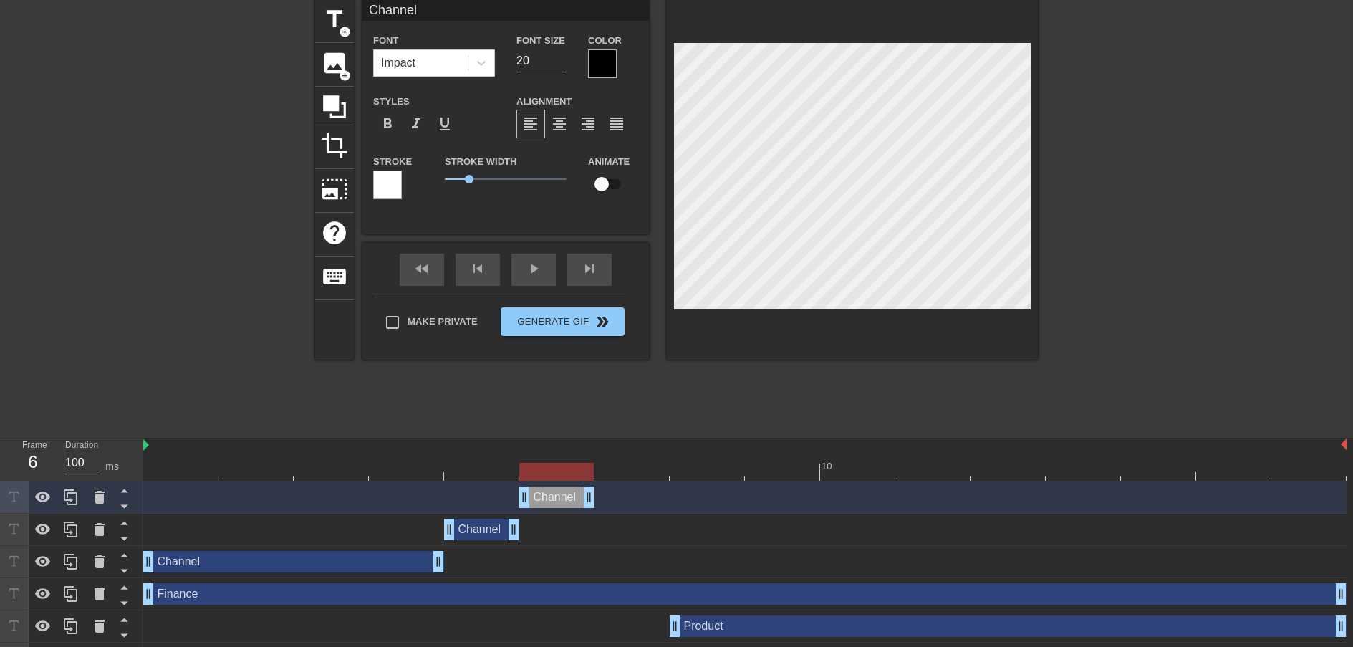
drag, startPoint x: 486, startPoint y: 498, endPoint x: 557, endPoint y: 499, distance: 71.6
click at [557, 499] on div "Channel drag_handle drag_handle" at bounding box center [556, 496] width 75 height 21
click at [616, 470] on div at bounding box center [744, 472] width 1203 height 18
drag, startPoint x: 74, startPoint y: 500, endPoint x: 90, endPoint y: 496, distance: 15.5
click at [74, 499] on icon at bounding box center [70, 496] width 17 height 17
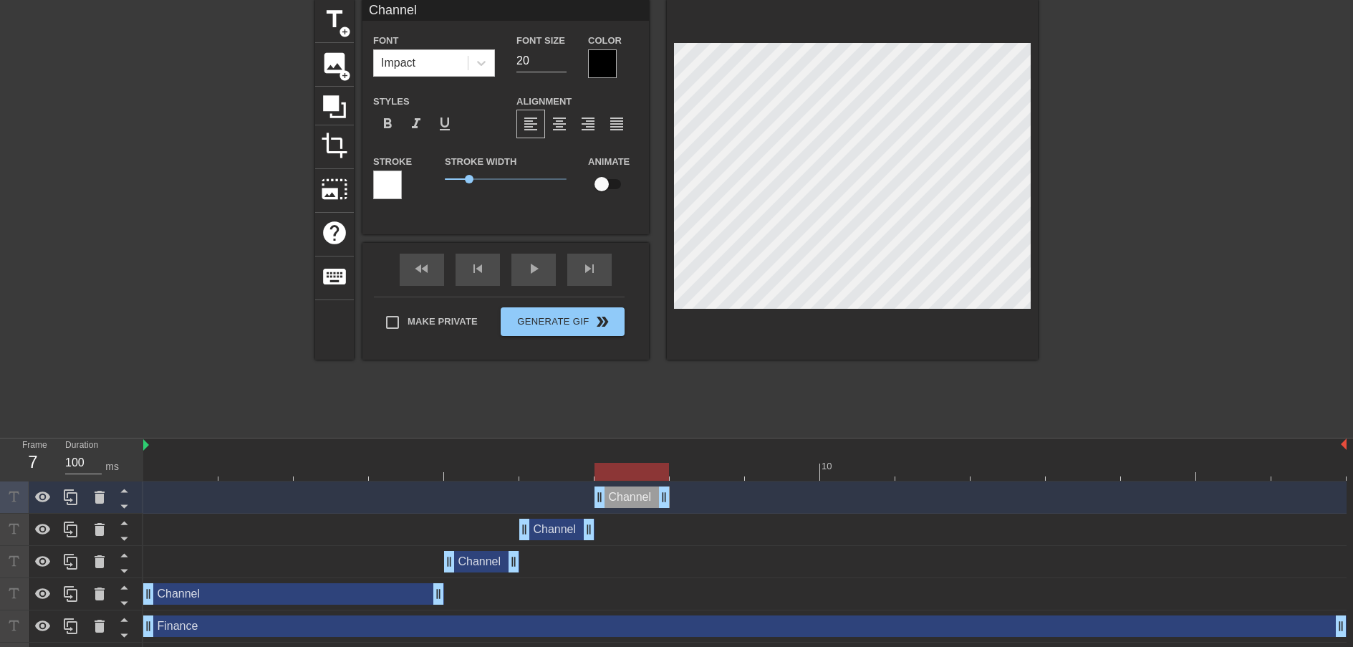
drag, startPoint x: 570, startPoint y: 498, endPoint x: 627, endPoint y: 499, distance: 56.6
click at [627, 499] on div "Channel drag_handle drag_handle" at bounding box center [632, 496] width 75 height 21
click at [688, 472] on div at bounding box center [744, 472] width 1203 height 18
click at [650, 473] on div at bounding box center [744, 472] width 1203 height 18
drag, startPoint x: 708, startPoint y: 470, endPoint x: 749, endPoint y: 470, distance: 40.8
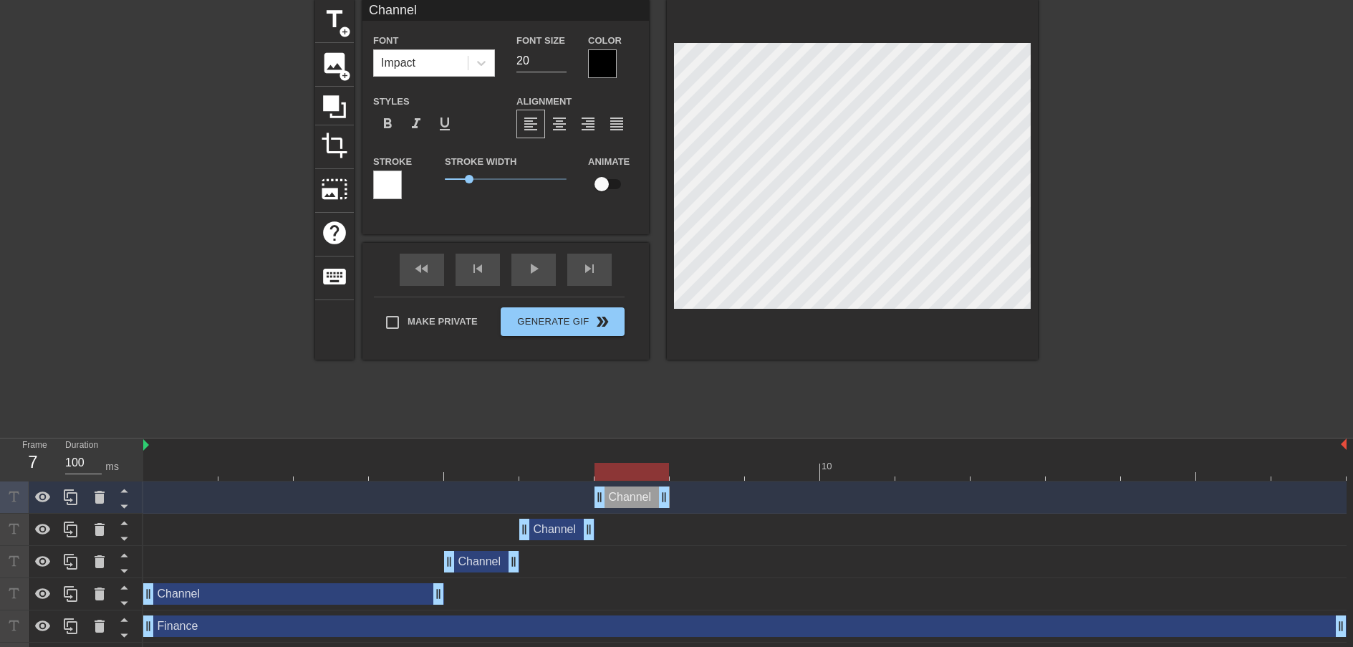
click at [708, 470] on div at bounding box center [744, 472] width 1203 height 18
click at [776, 468] on div at bounding box center [744, 472] width 1203 height 18
click at [695, 472] on div at bounding box center [744, 472] width 1203 height 18
click at [68, 492] on icon at bounding box center [71, 497] width 14 height 16
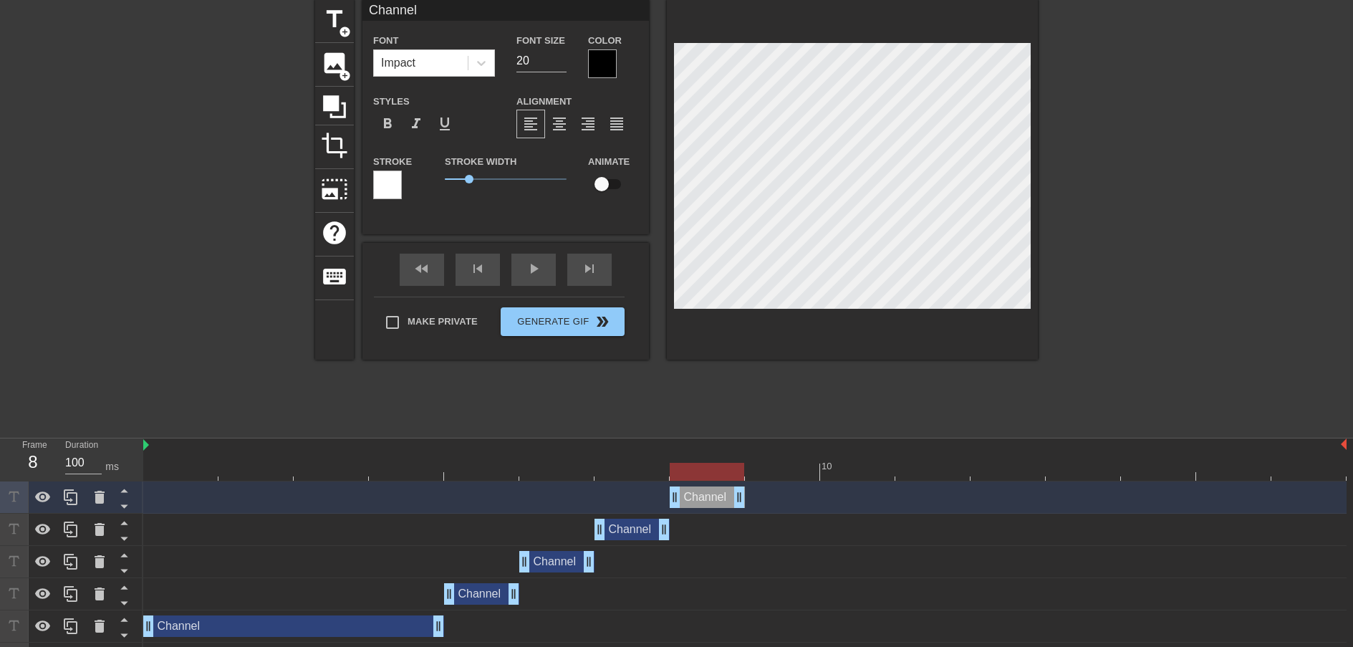
drag, startPoint x: 627, startPoint y: 497, endPoint x: 706, endPoint y: 486, distance: 79.5
click at [706, 486] on div "Channel drag_handle drag_handle" at bounding box center [707, 496] width 75 height 21
click at [637, 469] on div at bounding box center [744, 472] width 1203 height 18
click at [701, 468] on div at bounding box center [744, 472] width 1203 height 18
click at [774, 465] on div at bounding box center [744, 472] width 1203 height 18
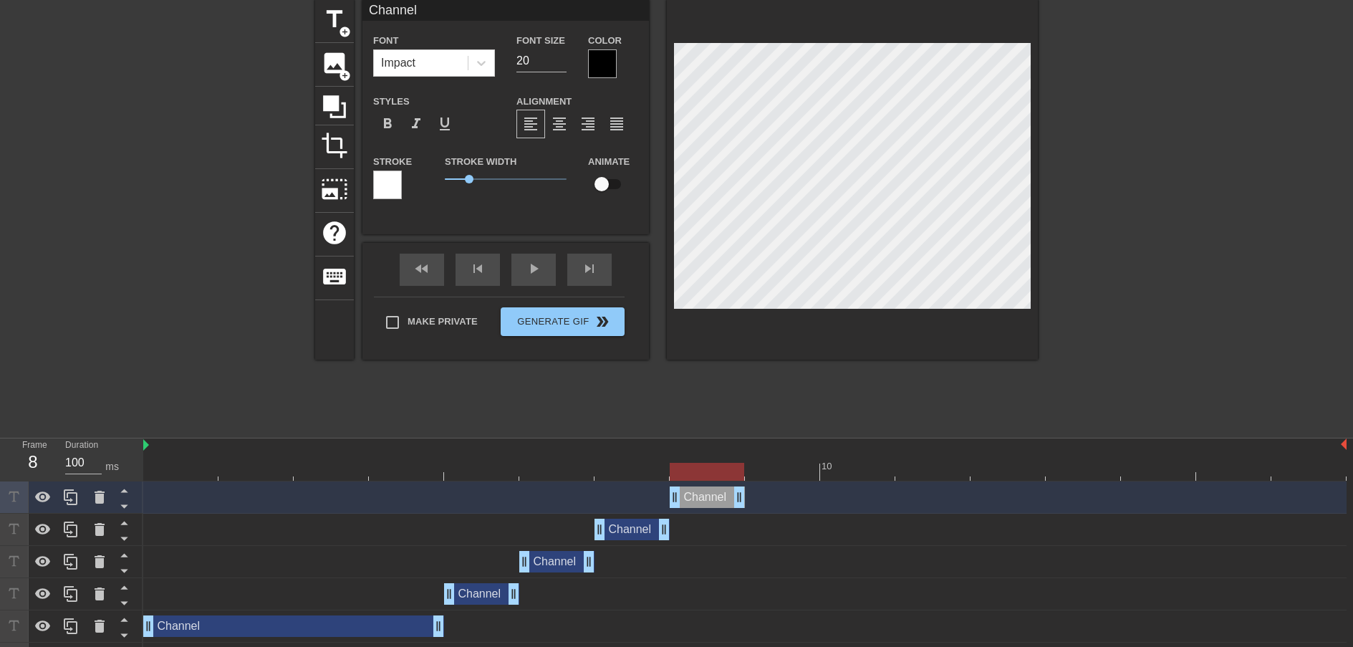
drag, startPoint x: 719, startPoint y: 465, endPoint x: 751, endPoint y: 523, distance: 66.4
click at [719, 467] on div at bounding box center [744, 472] width 1203 height 18
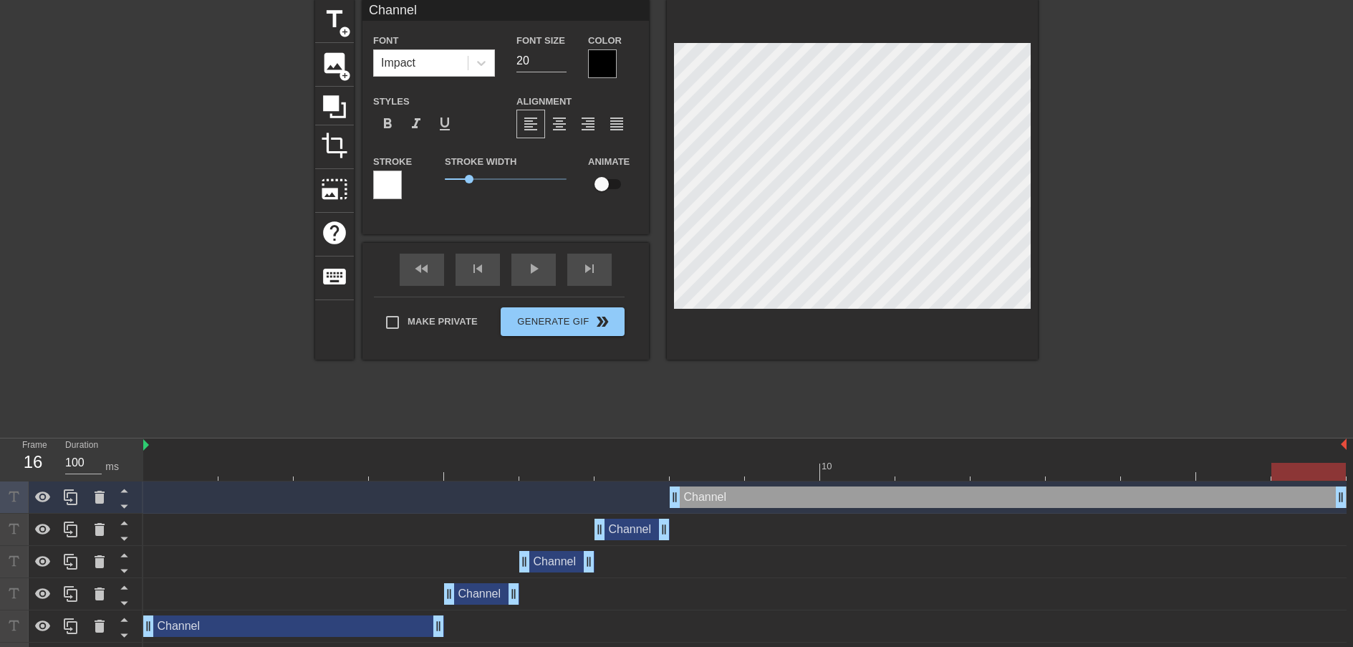
drag, startPoint x: 741, startPoint y: 497, endPoint x: 1365, endPoint y: 448, distance: 625.8
click at [1352, 448] on html "menu_book Browse the tutorials! [DOMAIN_NAME] The online gif editor Send Feedba…" at bounding box center [676, 518] width 1353 height 1151
click at [535, 265] on div "fast_rewind skip_previous play_arrow skip_next" at bounding box center [506, 270] width 234 height 54
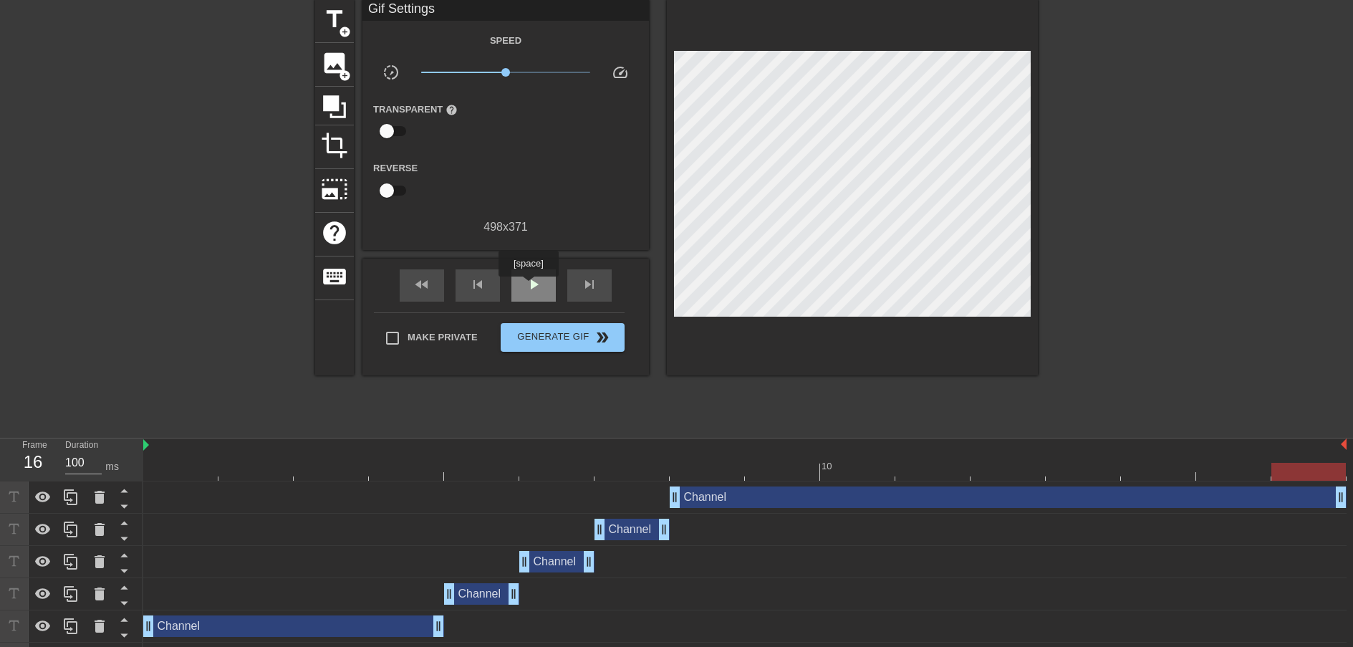
click at [530, 287] on span "play_arrow" at bounding box center [533, 284] width 17 height 17
click at [537, 288] on span "pause" at bounding box center [533, 284] width 17 height 17
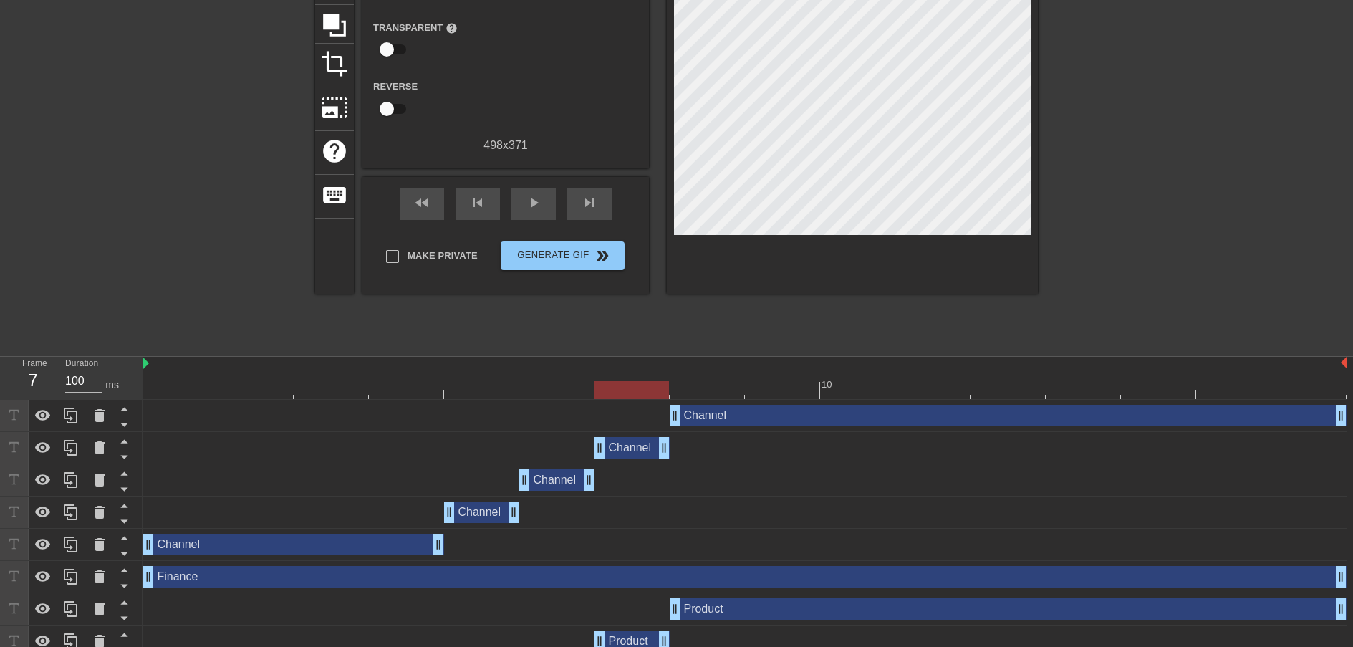
scroll to position [148, 0]
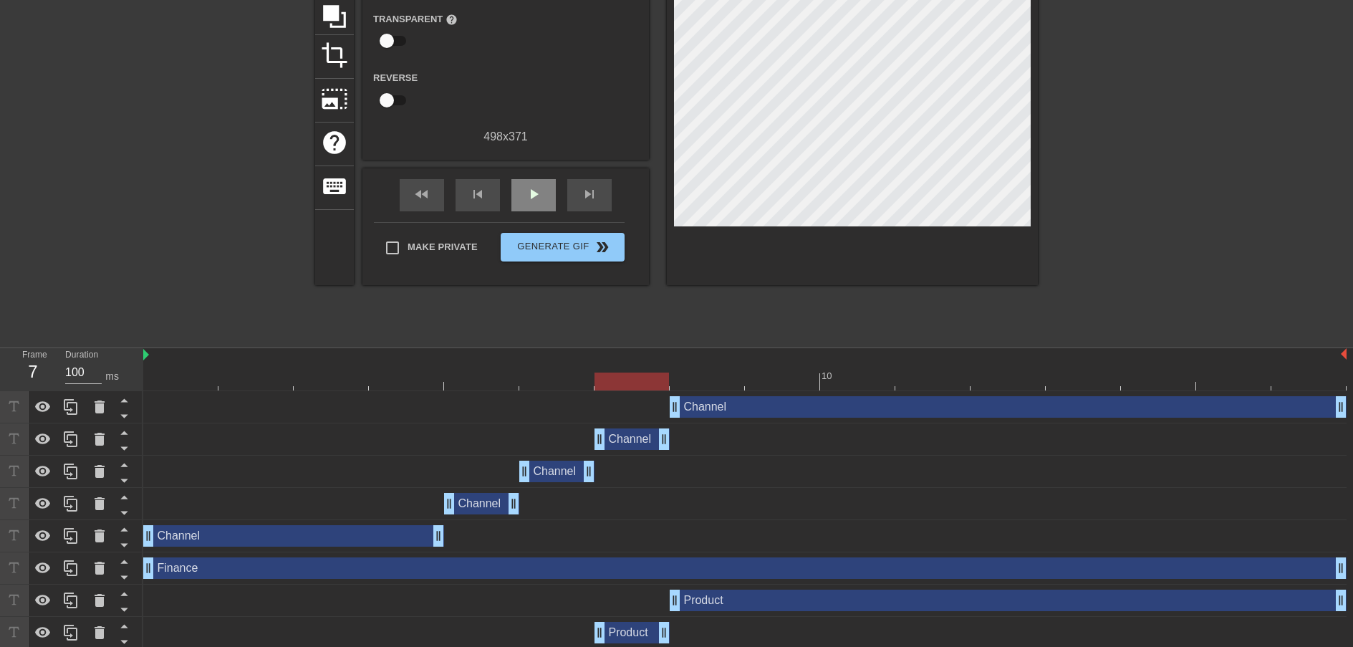
click at [527, 206] on div "play_arrow" at bounding box center [533, 195] width 44 height 32
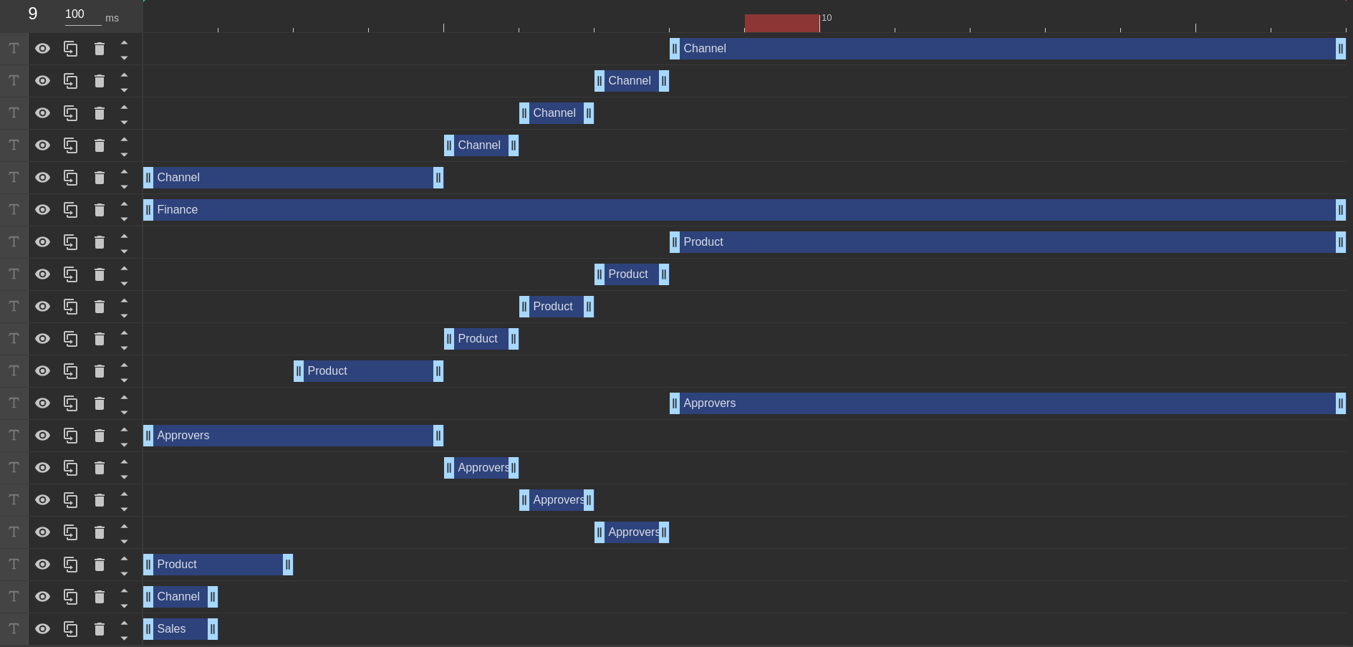
click at [167, 632] on div "Sales drag_handle drag_handle" at bounding box center [180, 628] width 75 height 21
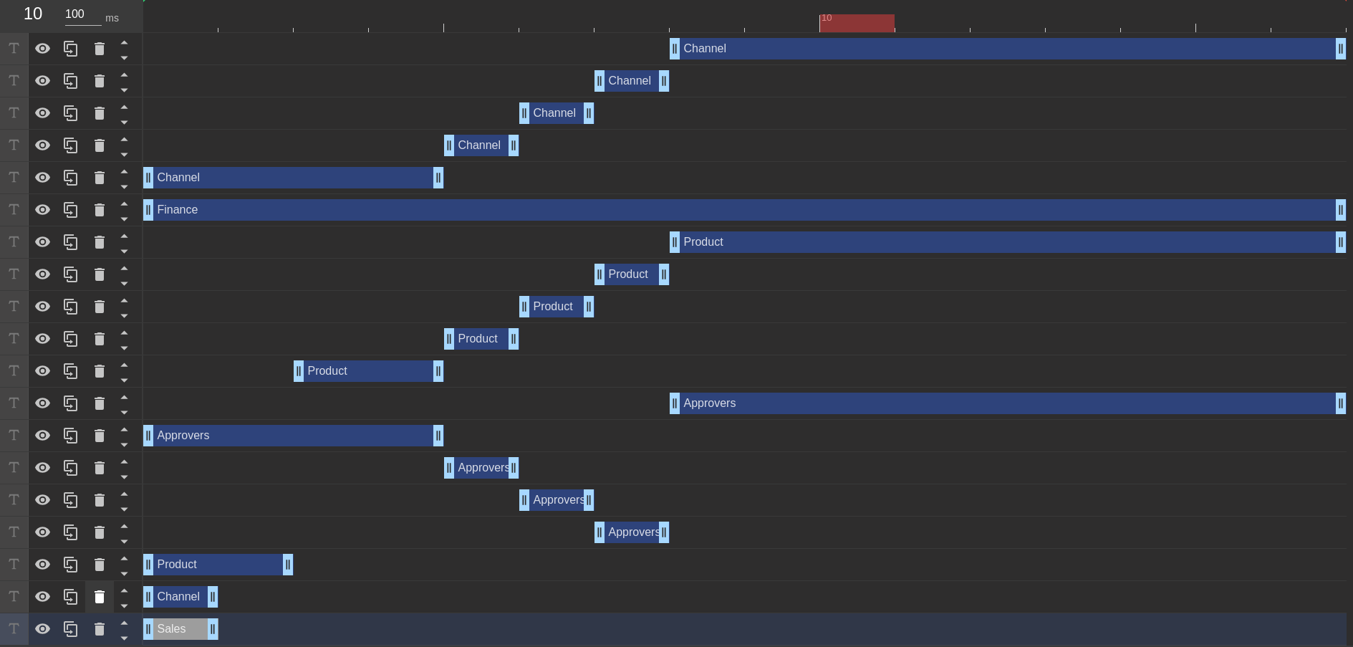
click at [97, 597] on icon at bounding box center [100, 596] width 10 height 13
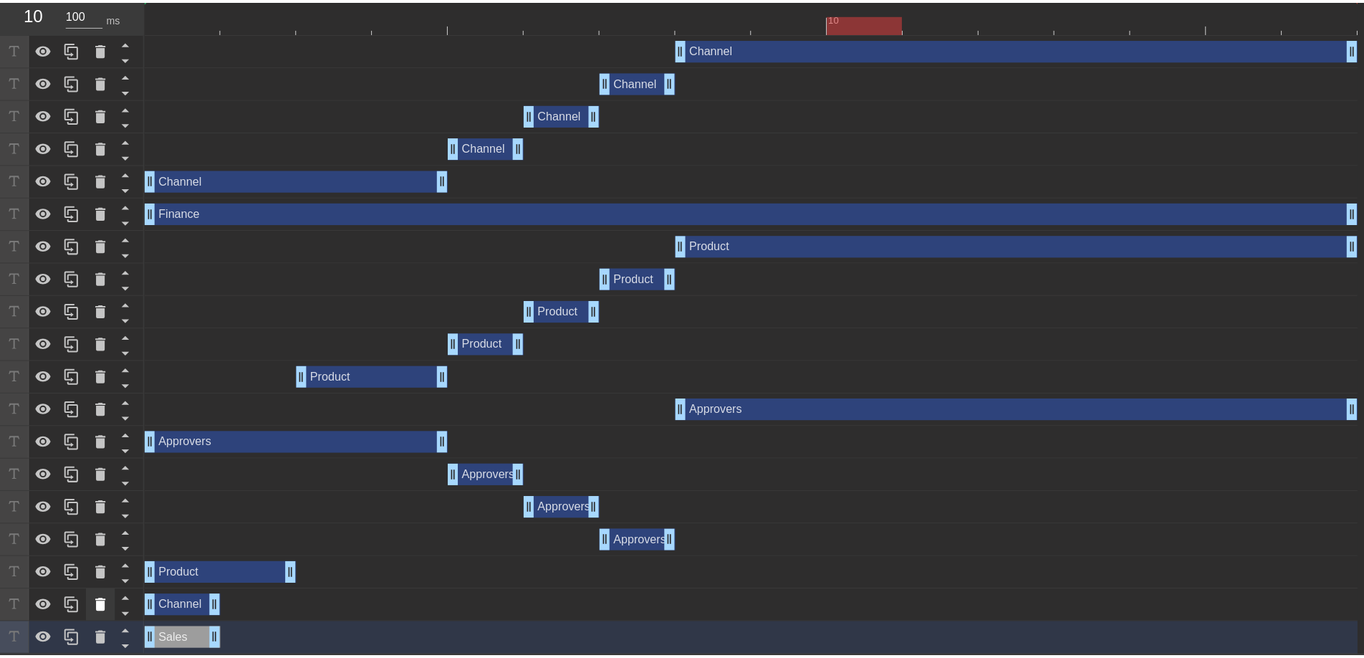
scroll to position [496, 0]
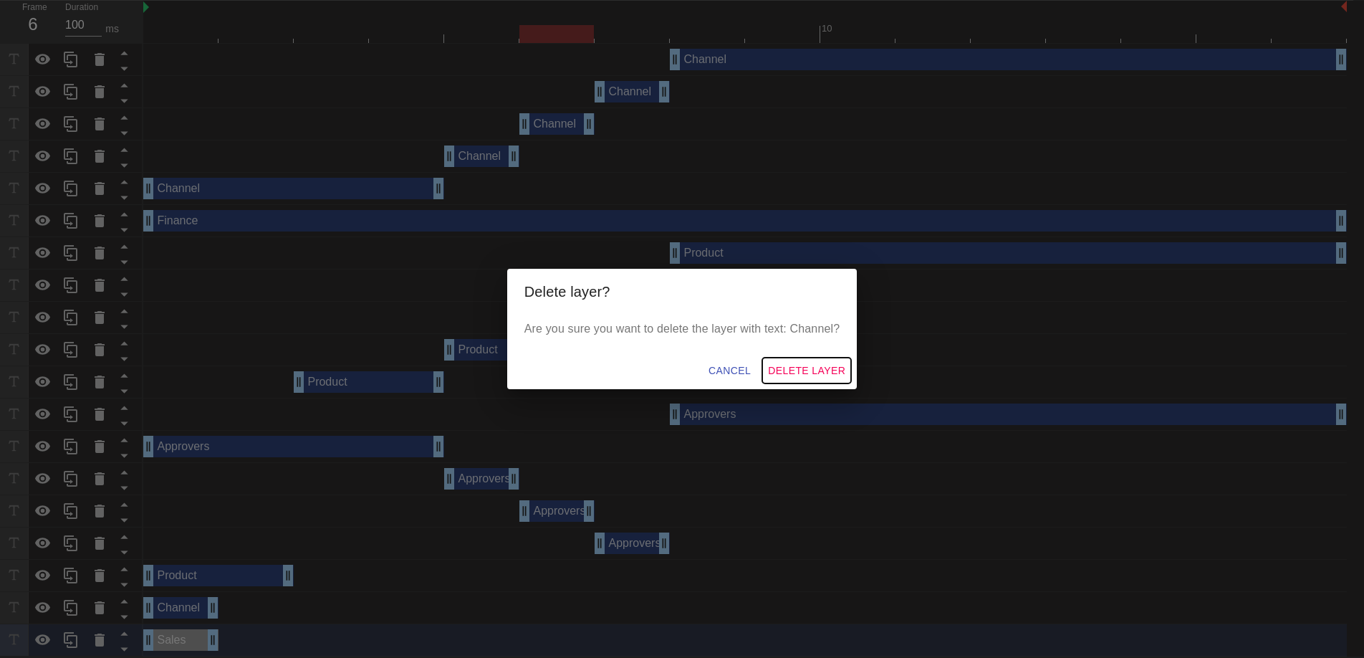
click at [798, 375] on span "Delete Layer" at bounding box center [806, 371] width 77 height 18
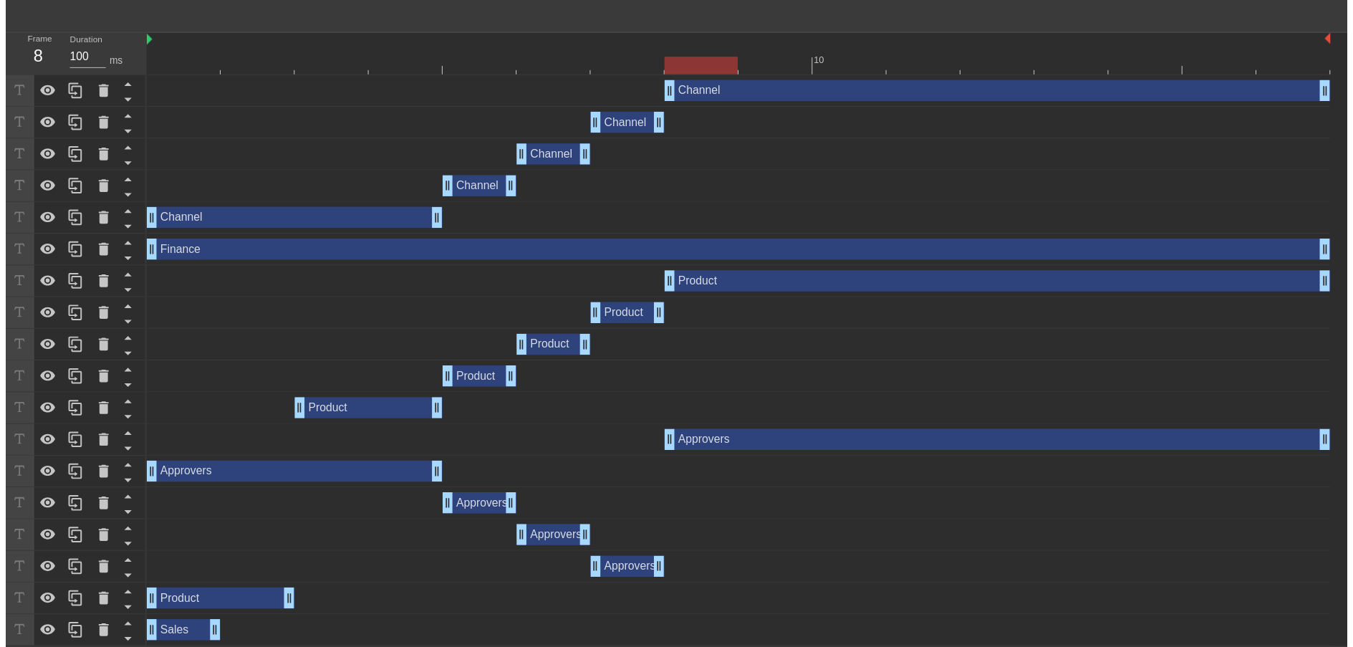
scroll to position [474, 0]
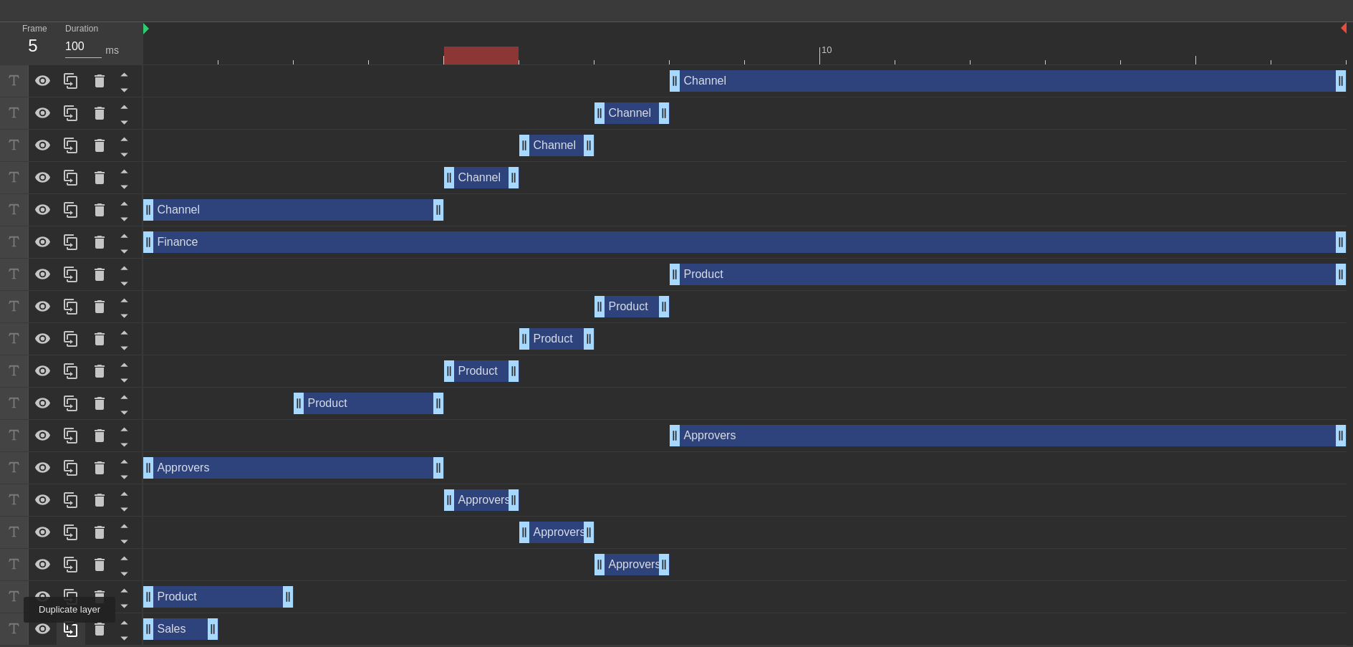
click at [71, 632] on icon at bounding box center [70, 628] width 17 height 17
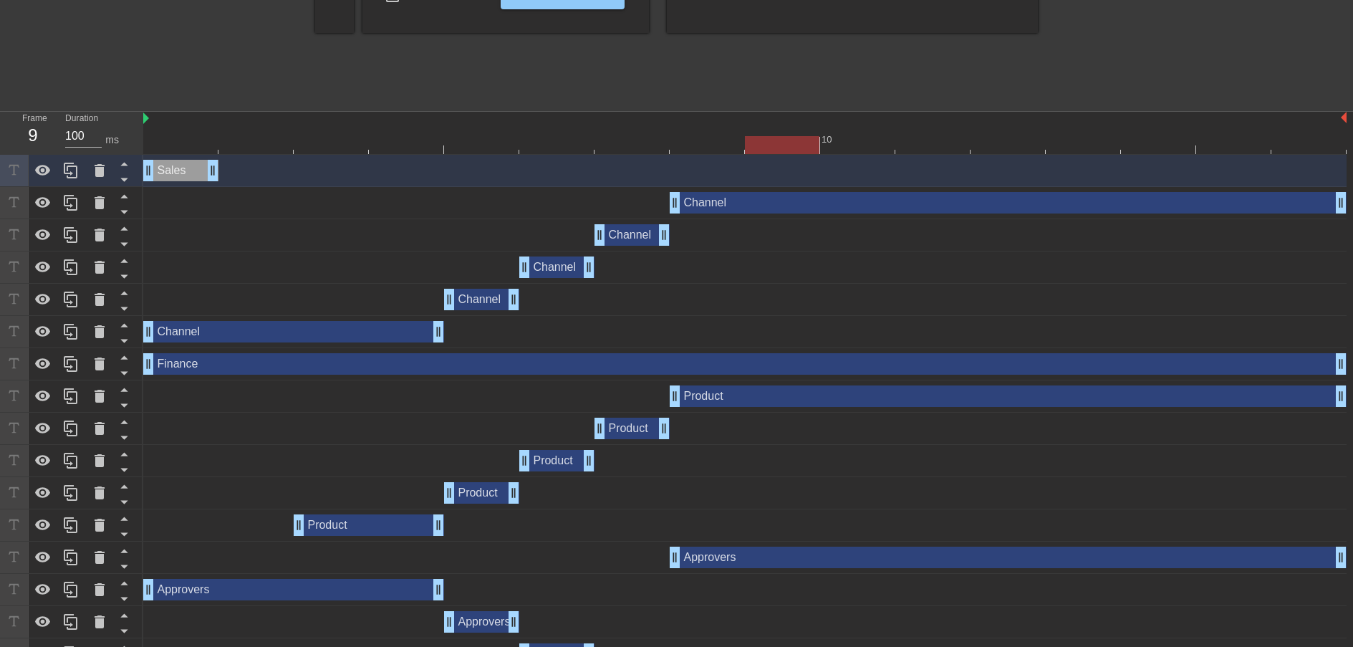
scroll to position [5, 0]
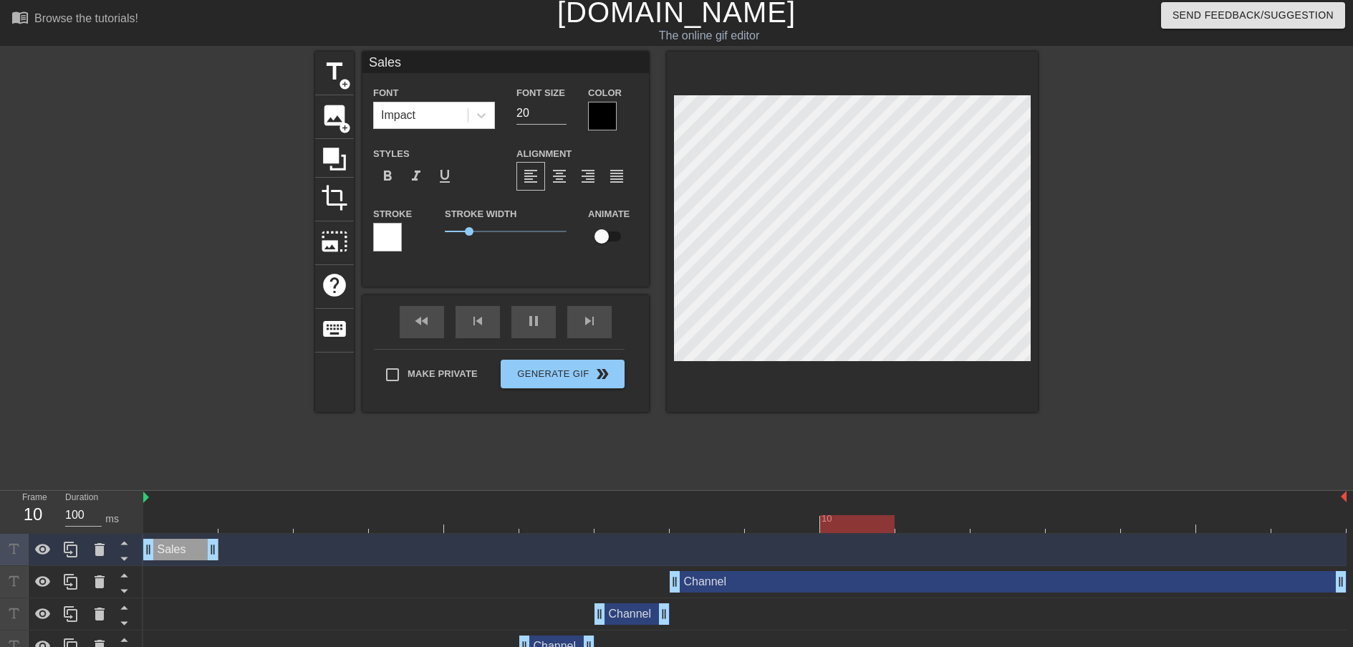
click at [173, 550] on div "Sales drag_handle drag_handle" at bounding box center [180, 549] width 75 height 21
click at [522, 309] on div "Sales Font Impact Font Size 20 Color Styles format_bold format_italic format_un…" at bounding box center [505, 232] width 287 height 360
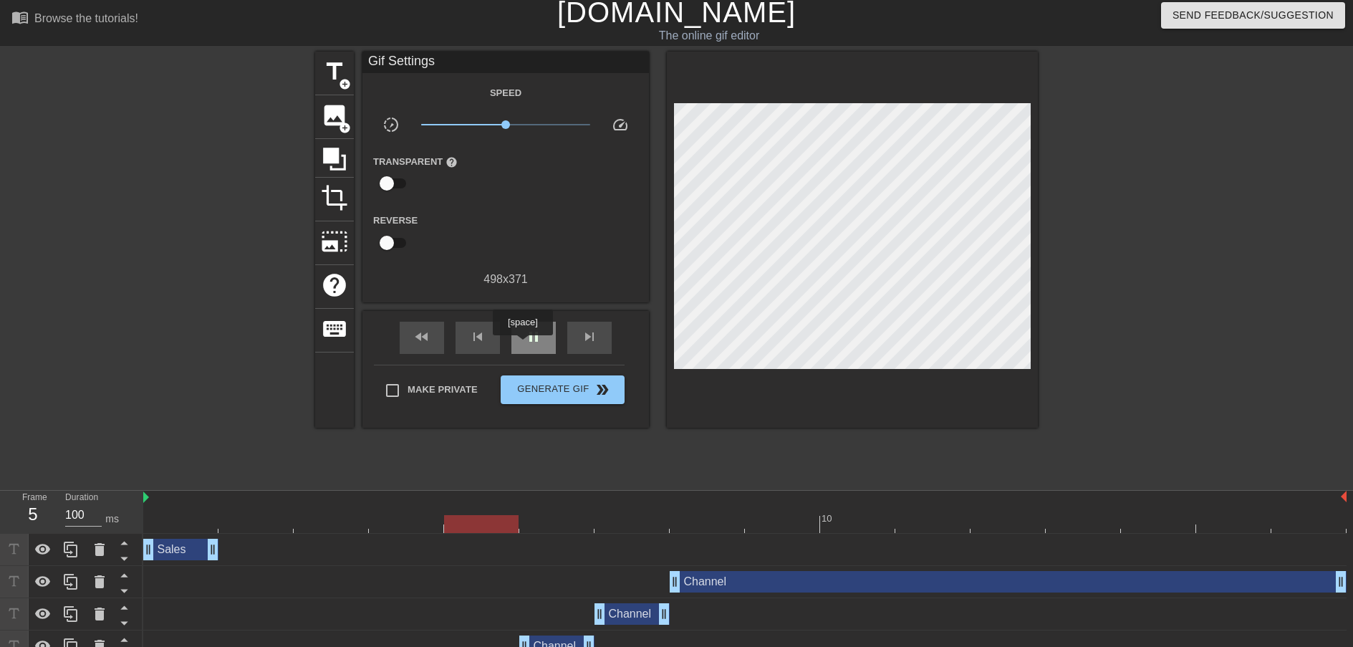
click at [534, 342] on span "pause" at bounding box center [533, 336] width 17 height 17
click at [158, 557] on div "Sales drag_handle drag_handle" at bounding box center [180, 549] width 75 height 21
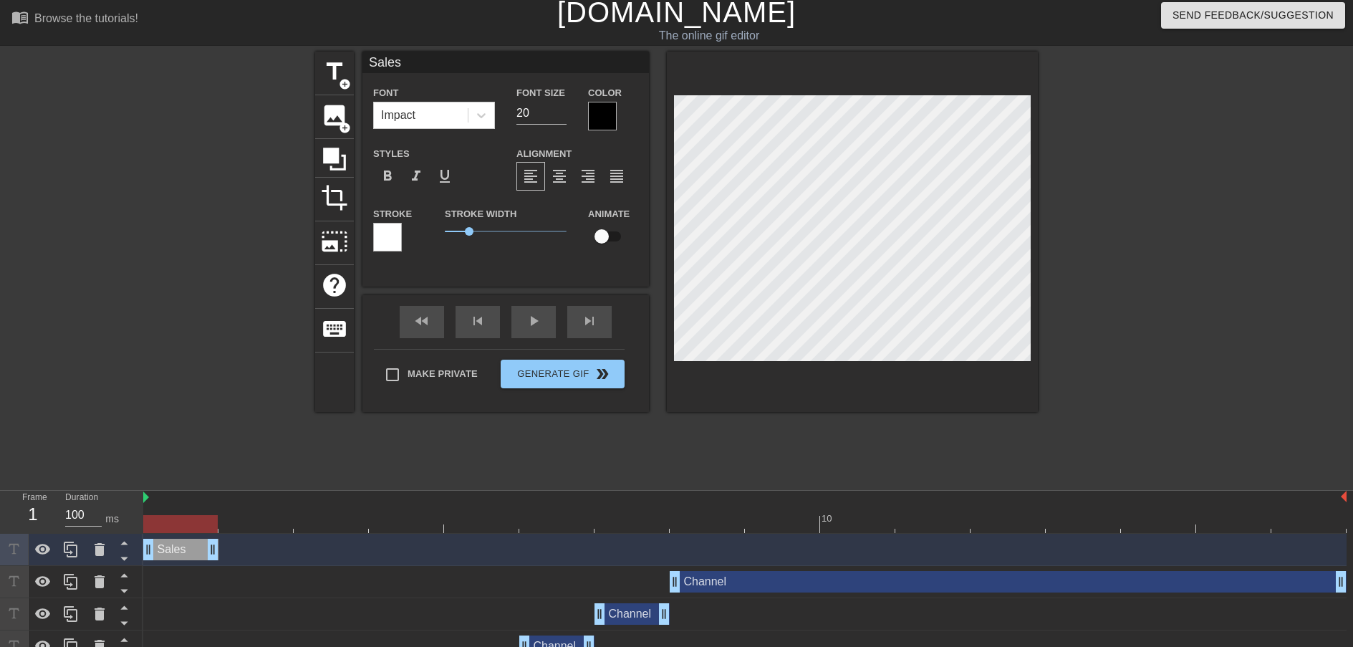
click at [179, 523] on div at bounding box center [744, 524] width 1203 height 18
drag, startPoint x: 184, startPoint y: 524, endPoint x: 329, endPoint y: 521, distance: 144.7
click at [329, 521] on div at bounding box center [331, 524] width 74 height 18
click at [77, 552] on icon at bounding box center [71, 549] width 14 height 16
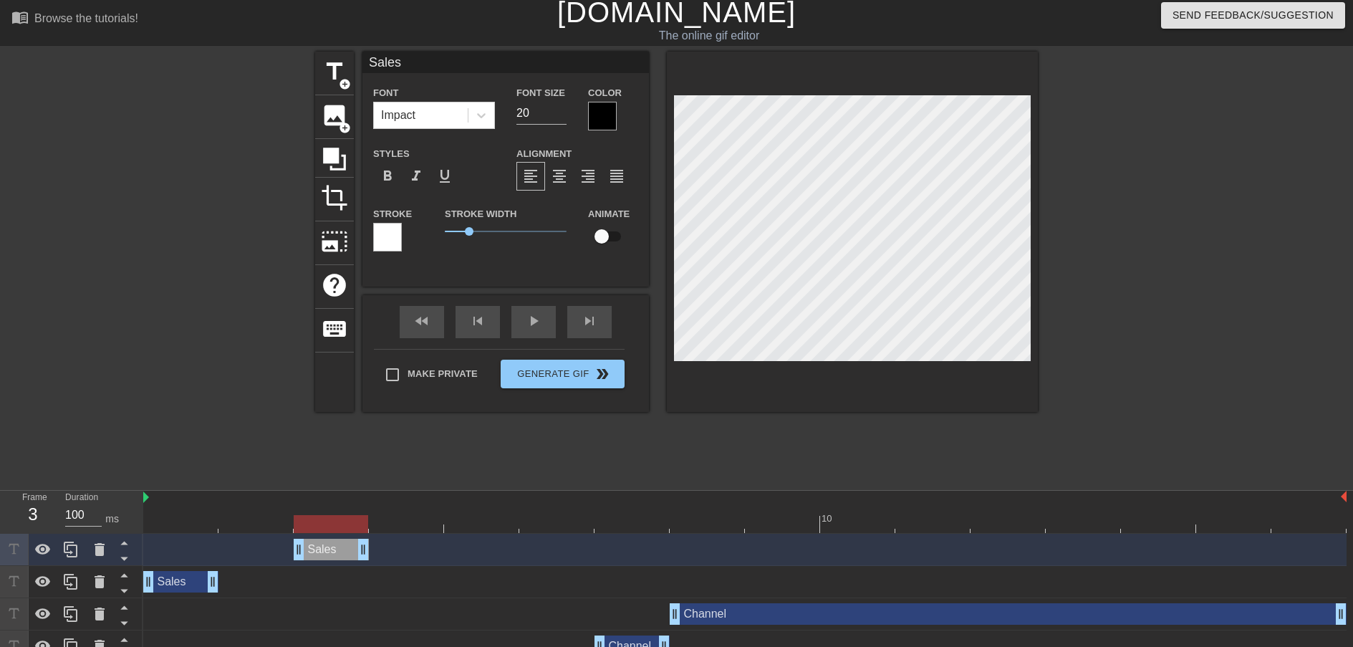
drag, startPoint x: 188, startPoint y: 552, endPoint x: 341, endPoint y: 550, distance: 152.6
click at [341, 550] on div "Sales drag_handle drag_handle" at bounding box center [331, 549] width 75 height 21
click at [417, 525] on div at bounding box center [744, 524] width 1203 height 18
click at [488, 522] on div at bounding box center [744, 524] width 1203 height 18
click at [65, 549] on icon at bounding box center [70, 549] width 17 height 17
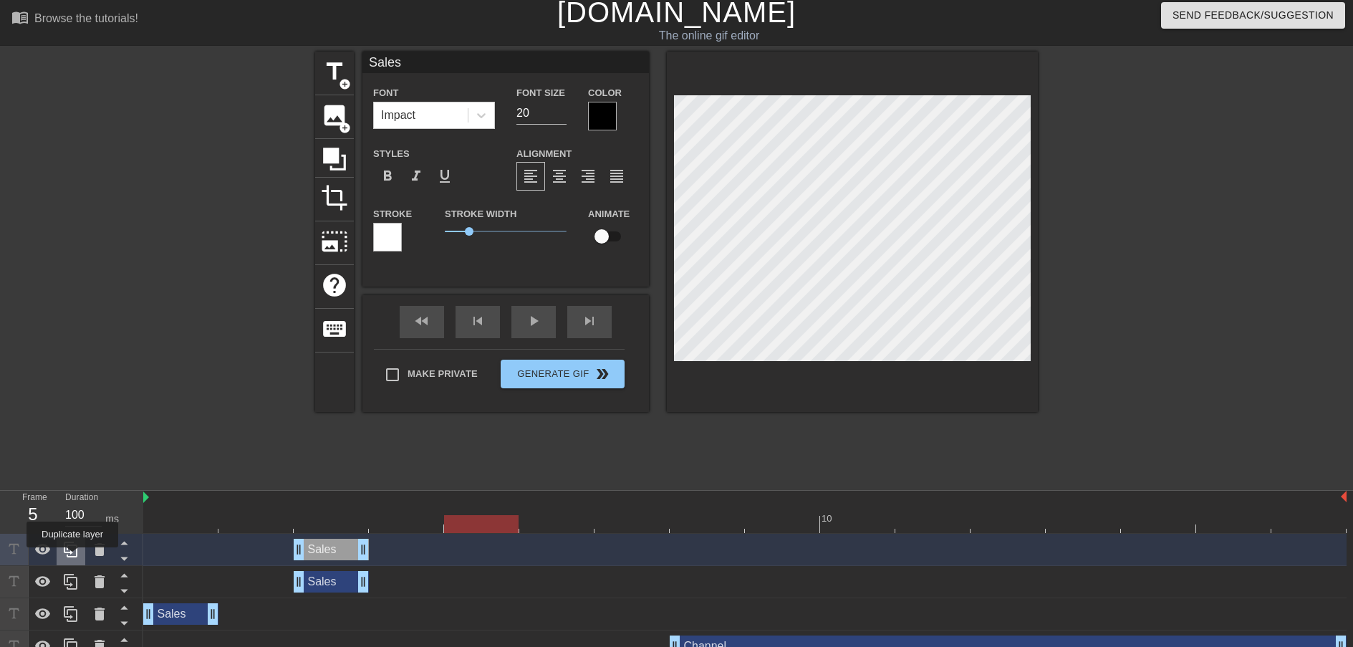
click at [74, 557] on icon at bounding box center [71, 549] width 14 height 16
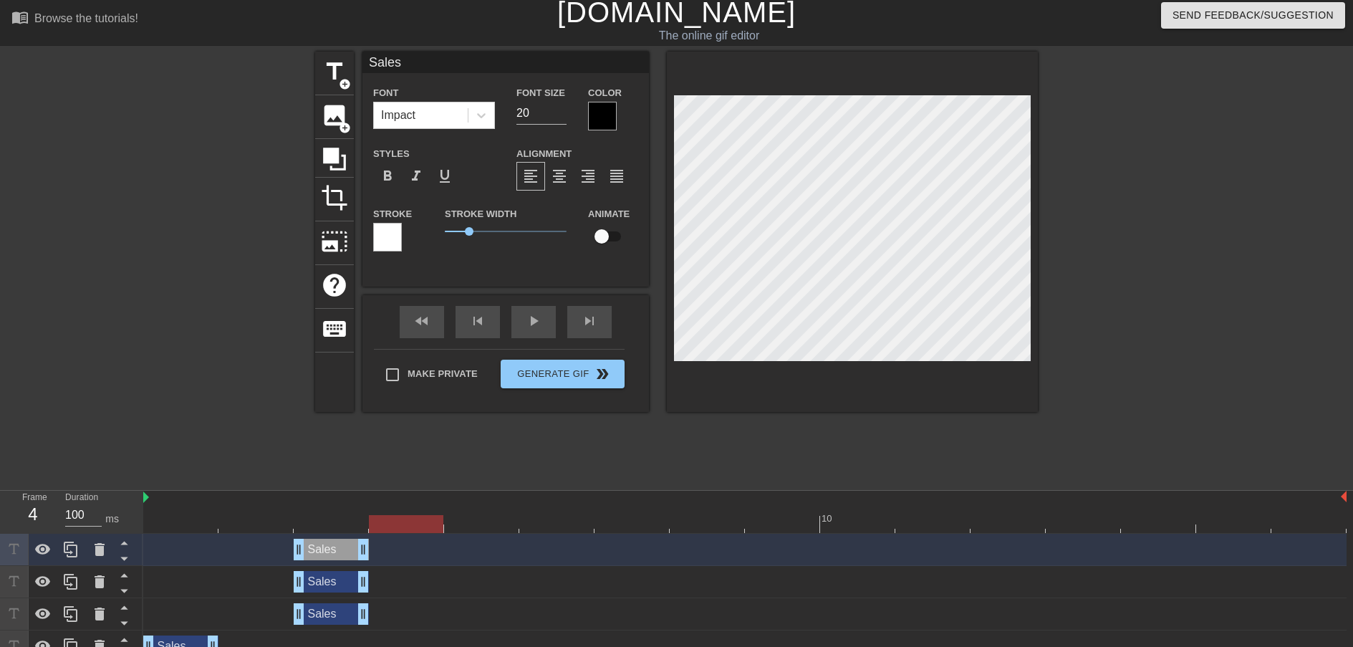
click at [410, 522] on div at bounding box center [744, 524] width 1203 height 18
click at [489, 522] on div at bounding box center [744, 524] width 1203 height 18
drag, startPoint x: 350, startPoint y: 520, endPoint x: 408, endPoint y: 521, distance: 58.8
click at [350, 520] on div at bounding box center [744, 524] width 1203 height 18
click at [384, 521] on div at bounding box center [744, 524] width 1203 height 18
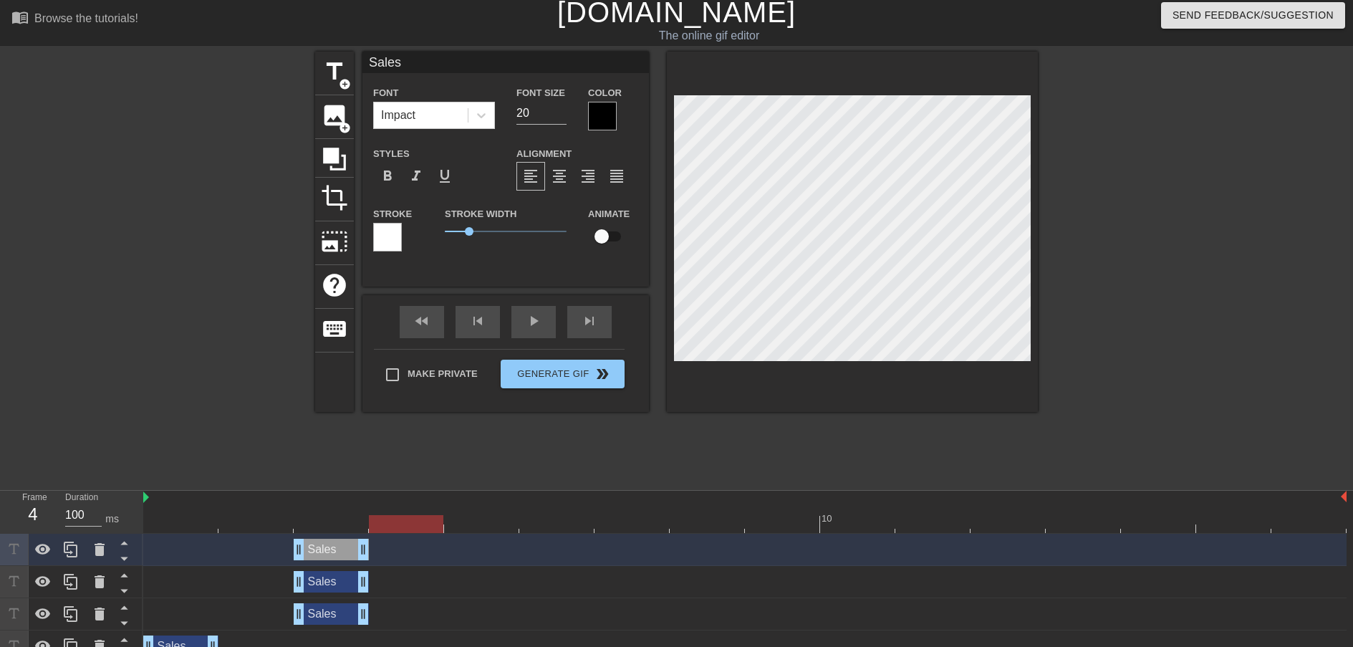
click at [337, 581] on div "Sales drag_handle drag_handle" at bounding box center [331, 581] width 75 height 21
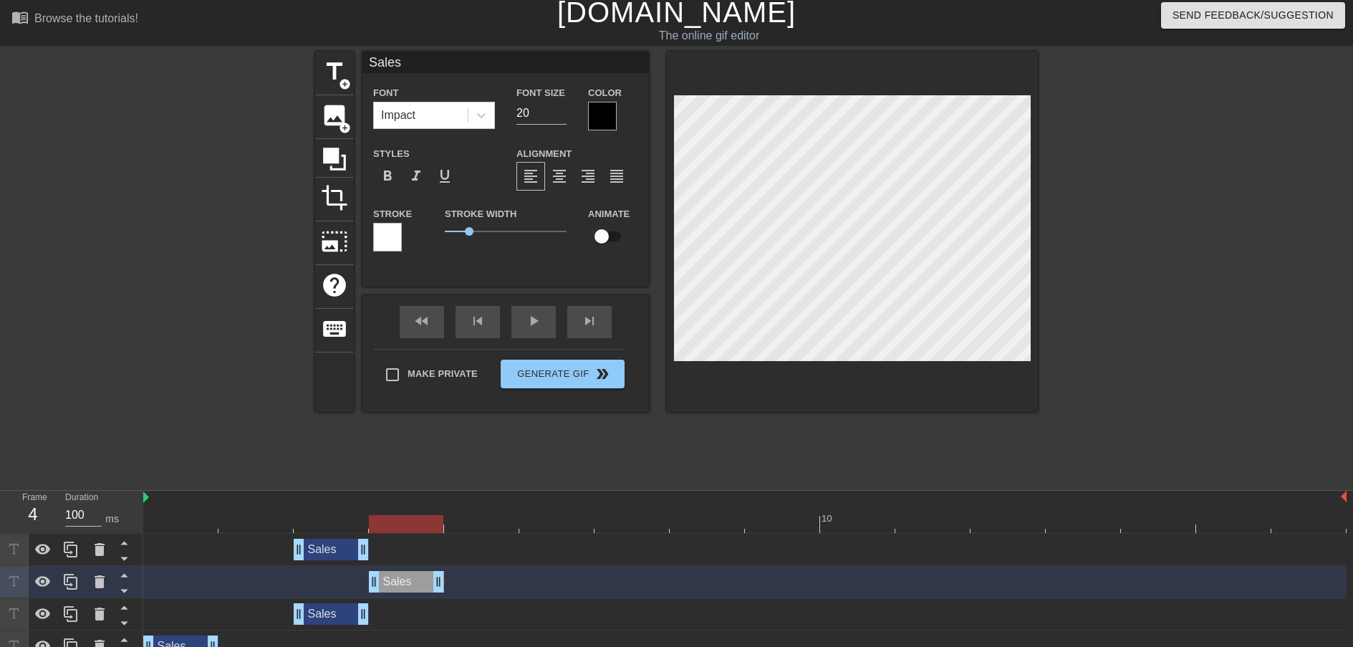
drag, startPoint x: 333, startPoint y: 585, endPoint x: 393, endPoint y: 584, distance: 60.2
click at [393, 584] on div "Sales drag_handle drag_handle" at bounding box center [406, 581] width 75 height 21
drag, startPoint x: 340, startPoint y: 542, endPoint x: 486, endPoint y: 544, distance: 146.1
click at [486, 544] on div "Sales drag_handle drag_handle" at bounding box center [481, 549] width 75 height 21
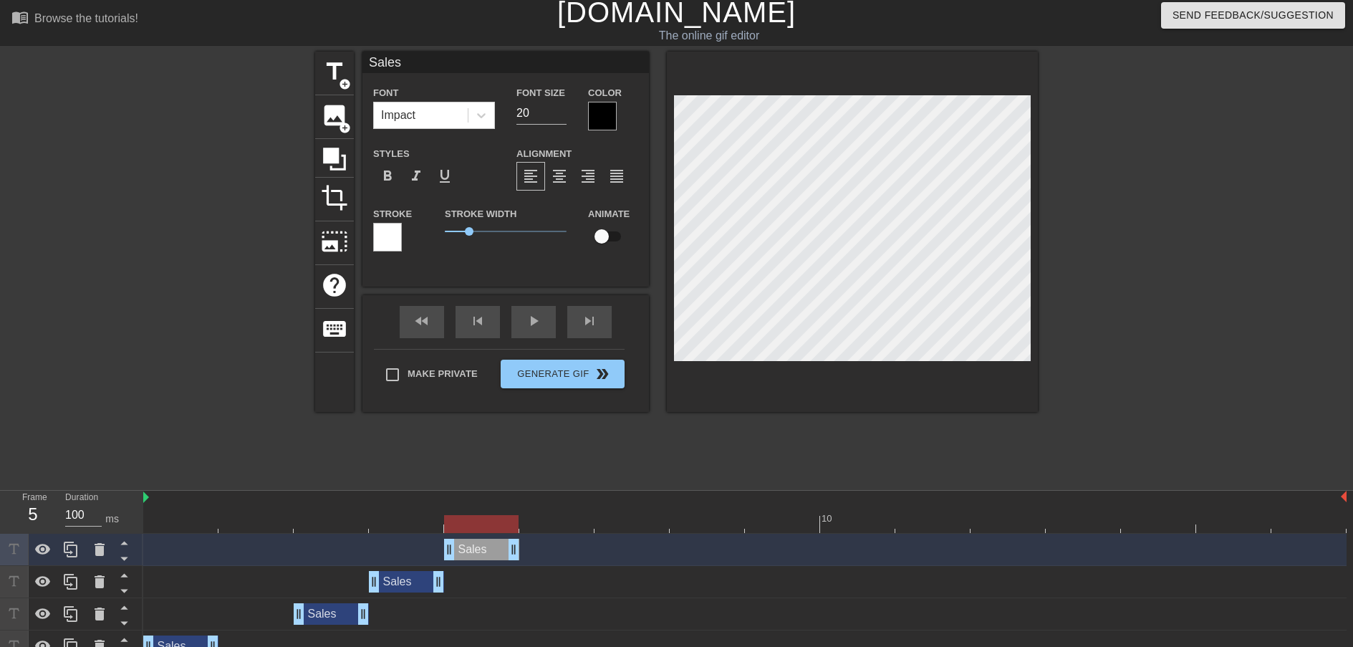
click at [359, 521] on div at bounding box center [744, 524] width 1203 height 18
click at [400, 526] on div at bounding box center [744, 524] width 1203 height 18
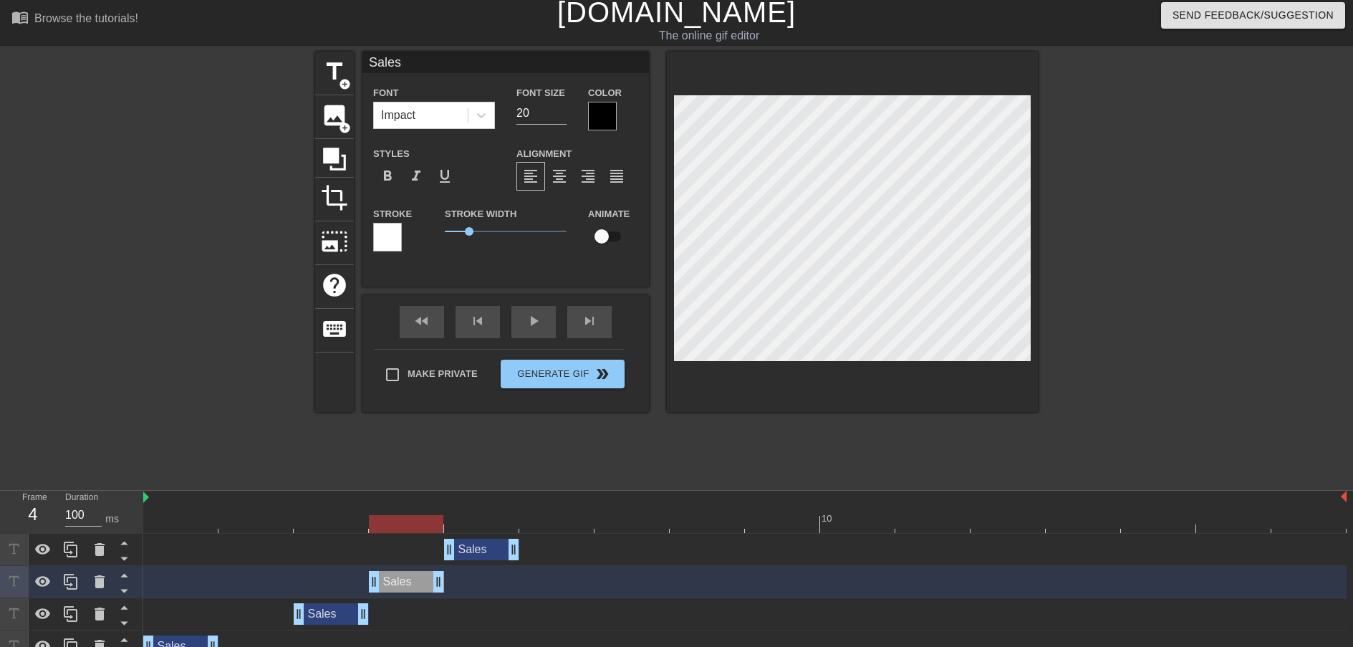
drag, startPoint x: 466, startPoint y: 526, endPoint x: 524, endPoint y: 463, distance: 85.7
click at [467, 526] on div at bounding box center [744, 524] width 1203 height 18
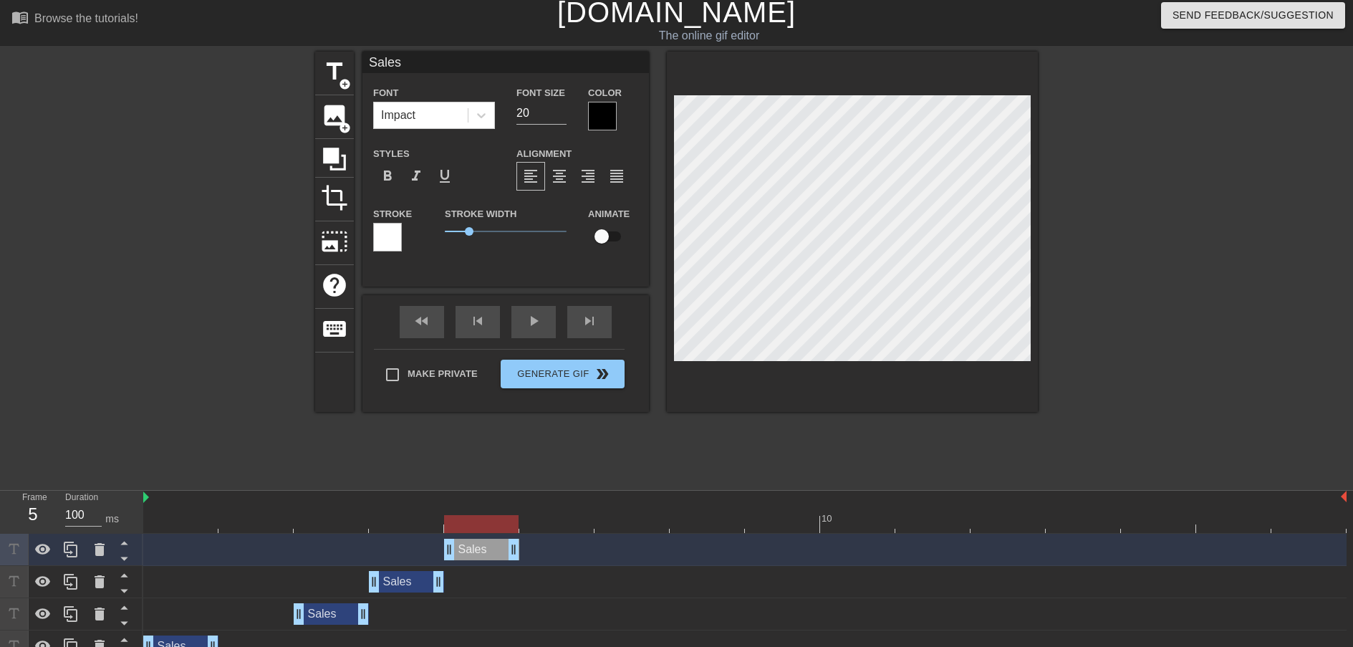
click at [554, 524] on div at bounding box center [744, 524] width 1203 height 18
click at [61, 552] on div at bounding box center [71, 550] width 29 height 32
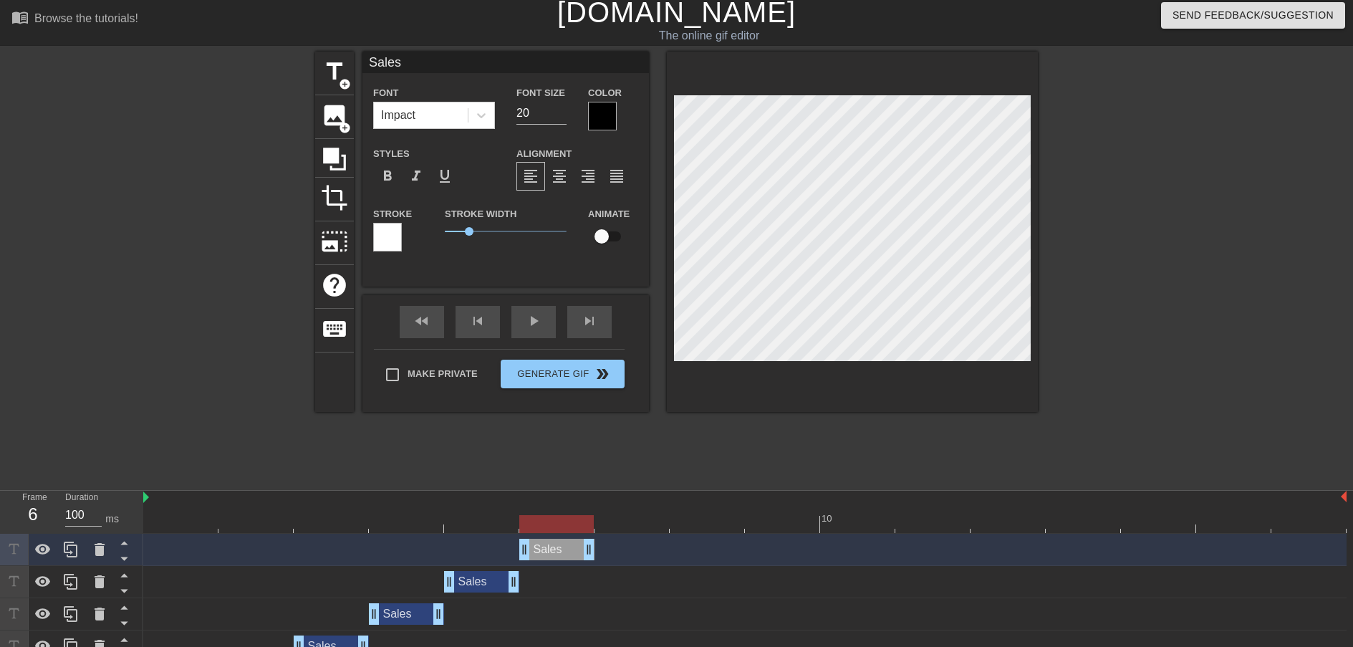
drag, startPoint x: 486, startPoint y: 549, endPoint x: 543, endPoint y: 549, distance: 57.3
click at [543, 549] on div "Sales drag_handle drag_handle" at bounding box center [556, 549] width 75 height 21
click at [623, 524] on div at bounding box center [744, 524] width 1203 height 18
click at [69, 549] on icon at bounding box center [70, 549] width 17 height 17
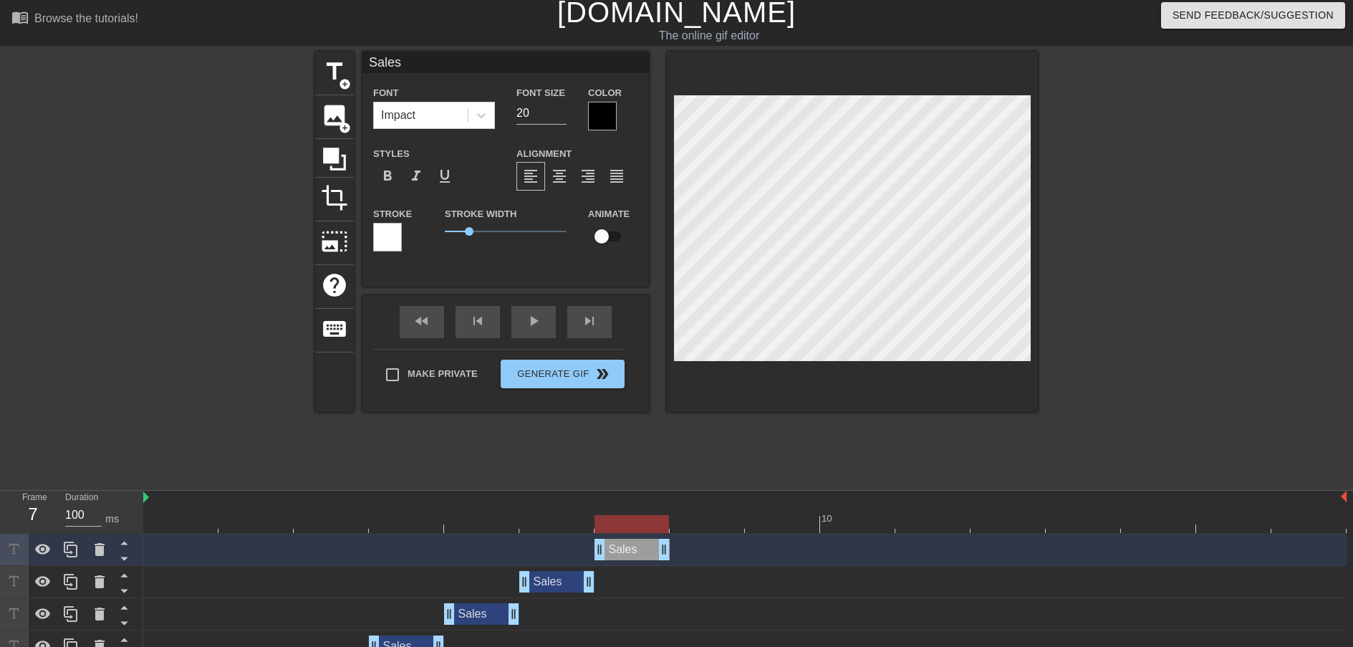
drag, startPoint x: 559, startPoint y: 548, endPoint x: 645, endPoint y: 552, distance: 86.0
click at [645, 552] on div "Sales drag_handle drag_handle" at bounding box center [632, 549] width 75 height 21
click at [699, 523] on div at bounding box center [744, 524] width 1203 height 18
click at [66, 547] on icon at bounding box center [70, 549] width 17 height 17
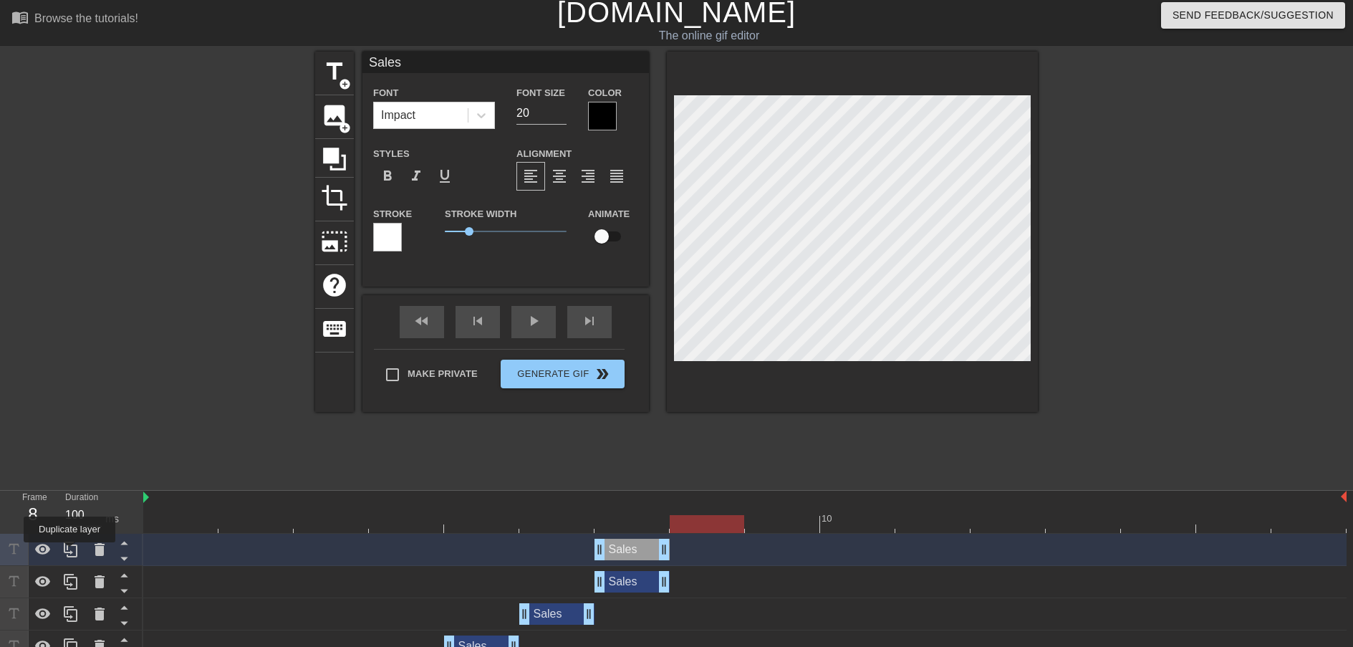
drag, startPoint x: 71, startPoint y: 552, endPoint x: 150, endPoint y: 578, distance: 83.6
click at [71, 552] on icon at bounding box center [71, 549] width 14 height 16
click at [635, 582] on div "Sales drag_handle drag_handle" at bounding box center [632, 581] width 75 height 21
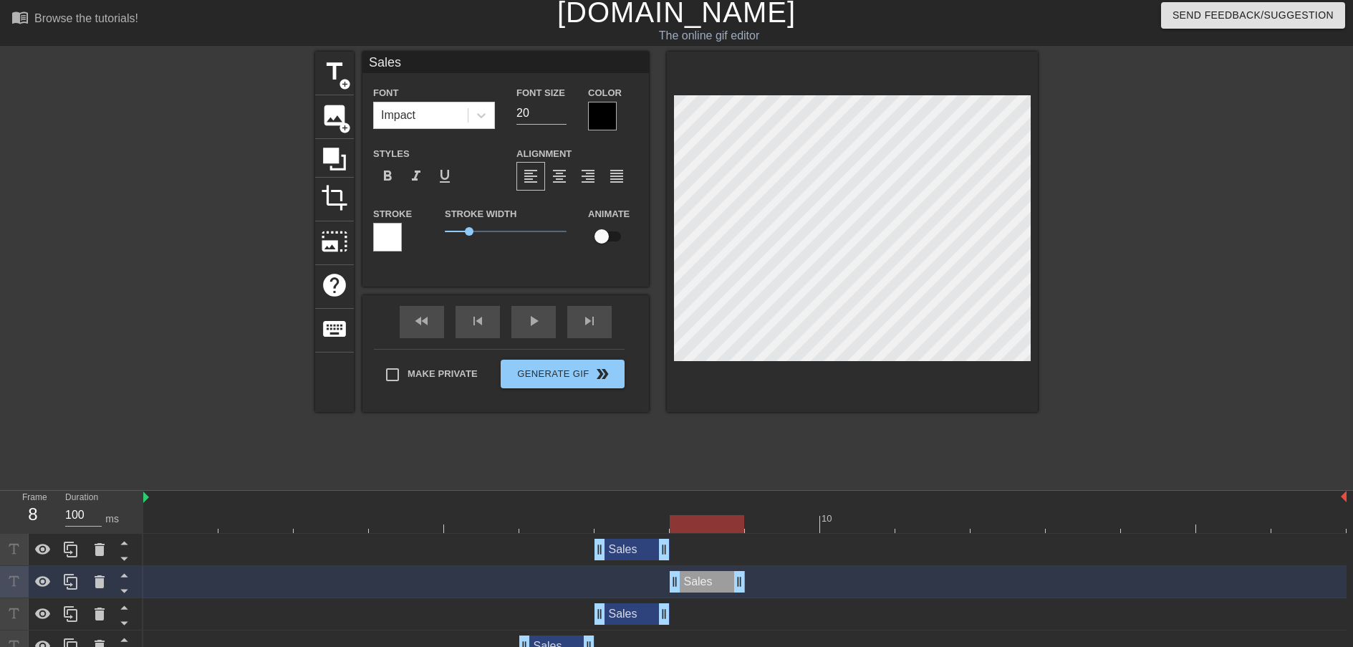
drag, startPoint x: 640, startPoint y: 585, endPoint x: 693, endPoint y: 570, distance: 55.1
click at [688, 584] on div "Sales drag_handle drag_handle" at bounding box center [707, 581] width 75 height 21
click at [786, 523] on div at bounding box center [744, 524] width 1203 height 18
click at [718, 521] on div at bounding box center [744, 524] width 1203 height 18
click at [786, 521] on div at bounding box center [744, 524] width 1203 height 18
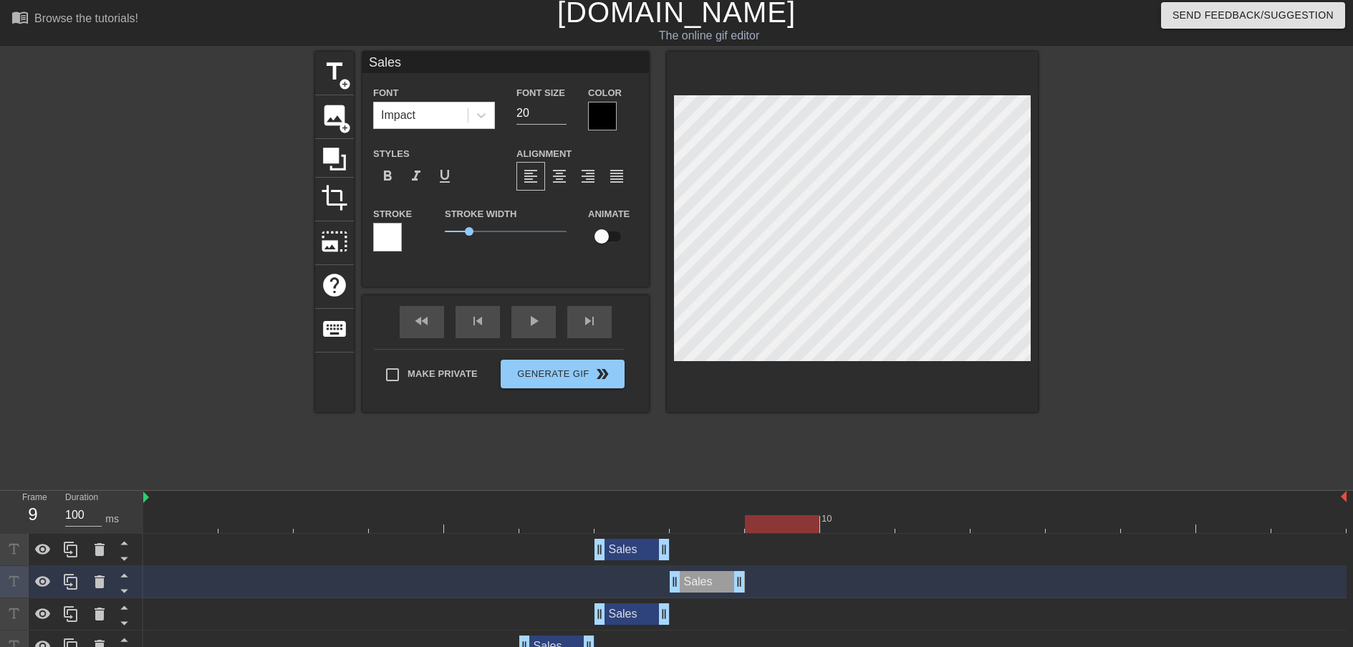
click at [866, 521] on div at bounding box center [744, 524] width 1203 height 18
click at [932, 523] on div at bounding box center [744, 524] width 1203 height 18
click at [843, 521] on div at bounding box center [744, 524] width 1203 height 18
click at [789, 521] on div at bounding box center [744, 524] width 1203 height 18
click at [712, 521] on div at bounding box center [744, 524] width 1203 height 18
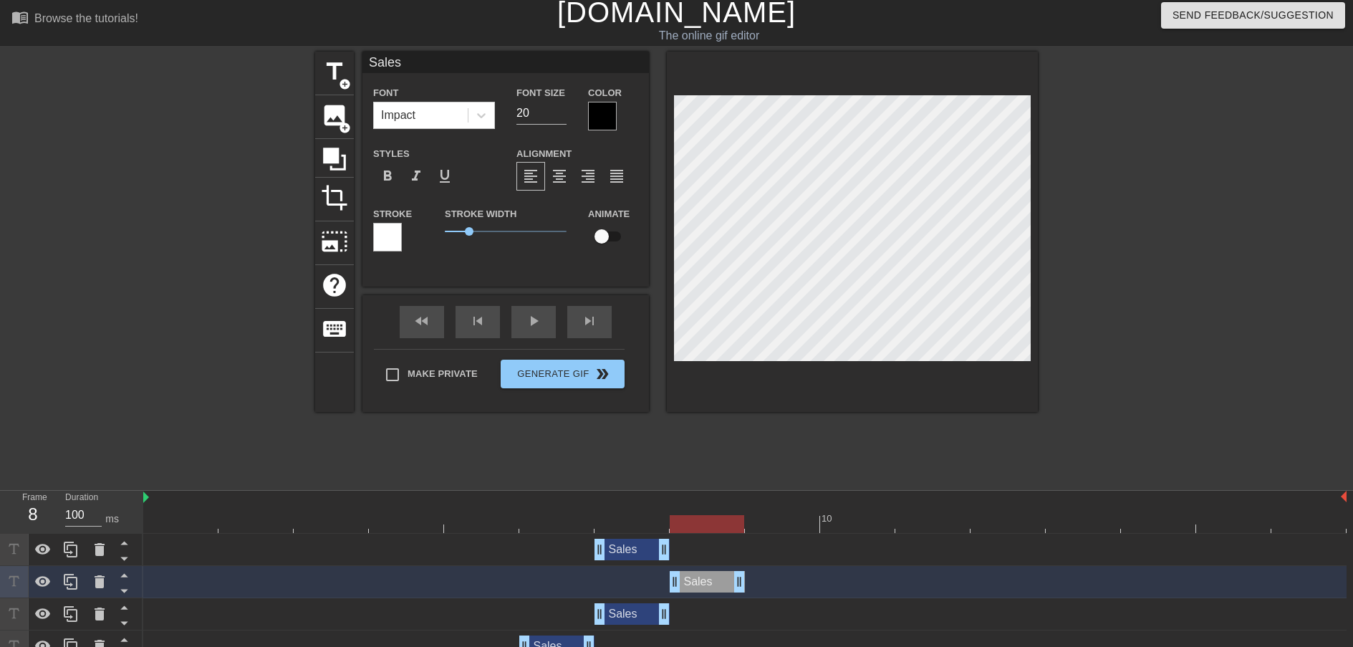
click at [642, 556] on div "Sales drag_handle drag_handle" at bounding box center [632, 549] width 75 height 21
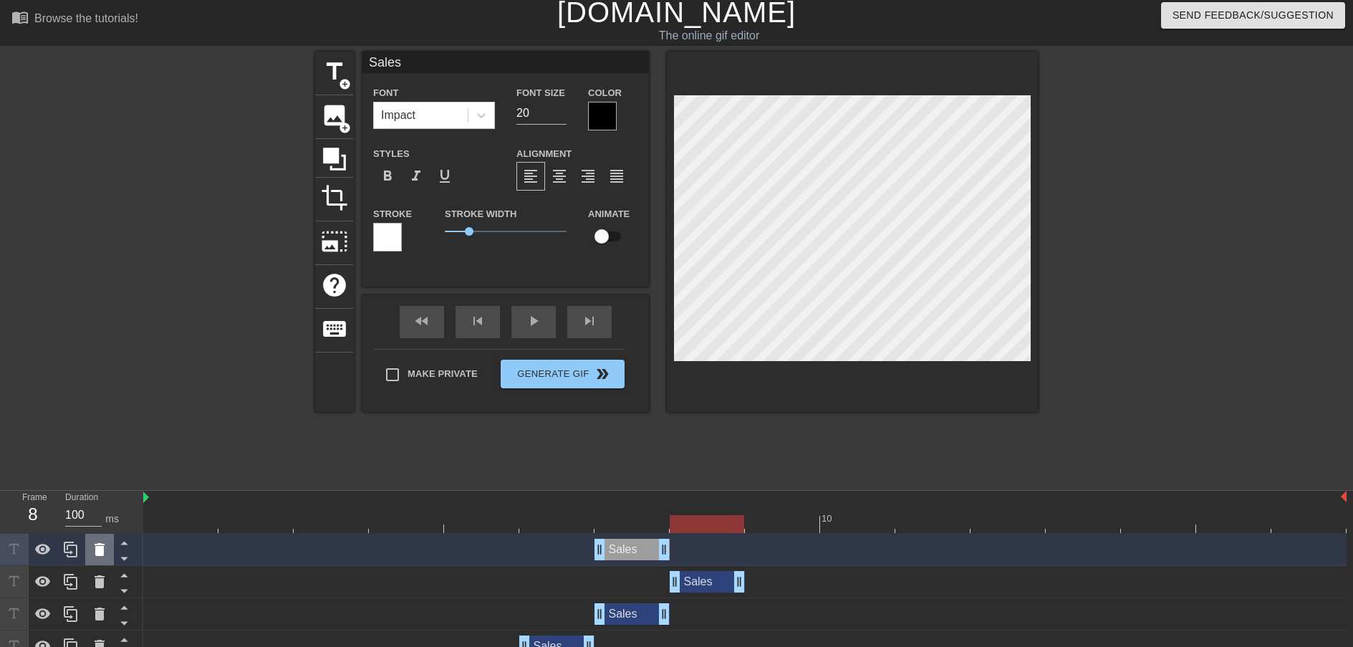
click at [89, 552] on div at bounding box center [99, 550] width 29 height 32
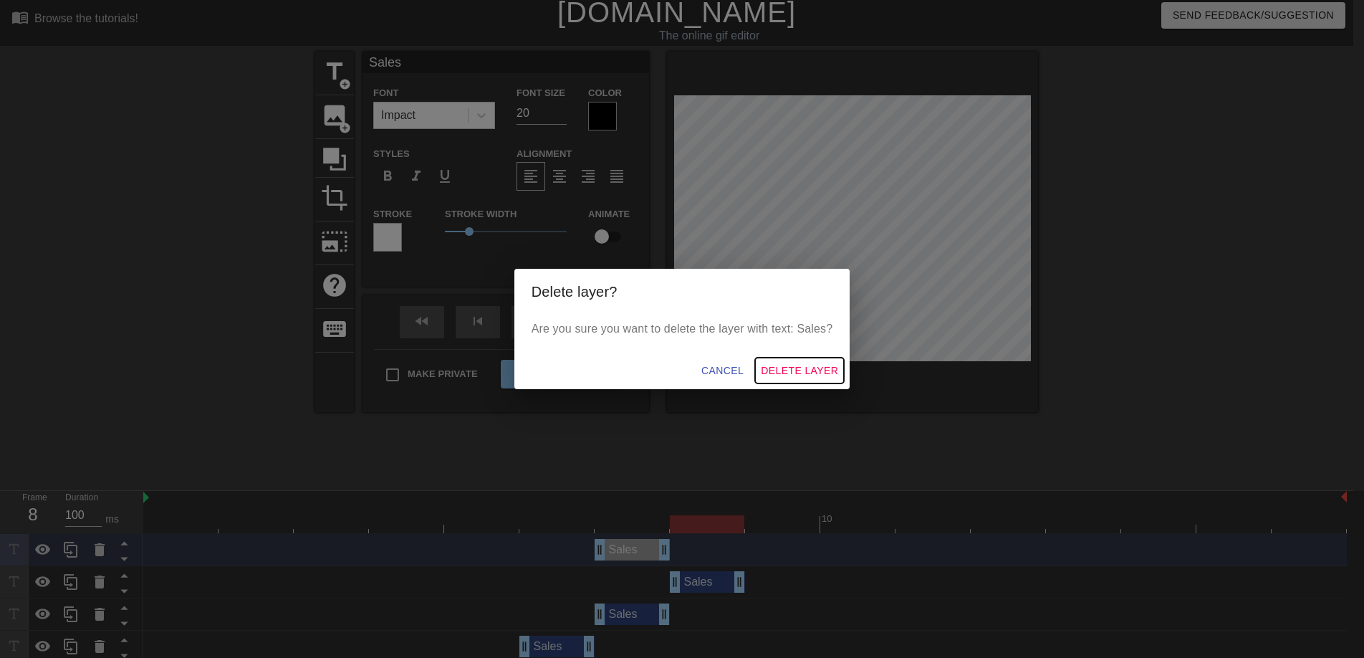
click at [818, 367] on span "Delete Layer" at bounding box center [799, 371] width 77 height 18
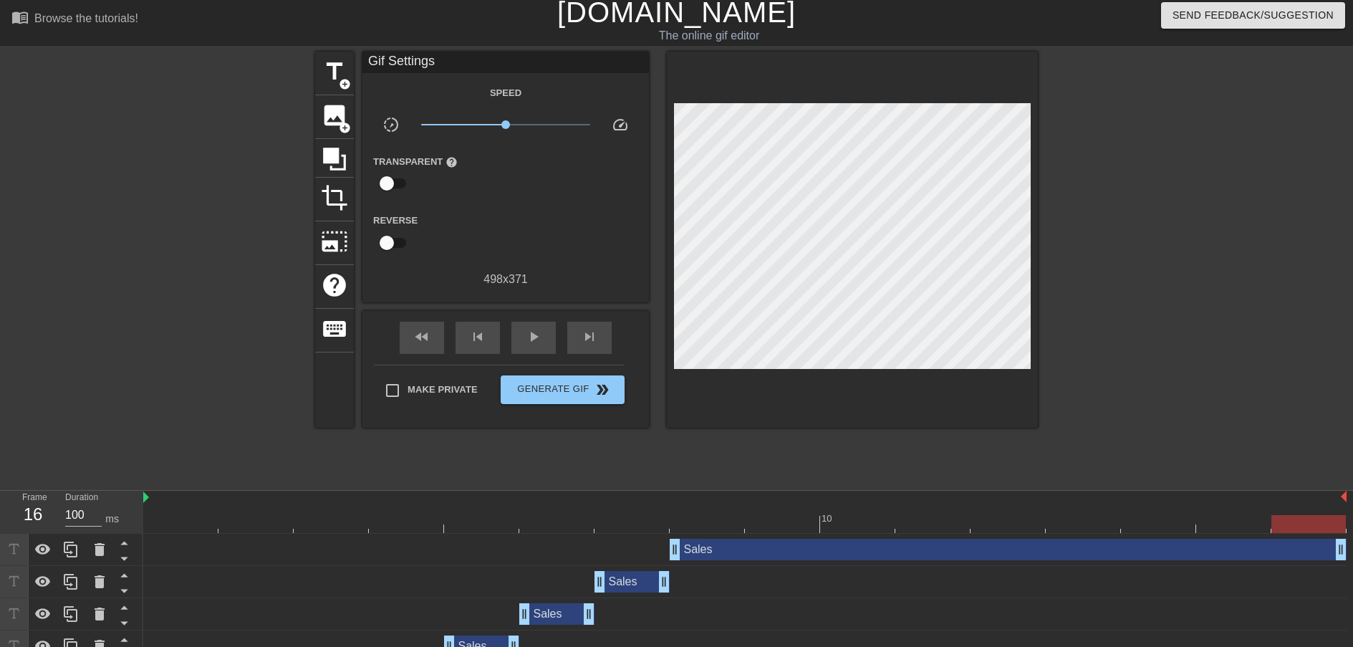
drag, startPoint x: 740, startPoint y: 554, endPoint x: 1369, endPoint y: 549, distance: 628.9
click at [541, 474] on div "title add_circle image add_circle crop photo_size_select_large help keyboard Gi…" at bounding box center [676, 267] width 723 height 430
click at [536, 330] on span "play_arrow" at bounding box center [533, 336] width 17 height 17
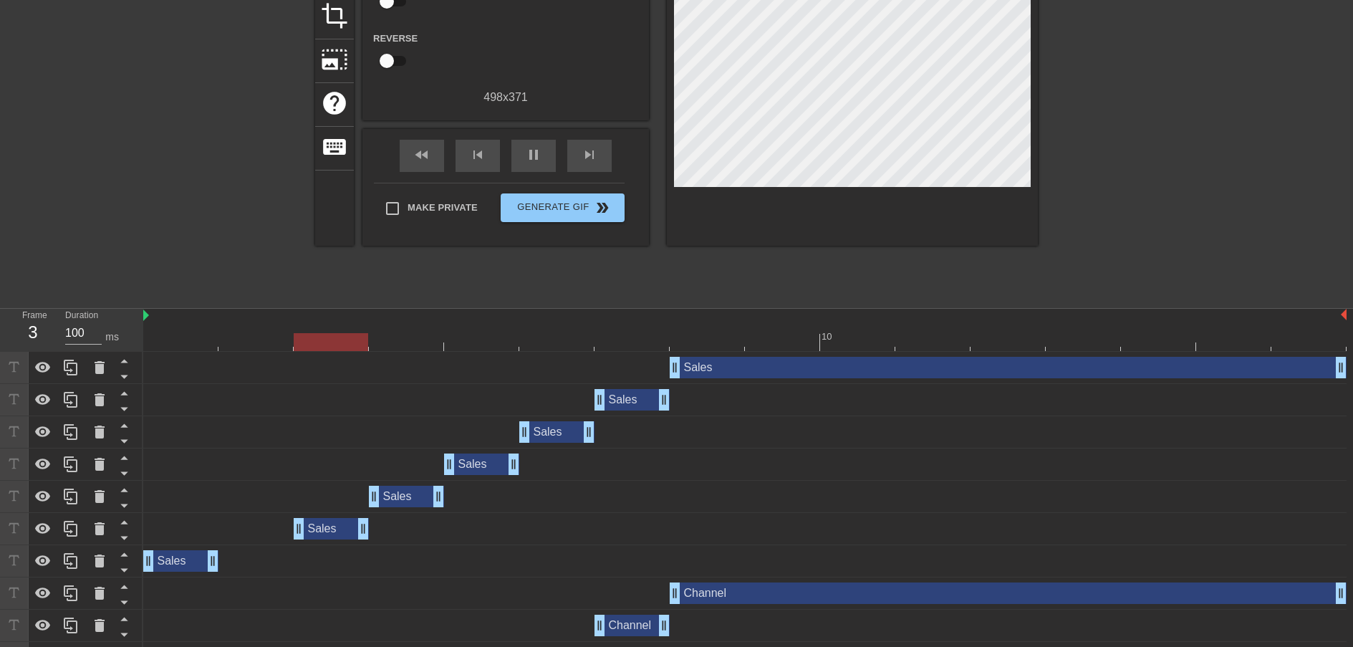
scroll to position [257, 0]
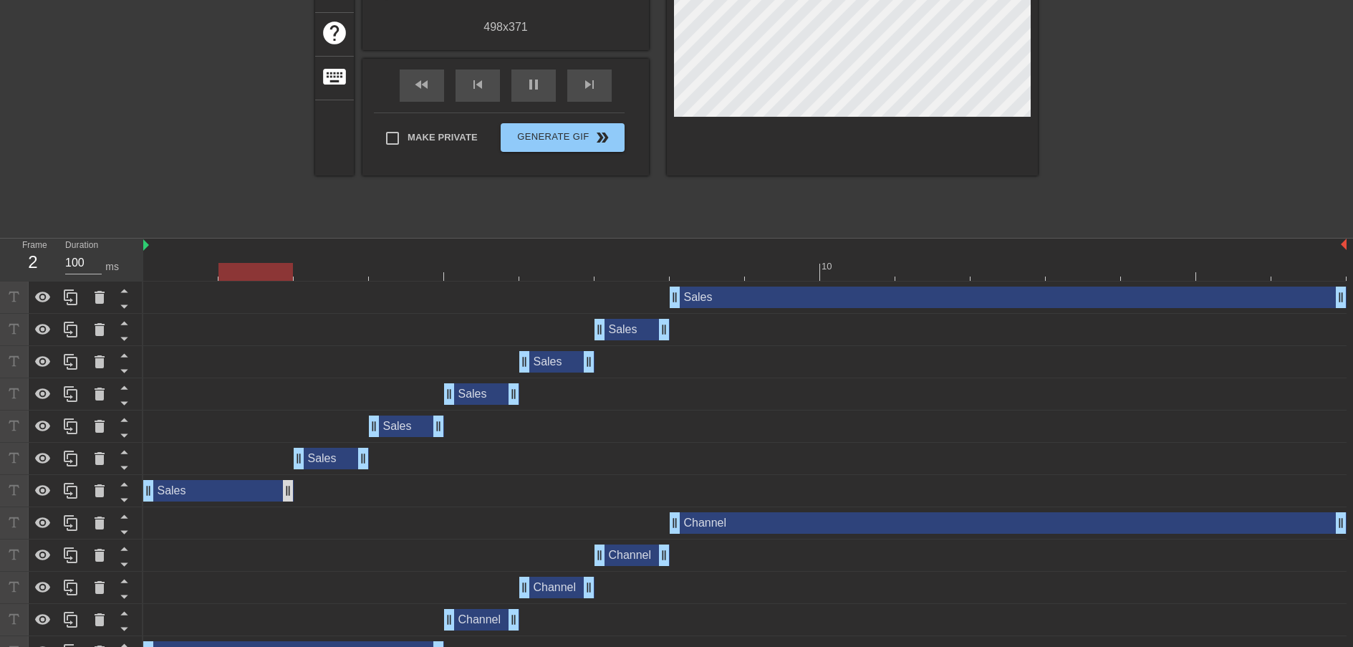
drag, startPoint x: 216, startPoint y: 494, endPoint x: 287, endPoint y: 491, distance: 70.3
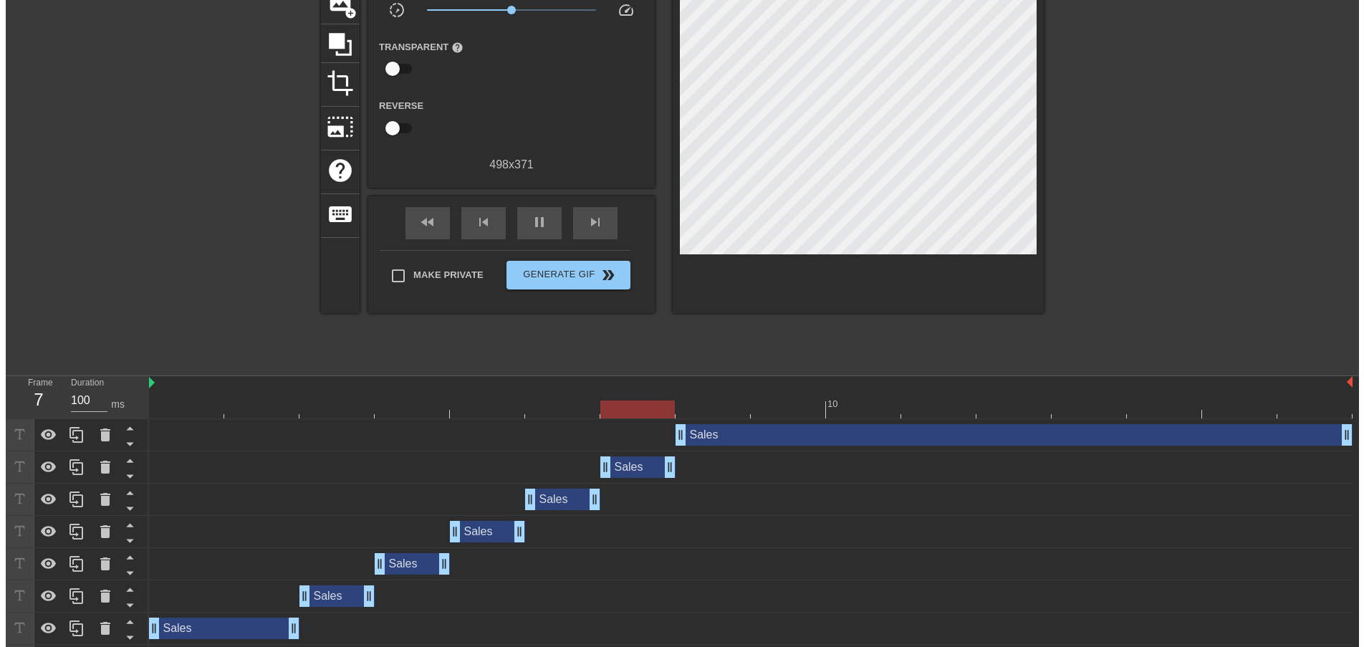
scroll to position [0, 0]
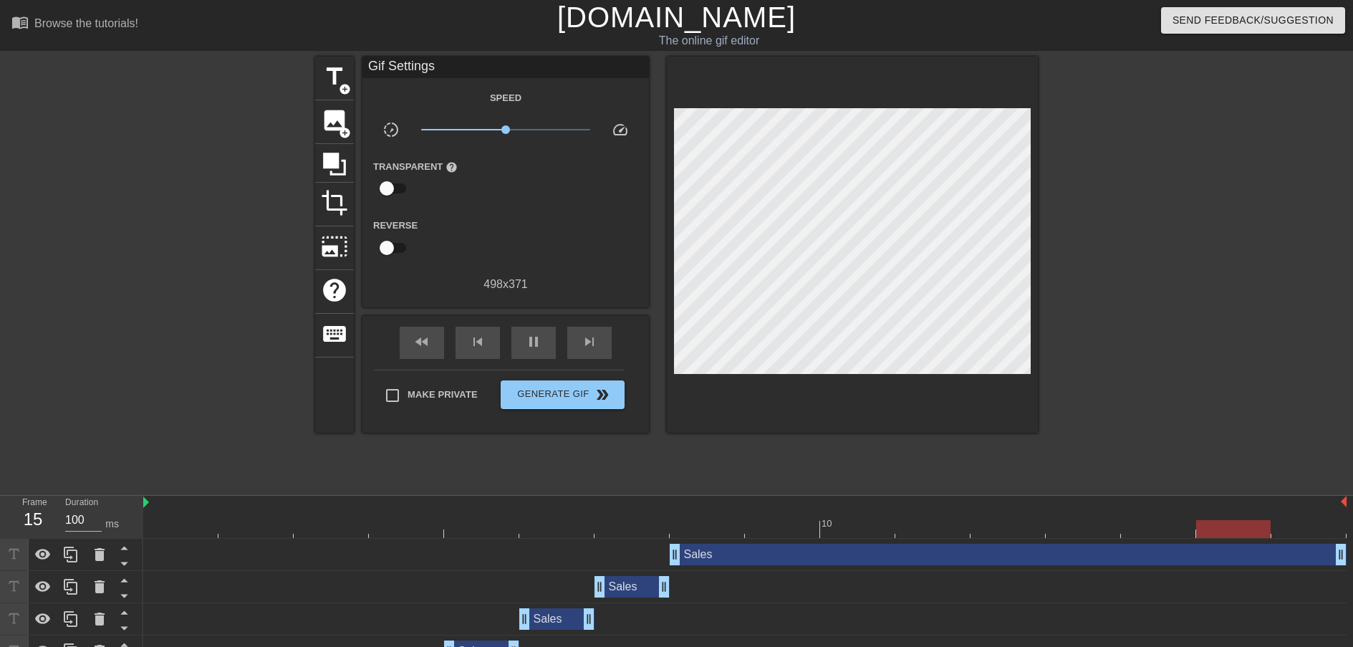
drag, startPoint x: 171, startPoint y: 432, endPoint x: 206, endPoint y: 425, distance: 35.1
click at [170, 432] on div at bounding box center [190, 272] width 215 height 430
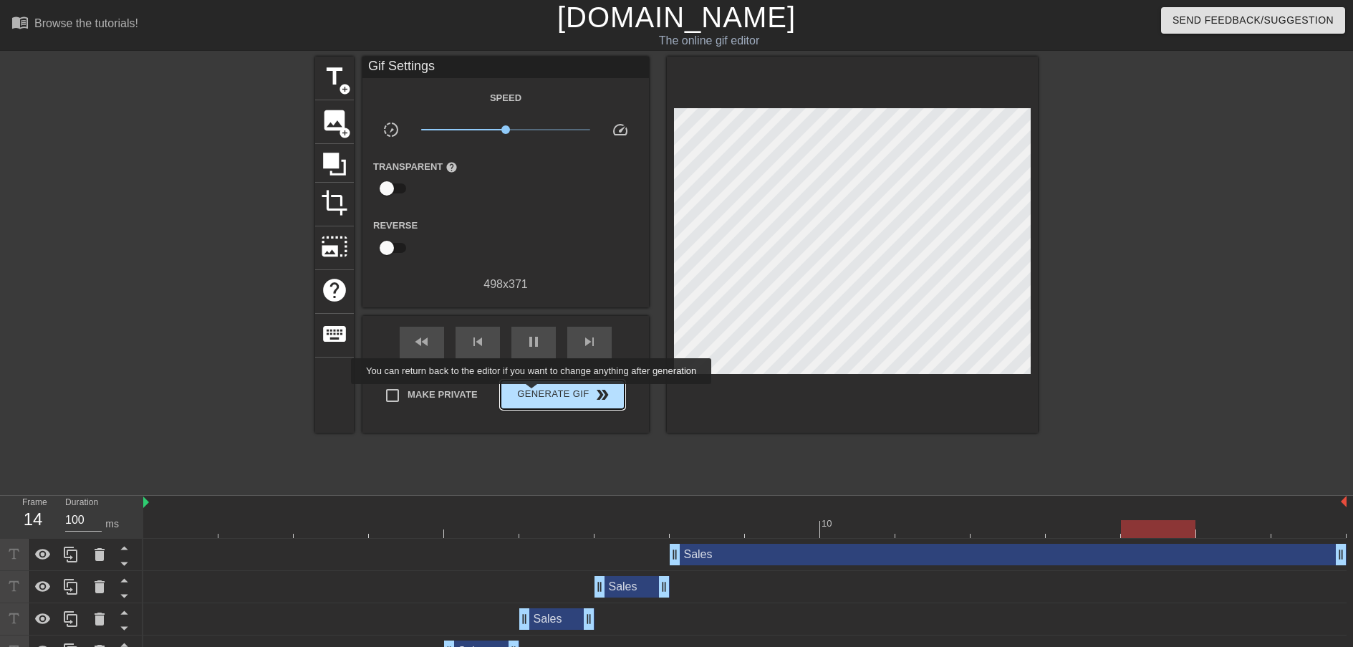
click at [541, 395] on span "Generate Gif double_arrow" at bounding box center [562, 394] width 112 height 17
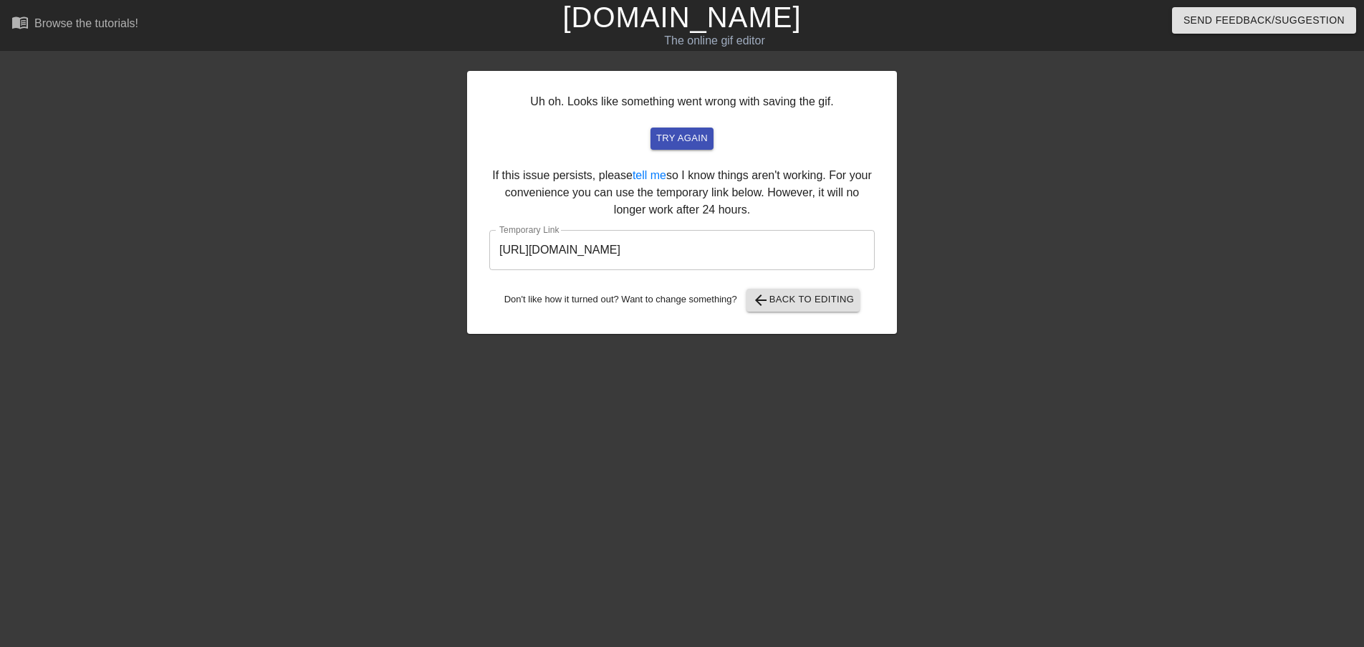
click at [599, 258] on input "[URL][DOMAIN_NAME]" at bounding box center [681, 250] width 385 height 40
